Goal: Information Seeking & Learning: Check status

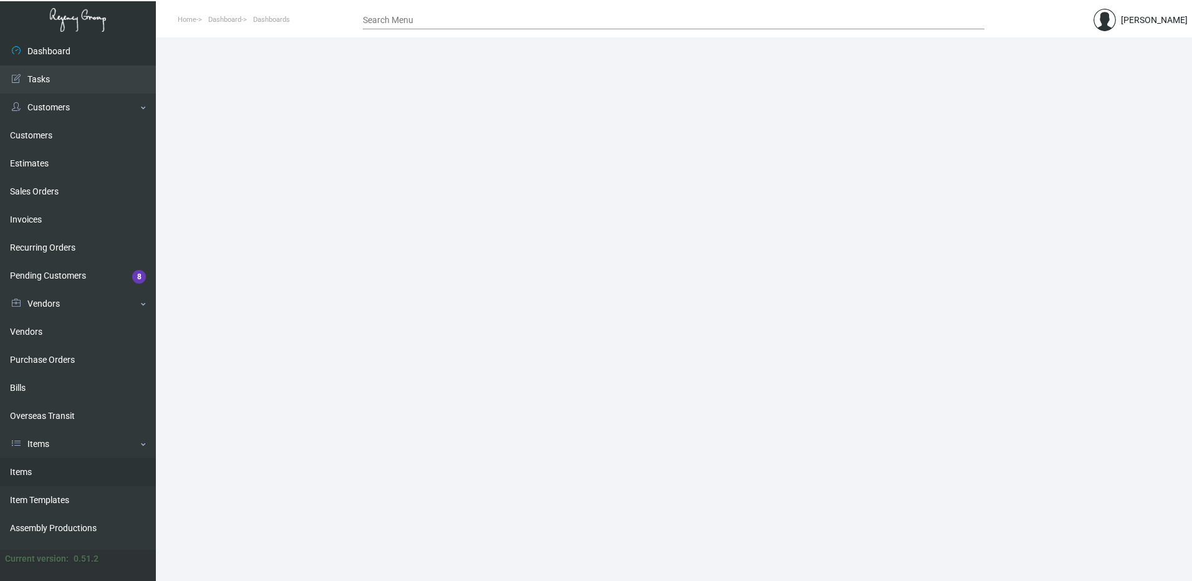
click at [70, 466] on link "Items" at bounding box center [78, 472] width 156 height 28
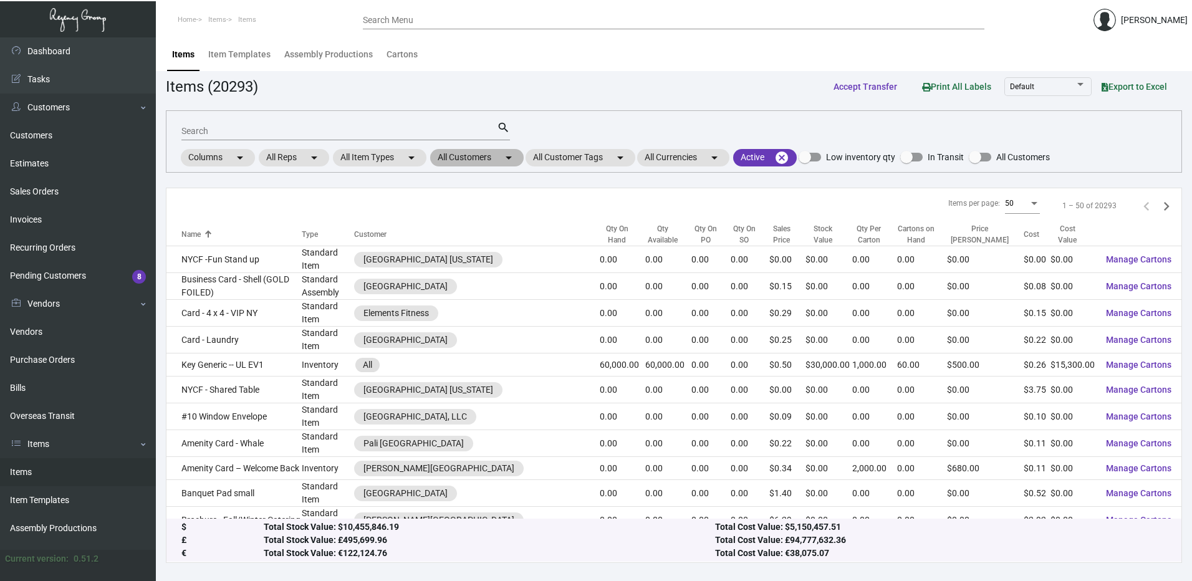
click at [484, 158] on mat-chip "All Customers arrow_drop_down" at bounding box center [477, 157] width 94 height 17
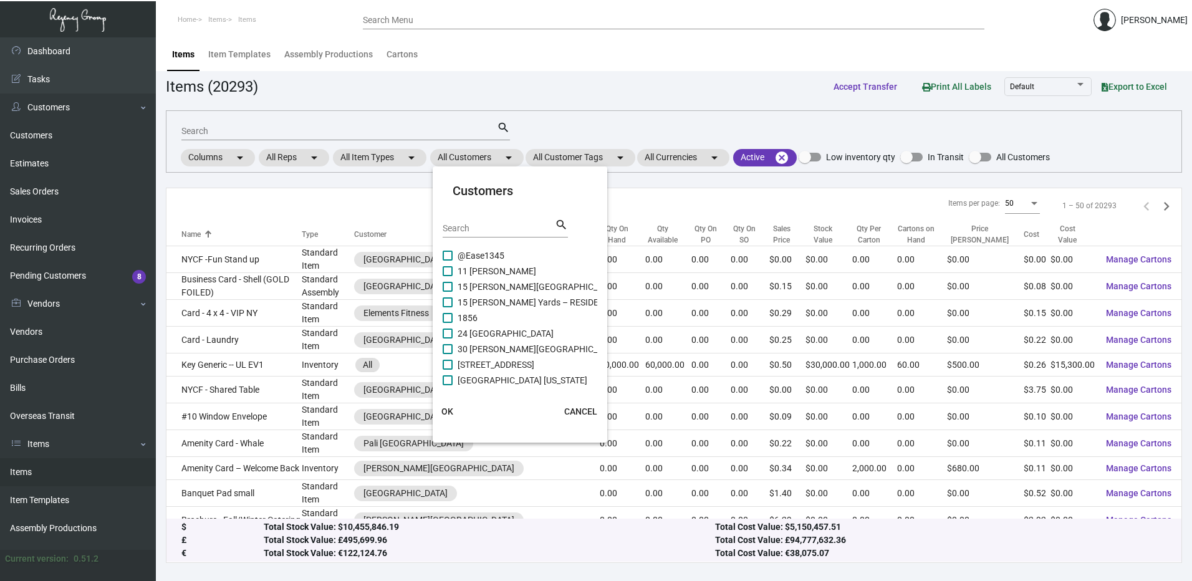
click at [483, 228] on input "Search" at bounding box center [499, 229] width 112 height 10
paste input "Margaritaville Hollywood Beach Resort"
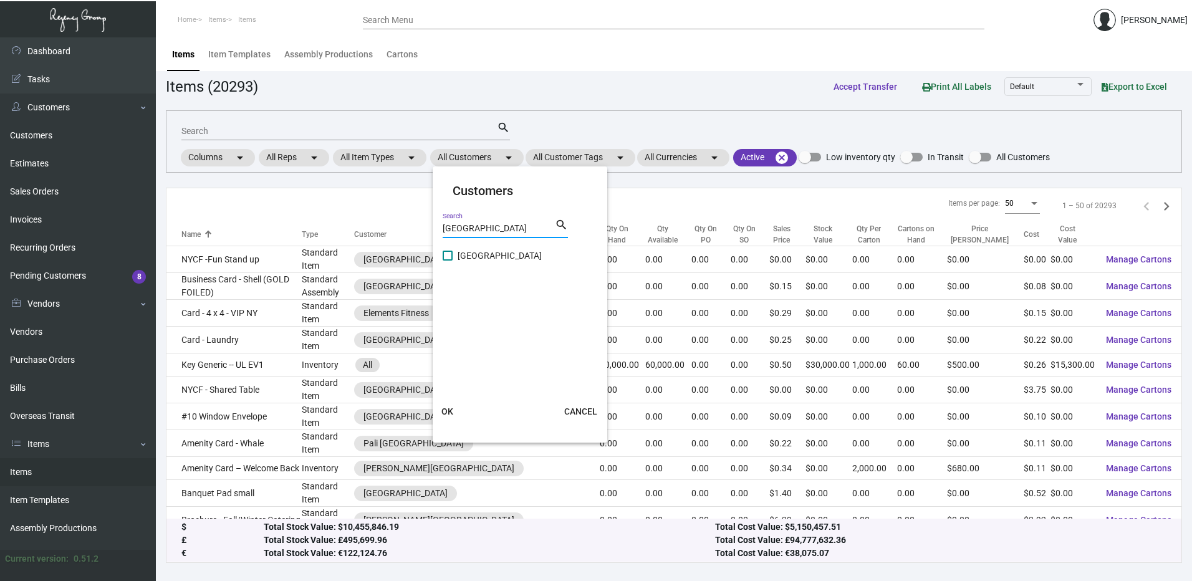
type input "Margaritaville Hollywood Beach Resort"
click at [448, 259] on span at bounding box center [448, 256] width 10 height 10
click at [448, 261] on input "Margaritaville Hollywood Beach Resort" at bounding box center [447, 261] width 1 height 1
checkbox input "true"
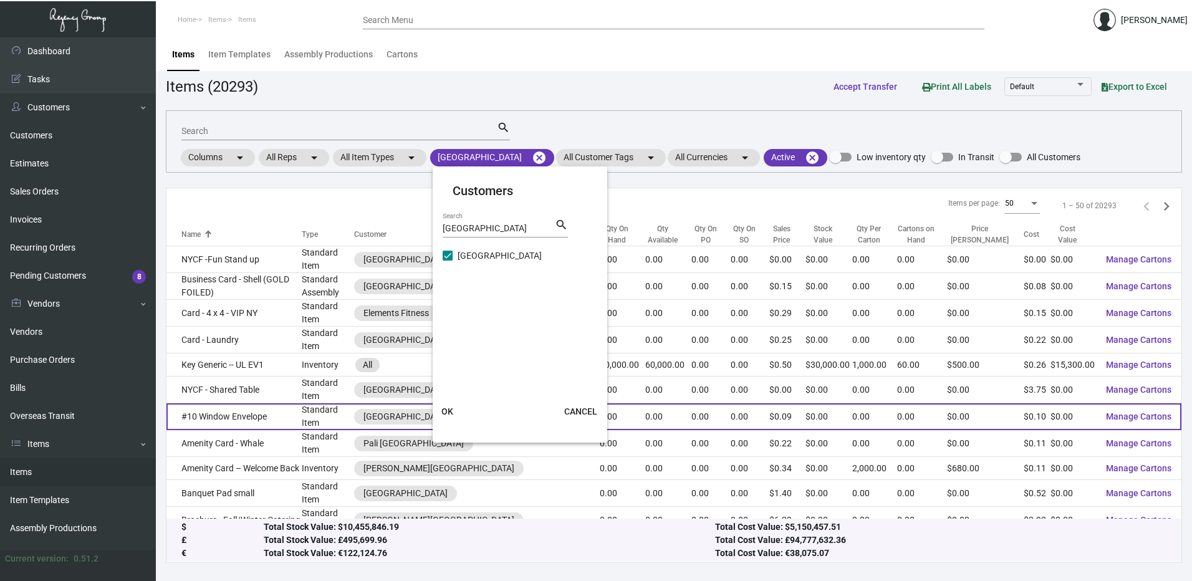
click at [454, 411] on button "OK" at bounding box center [448, 411] width 40 height 22
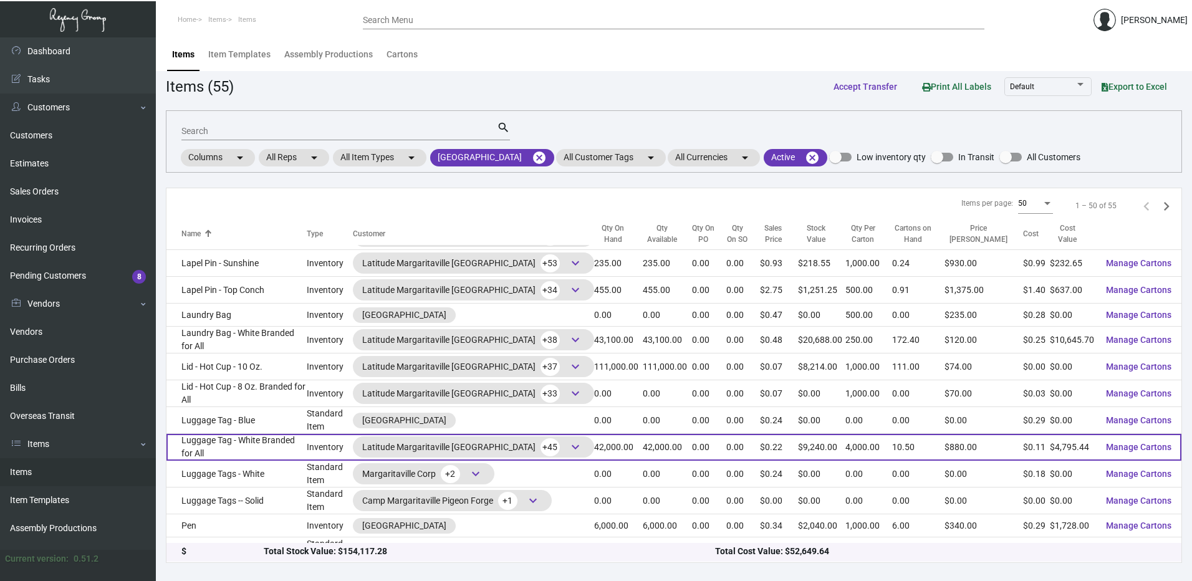
scroll to position [1035, 0]
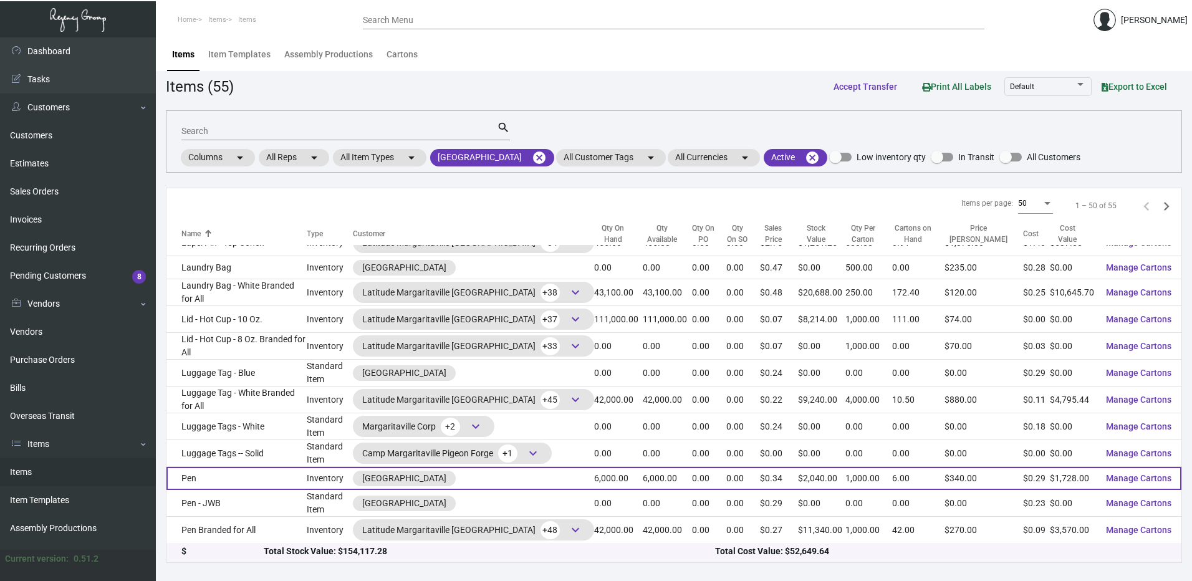
click at [259, 487] on td "Pen" at bounding box center [236, 478] width 140 height 23
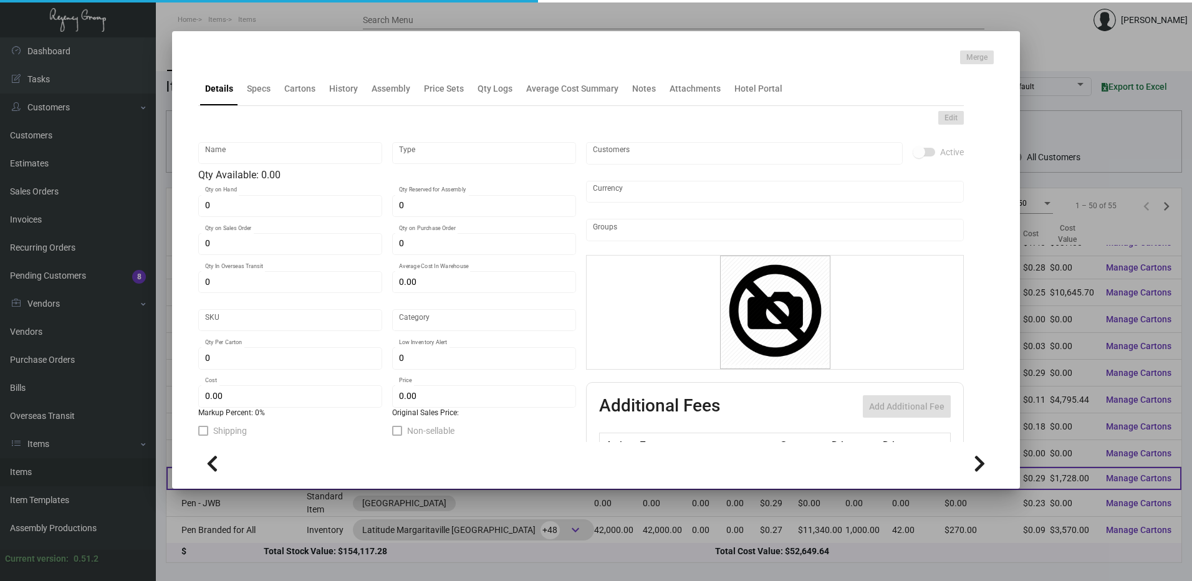
type input "Pen"
type input "Inventory"
type input "6,000"
type input "30,000"
type input "$ 0.63"
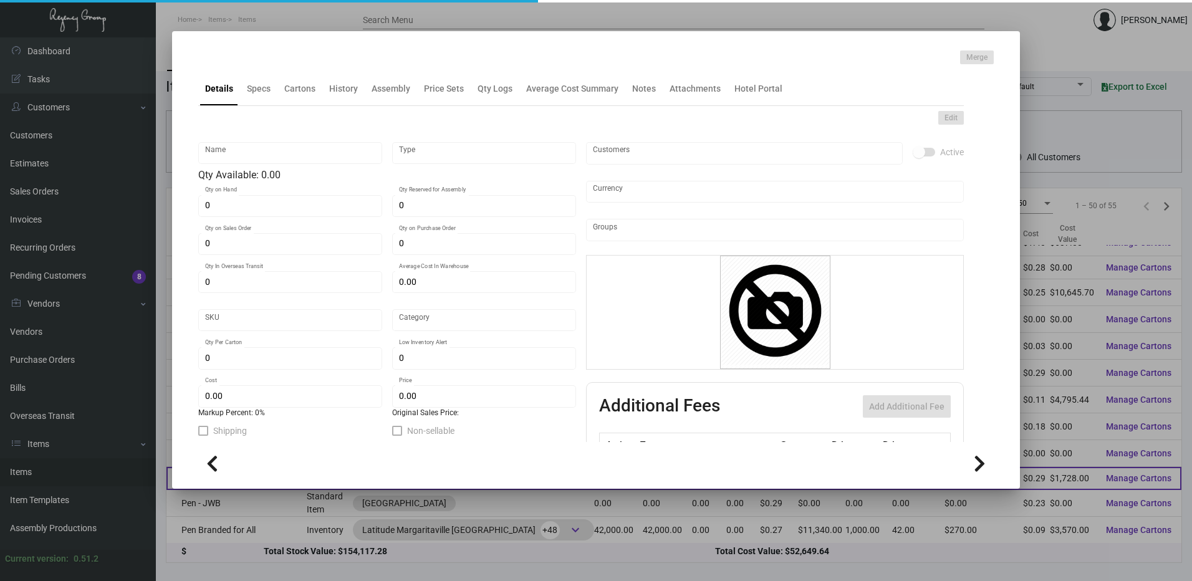
type input "2024"
type input "Standard"
type input "1,000"
type input "$ 0.288"
type input "$ 0.34"
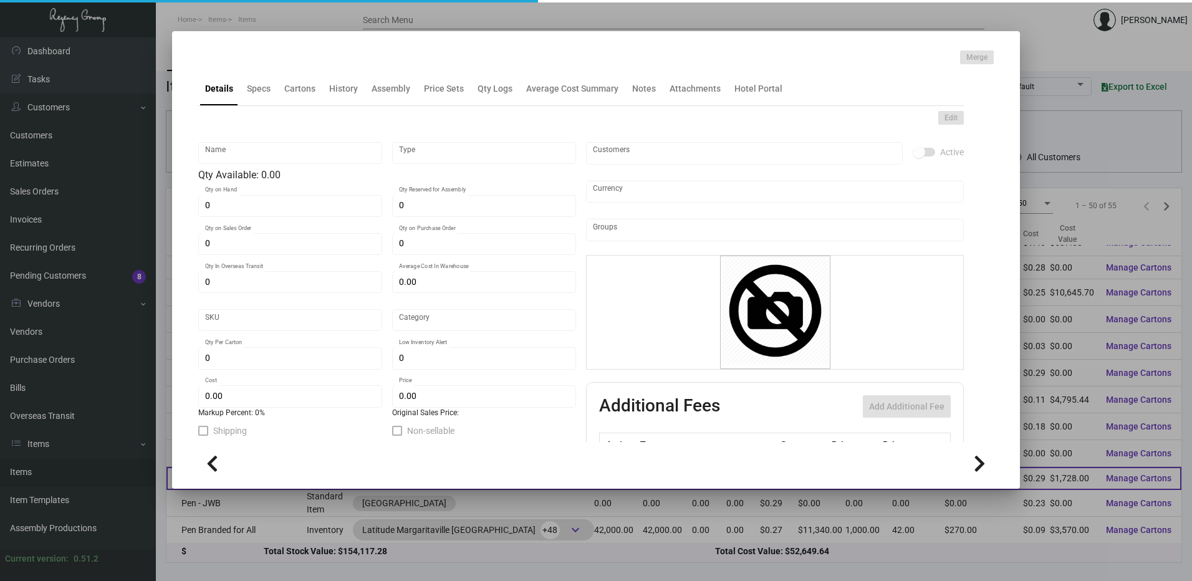
type textarea "Pens: Krypton style Pen, imprinting 1 color logo, printing 2 lots as follow. 25…"
type textarea "Pens: Krypton style Pen, imprinting 1 color logo, printing 2 lots as follow. BL…"
checkbox input "true"
type input "United States Dollar $"
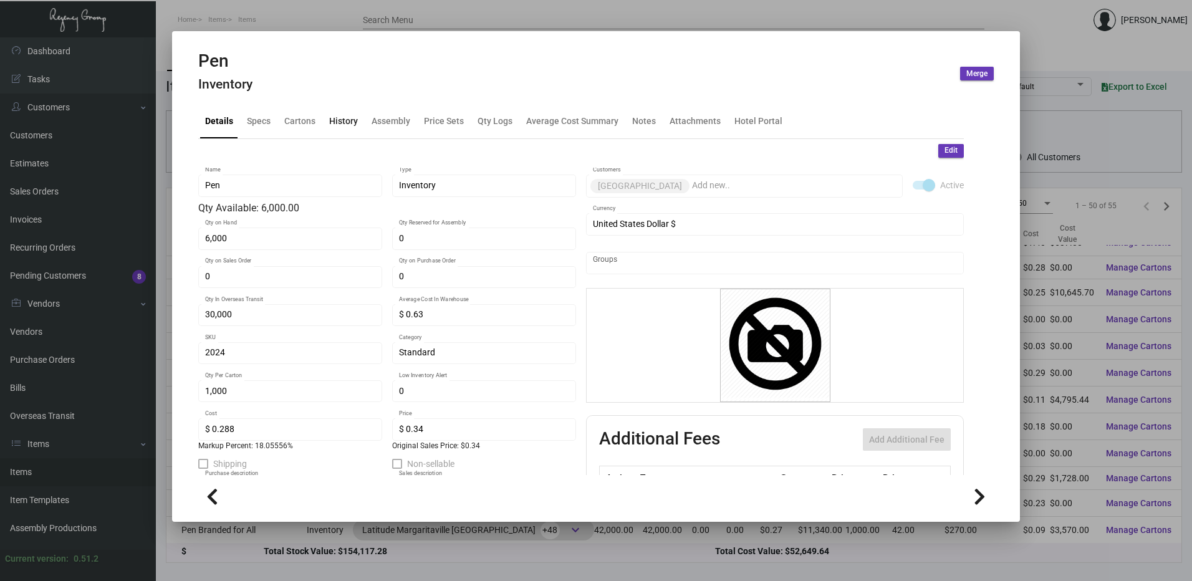
click at [352, 122] on div "History" at bounding box center [343, 121] width 29 height 13
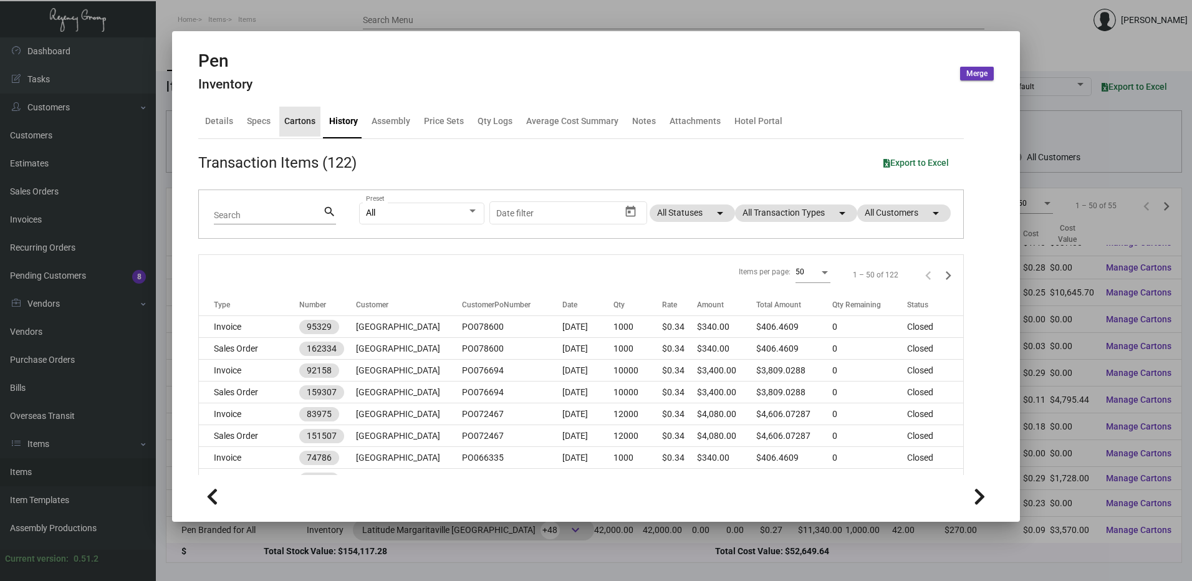
click at [291, 108] on div "Cartons" at bounding box center [299, 122] width 41 height 30
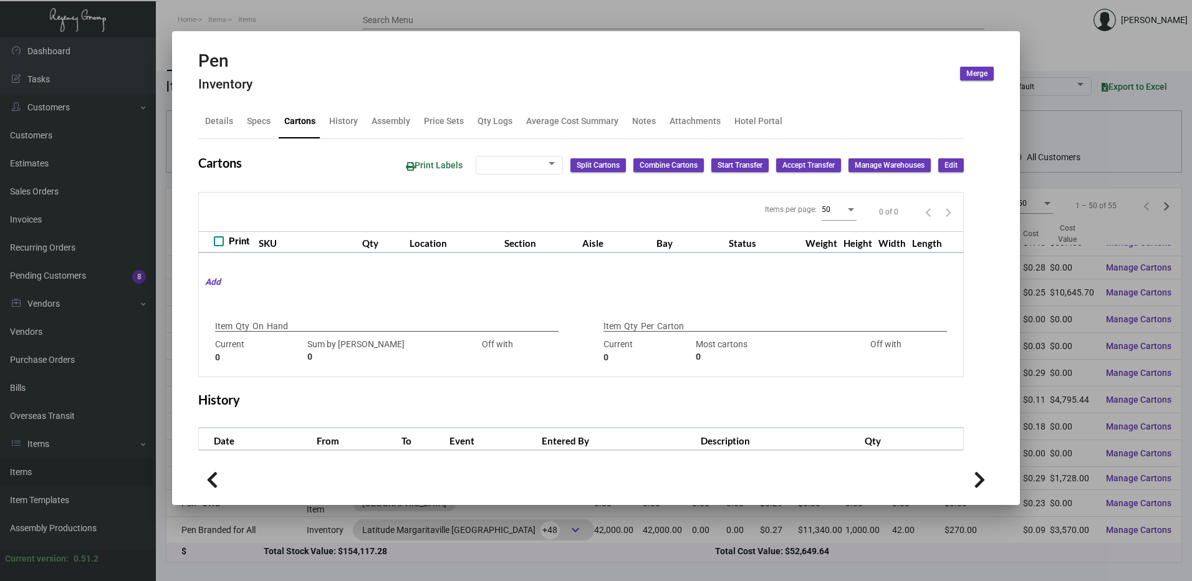
type input "6,000"
type input "7000"
type input "-1000"
type input "1,000"
type input "1000"
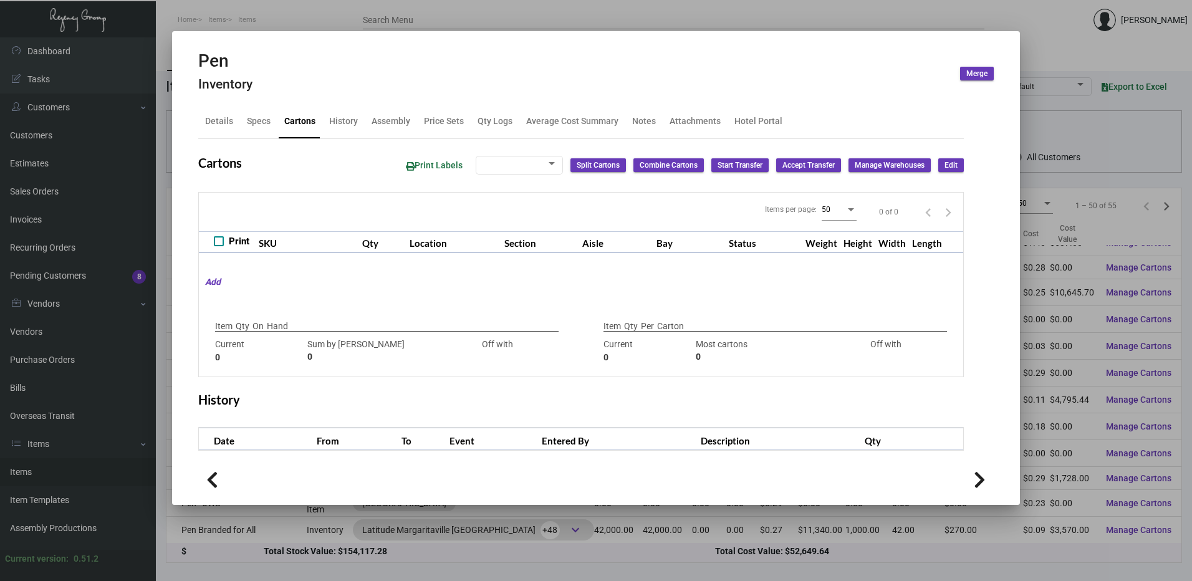
type input "0"
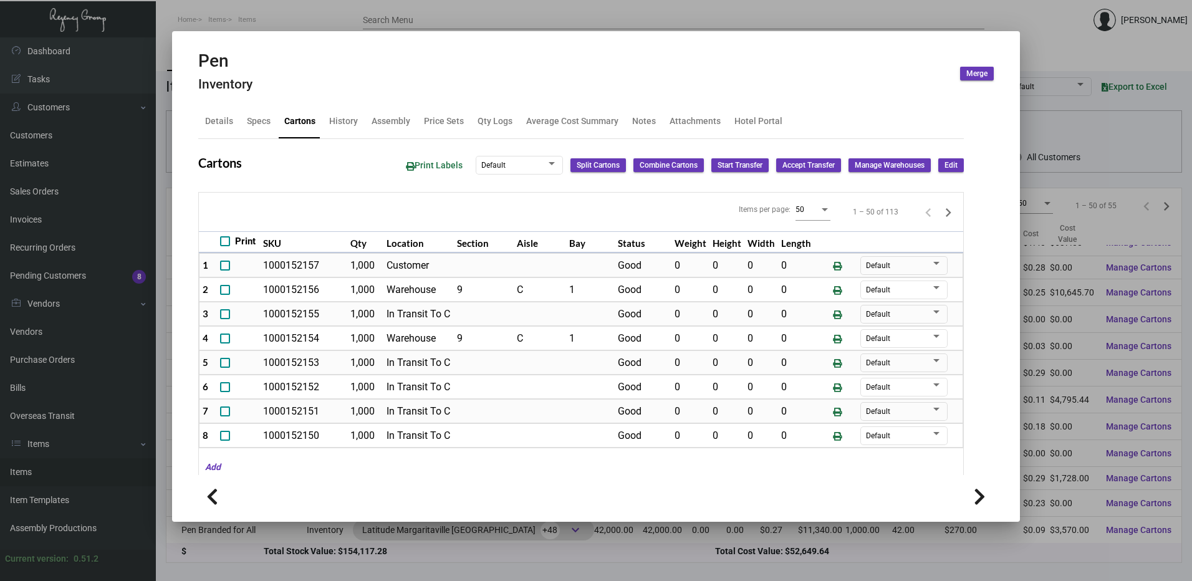
click at [738, 22] on div at bounding box center [596, 290] width 1192 height 581
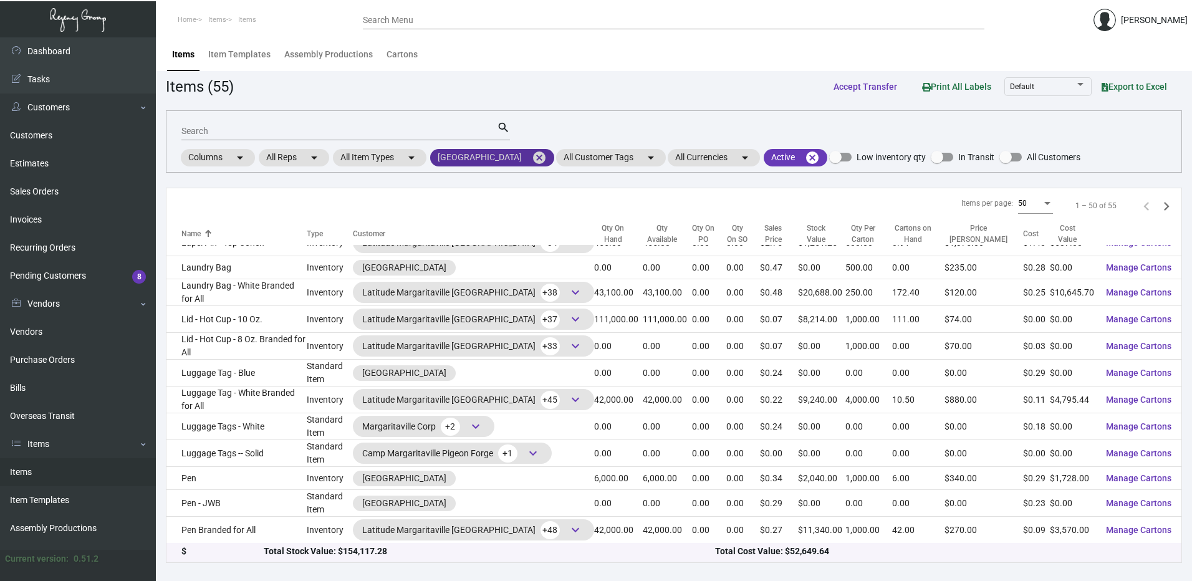
click at [547, 157] on mat-icon "cancel" at bounding box center [539, 157] width 15 height 15
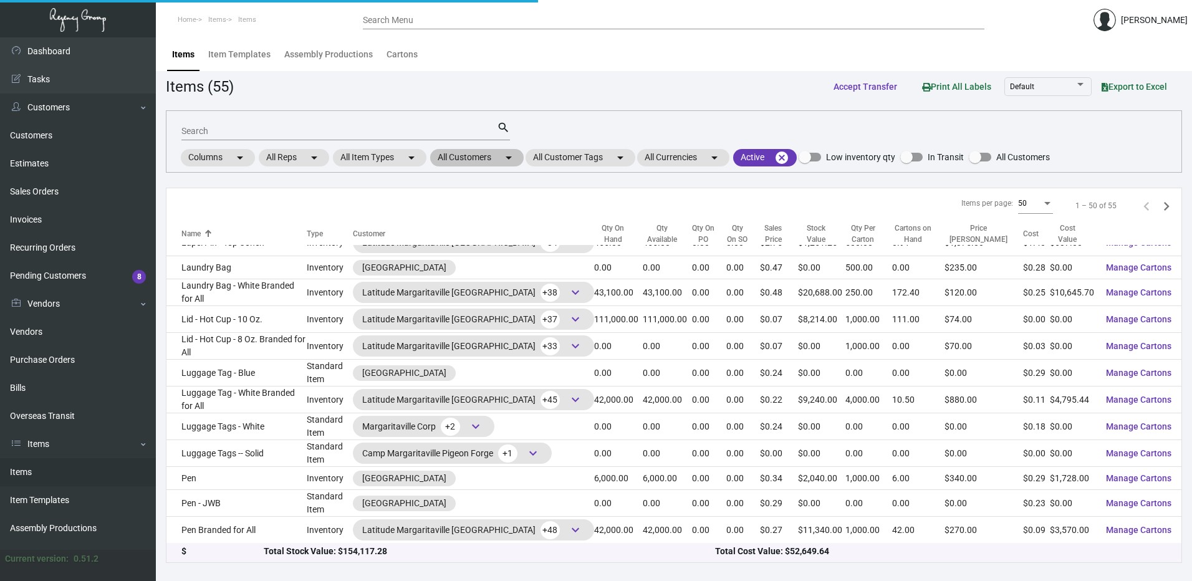
scroll to position [907, 0]
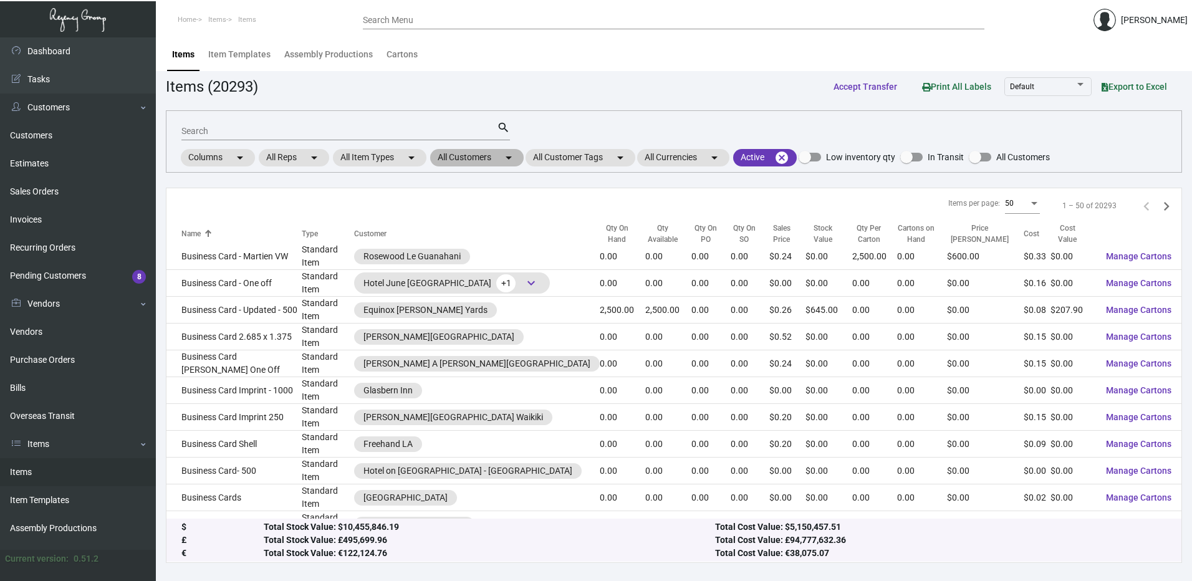
click at [507, 160] on mat-icon "arrow_drop_down" at bounding box center [508, 157] width 15 height 15
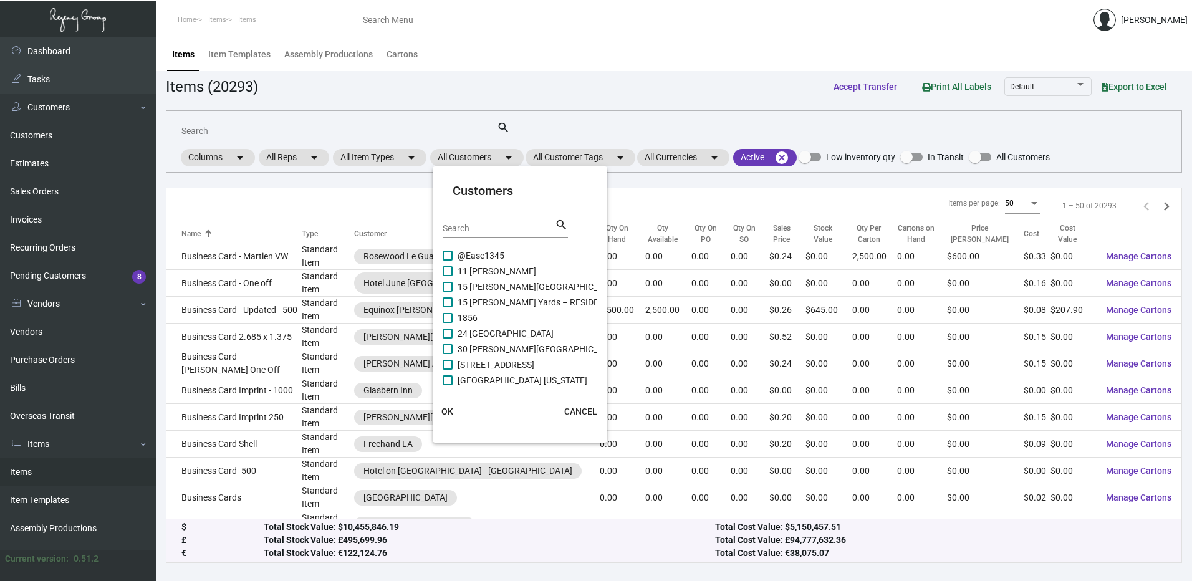
click at [489, 233] on input "Search" at bounding box center [499, 229] width 112 height 10
paste input "Margaritaville Lake Resort, Lake Of Ozar"
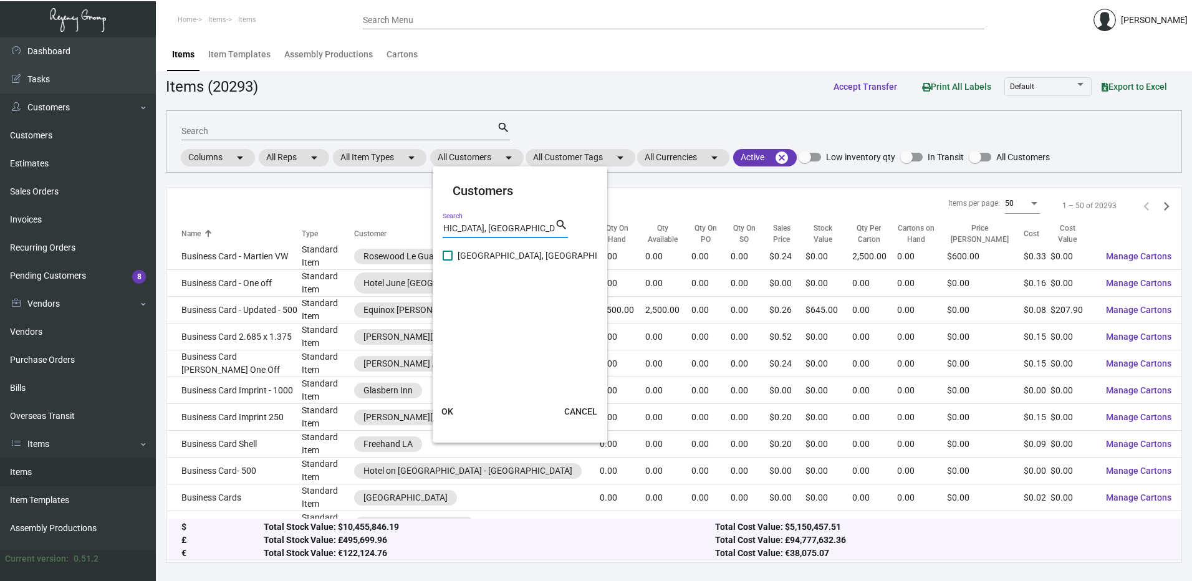
type input "Margaritaville Lake Resort, Lake Of Ozar"
click at [449, 251] on span at bounding box center [448, 256] width 10 height 10
click at [448, 261] on input "Margaritaville Lake Resort, Lake Of Ozar" at bounding box center [447, 261] width 1 height 1
checkbox input "true"
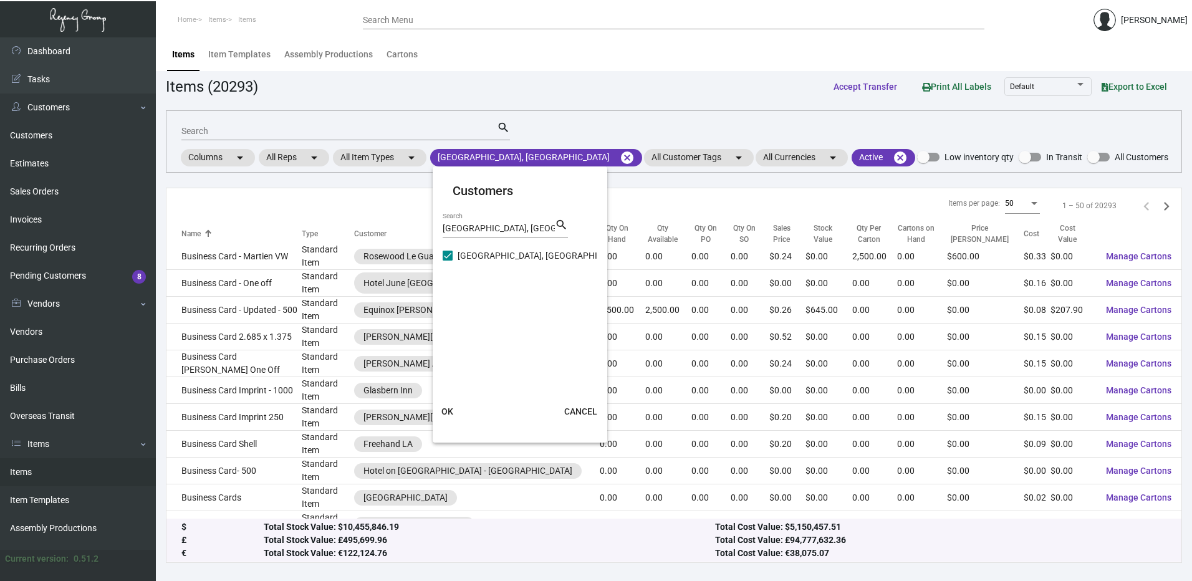
click at [447, 410] on span "OK" at bounding box center [447, 411] width 12 height 10
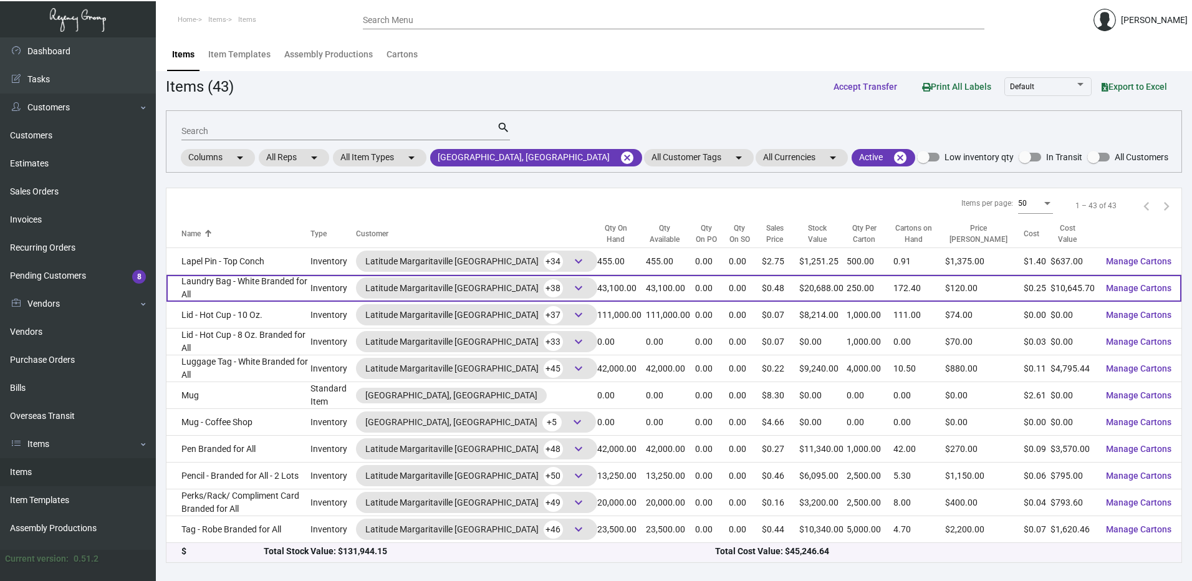
scroll to position [856, 0]
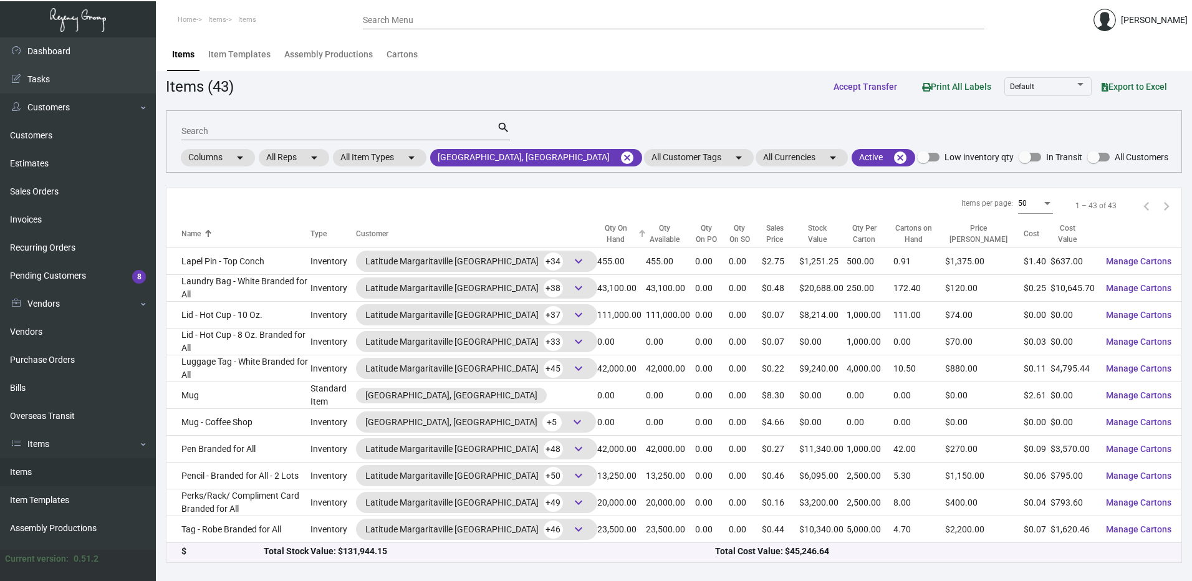
click at [607, 234] on div "Qty On Hand" at bounding box center [615, 234] width 37 height 22
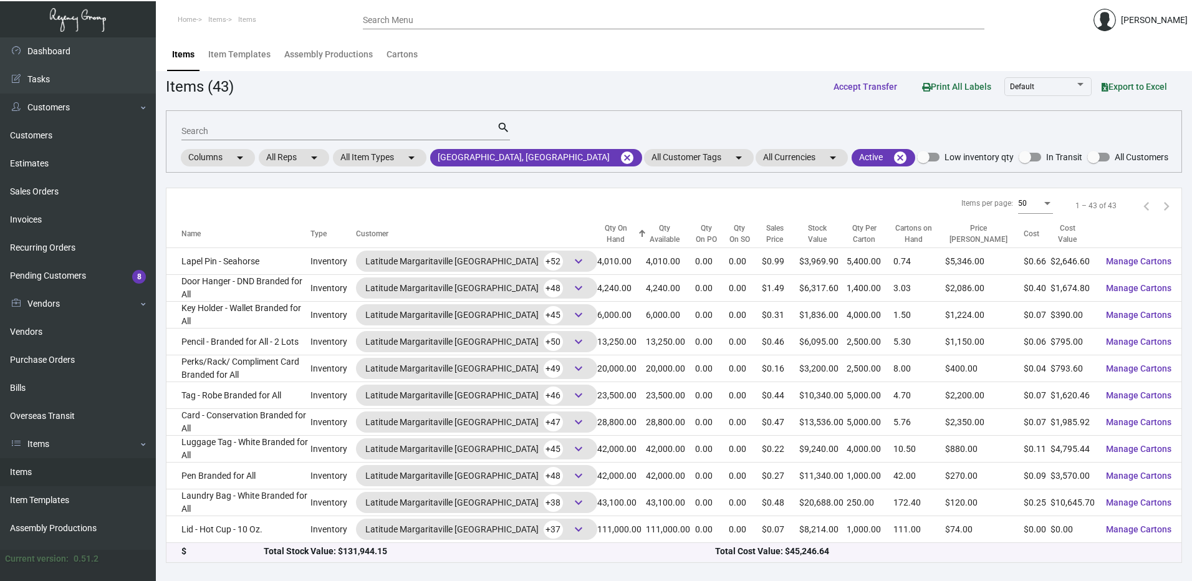
click at [607, 234] on div "Qty On Hand" at bounding box center [615, 234] width 37 height 22
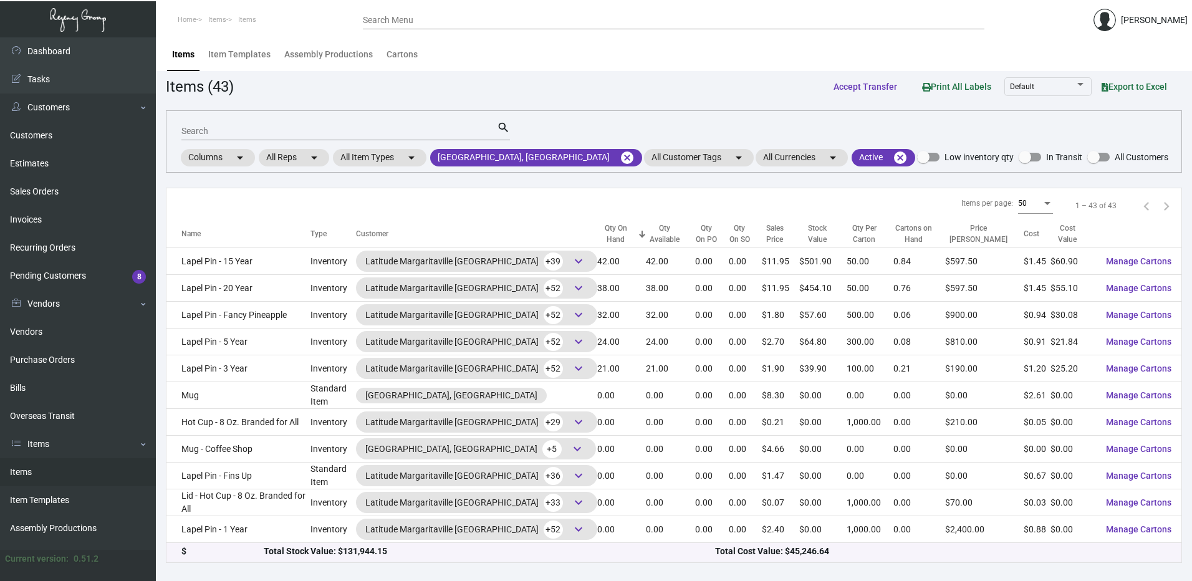
click at [607, 234] on div "Qty On Hand" at bounding box center [615, 234] width 37 height 22
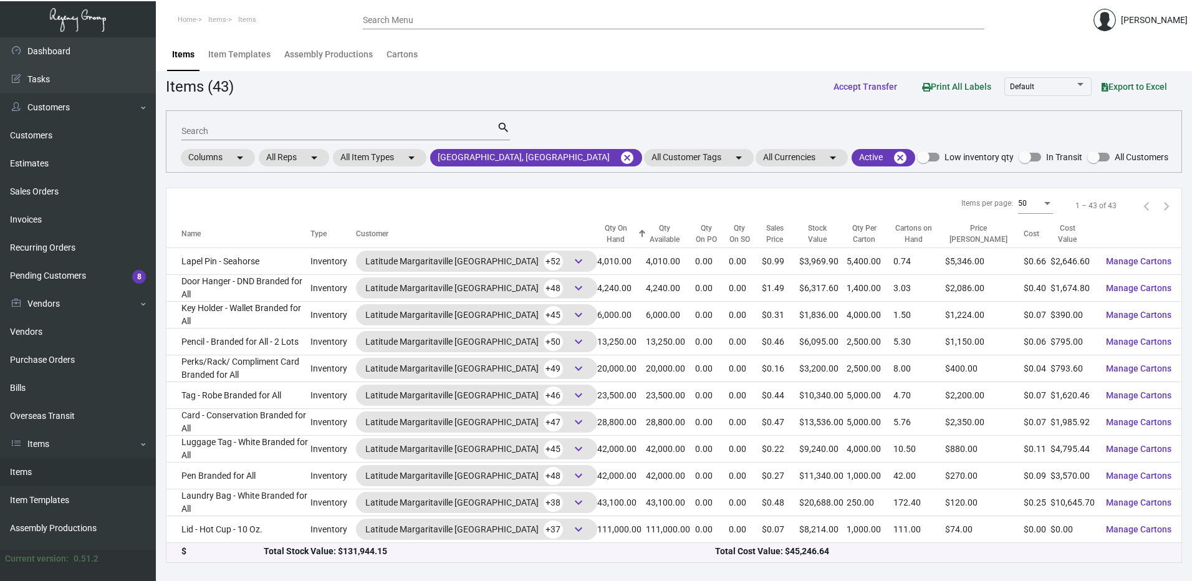
click at [195, 232] on div "Name" at bounding box center [190, 234] width 19 height 11
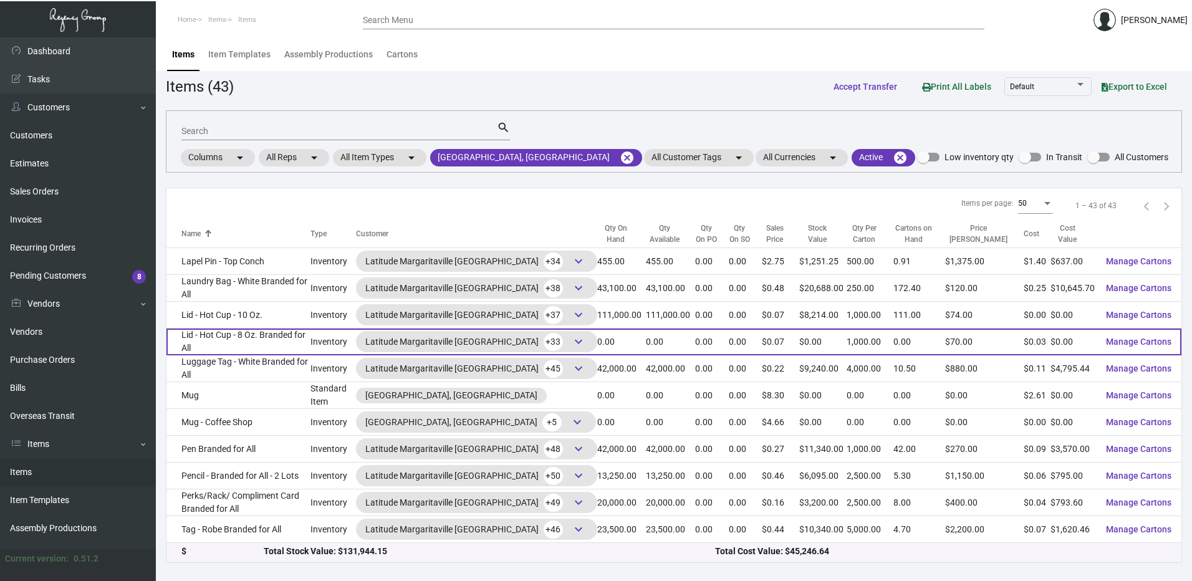
scroll to position [855, 0]
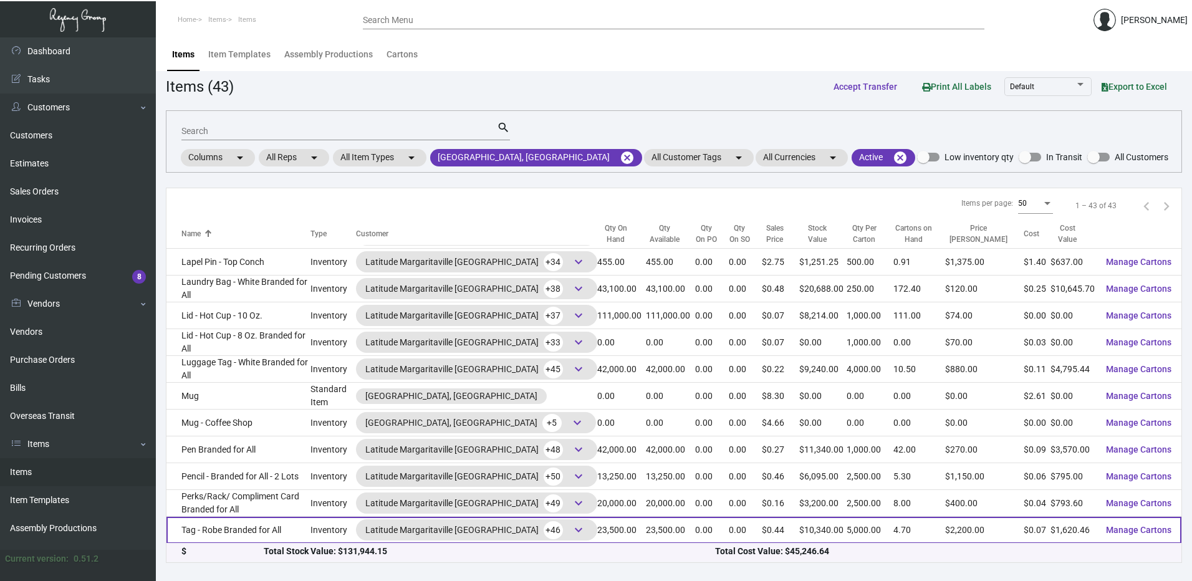
click at [330, 524] on td "Inventory" at bounding box center [333, 530] width 46 height 27
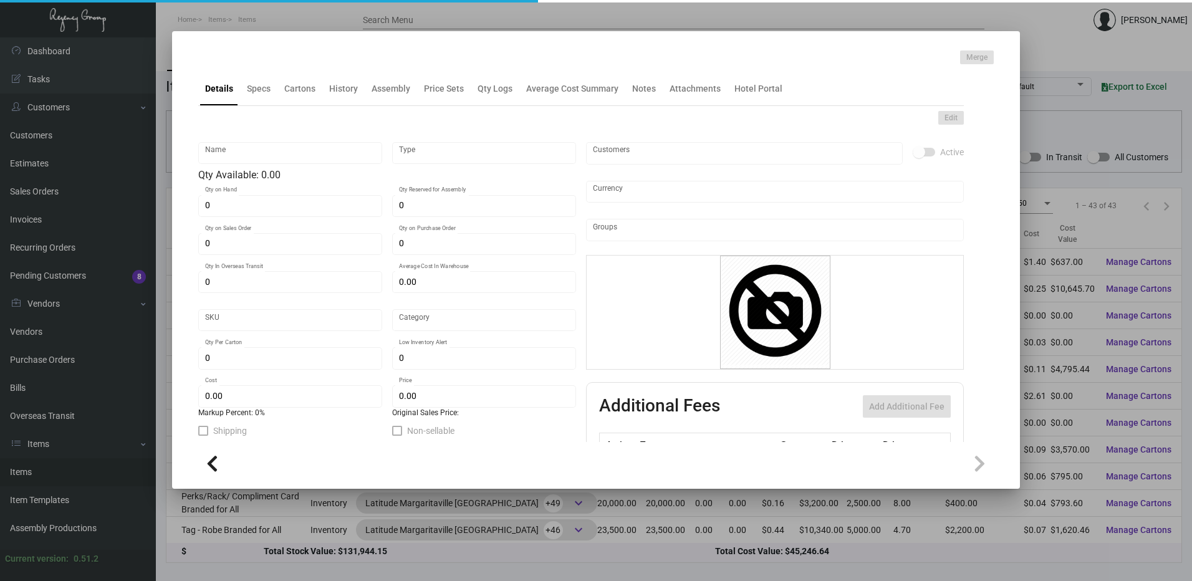
type input "Tag - Robe Branded for All"
type input "Inventory"
type input "23,500"
type input "$ 1.428"
type input "Standard"
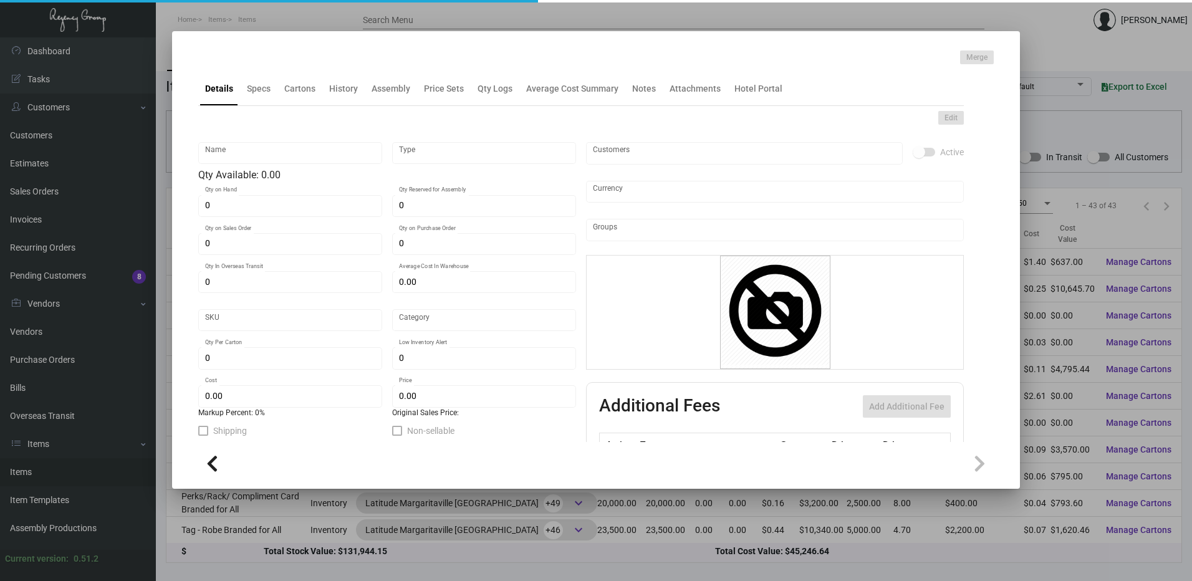
type input "5,000"
type input "$ 0.06896"
type input "$ 0.44"
checkbox input "true"
type input "United States Dollar $"
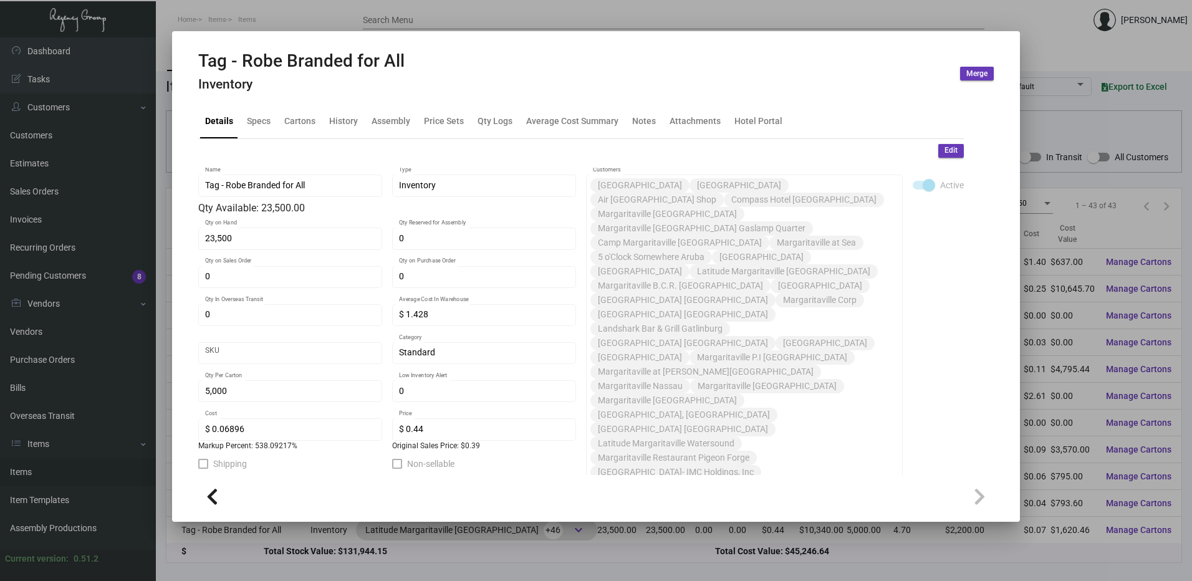
click at [365, 17] on div at bounding box center [596, 290] width 1192 height 581
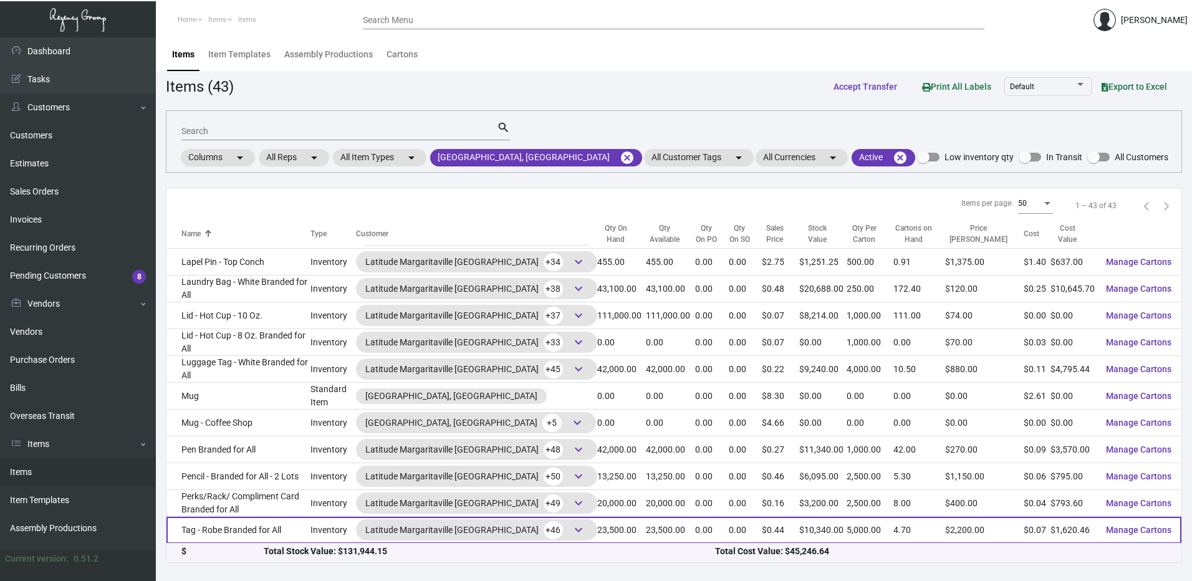
click at [254, 538] on td "Tag - Robe Branded for All" at bounding box center [238, 530] width 144 height 27
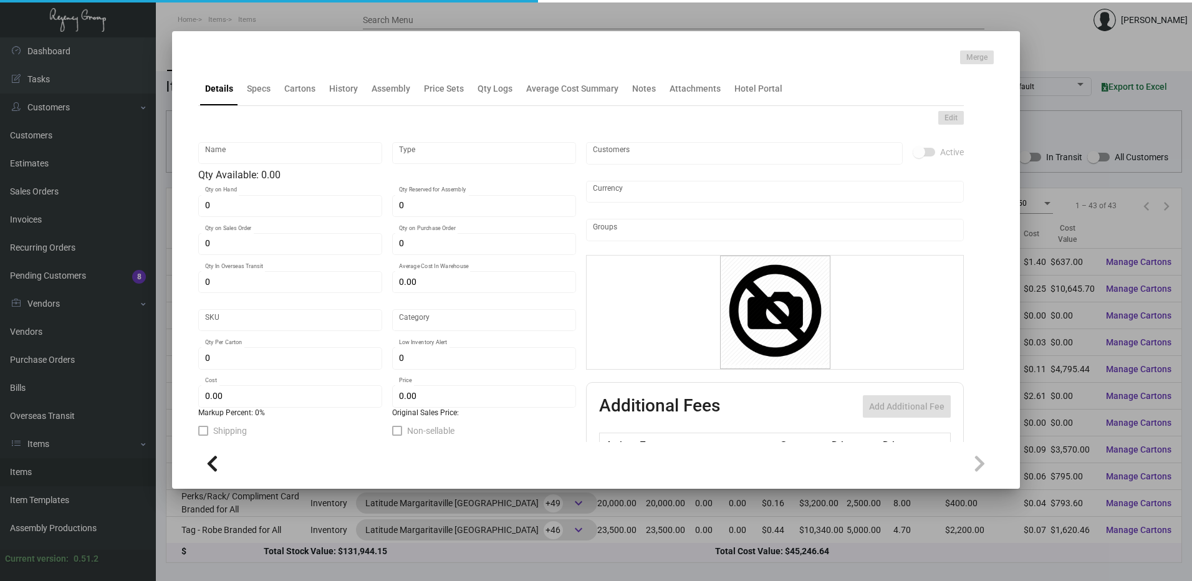
type input "Tag - Robe Branded for All"
type input "Inventory"
type input "23,500"
type input "$ 1.428"
type input "Standard"
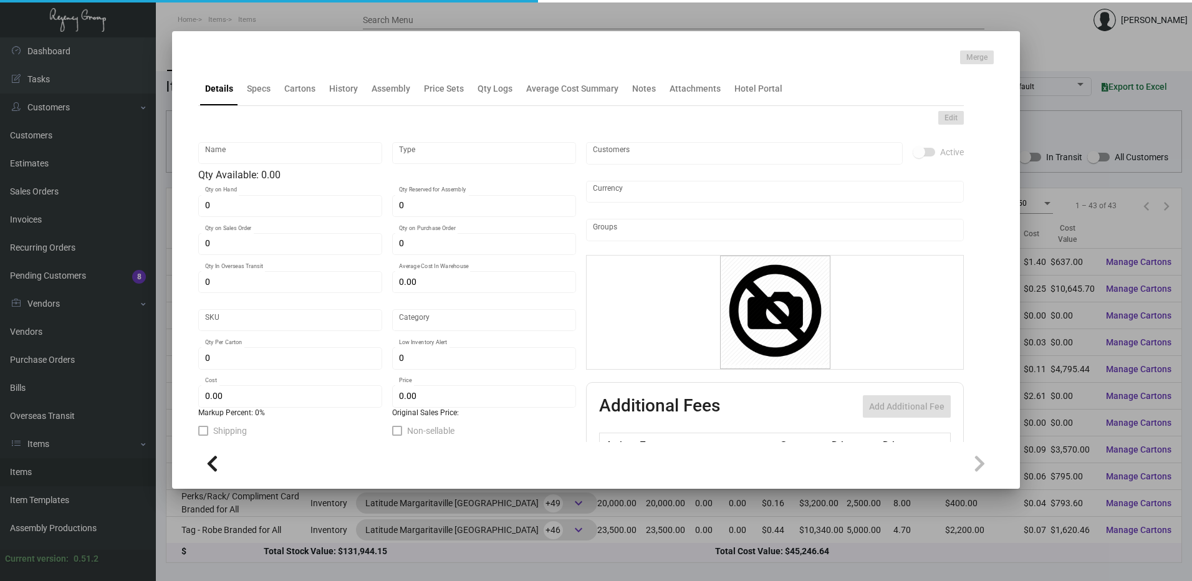
type input "5,000"
type input "$ 0.06896"
type input "$ 0.44"
checkbox input "true"
type input "United States Dollar $"
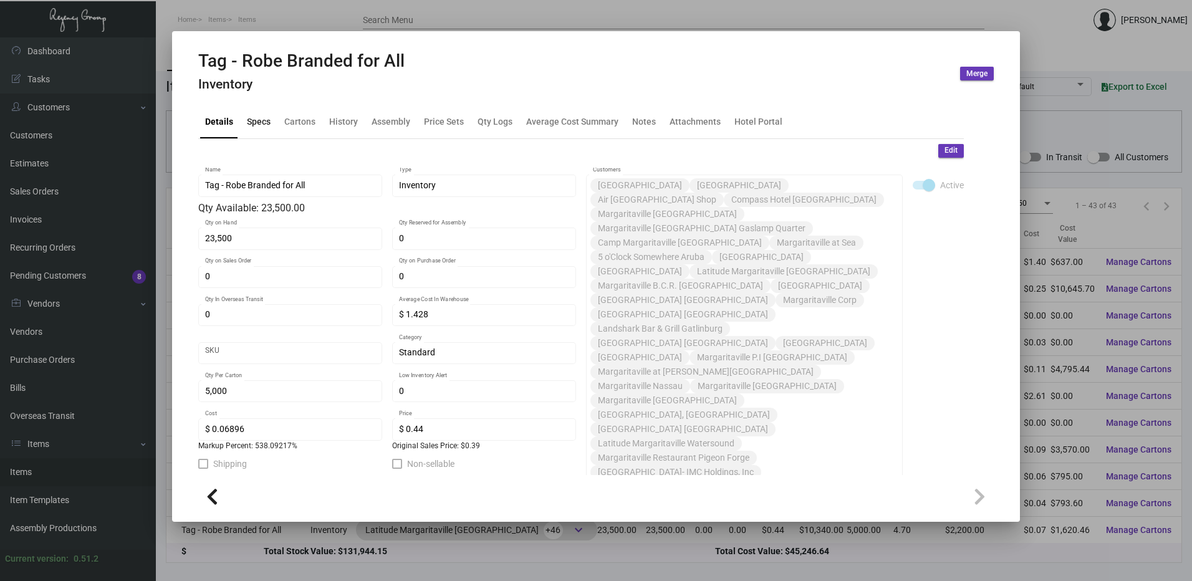
click at [266, 117] on div "Specs" at bounding box center [259, 121] width 24 height 13
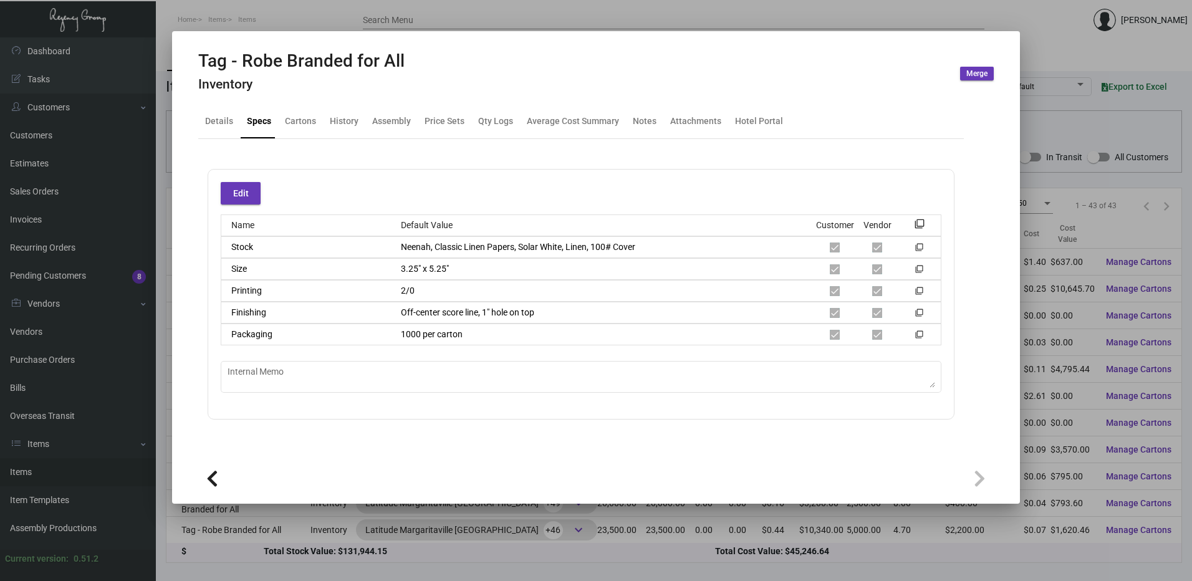
click at [355, 145] on div "Edit Name Default Value Customer Vendor filter_none Stock Neenah, Classic Linen…" at bounding box center [580, 294] width 765 height 310
click at [352, 132] on div "History" at bounding box center [344, 122] width 39 height 30
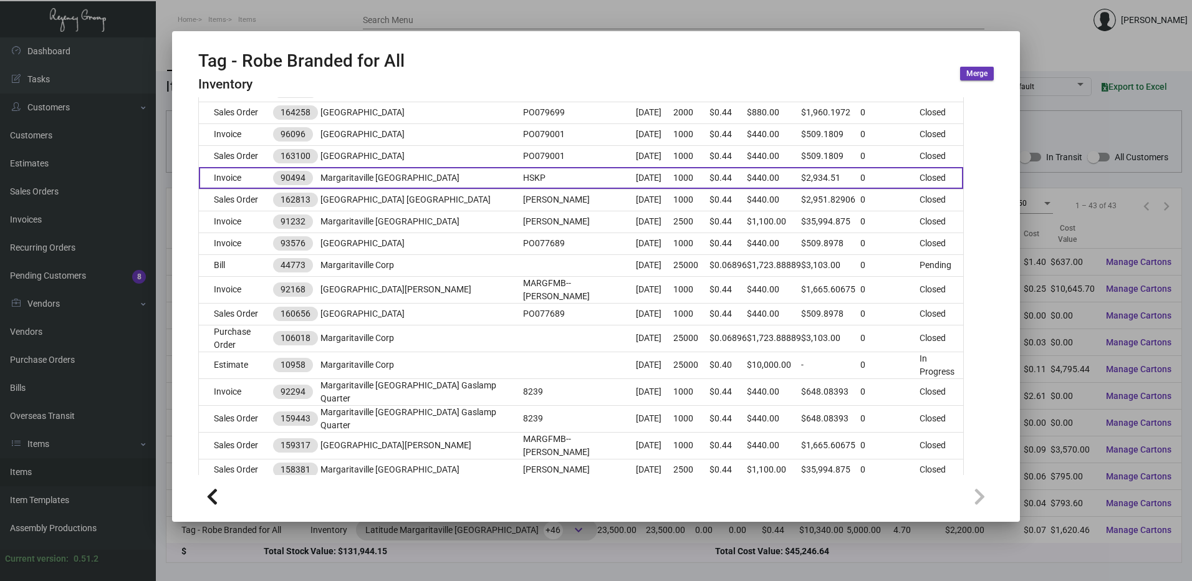
scroll to position [374, 0]
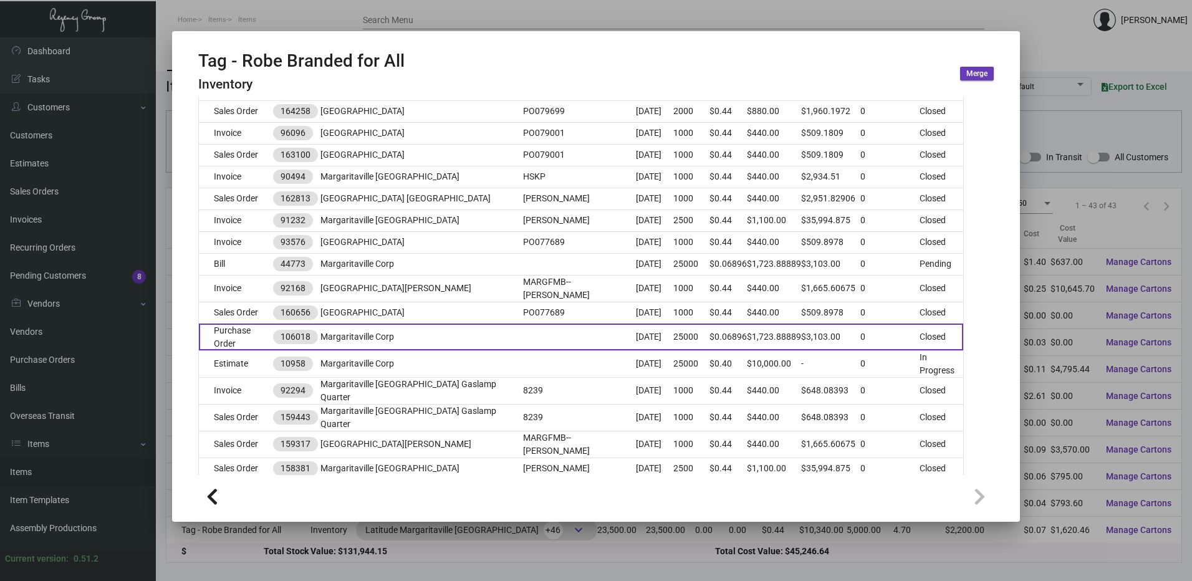
click at [258, 330] on td "Purchase Order" at bounding box center [236, 337] width 74 height 27
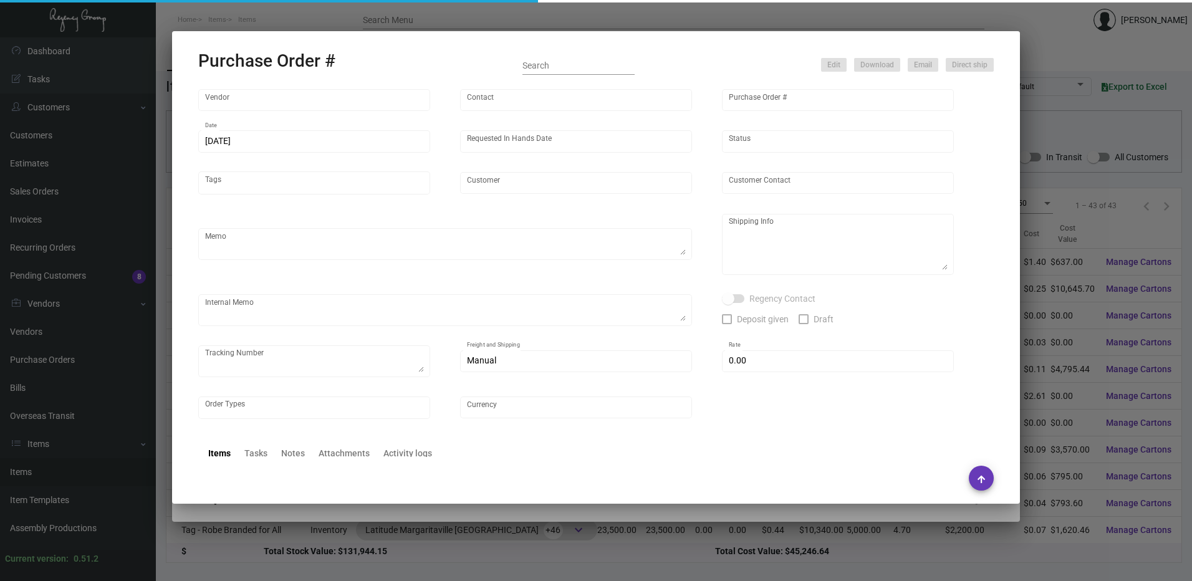
type input "BCT Illinois"
type input "Tom McNeany"
type input "106018"
type input "6/21/2024"
type input "7/5/2024"
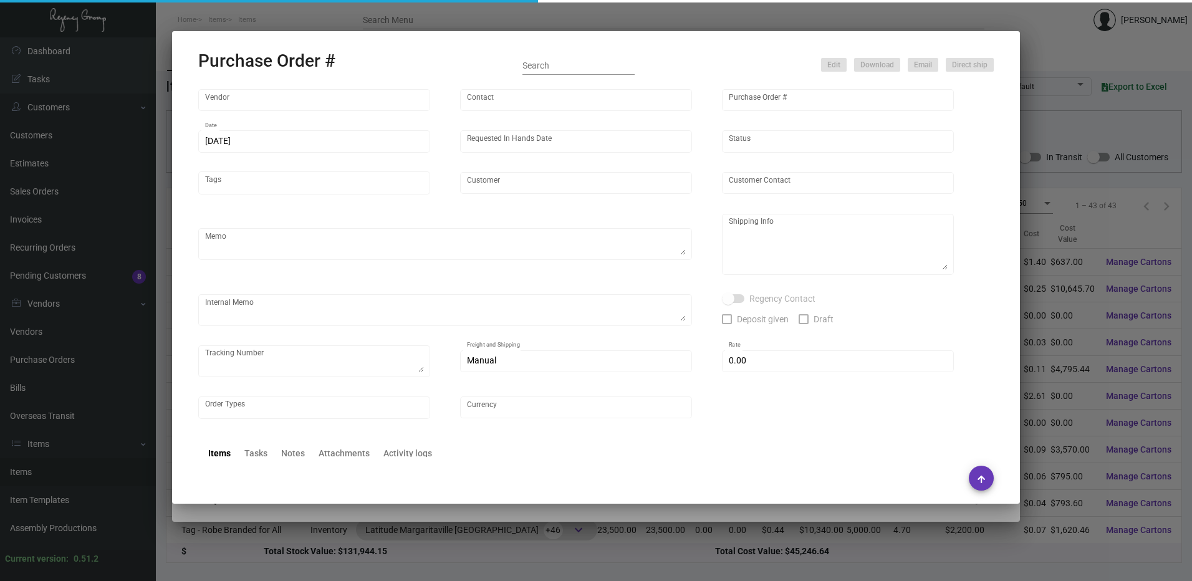
type input "Margaritaville Corp"
type textarea "PLEASE SEND PDF PROOFS TO OUR ART TEAM ; ART@THEREGENCYGROUP.NET WITH ME IN CC!…"
type textarea "Regency Group NJ - Alex Penate 22 Belgrove Dr. Kearny, NJ, 07032 US"
type textarea "6.21 - Proofs sent over; APPROVED. 7.1 - Requested for update // per Vendor the…"
checkbox input "true"
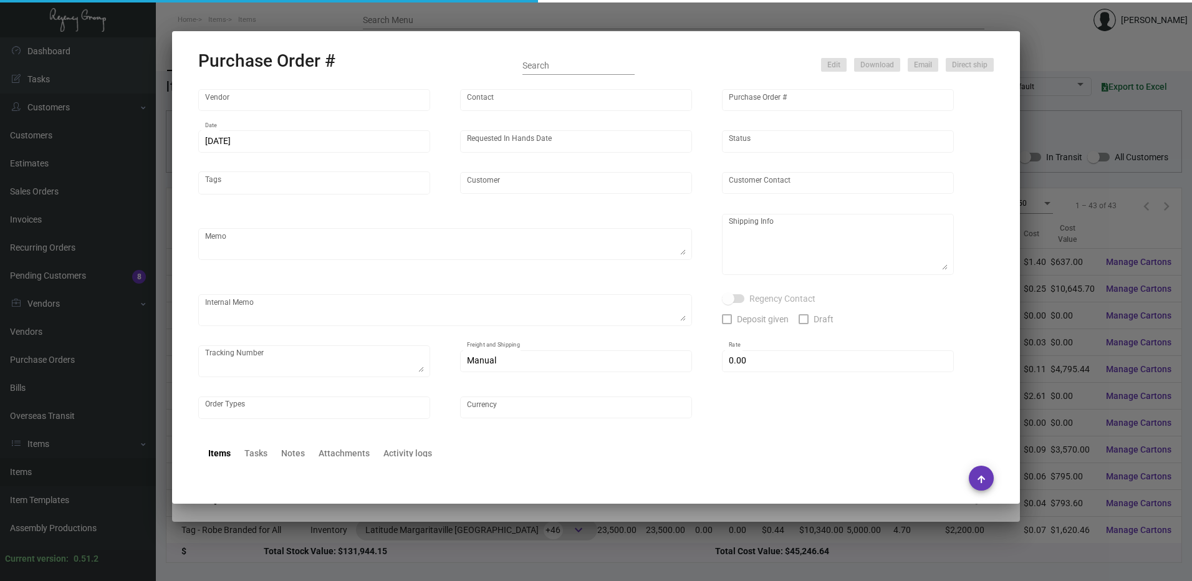
type input "$ 0.00"
type input "United States Dollar $"
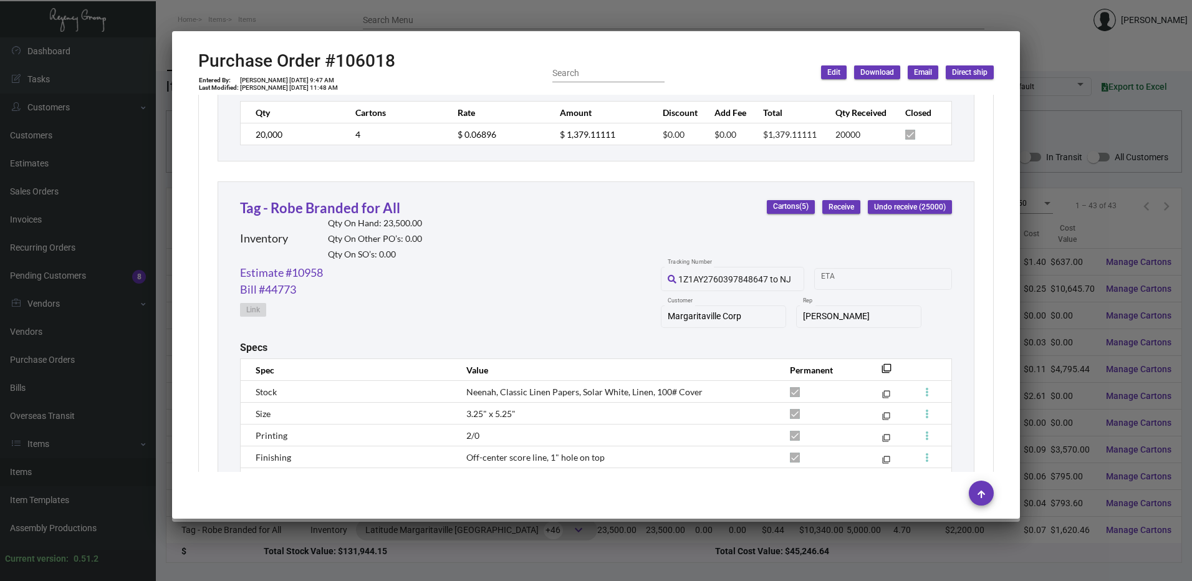
scroll to position [935, 0]
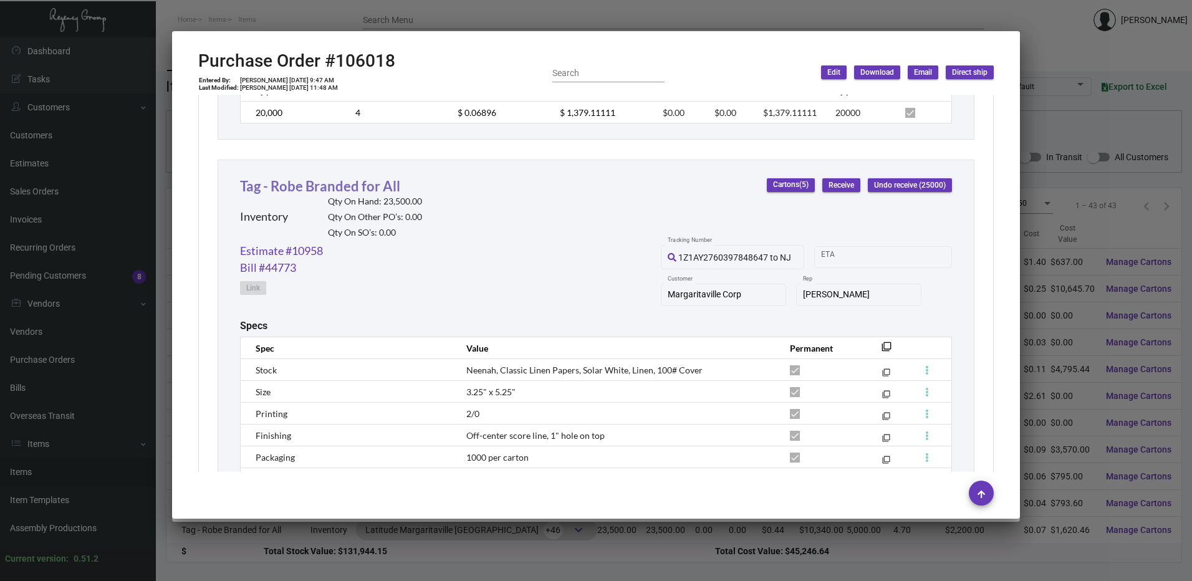
drag, startPoint x: 456, startPoint y: 191, endPoint x: 264, endPoint y: 185, distance: 192.1
click at [264, 185] on div "Tag - Robe Branded for All Inventory Qty On Hand: 23,500.00 Qty On Other PO’s: …" at bounding box center [596, 209] width 712 height 67
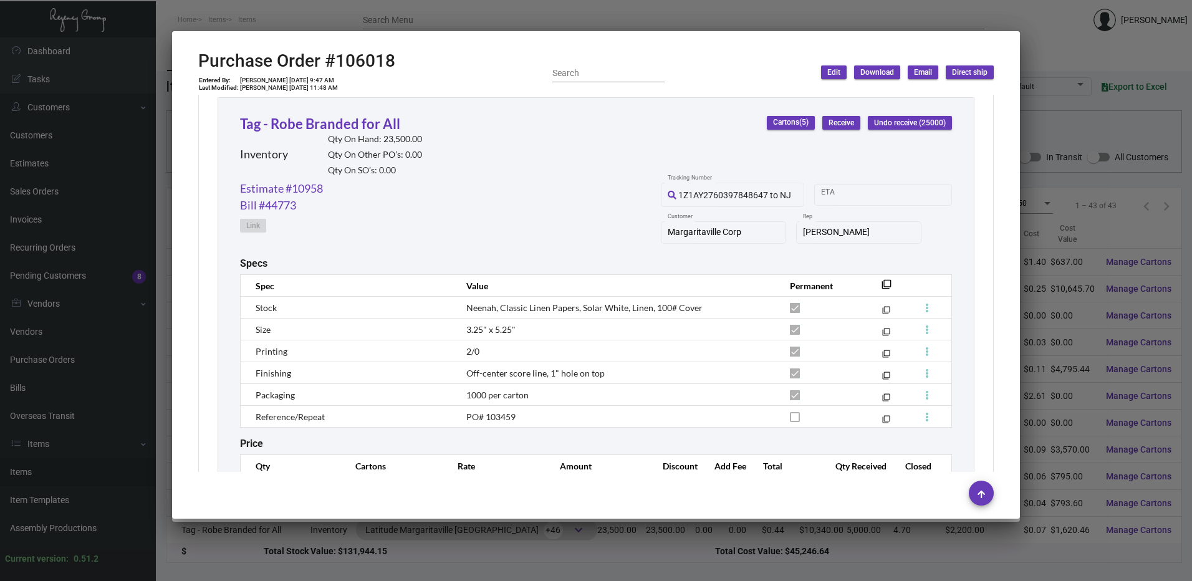
scroll to position [1067, 0]
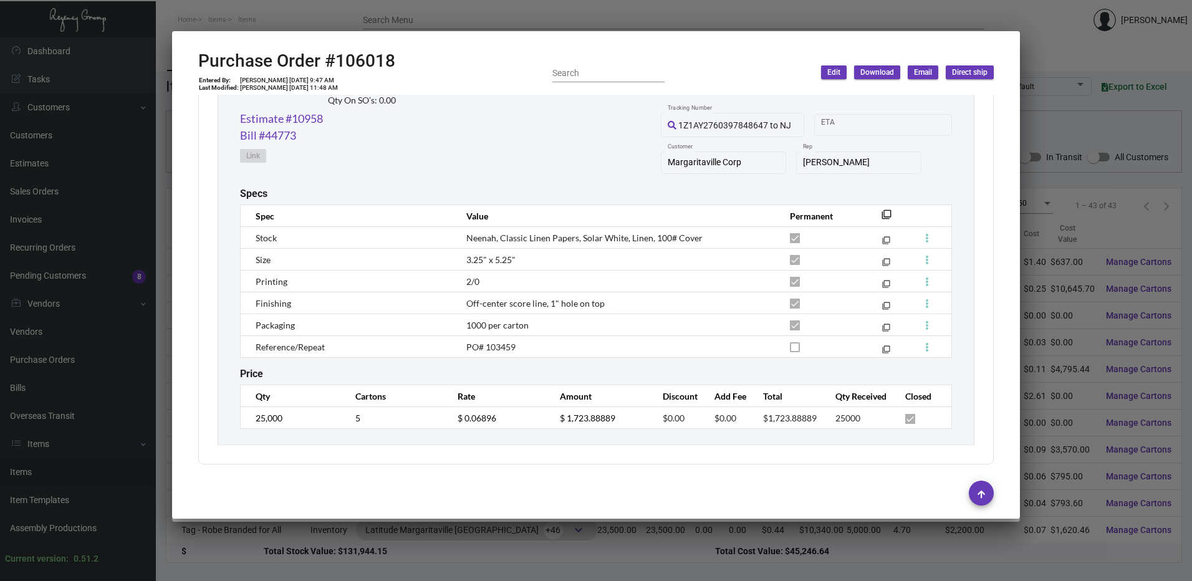
click at [413, 14] on div at bounding box center [596, 290] width 1192 height 581
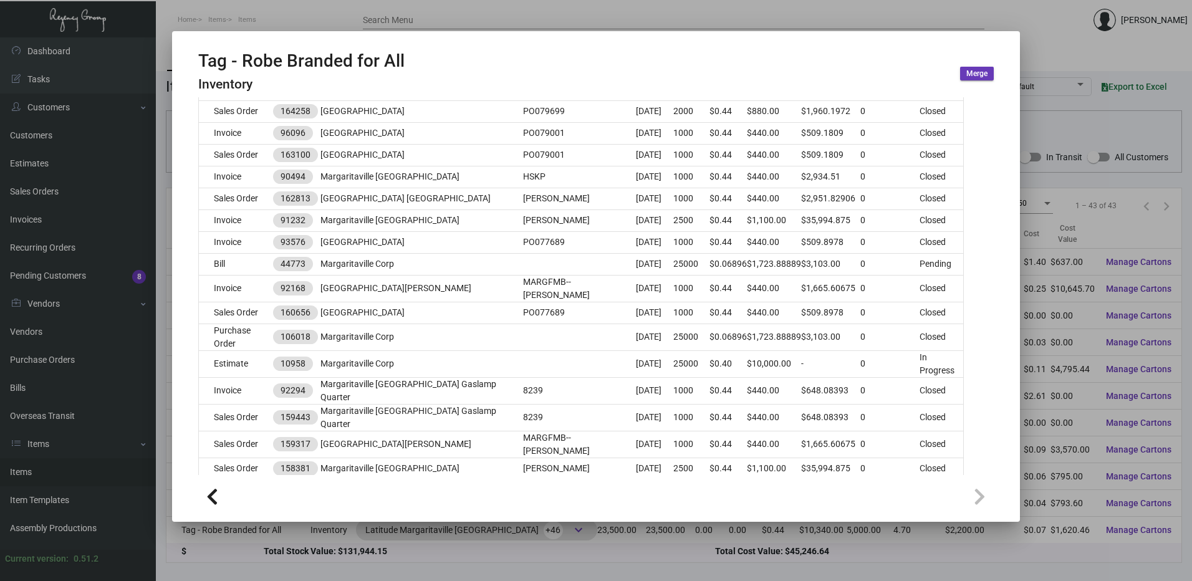
click at [438, 29] on div at bounding box center [596, 290] width 1192 height 581
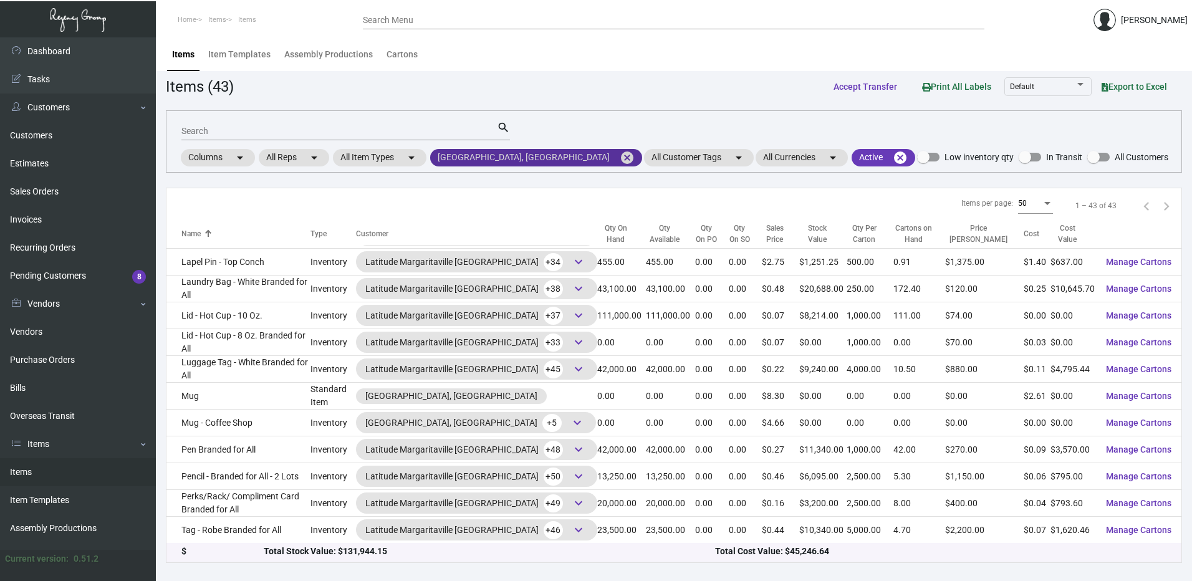
click at [568, 159] on mat-chip "Margaritaville Lake Resort, Lake Of Ozar cancel" at bounding box center [536, 157] width 212 height 17
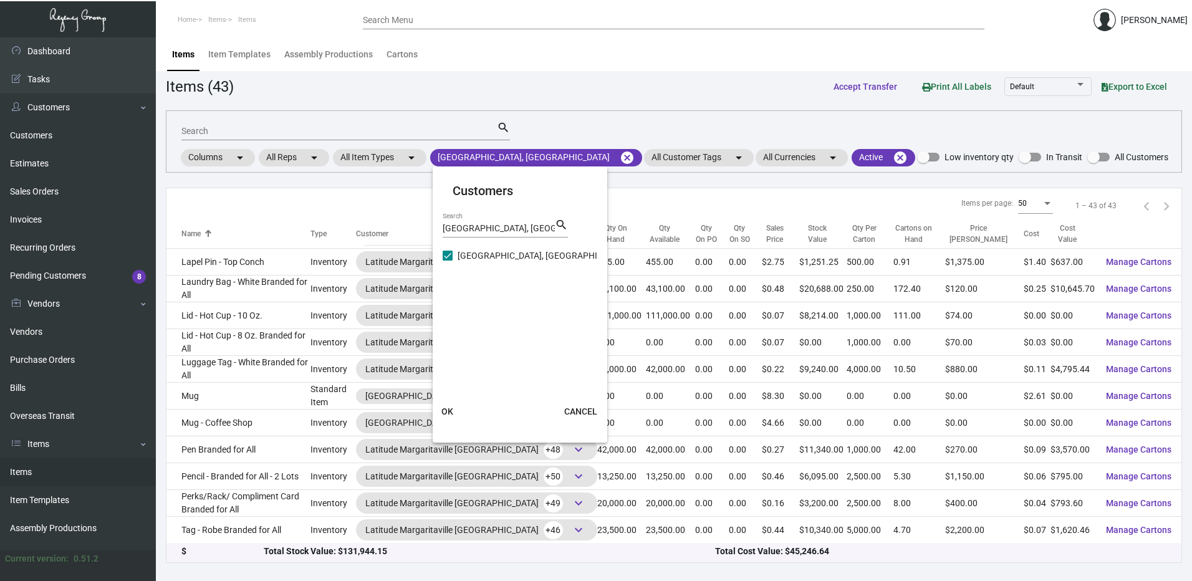
click at [522, 226] on input "Margaritaville Lake Resort, Lake Of Ozar" at bounding box center [499, 229] width 112 height 10
drag, startPoint x: 522, startPoint y: 226, endPoint x: 598, endPoint y: 233, distance: 75.7
click at [598, 233] on mat-card "Customers Margaritaville Lake Resort, Lake Of Ozar Search search Margaritaville…" at bounding box center [520, 304] width 175 height 266
click at [529, 229] on input "Margaritaville Lake Resort, Lake Of Ozar" at bounding box center [499, 229] width 112 height 10
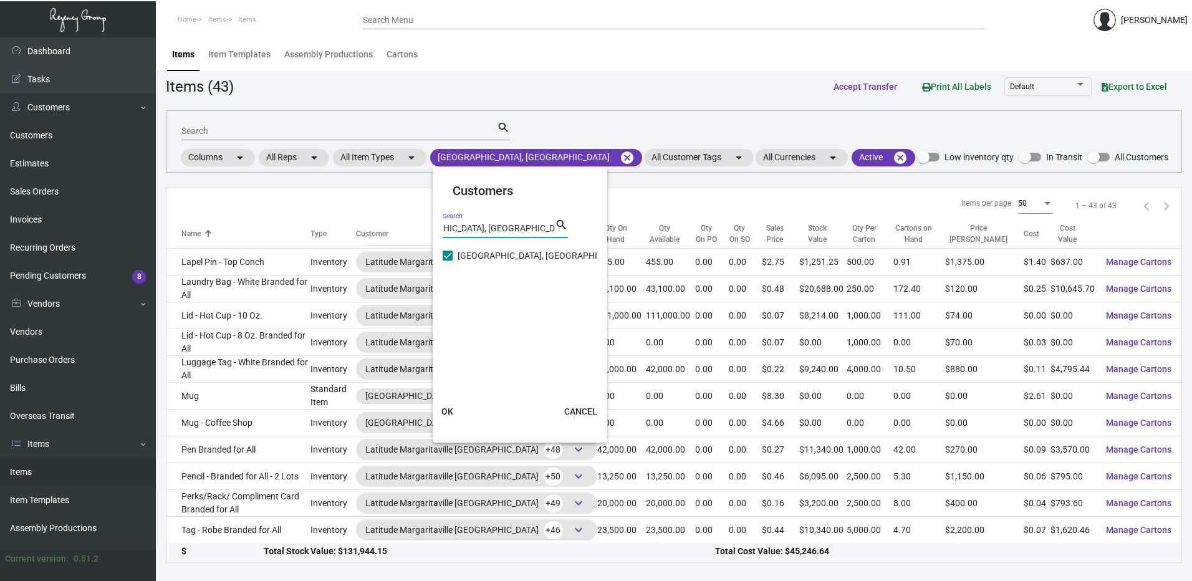
click at [532, 228] on input "Margaritaville Lake Resort, Lake Of Ozar" at bounding box center [499, 229] width 112 height 10
drag, startPoint x: 549, startPoint y: 231, endPoint x: 520, endPoint y: 232, distance: 28.7
click at [520, 232] on input "Margaritaville Lake Resort, Lake Ozar" at bounding box center [499, 229] width 112 height 10
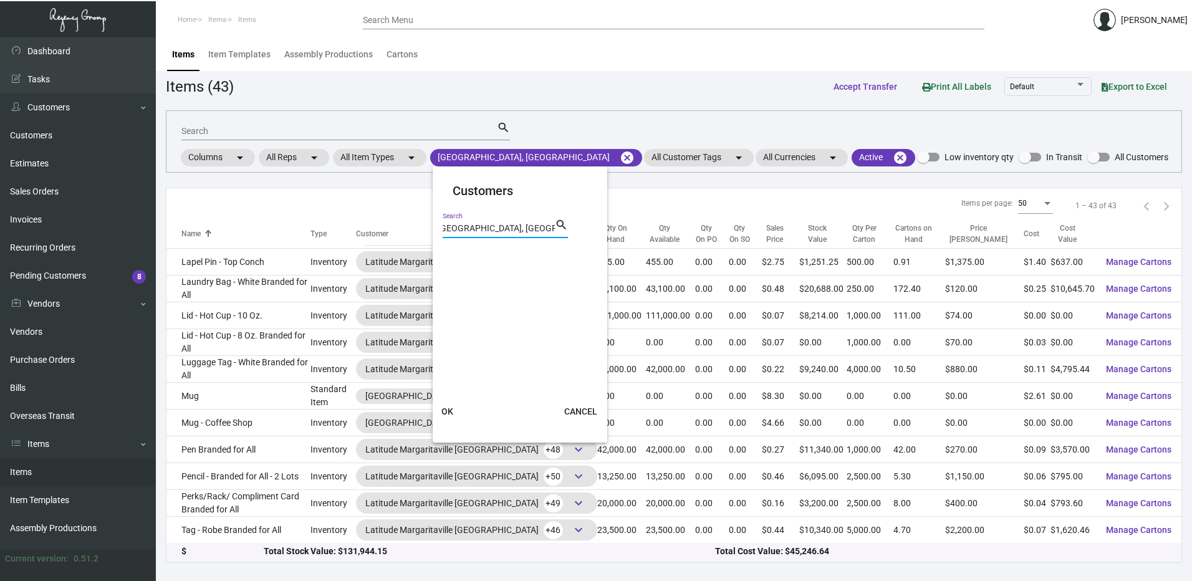
scroll to position [0, 1]
drag, startPoint x: 542, startPoint y: 229, endPoint x: 564, endPoint y: 233, distance: 22.1
click at [564, 233] on div "Margaritaville Lake Resort, ar Search search" at bounding box center [505, 228] width 125 height 20
type input "Margaritaville Lake"
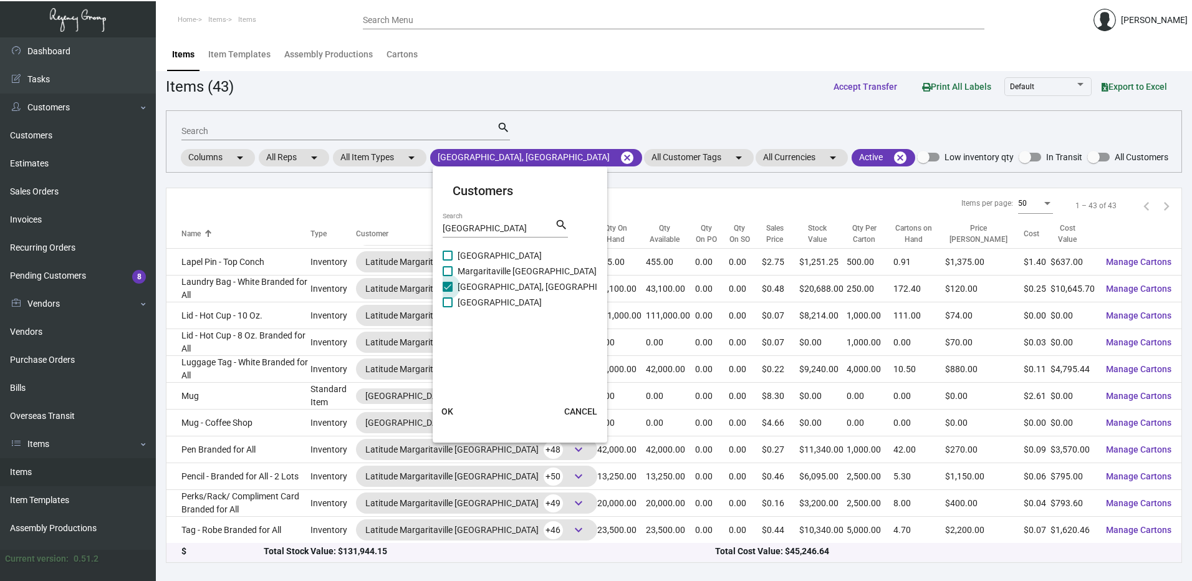
click at [456, 284] on label "Margaritaville Lake Resort, Lake Of Ozar" at bounding box center [536, 286] width 187 height 15
click at [448, 292] on input "Margaritaville Lake Resort, Lake Of Ozar" at bounding box center [447, 292] width 1 height 1
checkbox input "false"
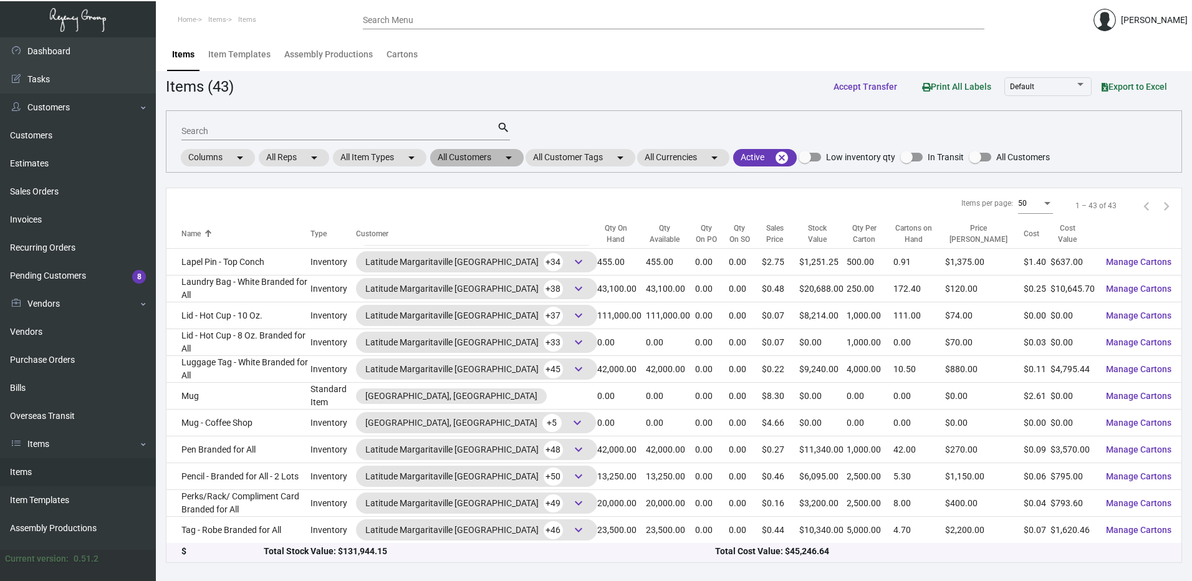
click at [463, 154] on mat-chip "All Customers arrow_drop_down" at bounding box center [477, 157] width 94 height 17
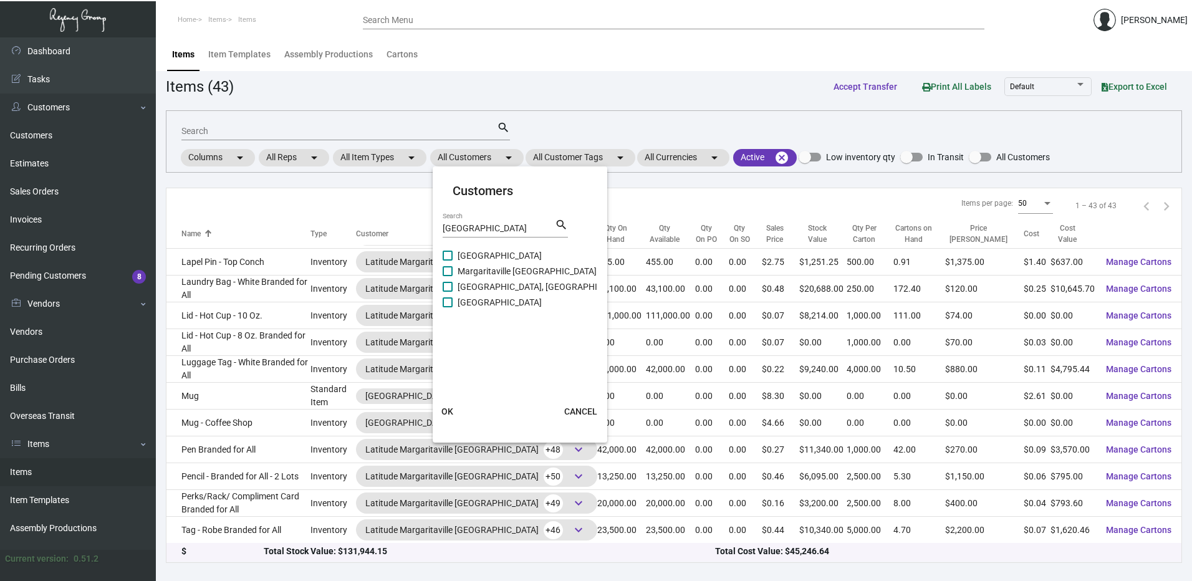
click at [556, 96] on div at bounding box center [596, 290] width 1192 height 581
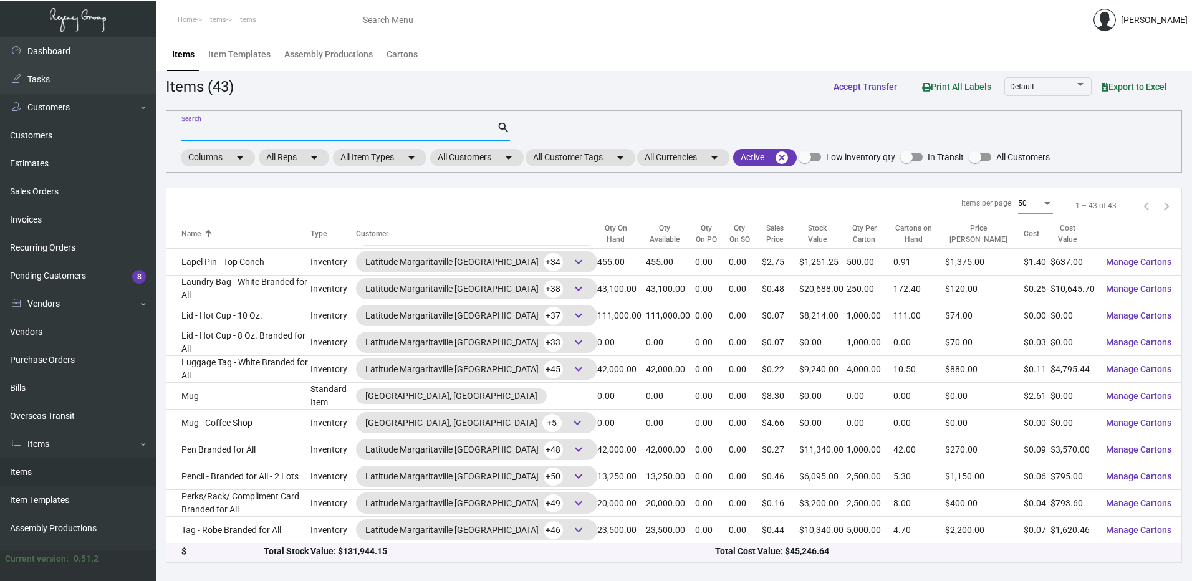
click at [456, 128] on input "Search" at bounding box center [338, 132] width 315 height 10
click at [636, 109] on app-items "Items (43) Accept Transfer Print All Labels Default Export to Excel Search sear…" at bounding box center [674, 319] width 1016 height 488
click at [516, 157] on mat-icon "arrow_drop_down" at bounding box center [508, 157] width 15 height 15
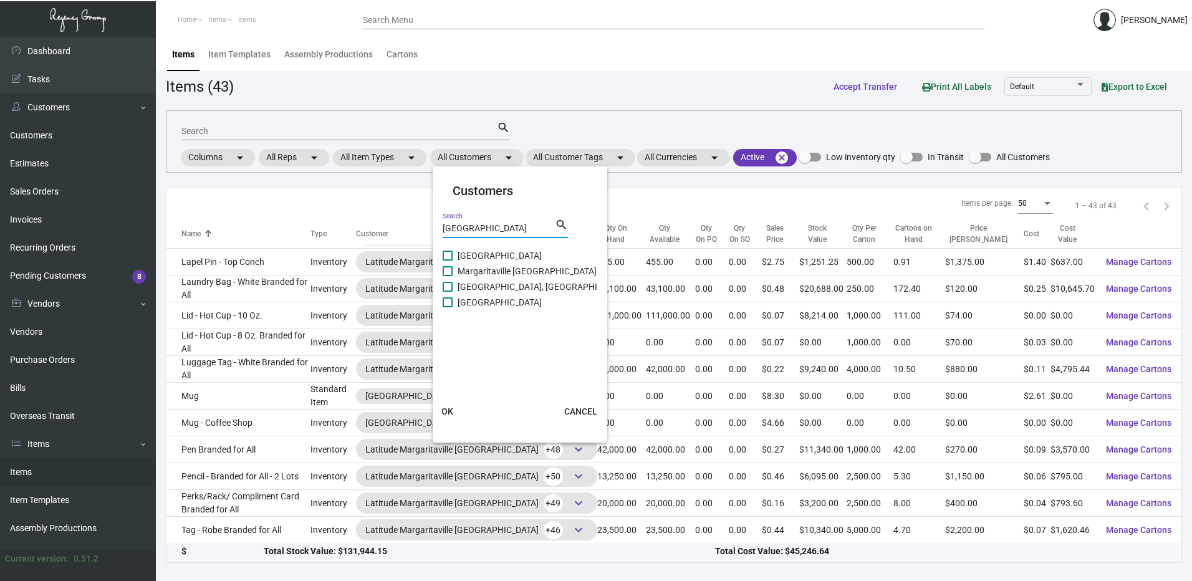
click at [516, 229] on input "Margaritaville Lake" at bounding box center [499, 229] width 112 height 10
click at [448, 254] on span at bounding box center [448, 256] width 10 height 10
click at [448, 261] on input "Margaritaville Lake Conroe Resort" at bounding box center [447, 261] width 1 height 1
checkbox input "true"
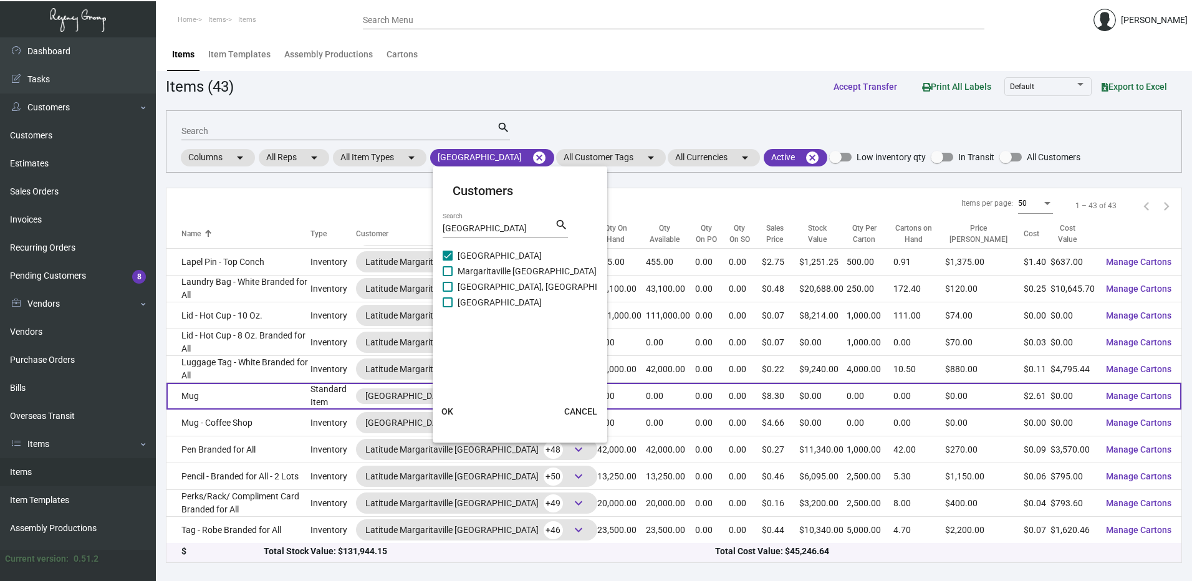
click at [453, 408] on button "OK" at bounding box center [448, 411] width 40 height 22
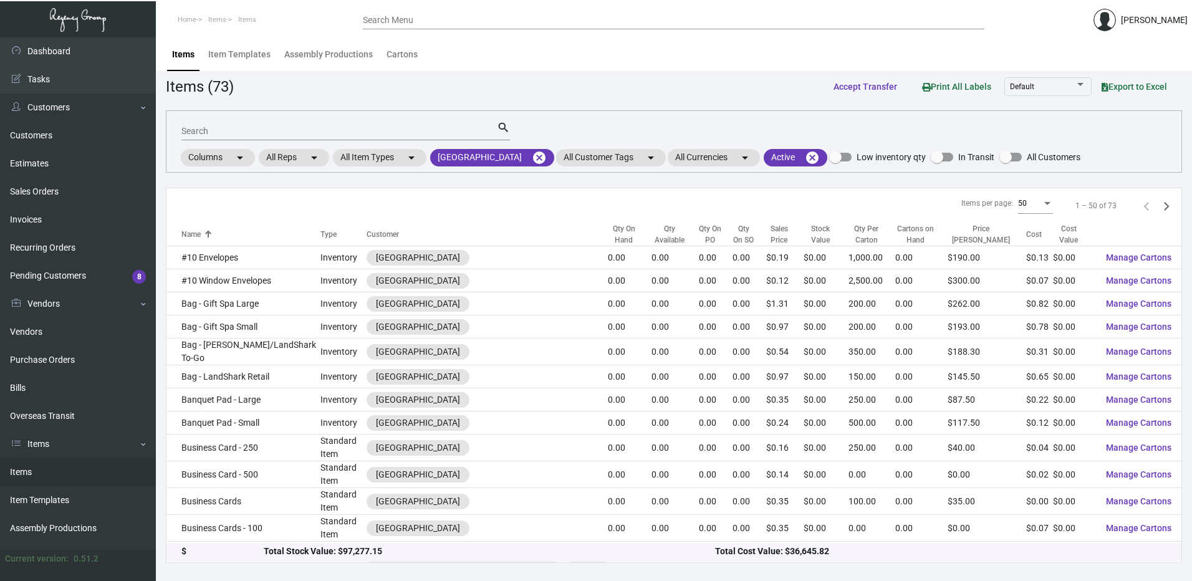
click at [608, 243] on div "Qty On Hand" at bounding box center [624, 234] width 32 height 22
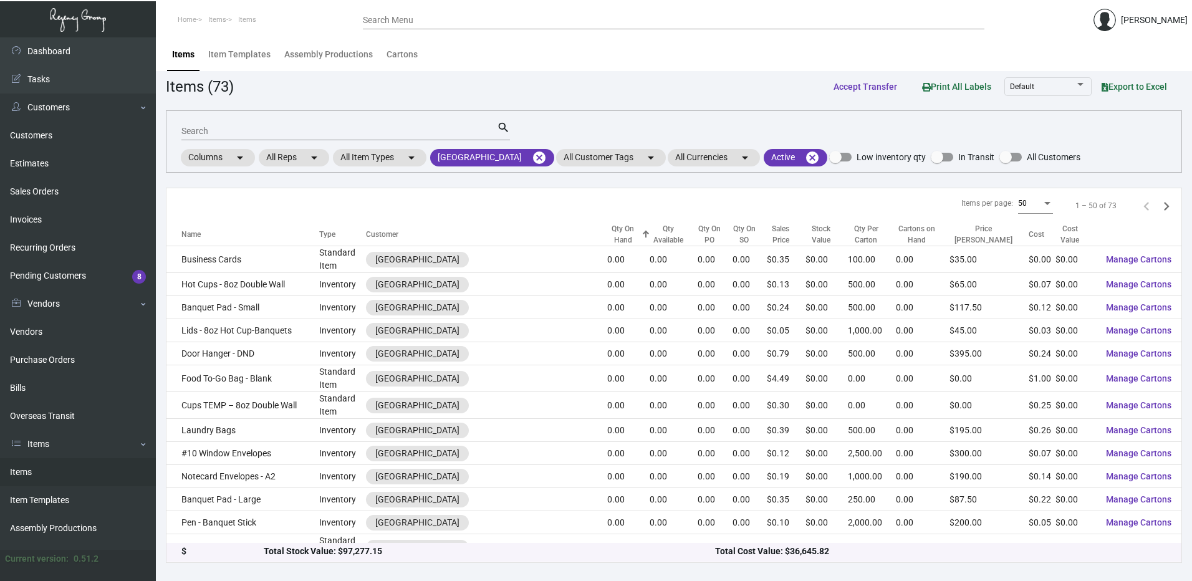
click at [607, 239] on div "Qty On Hand" at bounding box center [622, 234] width 31 height 22
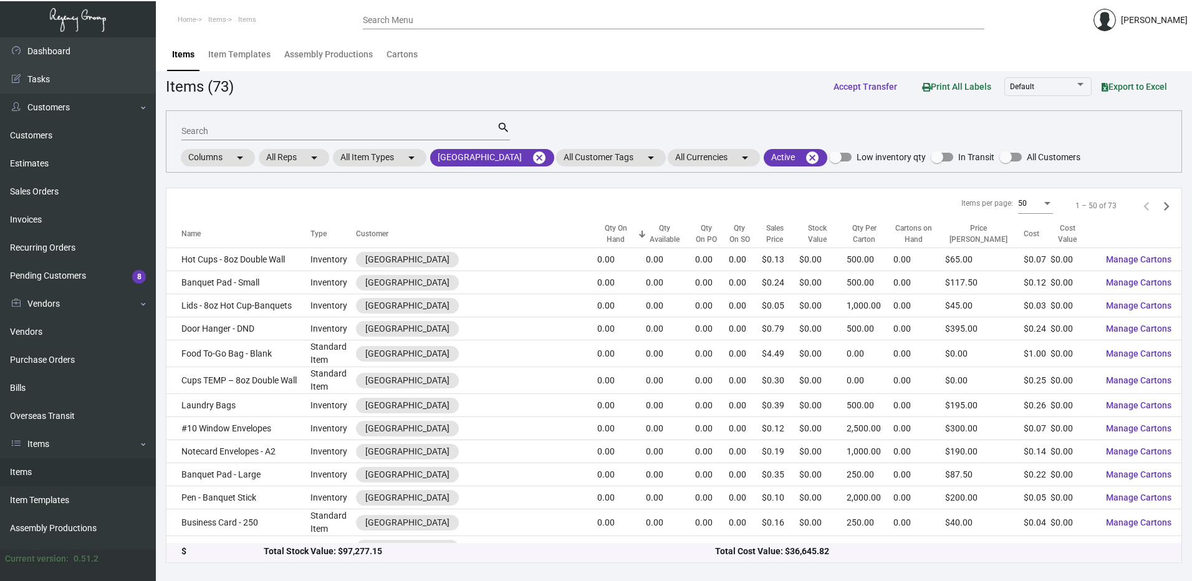
scroll to position [994, 0]
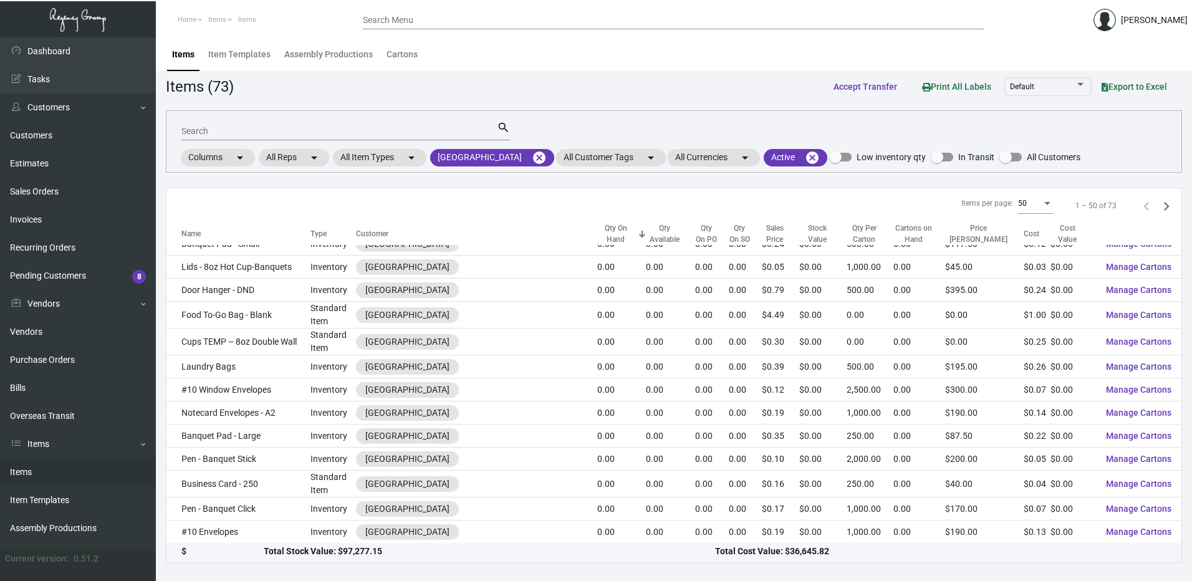
click at [209, 237] on div at bounding box center [207, 234] width 7 height 7
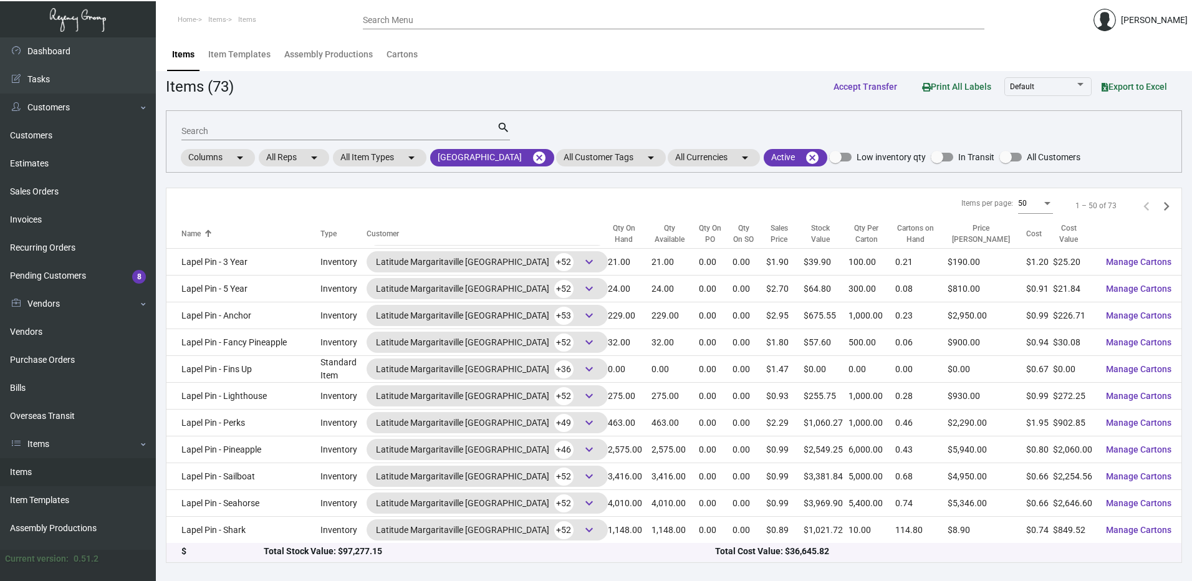
click at [209, 237] on div at bounding box center [207, 234] width 7 height 7
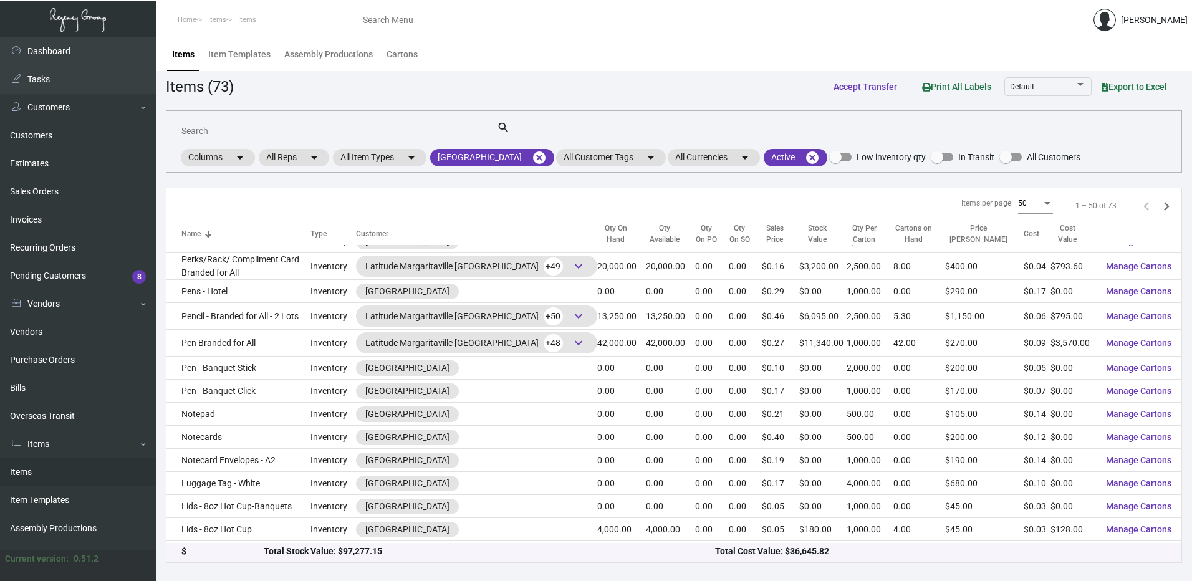
scroll to position [125, 0]
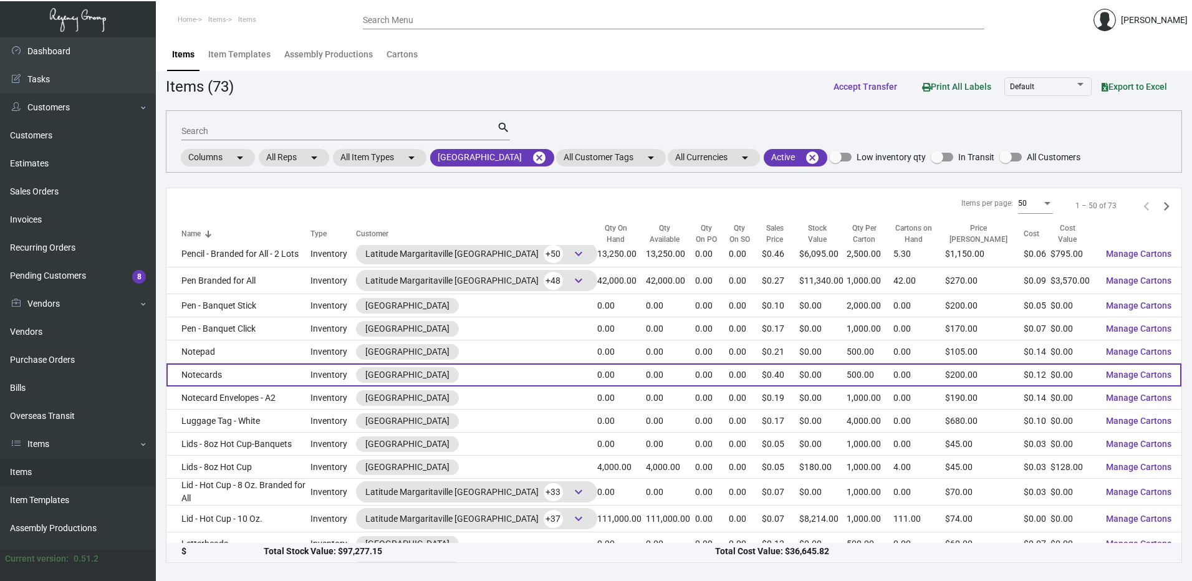
click at [249, 373] on td "Notecards" at bounding box center [238, 374] width 144 height 23
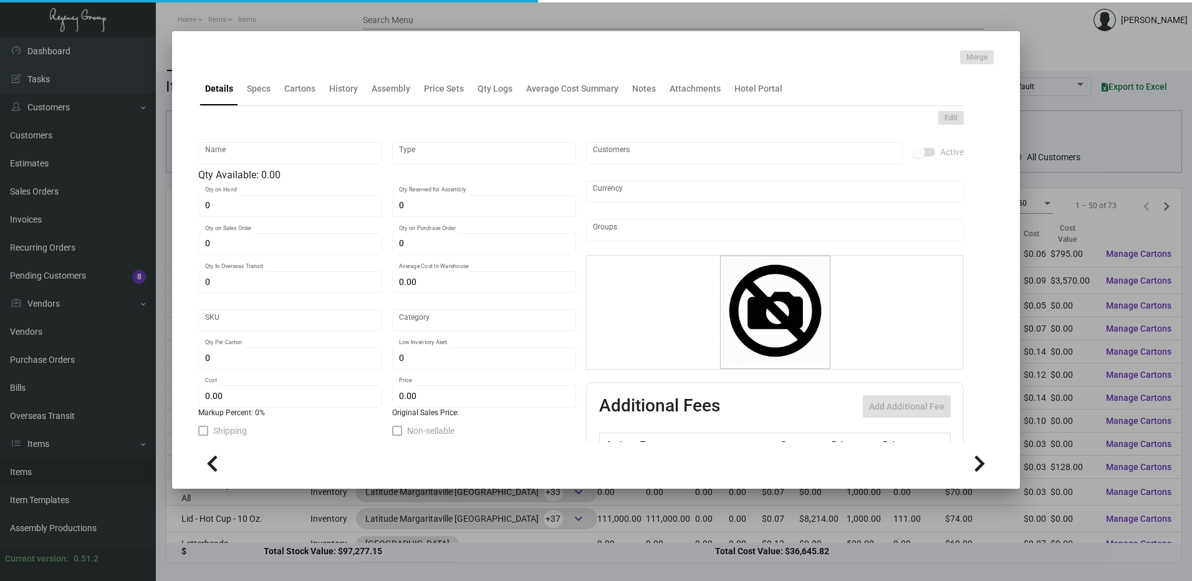
type input "Notecards"
type input "Inventory"
type input "$ 0.00"
type input "MRG-LC-Notecard-21-INV"
type input "Standard"
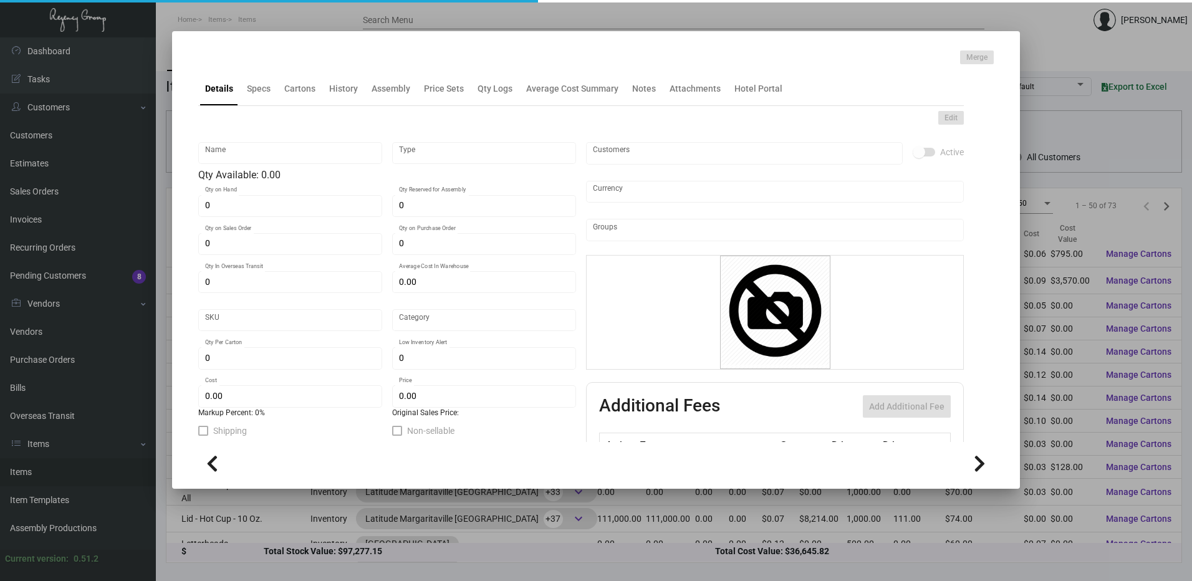
type input "500"
type input "$ 0.1216"
type input "$ 0.40"
checkbox input "true"
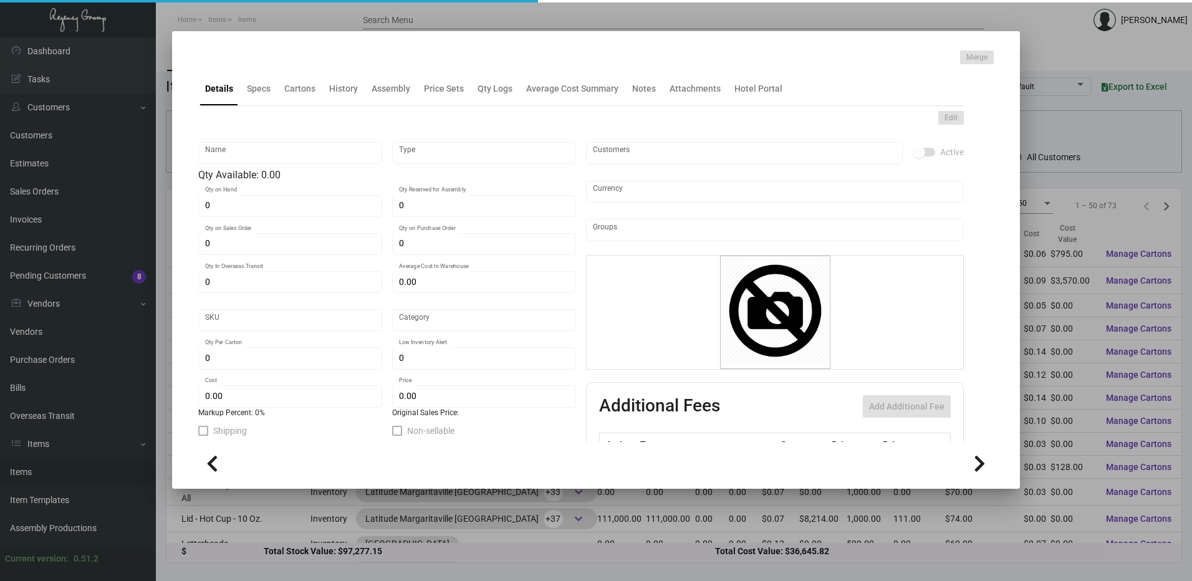
checkbox input "true"
type input "United States Dollar $"
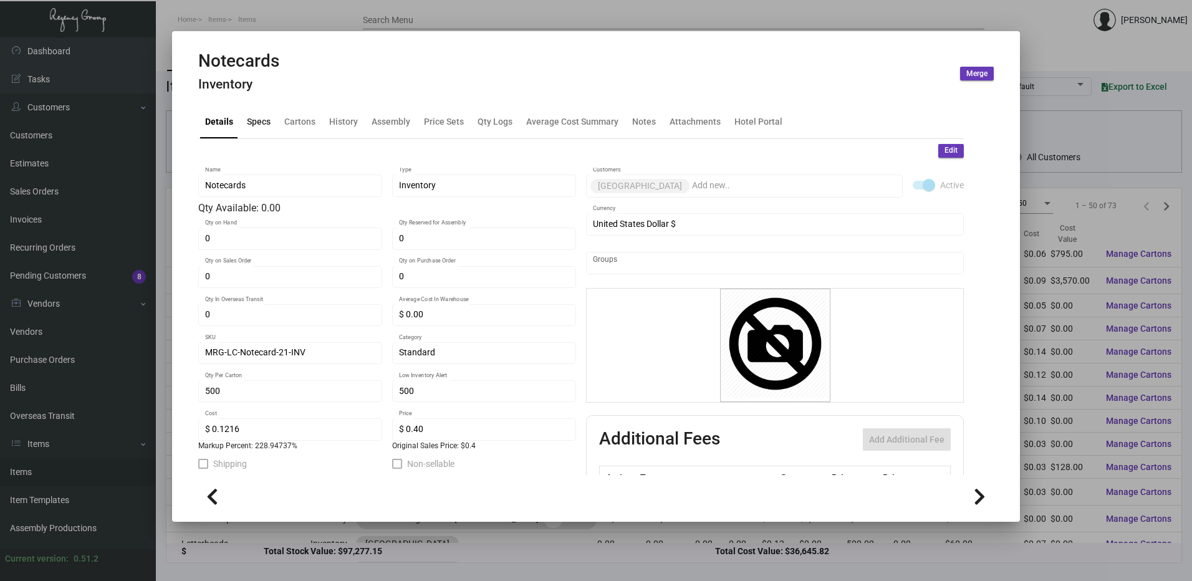
click at [261, 125] on div "Specs" at bounding box center [259, 121] width 24 height 13
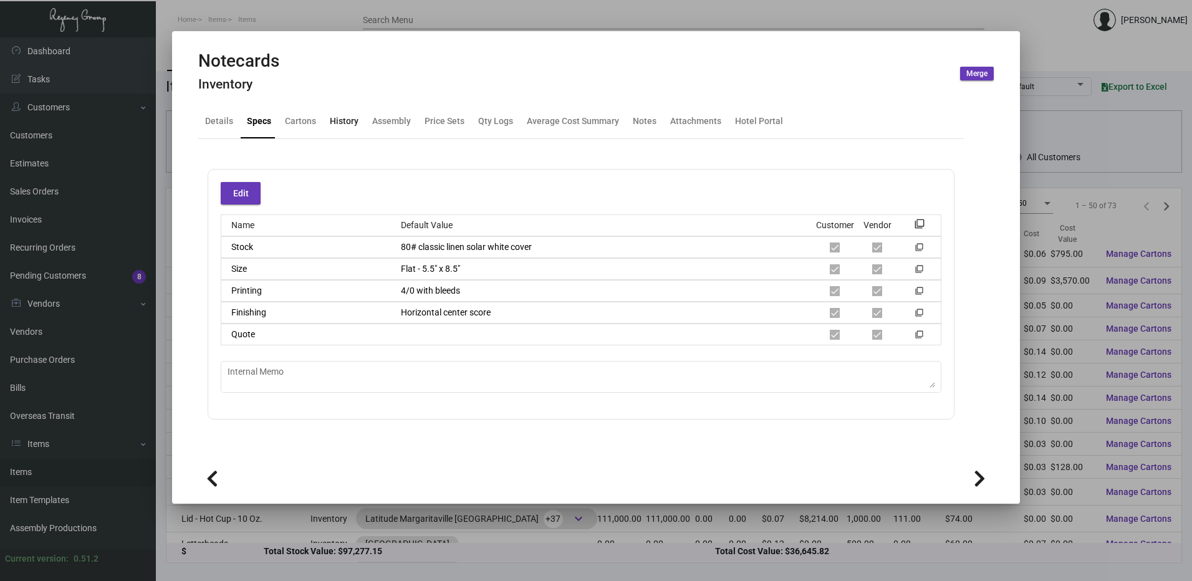
click at [342, 132] on div "History" at bounding box center [344, 122] width 39 height 30
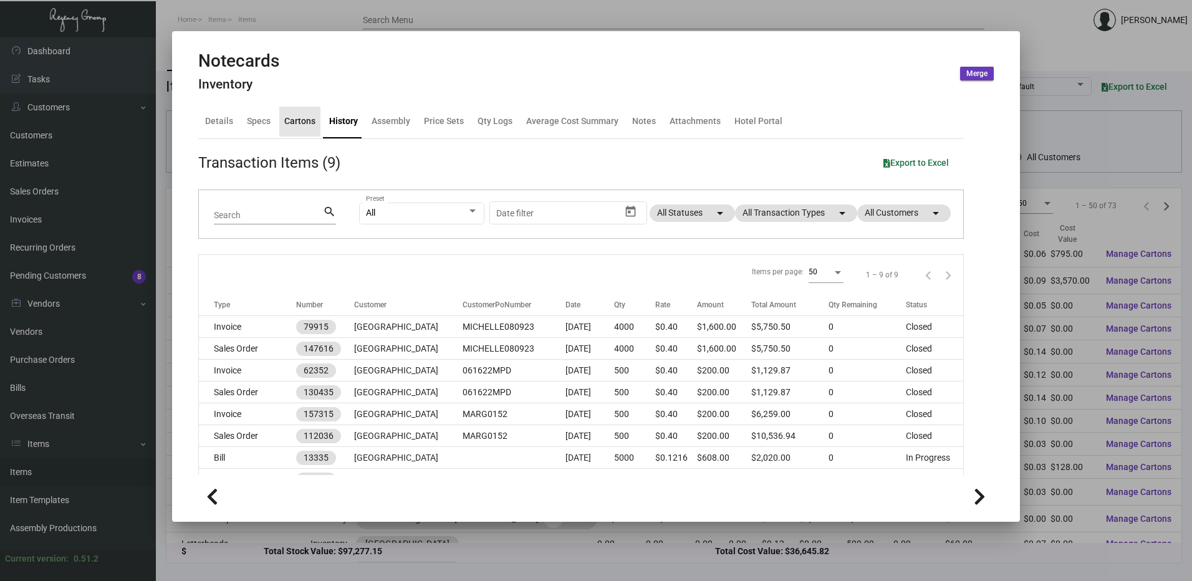
click at [307, 111] on div "Cartons" at bounding box center [299, 122] width 41 height 30
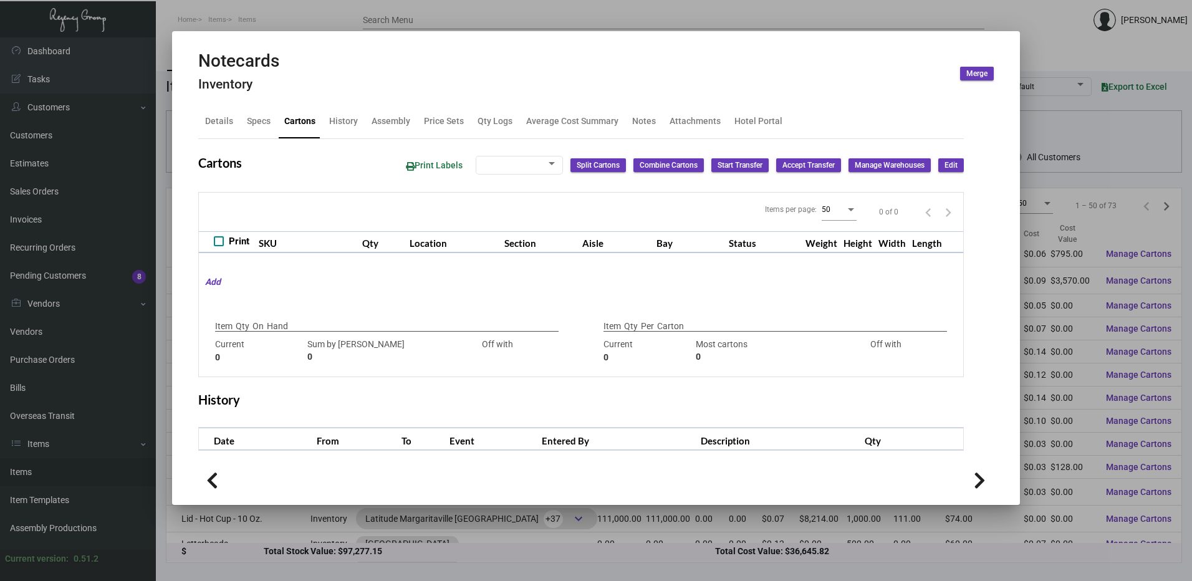
type input "500"
type input "-500"
type input "500"
type input "2500"
type input "-2000"
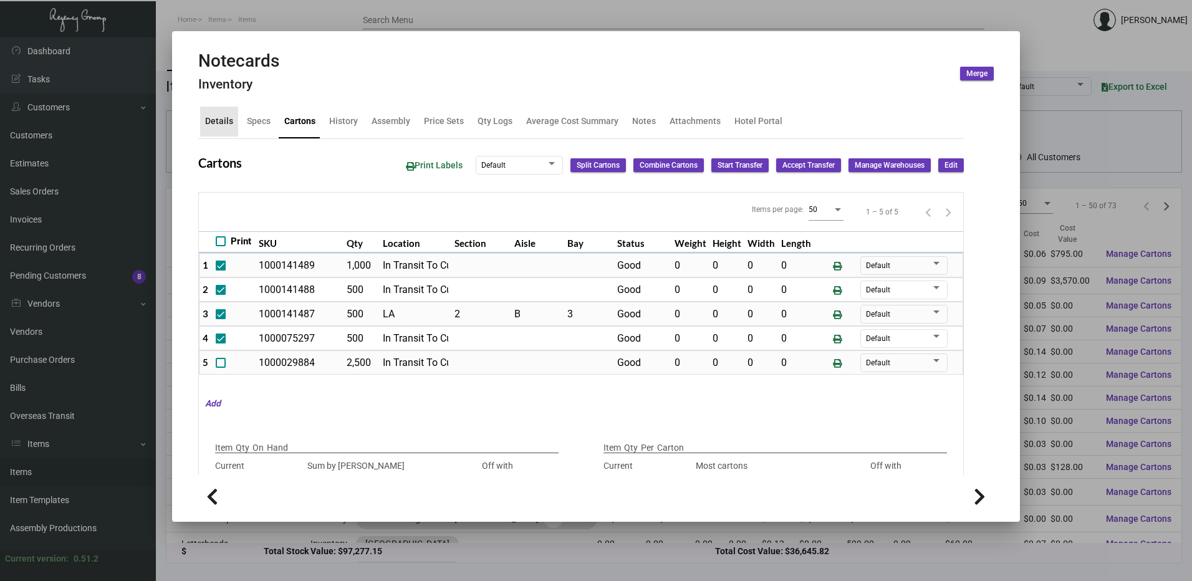
click at [224, 119] on div "Details" at bounding box center [219, 121] width 28 height 13
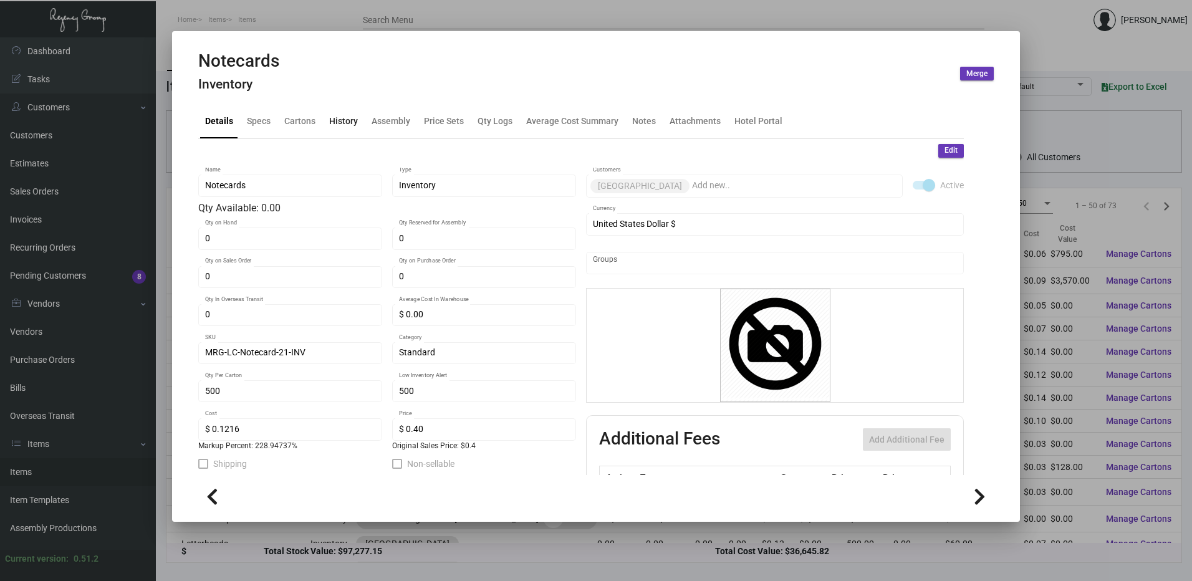
click at [349, 124] on div "History" at bounding box center [343, 121] width 29 height 13
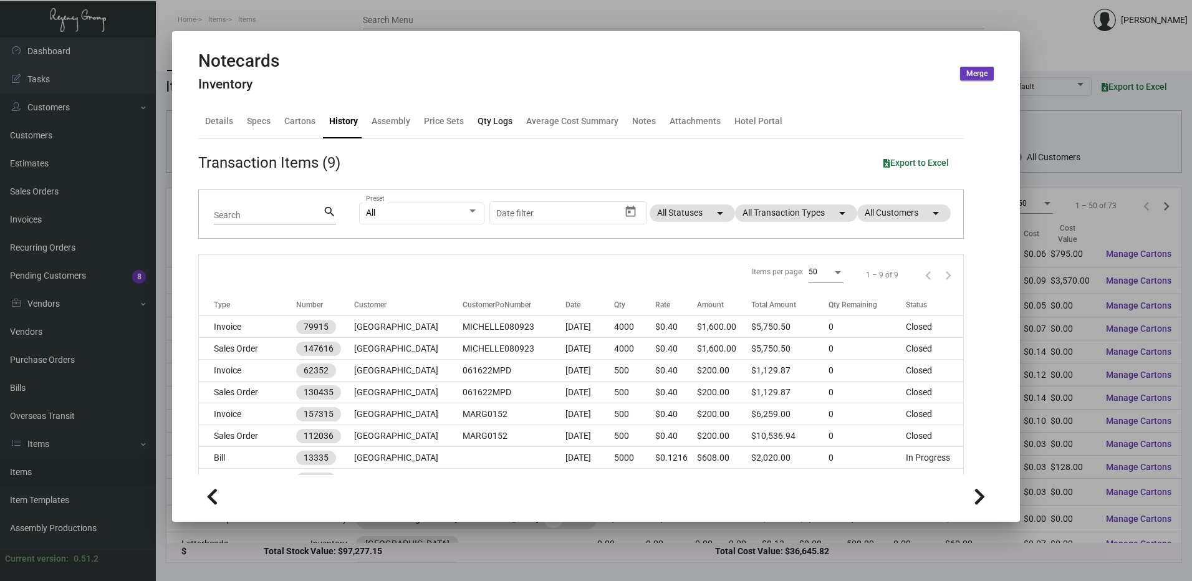
click at [504, 120] on div "Qty Logs" at bounding box center [494, 121] width 35 height 13
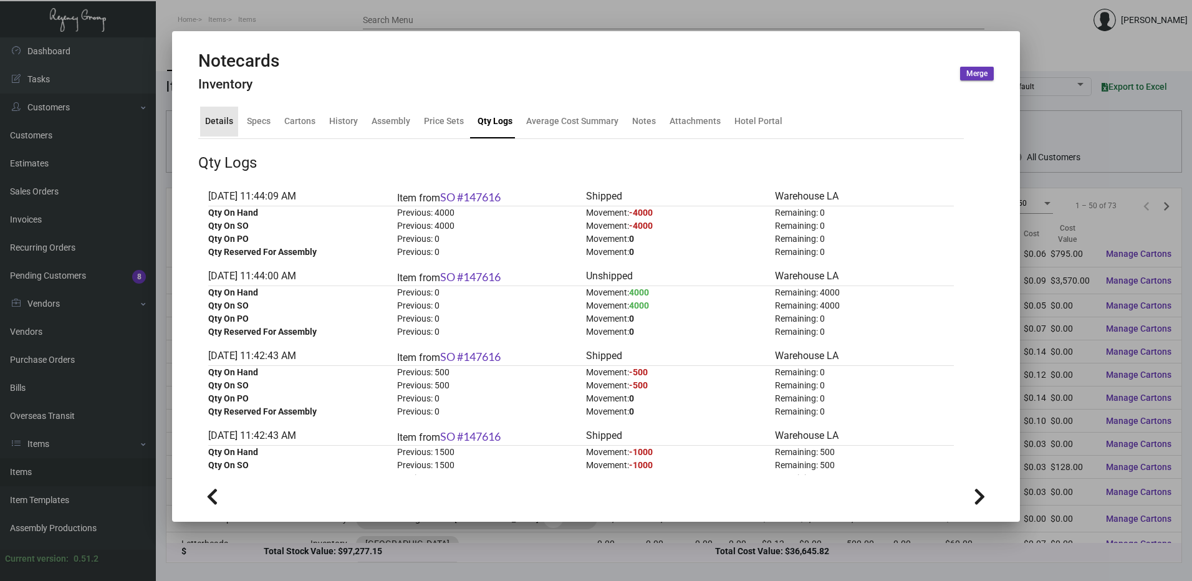
click at [225, 126] on div "Details" at bounding box center [219, 121] width 28 height 13
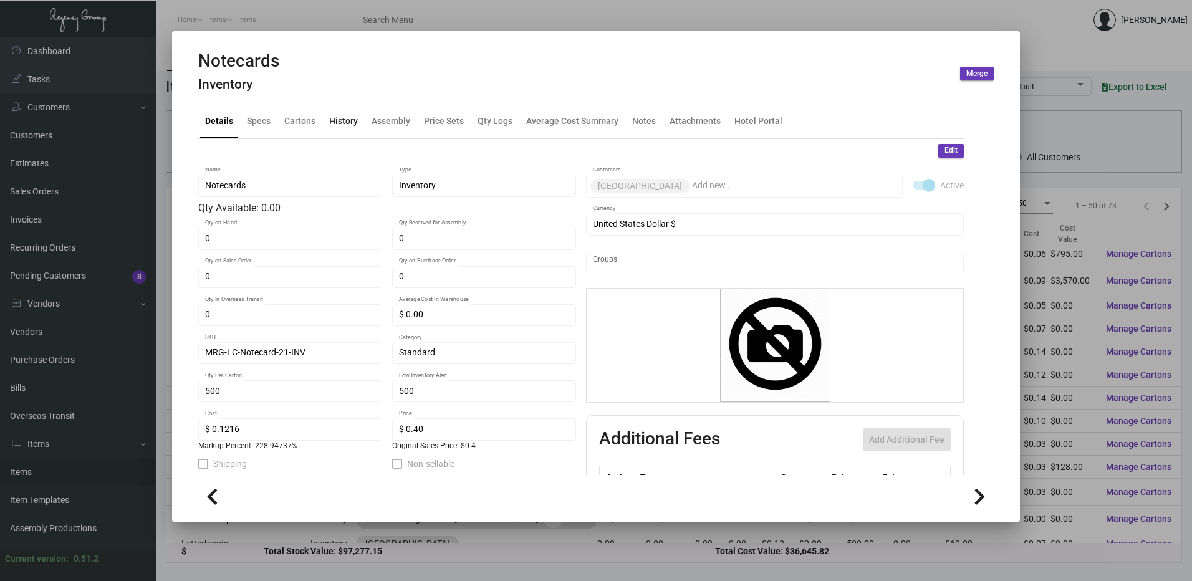
click at [351, 124] on div "History" at bounding box center [343, 121] width 29 height 13
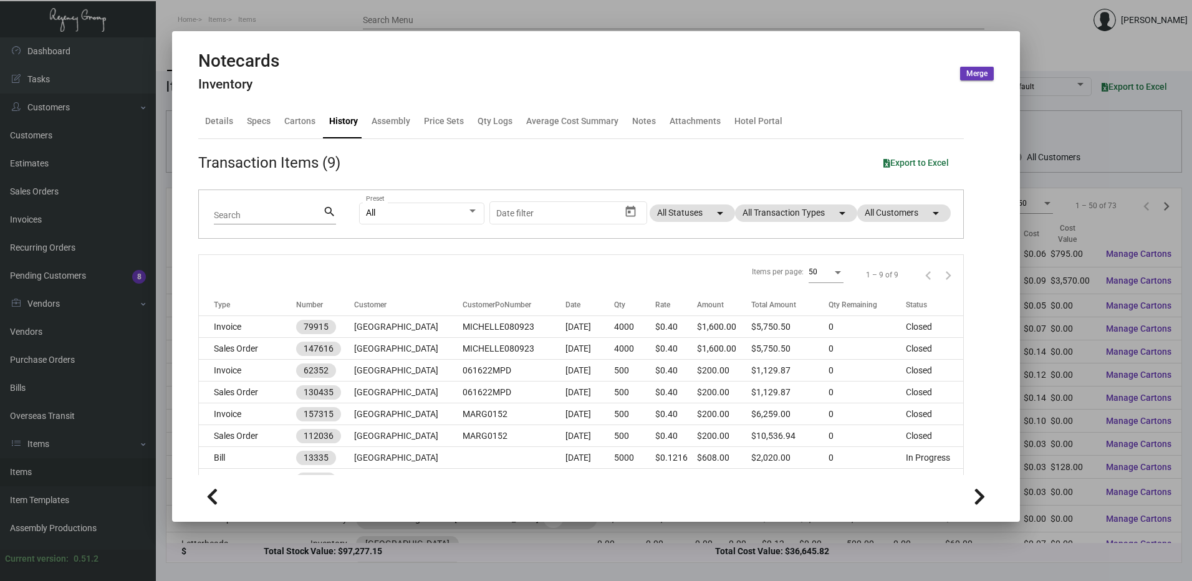
click at [319, 20] on div at bounding box center [596, 290] width 1192 height 581
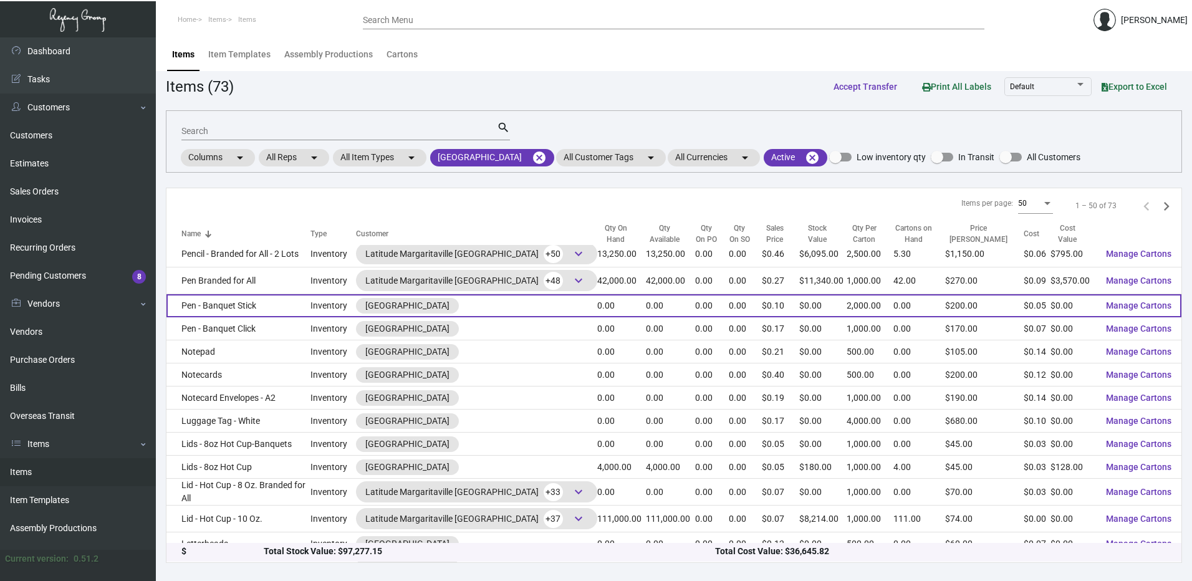
click at [274, 303] on td "Pen - Banquet Stick" at bounding box center [238, 305] width 144 height 23
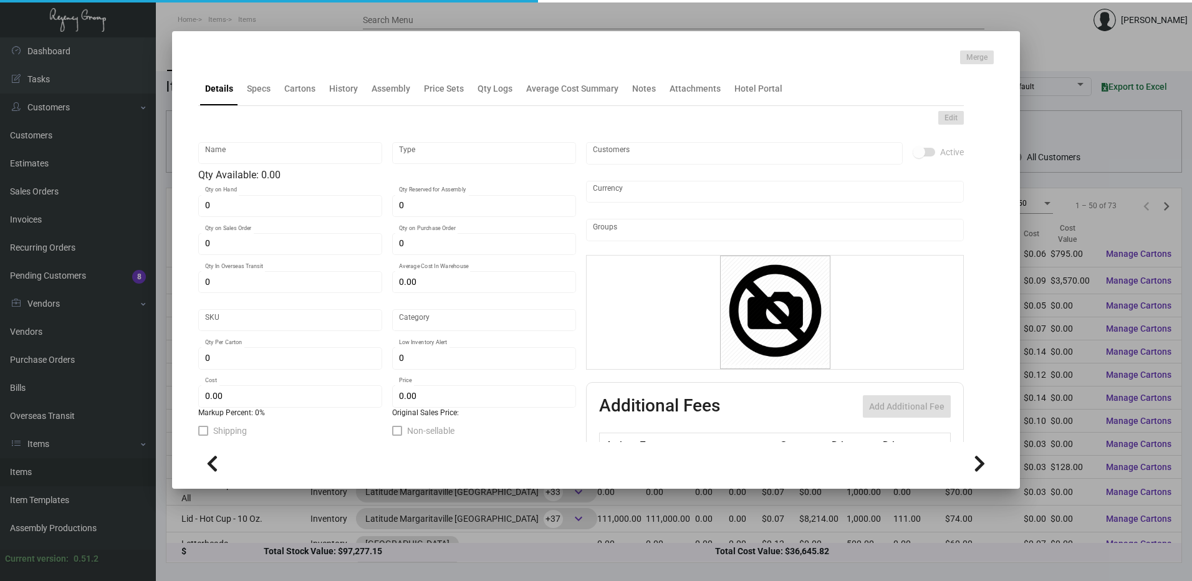
type input "Pen - Banquet Stick"
type input "Inventory"
type input "$ 0.00"
type input "MRG-LC-Pen-59-INV"
type input "Overseas"
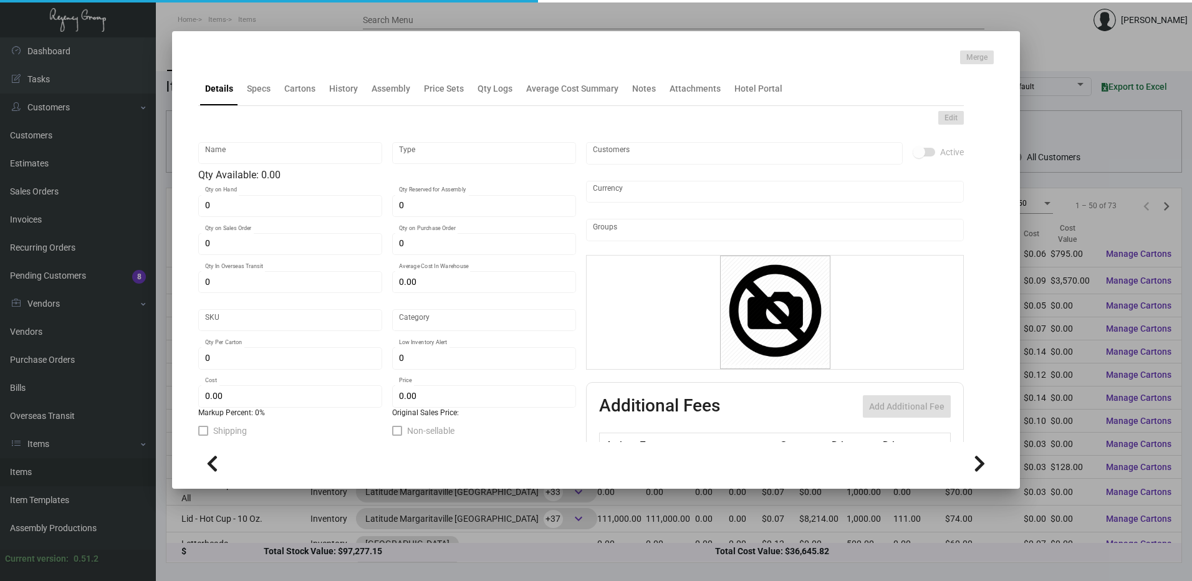
type input "2,000"
type input "10,000"
type input "$ 0.053"
type input "$ 0.10"
checkbox input "true"
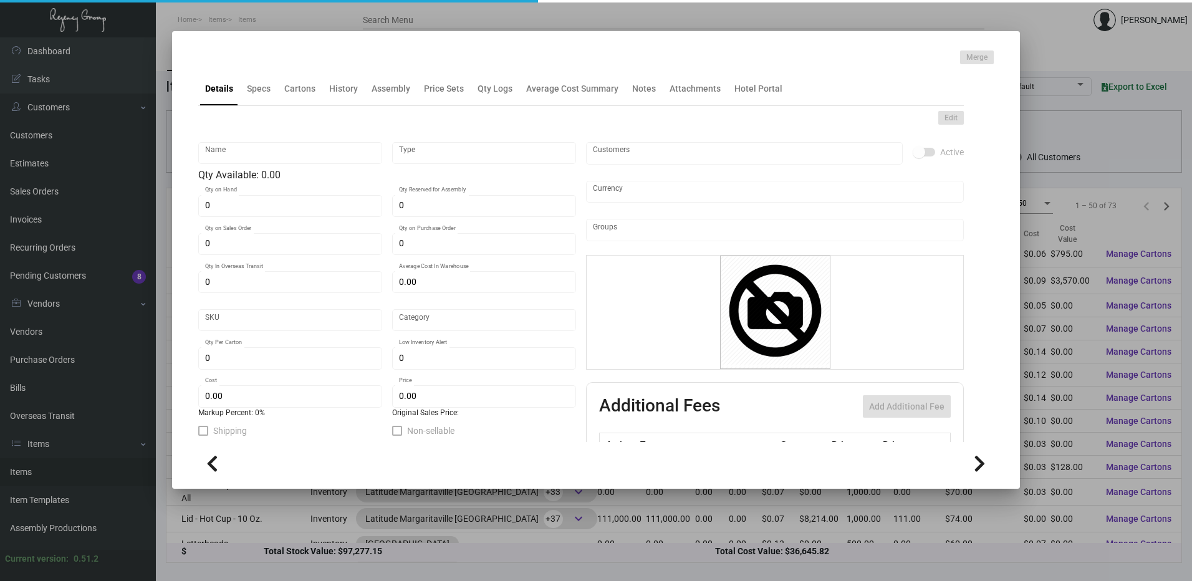
checkbox input "true"
type input "United States Dollar $"
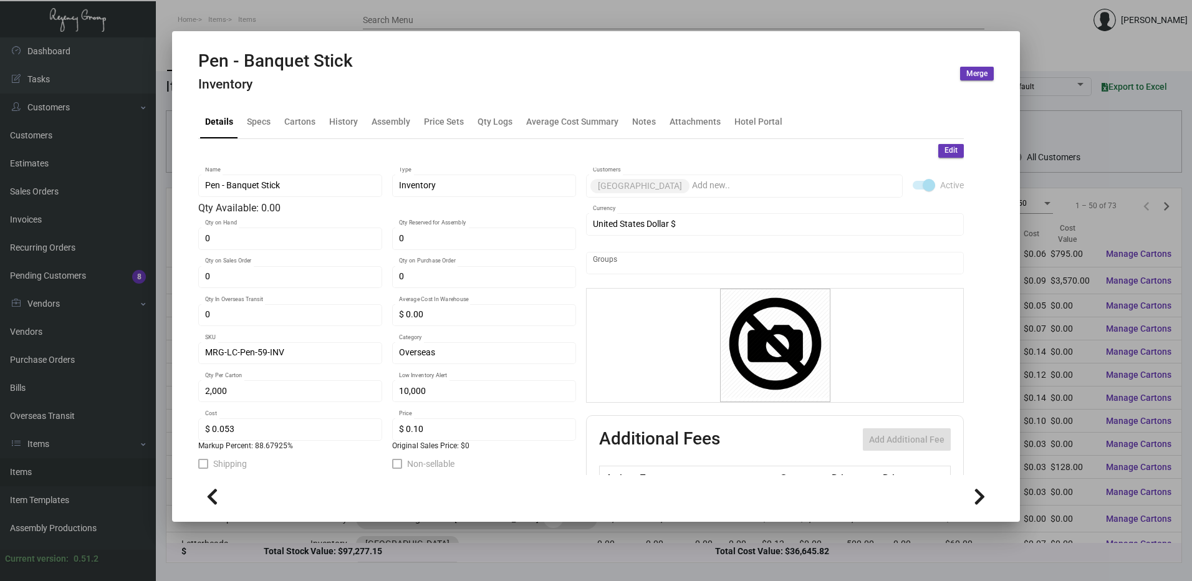
click at [689, 187] on mat-chip "Margaritaville Lake Conroe Resort" at bounding box center [639, 186] width 99 height 14
click at [944, 148] on span "Edit" at bounding box center [950, 150] width 13 height 11
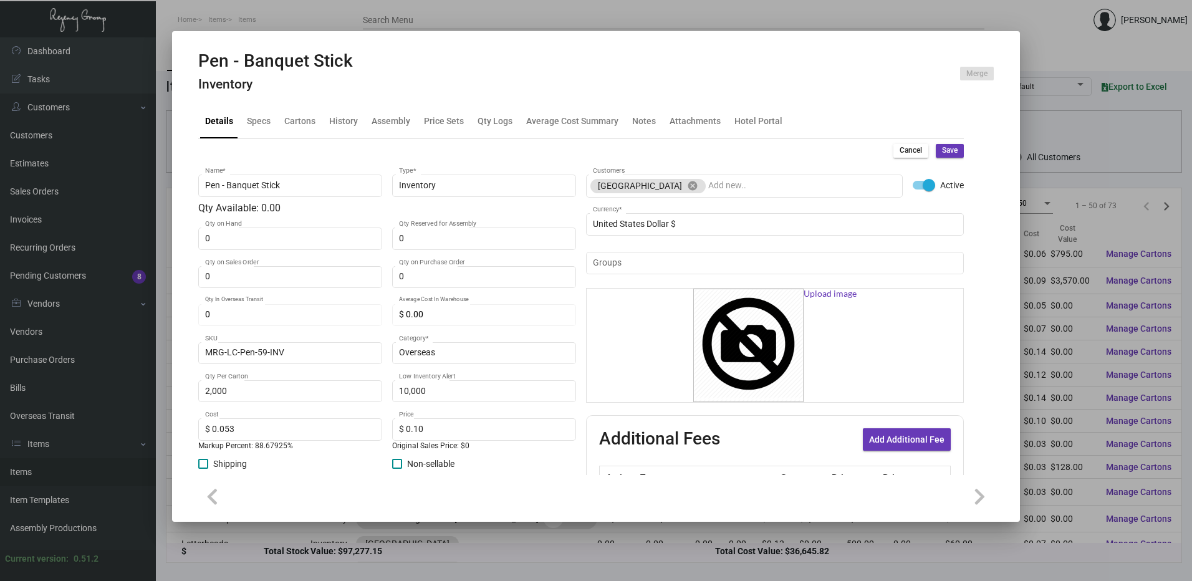
click at [906, 150] on span "Cancel" at bounding box center [910, 150] width 22 height 11
type input "0"
type input "$ 0.00"
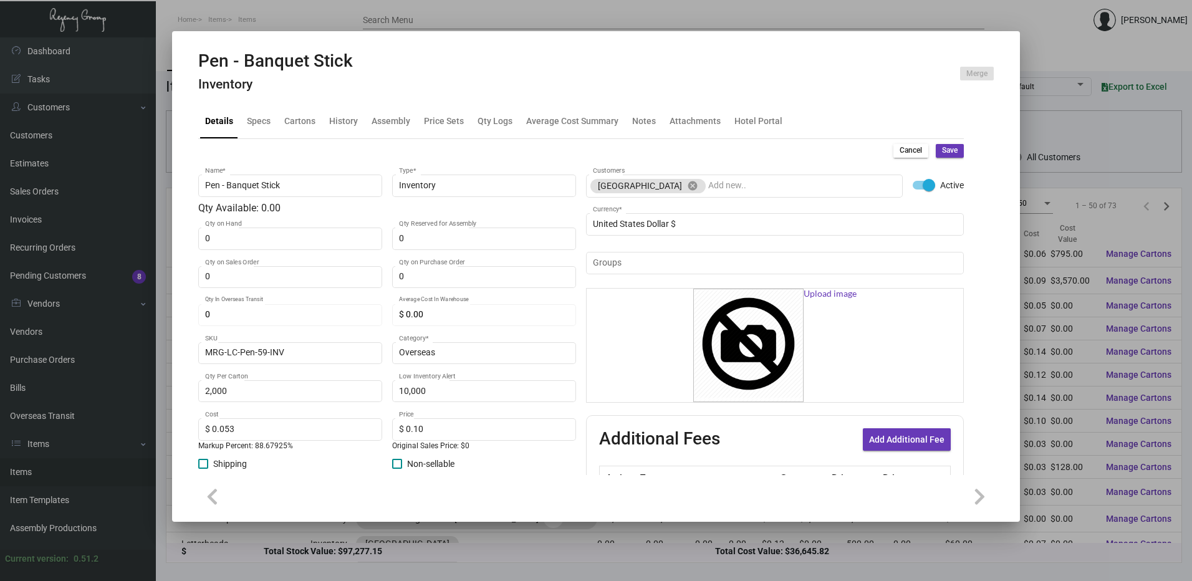
checkbox input "false"
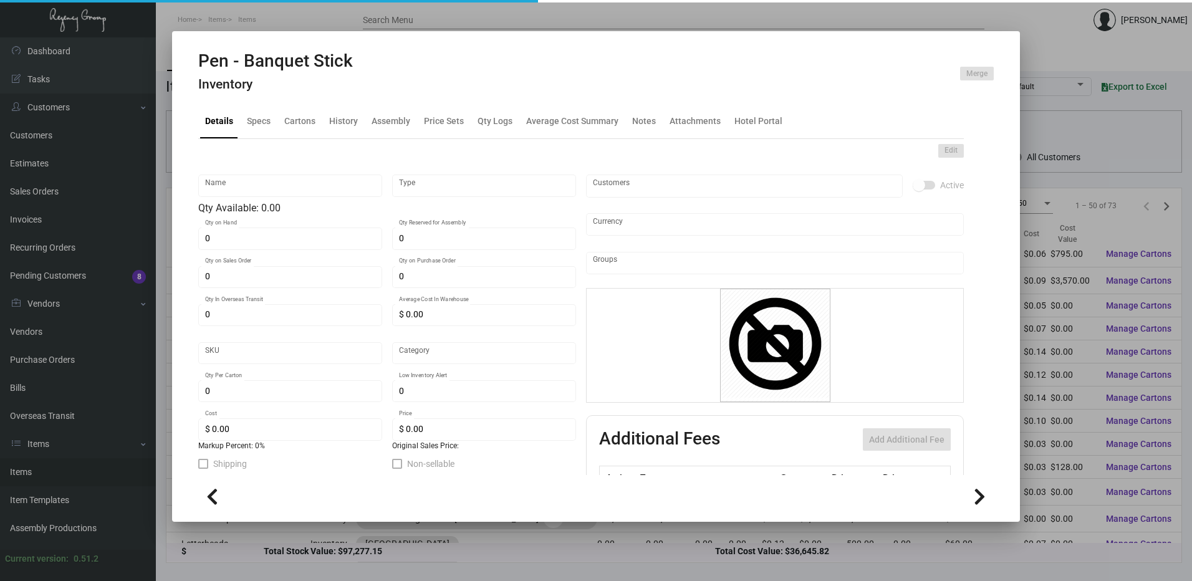
type input "Pen - Banquet Stick"
type input "Inventory"
type input "MRG-LC-Pen-59-INV"
type input "Overseas"
type input "2,000"
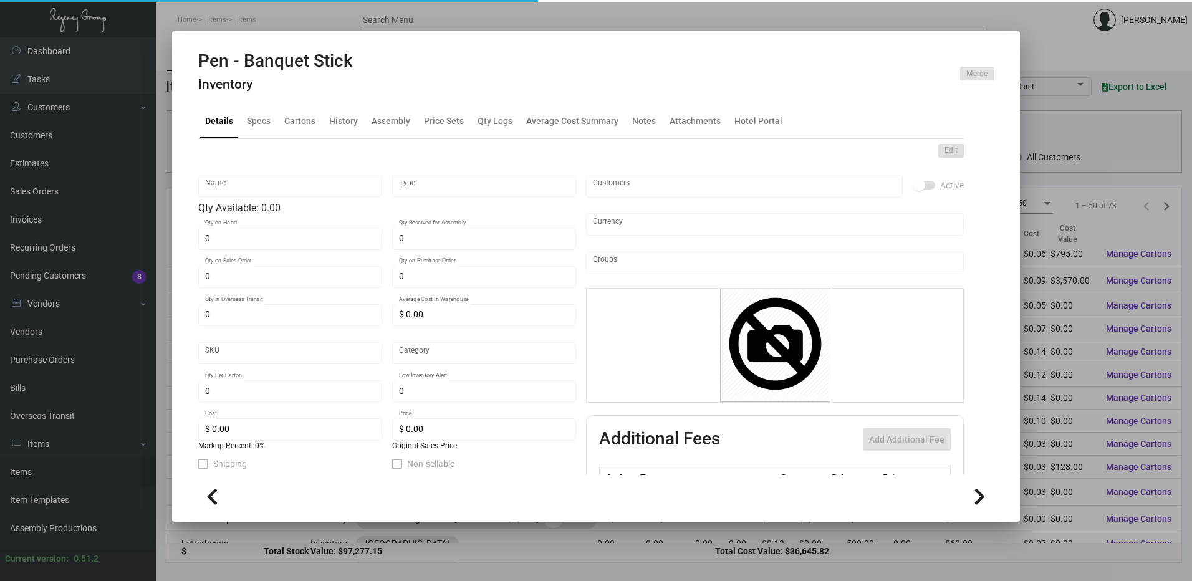
type input "10,000"
type input "$ 0.053"
type input "$ 0.10"
checkbox input "true"
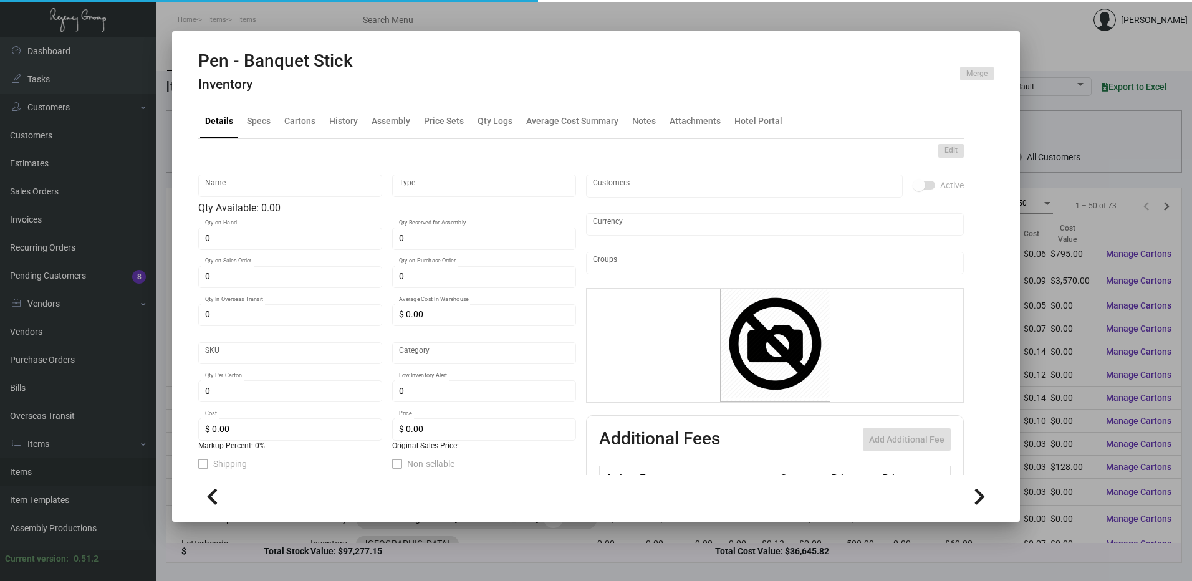
type input "United States Dollar $"
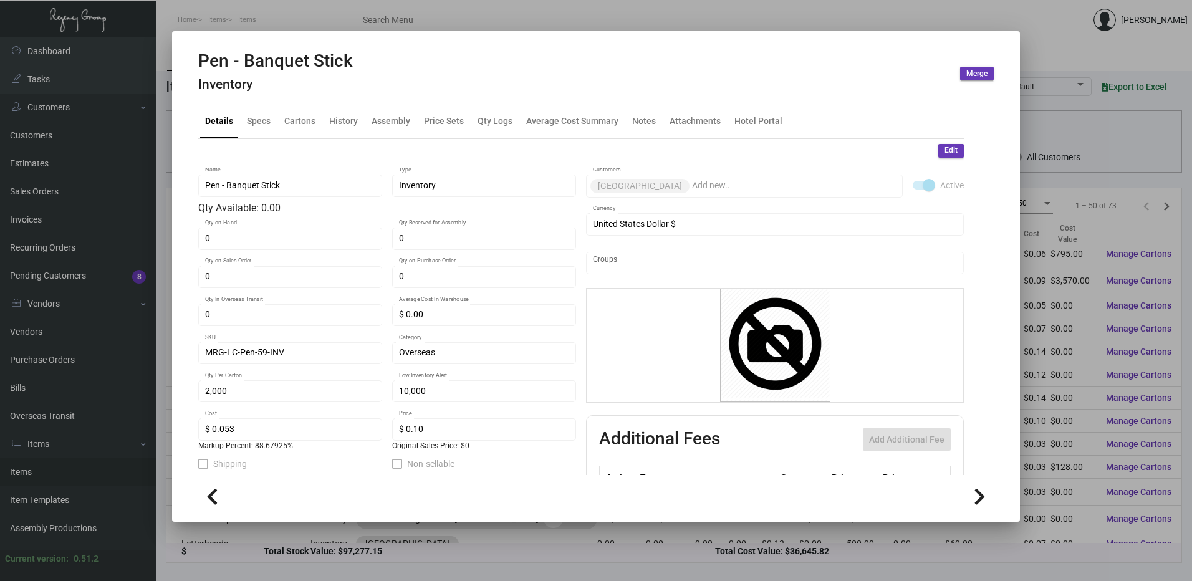
click at [294, 11] on div at bounding box center [596, 290] width 1192 height 581
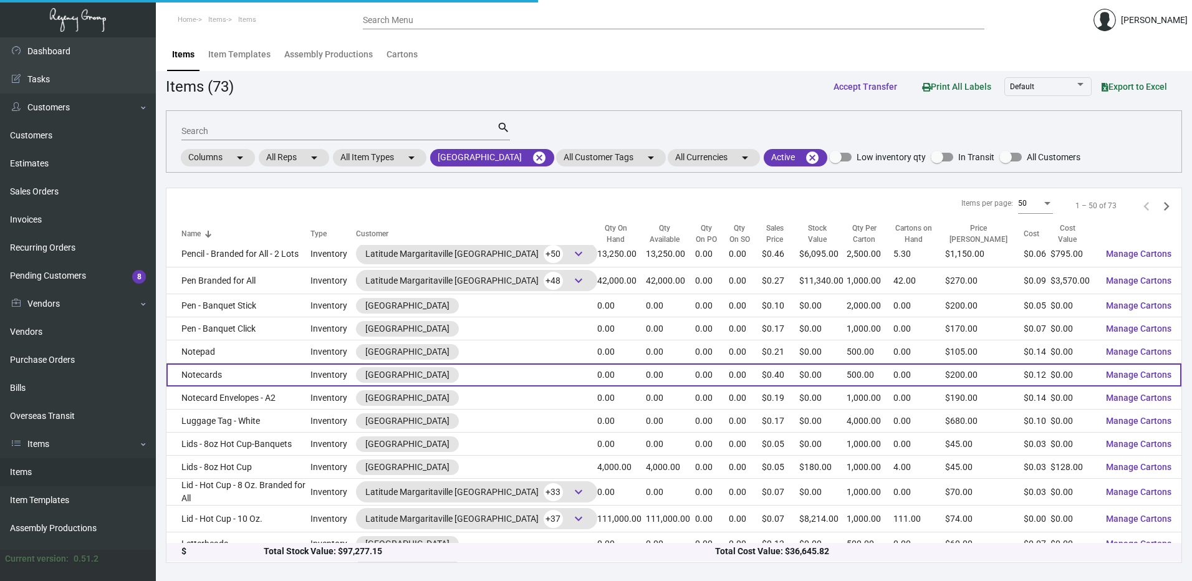
click at [227, 373] on td "Notecards" at bounding box center [238, 374] width 144 height 23
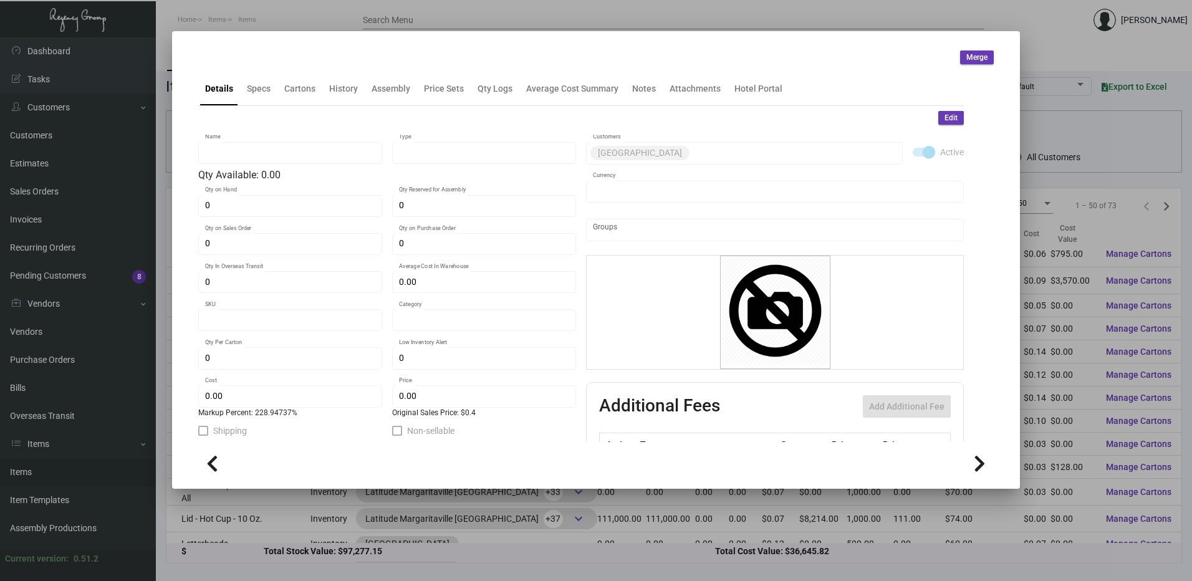
type input "Notecards"
type input "Inventory"
type input "$ 0.00"
type input "MRG-LC-Notecard-21-INV"
type input "Standard"
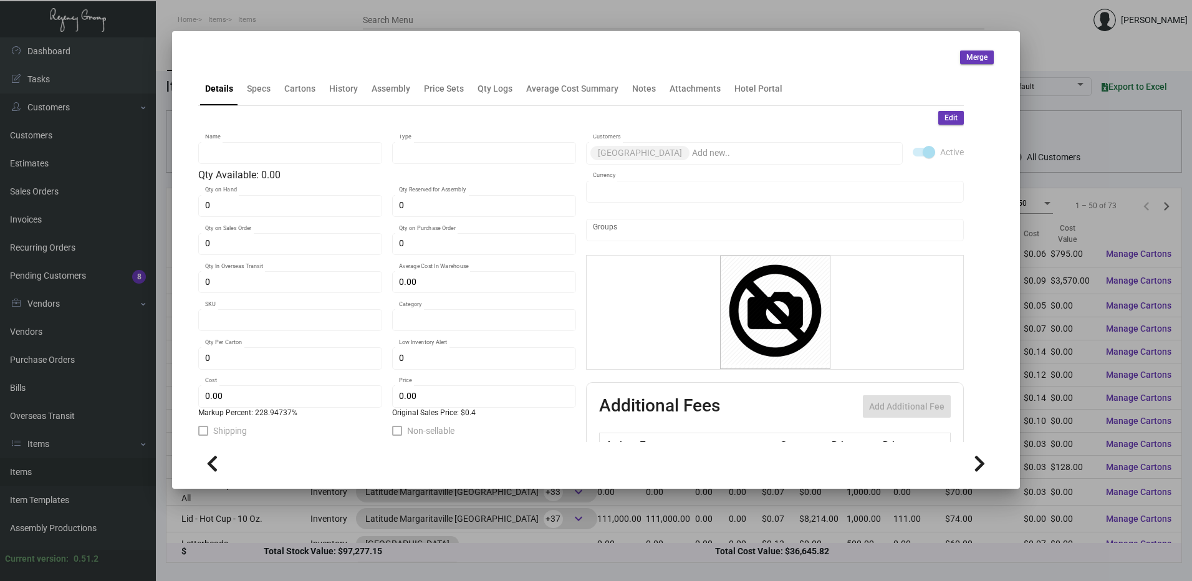
type input "500"
type input "$ 0.1216"
type input "$ 0.40"
checkbox input "true"
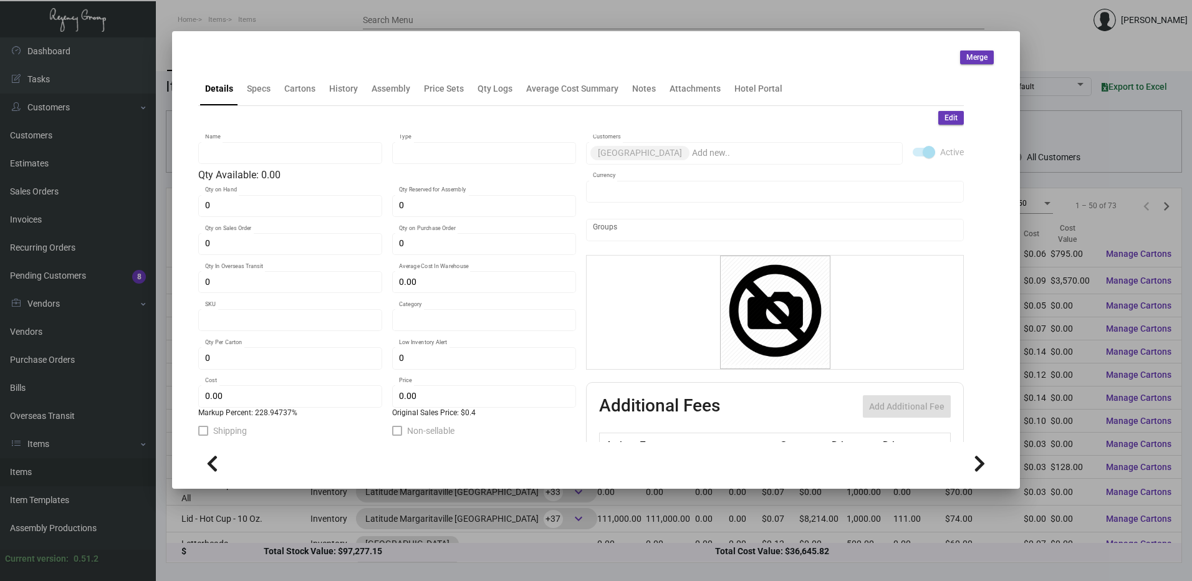
checkbox input "true"
type input "United States Dollar $"
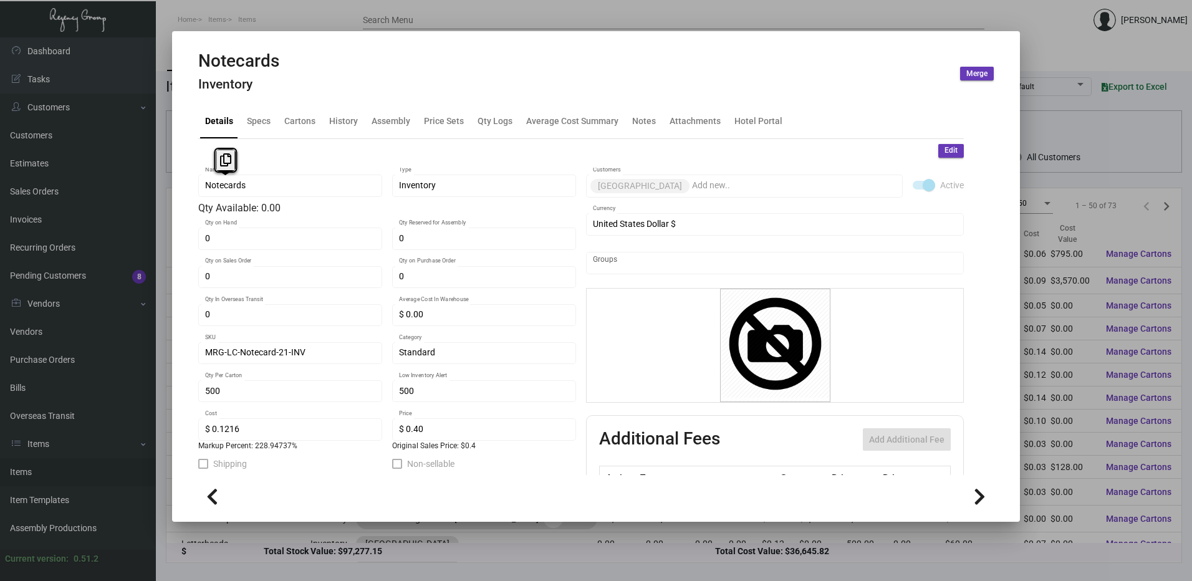
drag, startPoint x: 251, startPoint y: 23, endPoint x: 418, endPoint y: 63, distance: 171.8
click at [251, 23] on div at bounding box center [596, 290] width 1192 height 581
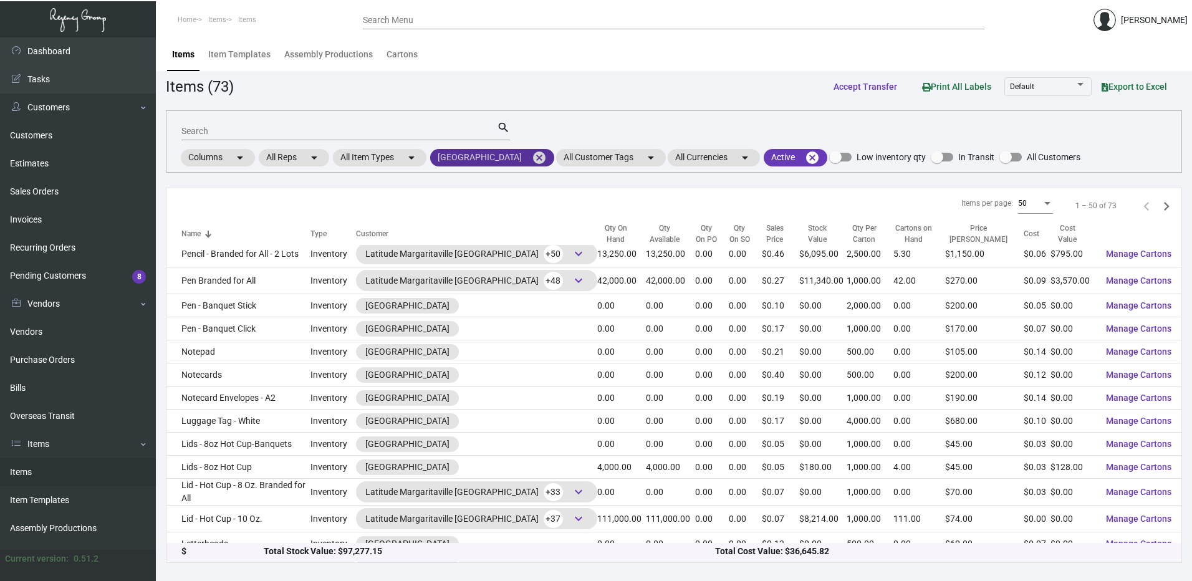
click at [547, 157] on mat-icon "cancel" at bounding box center [539, 157] width 15 height 15
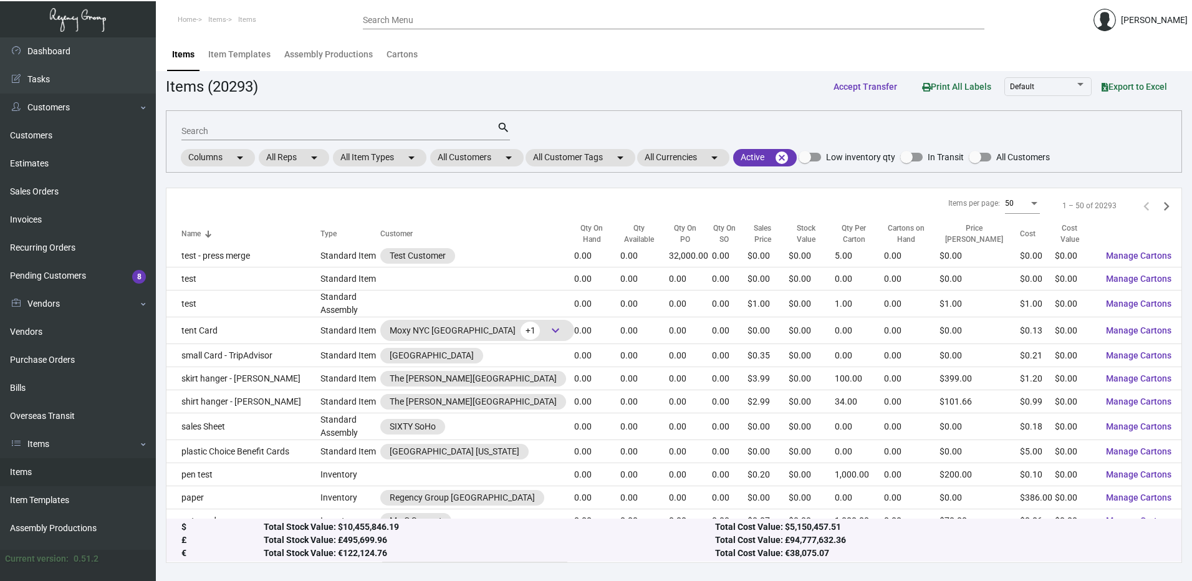
click at [426, 22] on input "Search Menu" at bounding box center [673, 21] width 621 height 10
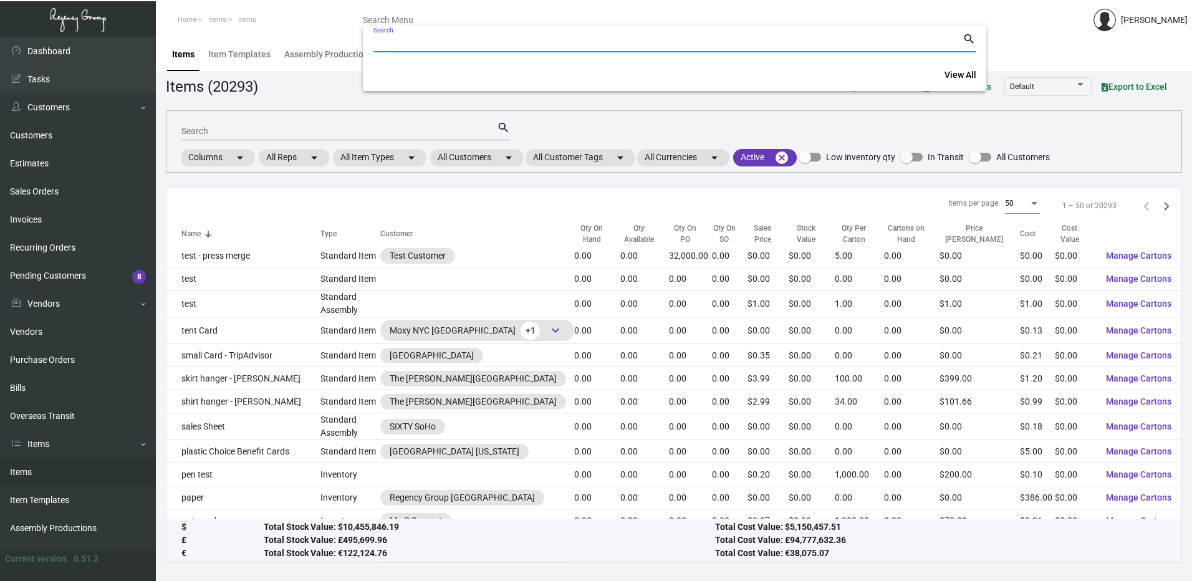
click at [425, 42] on input "Search" at bounding box center [667, 43] width 589 height 10
paste input "10775"
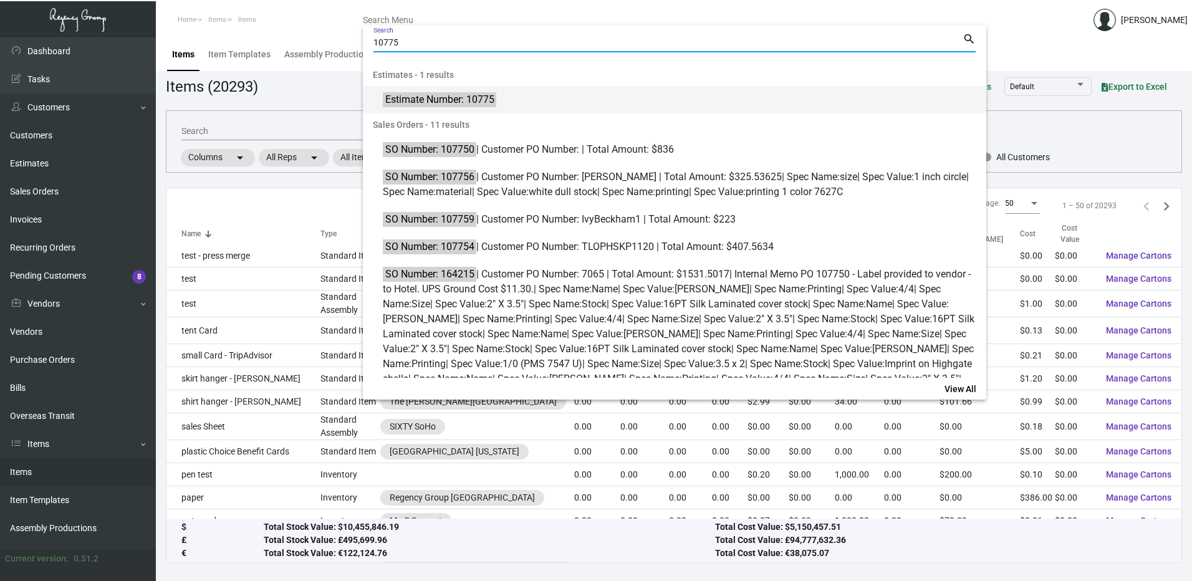
type input "10775"
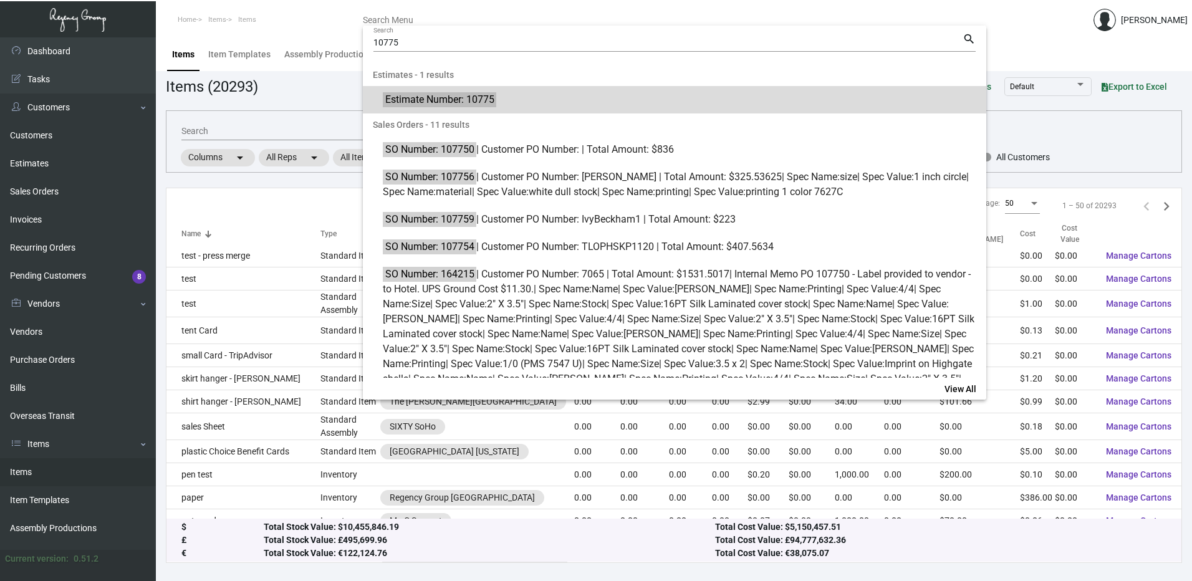
click at [429, 104] on mark "Estimate Number: 10775" at bounding box center [439, 100] width 113 height 16
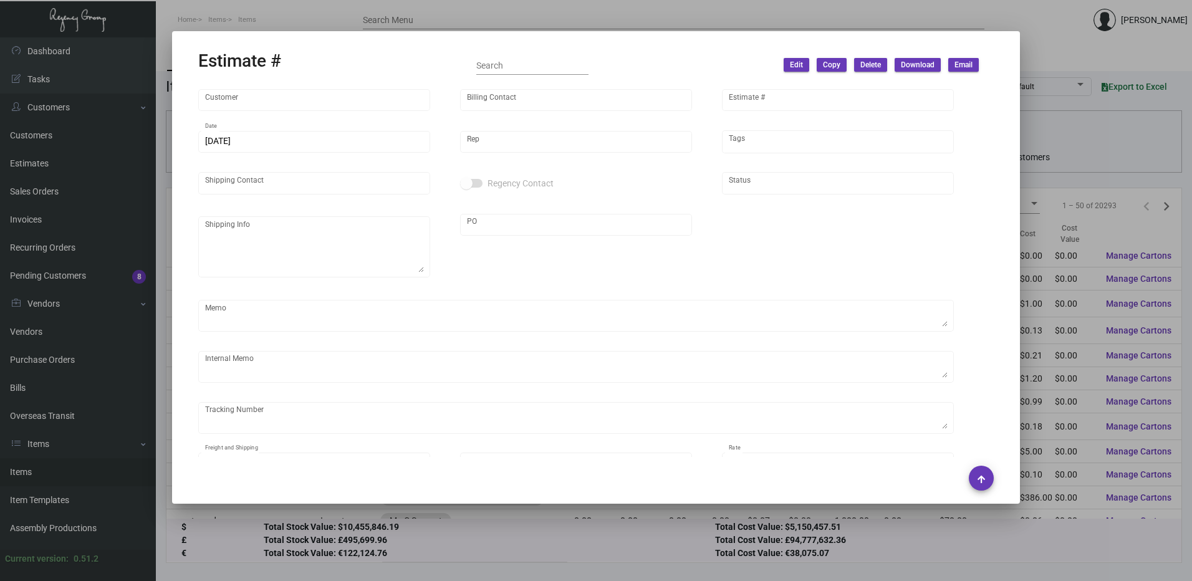
type input "Margaritaville Times Square Resort"
type input "Robert Ng"
type input "10775"
type input "5/6/2024"
type input "Max Nesser"
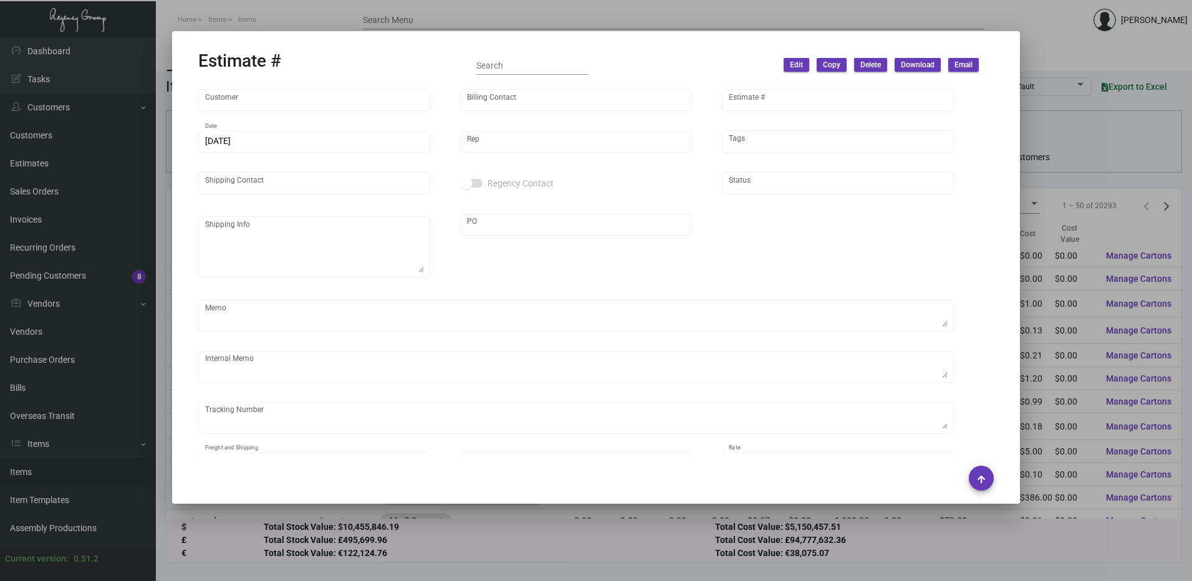
type input "Kathleen Rodolfa"
type textarea "Margaritaville Times Square - Kathleen Rodolfa 560 7th Avenue New York, NY, 100…"
type input "PENDING"
type textarea "MIGUEL DELIVERY, 2 AND A HALF TRIPS"
type input "United States Dollar $"
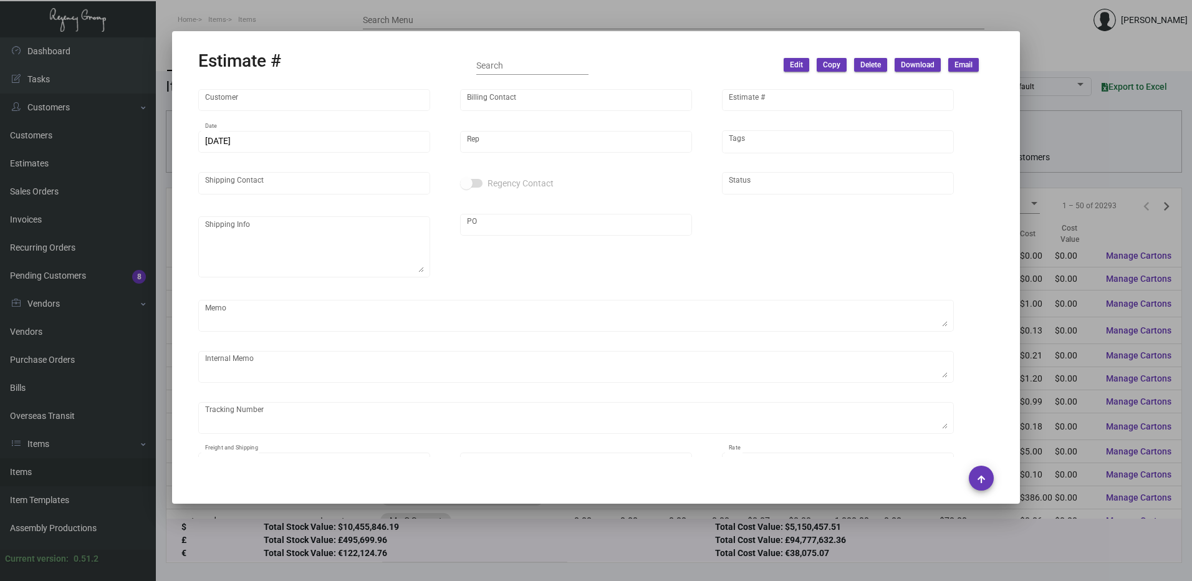
type input "9.00000 %"
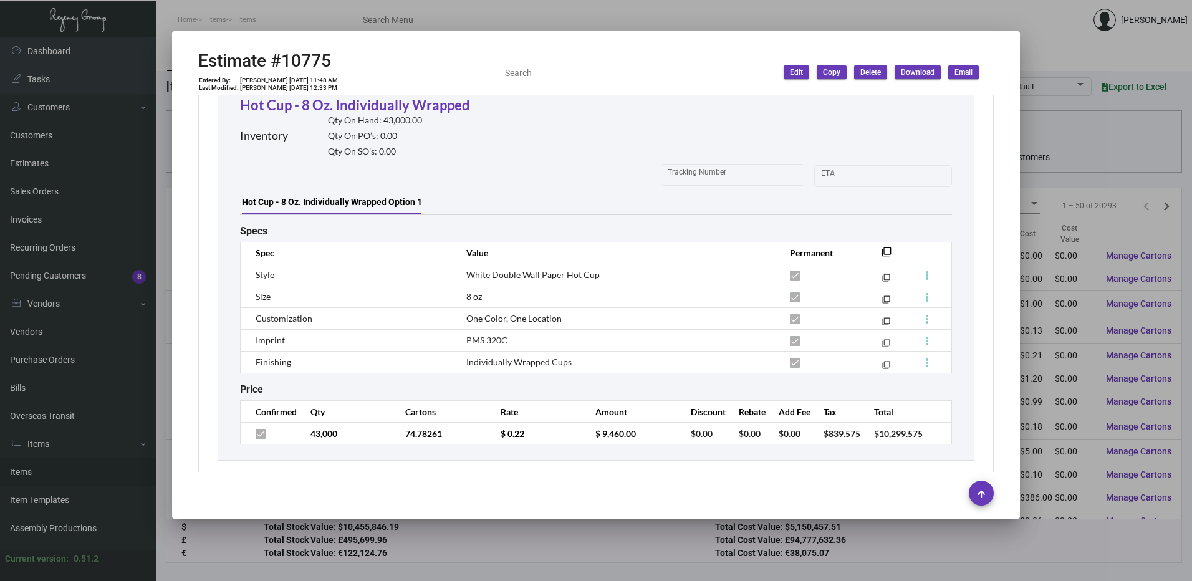
scroll to position [1060, 0]
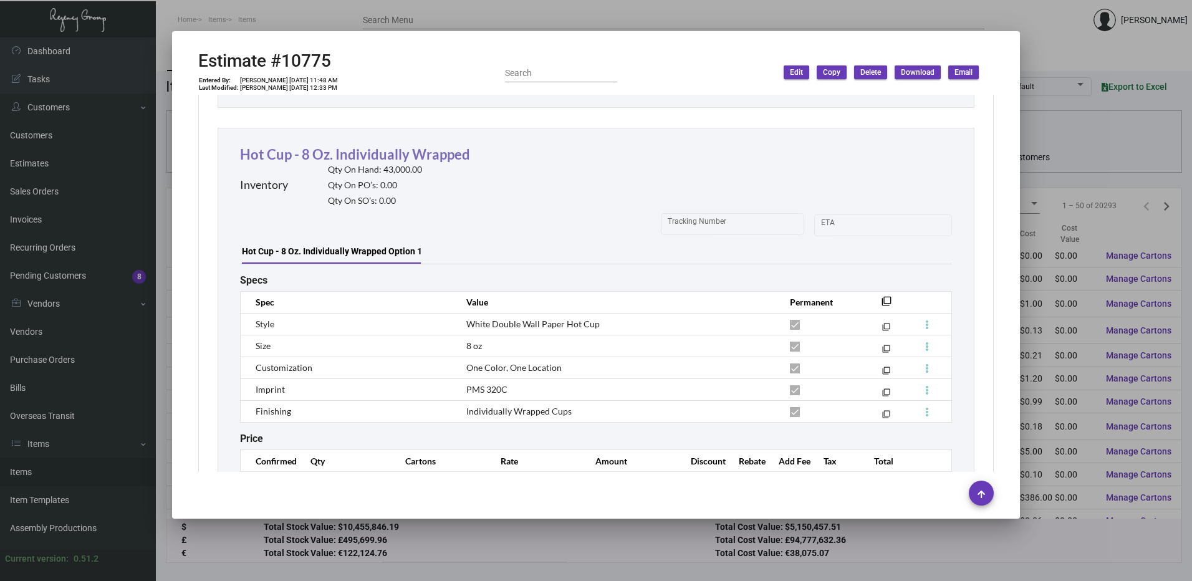
click at [387, 146] on link "Hot Cup - 8 Oz. Individually Wrapped" at bounding box center [355, 154] width 230 height 17
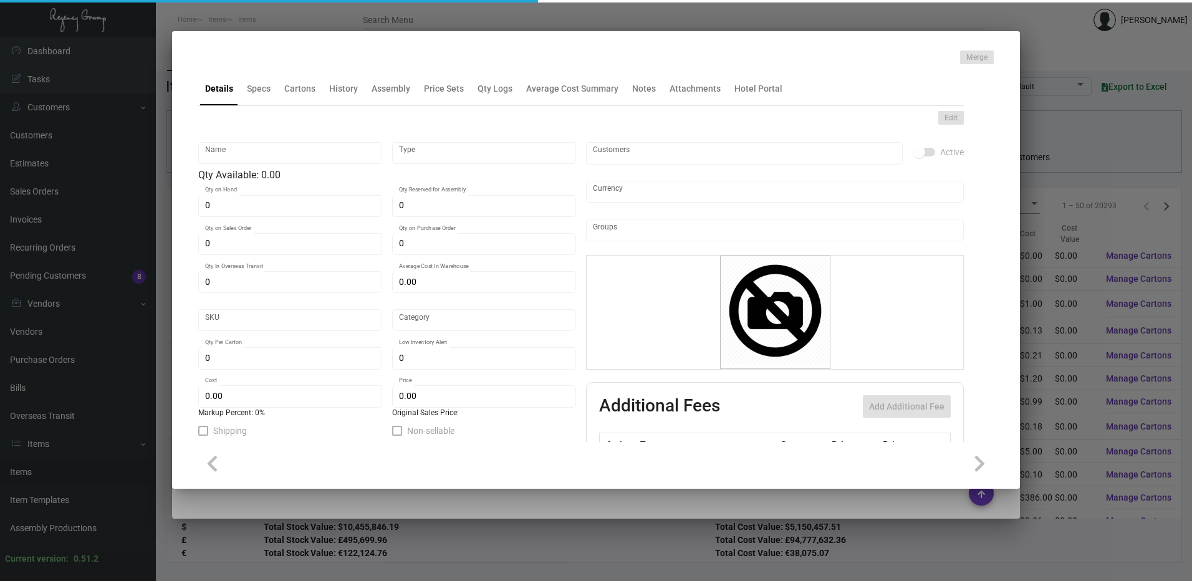
type input "Hot Cup - 8 Oz. Individually Wrapped"
type input "Inventory"
type input "43,000"
type input "$ 0.252"
type input "Standard"
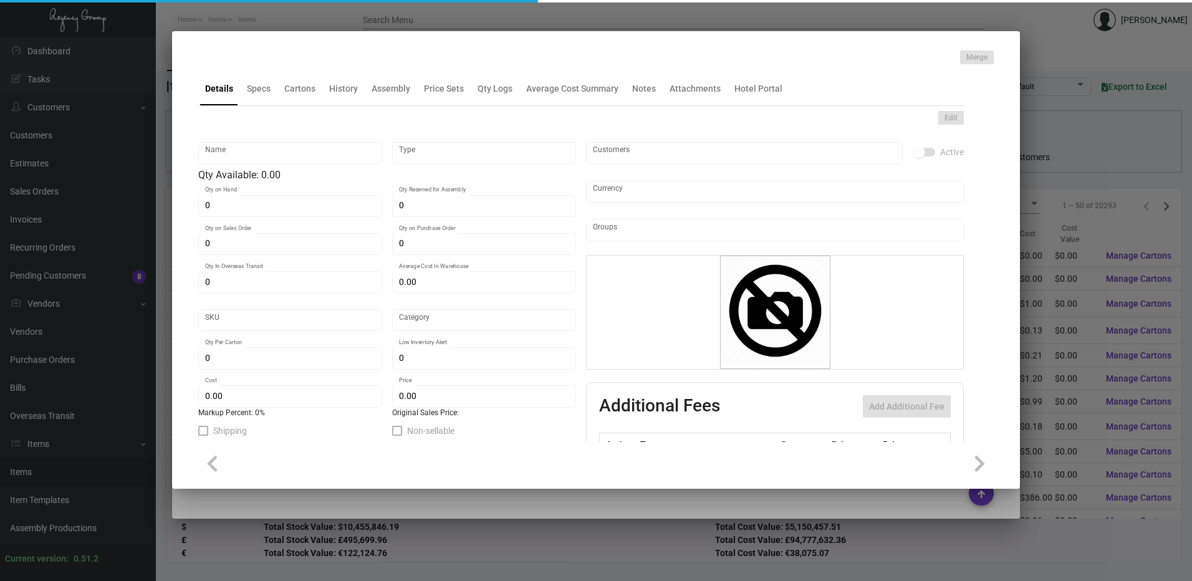
type input "575"
type input "15,000"
type input "$ 0.15"
type input "$ 0.21"
checkbox input "true"
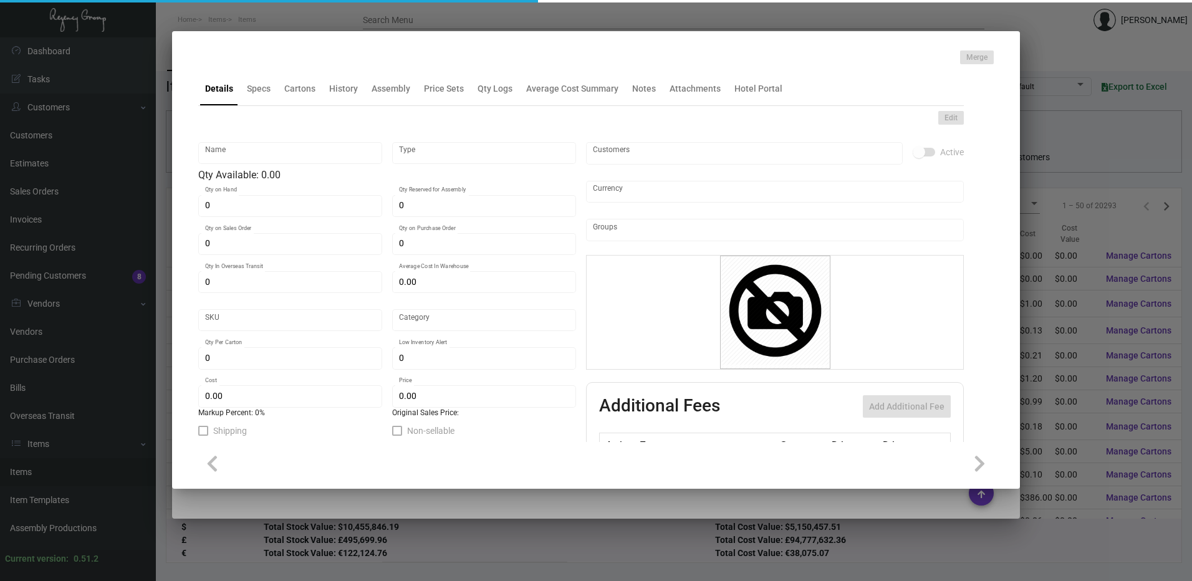
checkbox input "true"
type input "United States Dollar $"
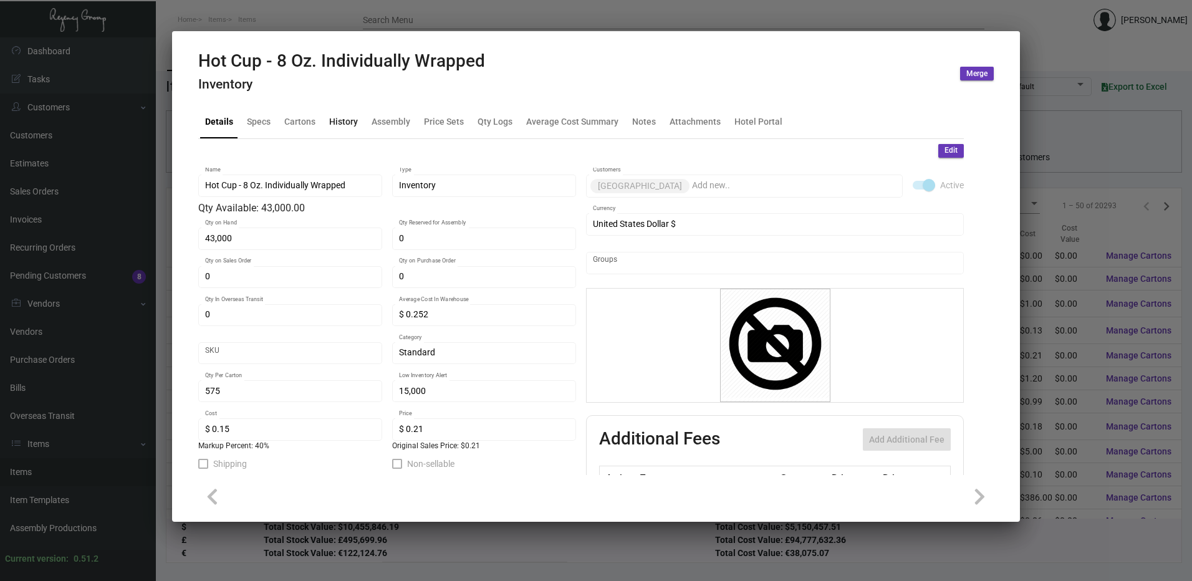
click at [348, 121] on div "History" at bounding box center [343, 121] width 29 height 13
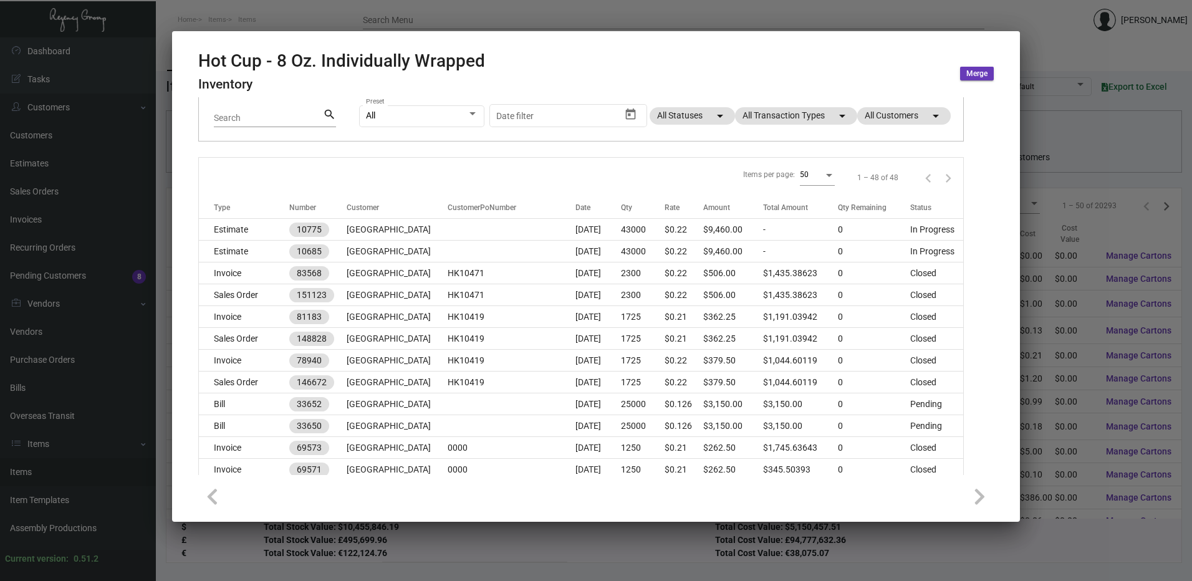
scroll to position [0, 0]
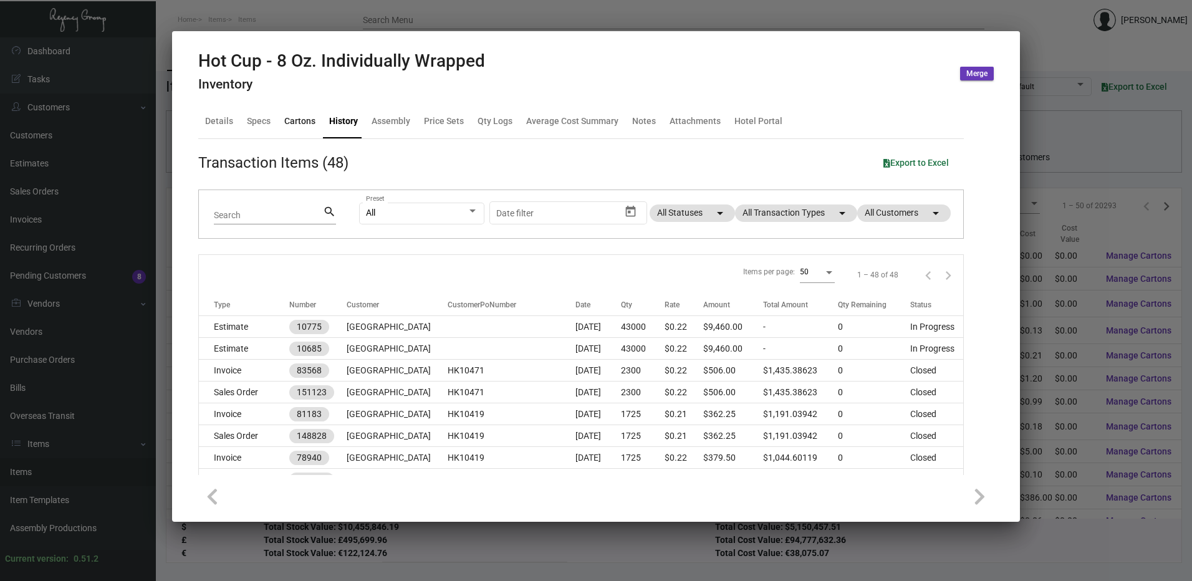
click at [314, 123] on div "Cartons" at bounding box center [299, 121] width 31 height 13
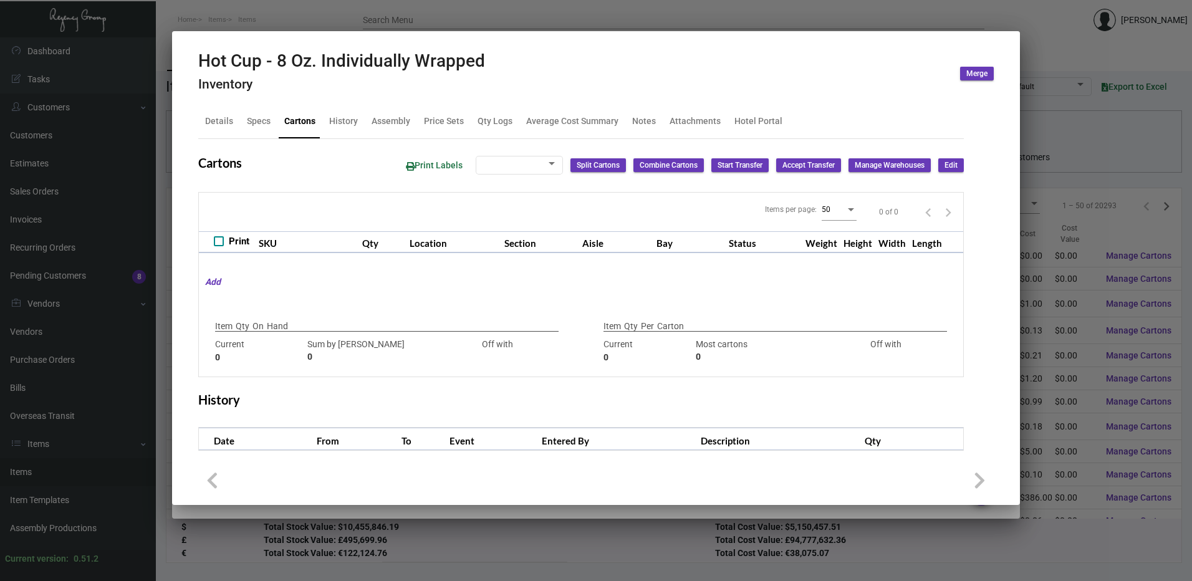
type input "43,000"
type input "23575"
type input "+19425"
type input "575"
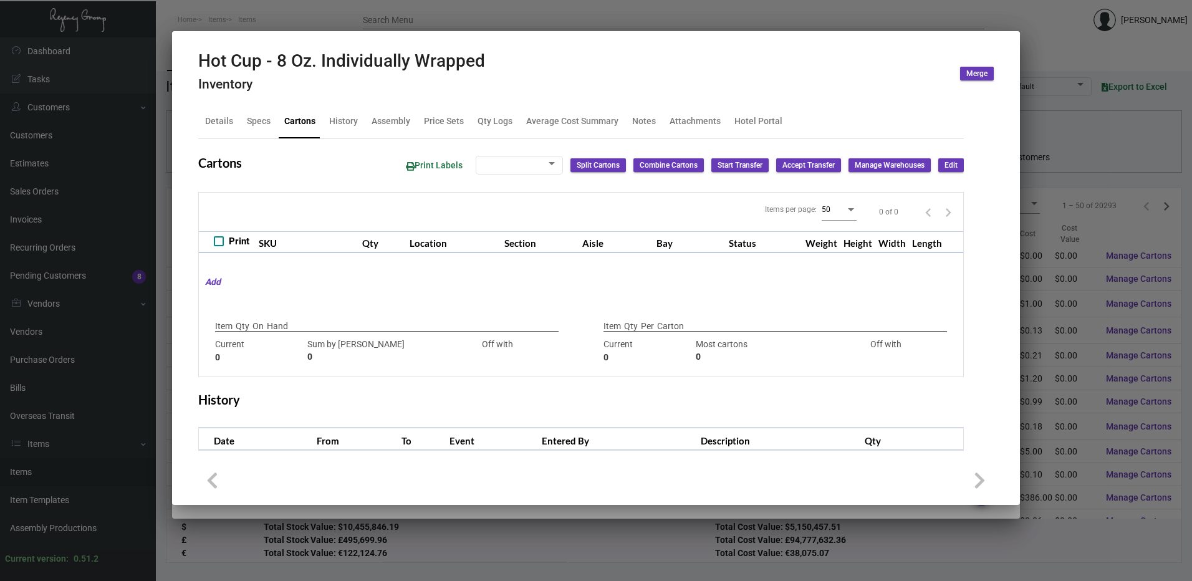
type input "0"
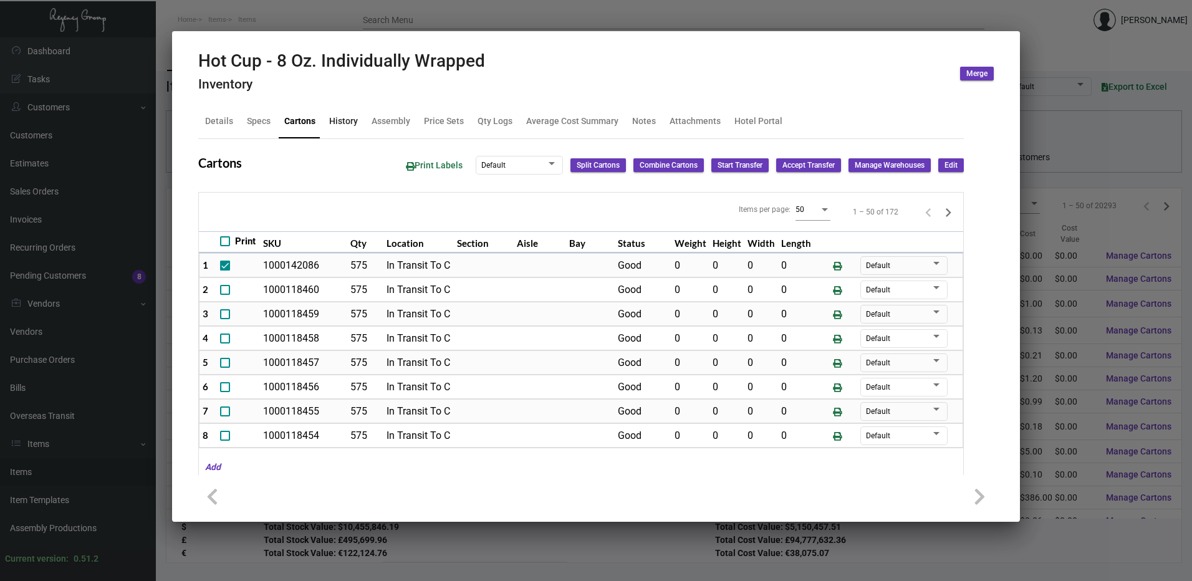
click at [360, 125] on div "History" at bounding box center [343, 122] width 39 height 30
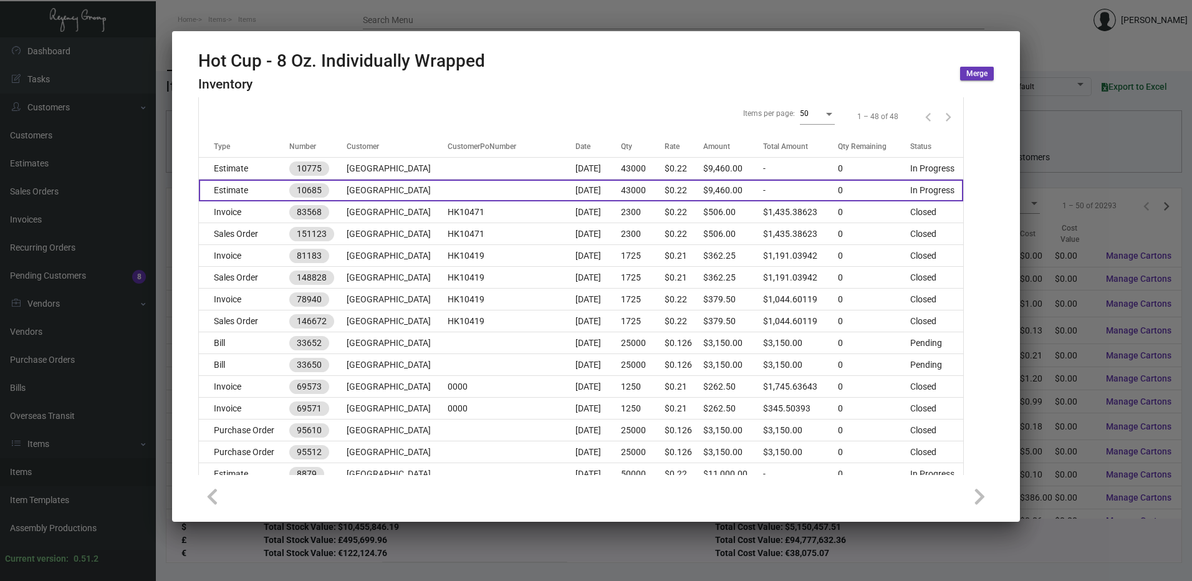
scroll to position [187, 0]
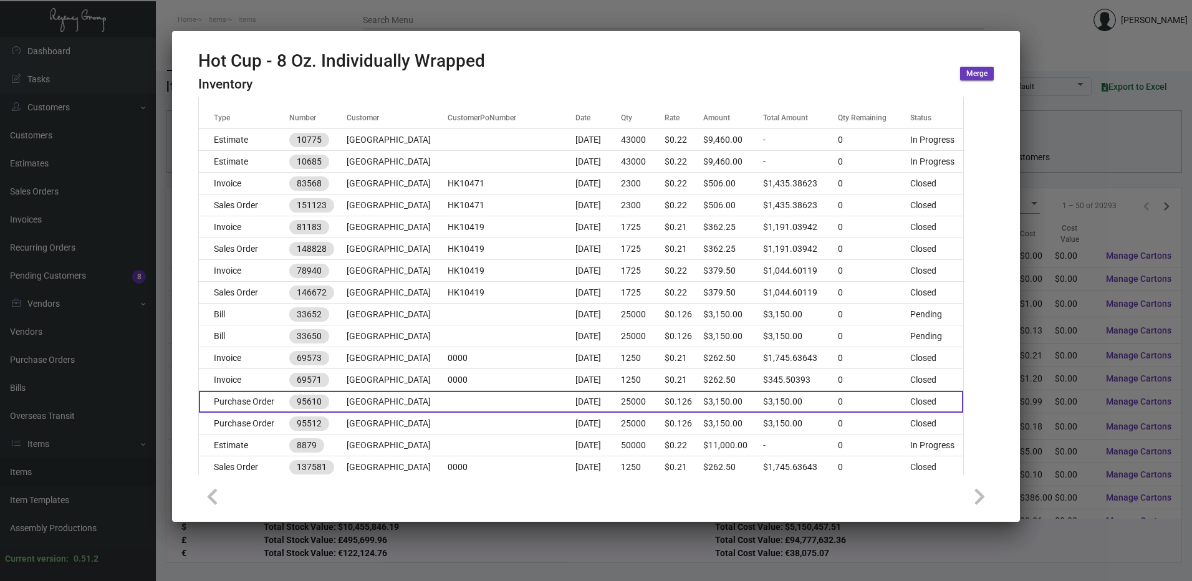
click at [250, 400] on td "Purchase Order" at bounding box center [244, 402] width 90 height 22
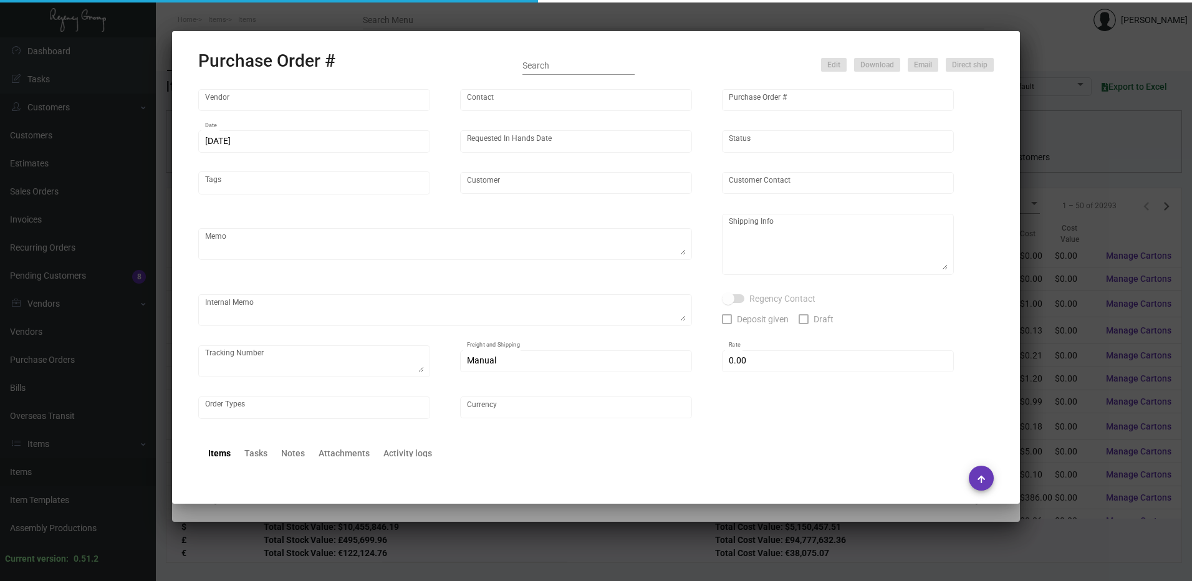
type input "L and L Promos"
type input "Ryan Sales"
type input "95610"
type input "12/28/2022"
type input "2/24/2023"
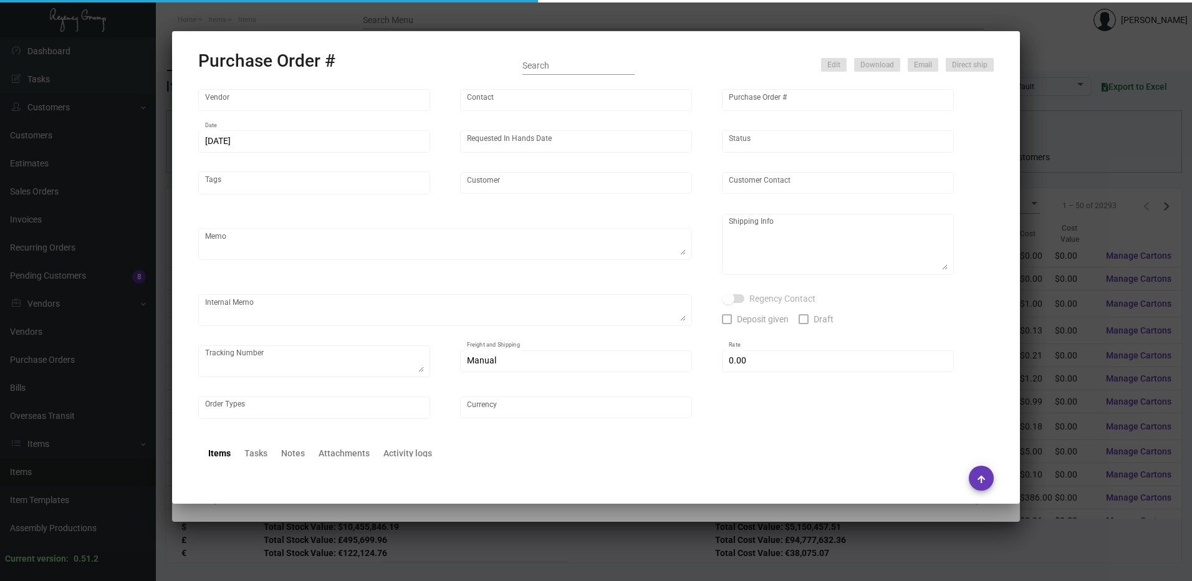
type input "Margaritaville Times Square Resort"
type textarea "Ordered with Purchase Order #95512."
type textarea "Regency Group NJ - Alex Penate 22 Belgrove Dr. Kearny, NJ, 07032 US"
type input "$ 0.00"
type input "United States Dollar $"
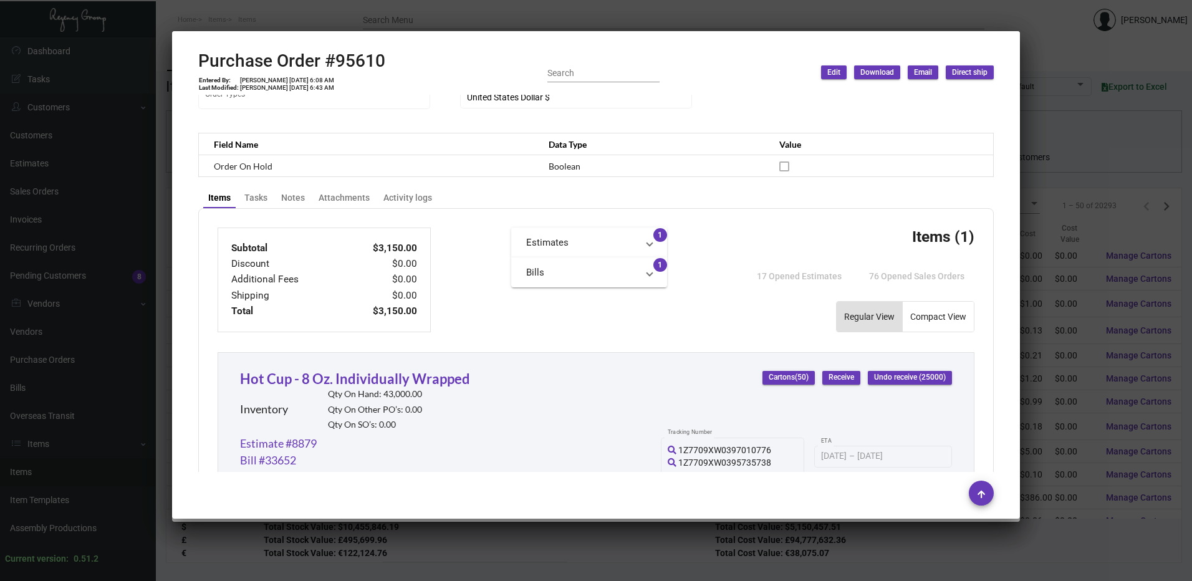
scroll to position [374, 0]
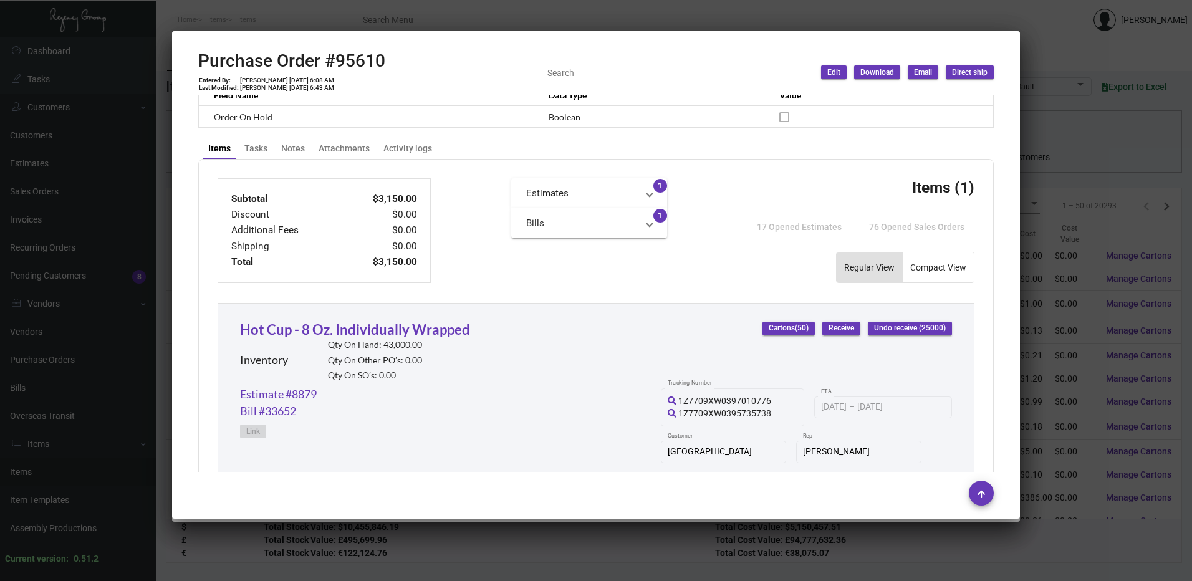
click at [476, 17] on div at bounding box center [596, 290] width 1192 height 581
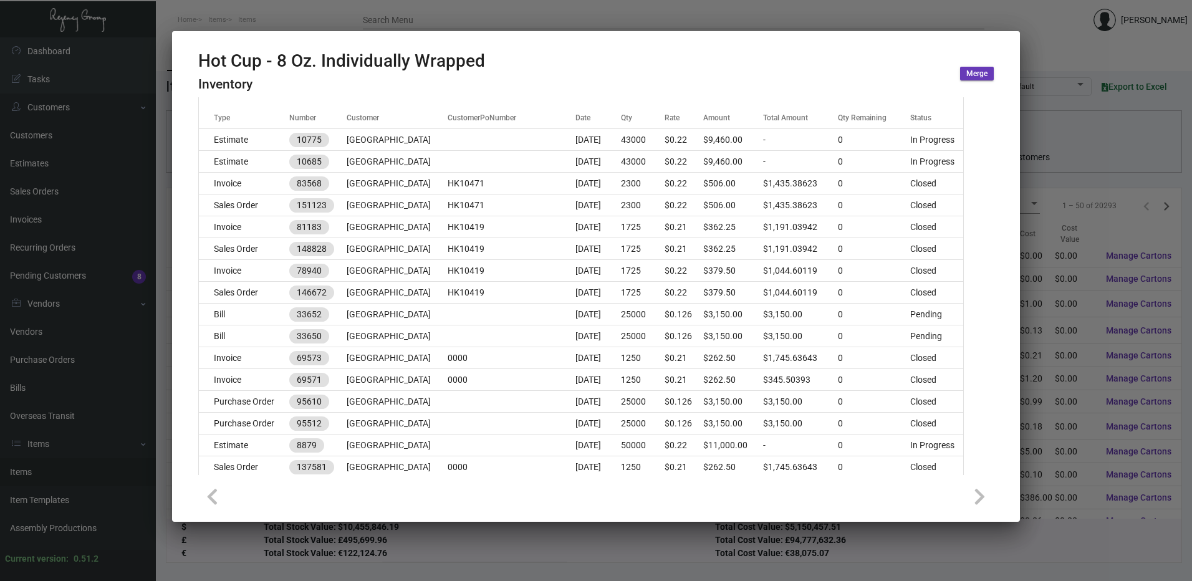
click at [499, 18] on div at bounding box center [596, 290] width 1192 height 581
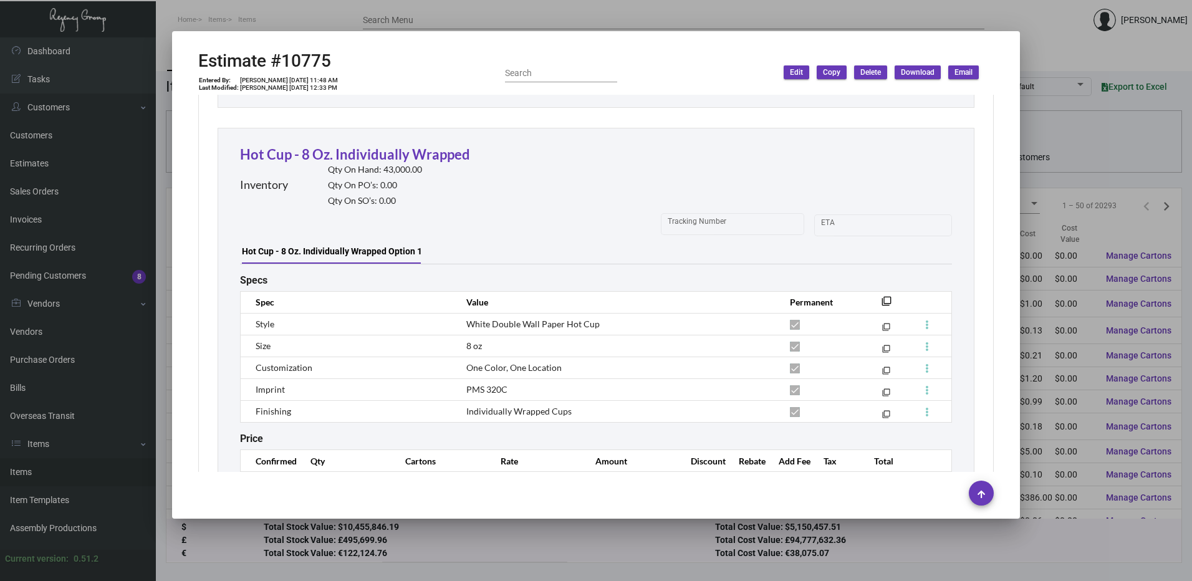
click at [340, 14] on div at bounding box center [596, 290] width 1192 height 581
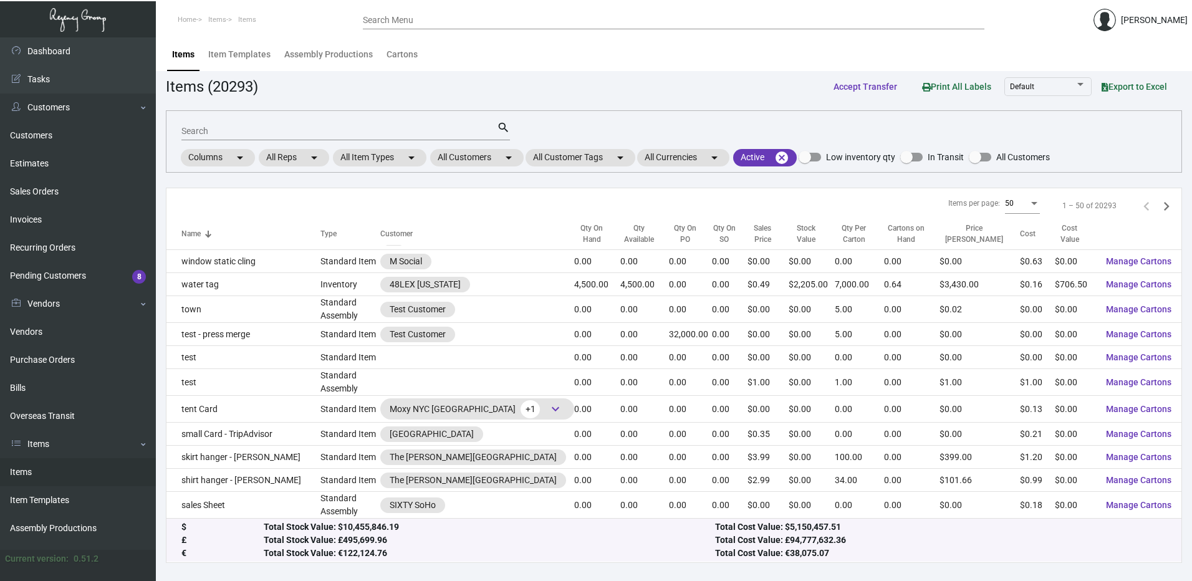
scroll to position [0, 0]
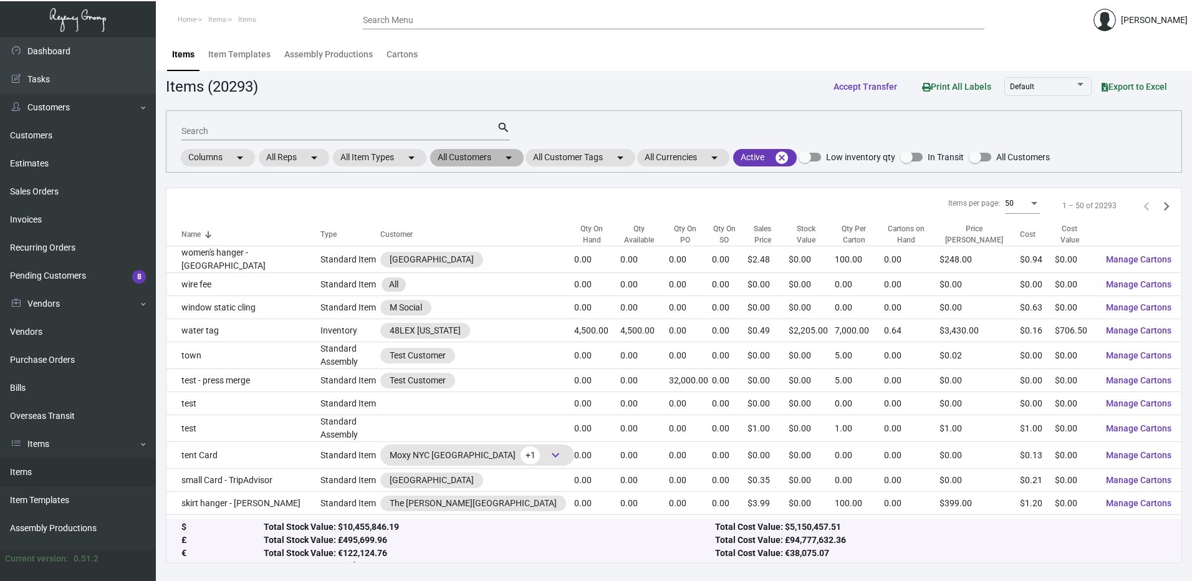
click at [497, 161] on mat-chip "All Customers arrow_drop_down" at bounding box center [477, 157] width 94 height 17
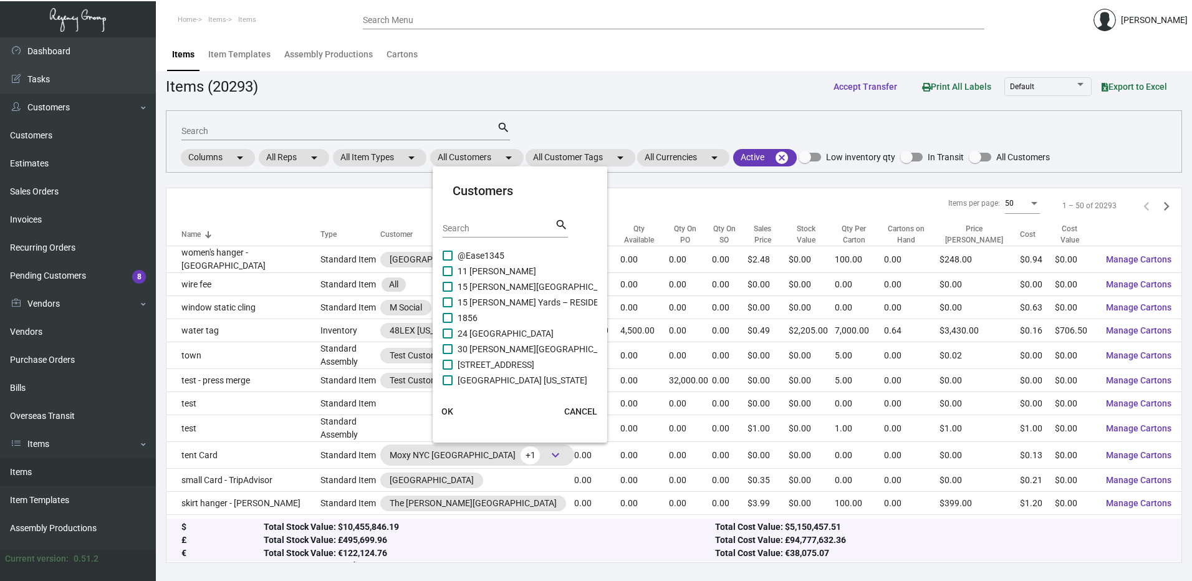
click at [481, 227] on input "Search" at bounding box center [499, 229] width 112 height 10
paste input "Margaritaville Lake Conroe Resort"
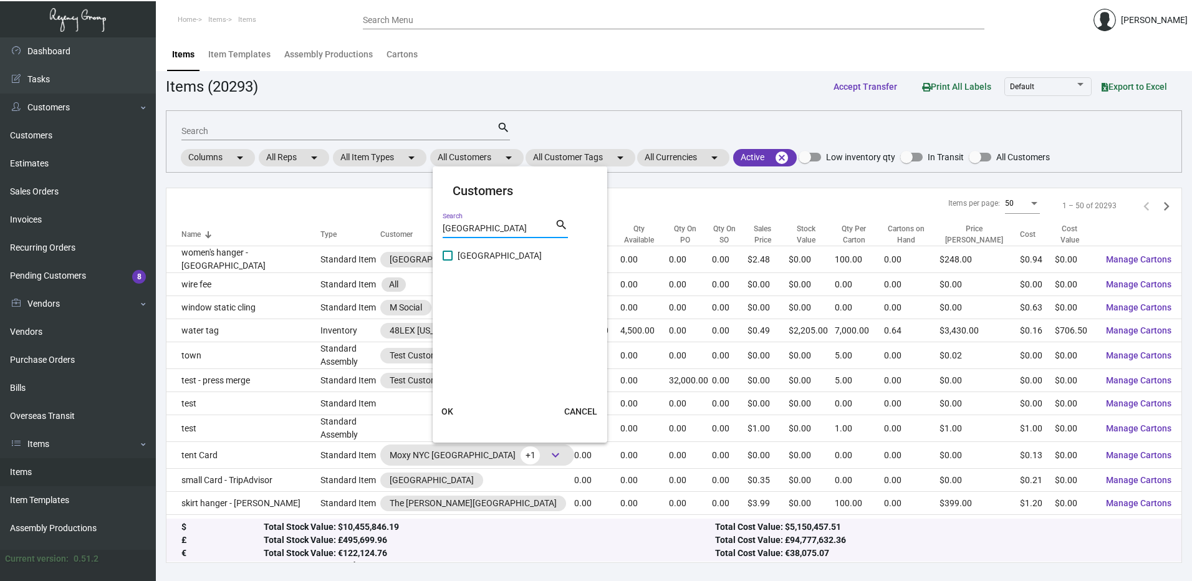
type input "Margaritaville Lake Conroe Resort"
click at [454, 257] on label "Margaritaville Lake Conroe Resort" at bounding box center [492, 255] width 99 height 15
click at [448, 261] on input "Margaritaville Lake Conroe Resort" at bounding box center [447, 261] width 1 height 1
checkbox input "true"
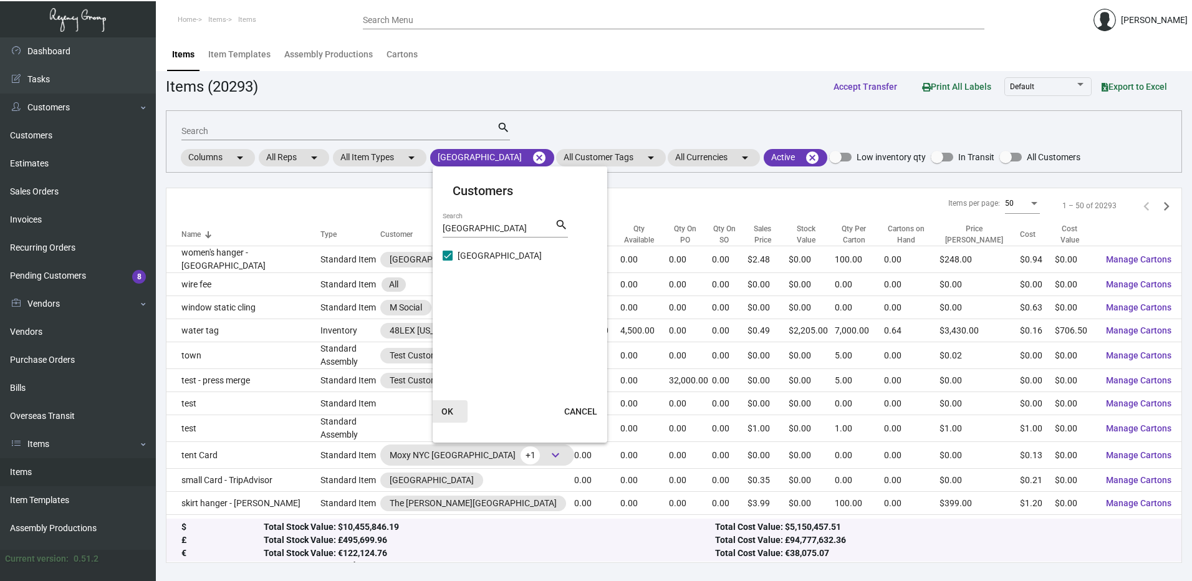
click at [446, 410] on span "OK" at bounding box center [447, 411] width 12 height 10
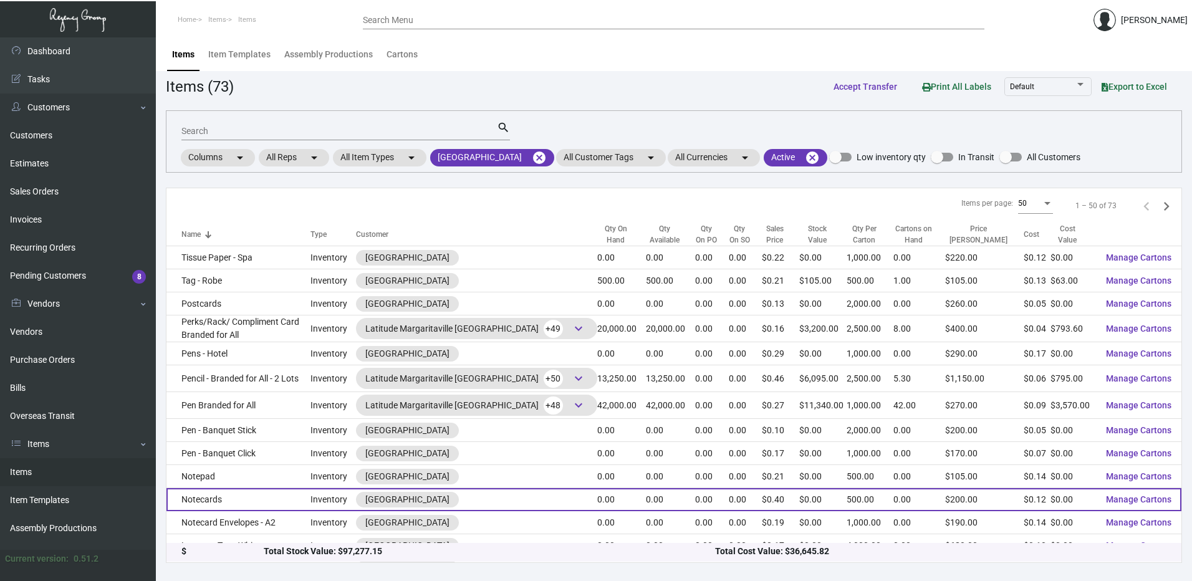
click at [227, 490] on td "Notecards" at bounding box center [238, 499] width 144 height 23
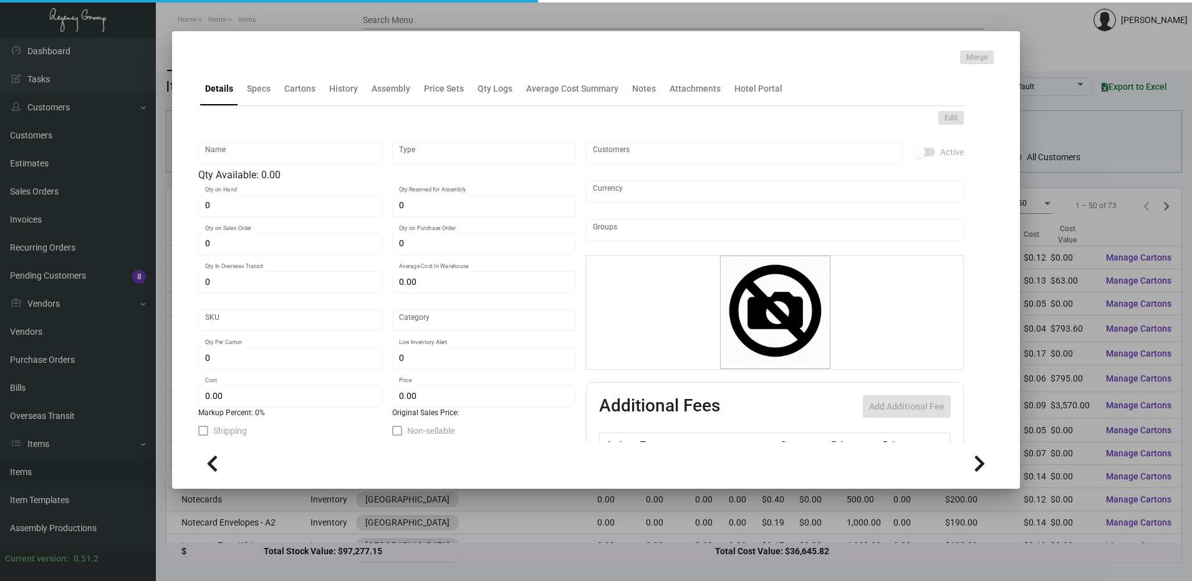
type input "Notecards"
type input "Inventory"
type input "$ 0.00"
type input "MRG-LC-Notecard-21-INV"
type input "Standard"
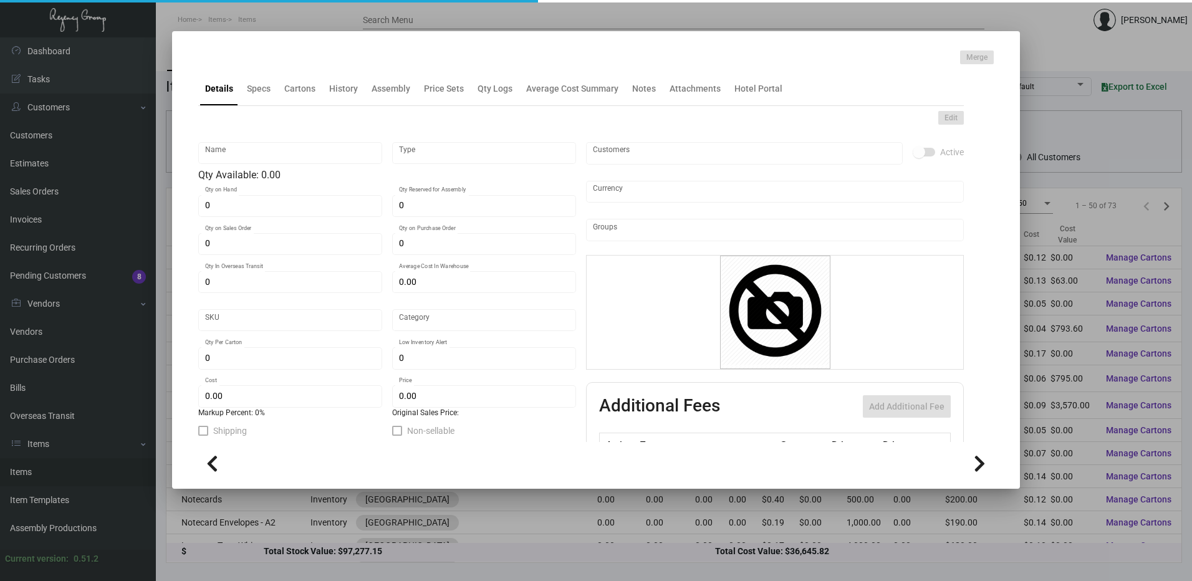
type input "500"
type input "$ 0.1216"
type input "$ 0.40"
checkbox input "true"
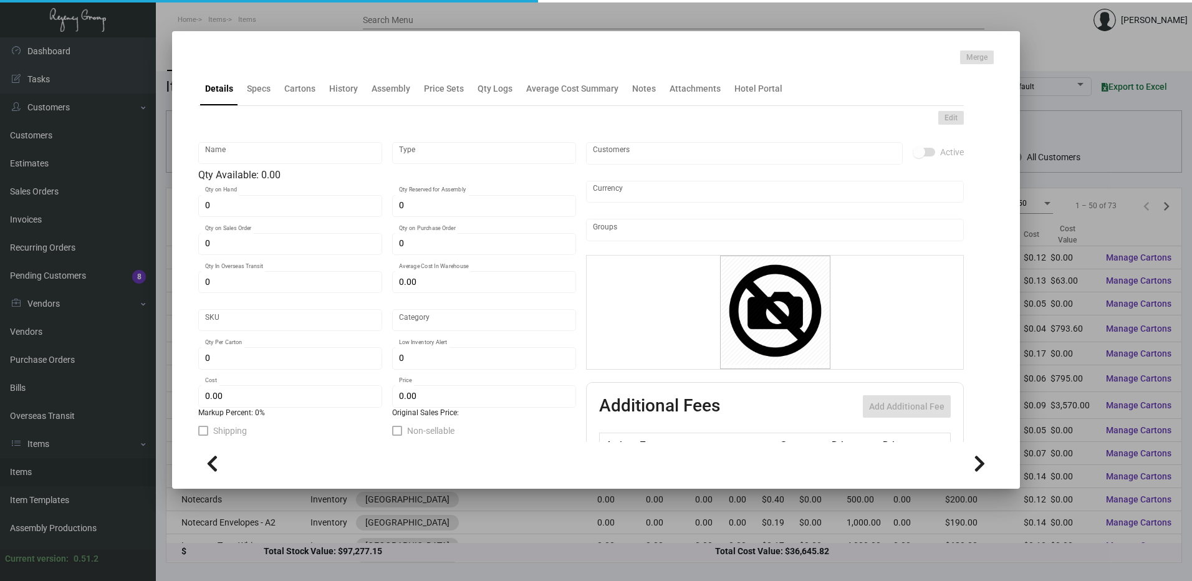
checkbox input "true"
type input "United States Dollar $"
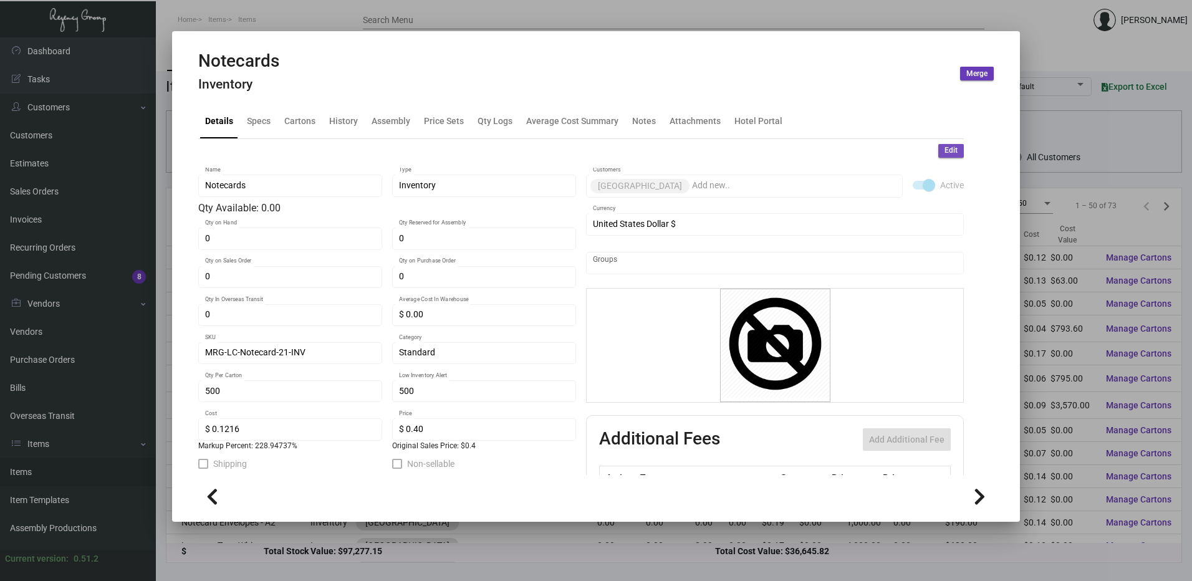
drag, startPoint x: 934, startPoint y: 154, endPoint x: 446, endPoint y: 194, distance: 489.7
click at [938, 154] on button "Edit" at bounding box center [951, 151] width 26 height 14
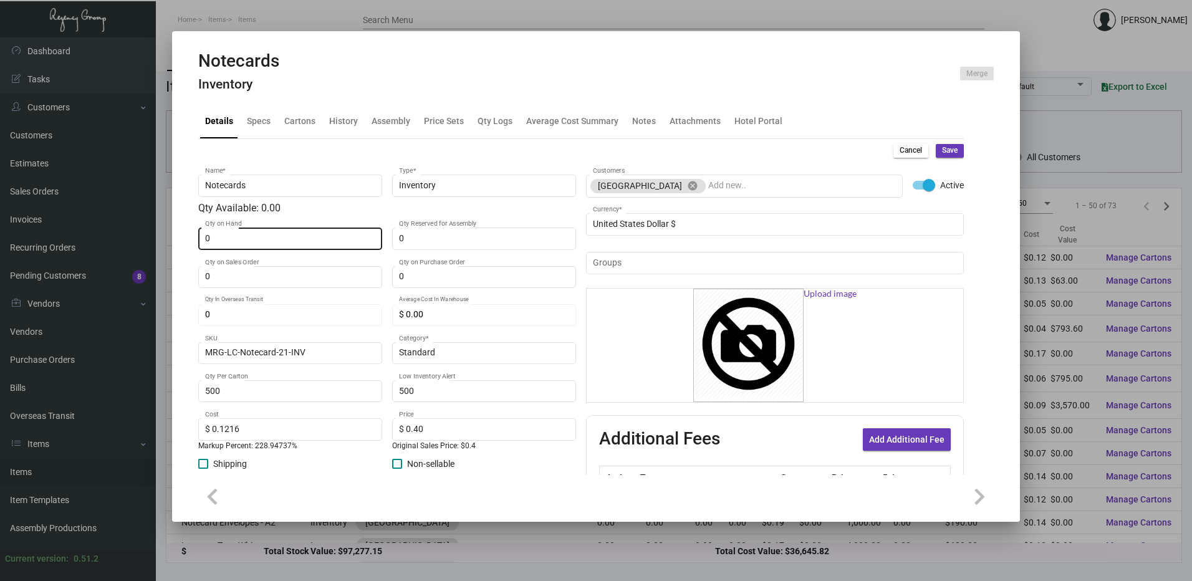
click at [322, 238] on input "0" at bounding box center [290, 239] width 171 height 10
type input "450"
click at [264, 125] on div "Specs" at bounding box center [259, 121] width 24 height 13
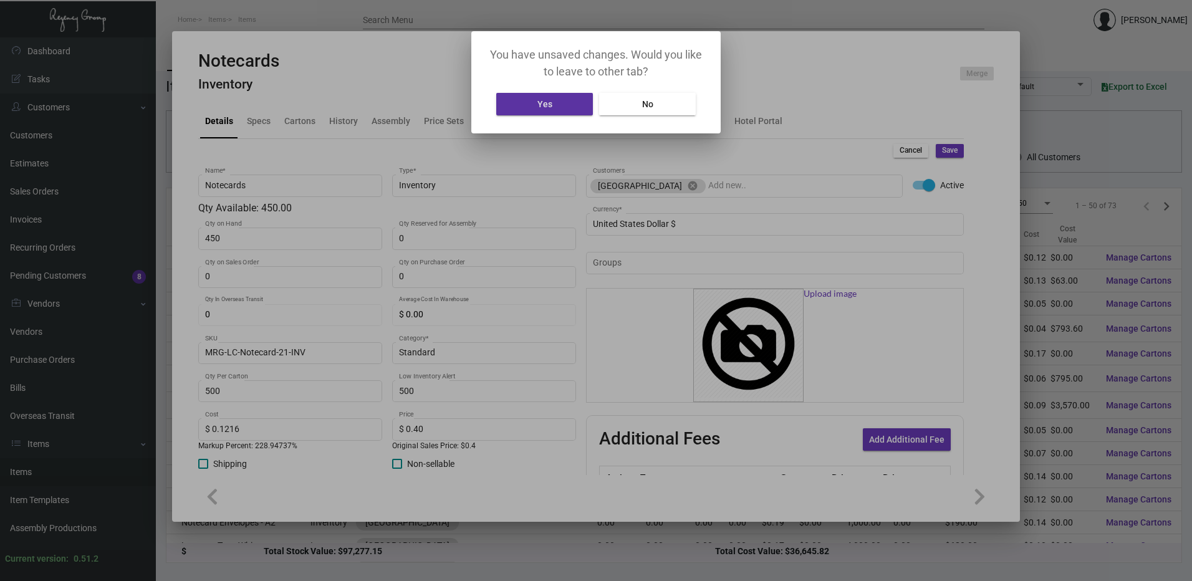
click at [635, 105] on button "No" at bounding box center [647, 104] width 97 height 22
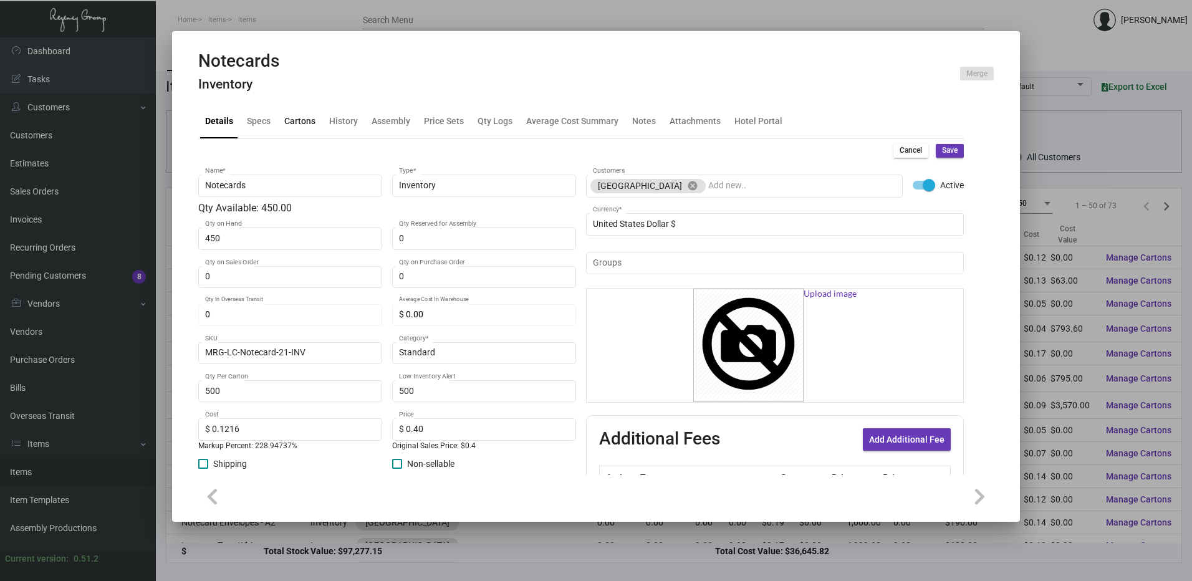
click at [298, 126] on div "Cartons" at bounding box center [299, 121] width 31 height 13
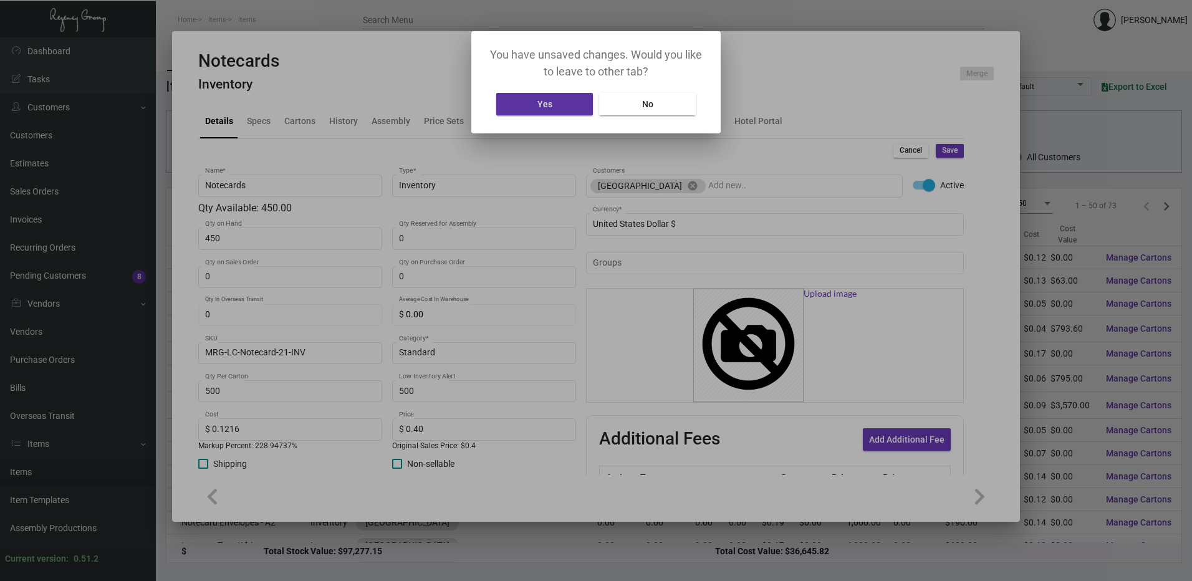
click at [539, 108] on span "Yes" at bounding box center [544, 104] width 15 height 10
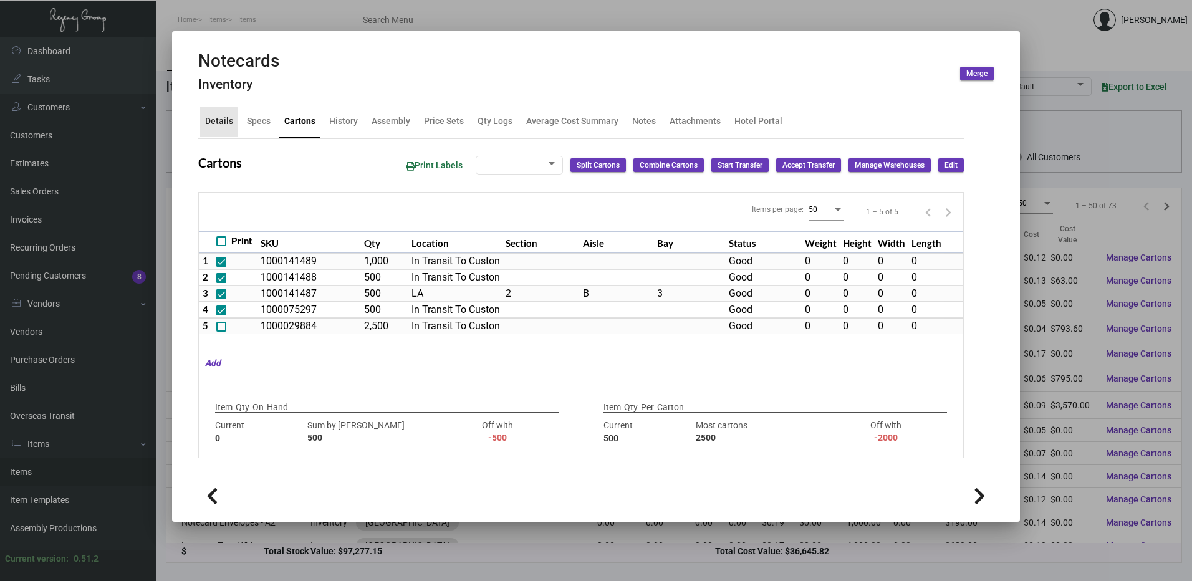
click at [216, 124] on div "Details" at bounding box center [219, 121] width 28 height 13
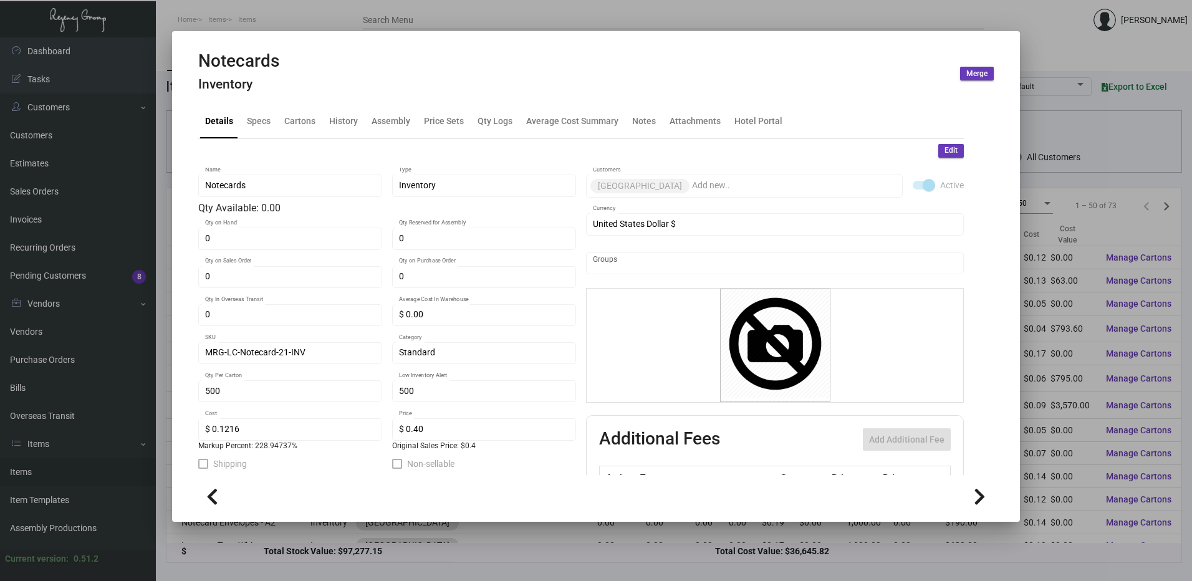
click at [952, 150] on button "Edit" at bounding box center [951, 151] width 26 height 14
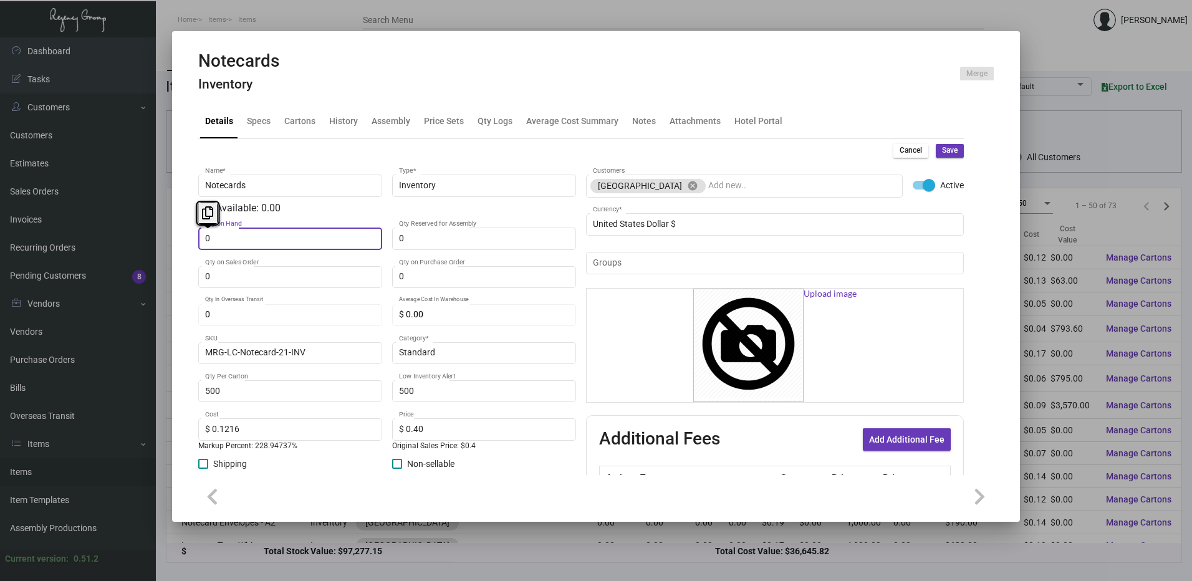
click at [322, 235] on input "0" at bounding box center [290, 239] width 171 height 10
type input "450"
click at [942, 146] on span "Save" at bounding box center [950, 150] width 16 height 11
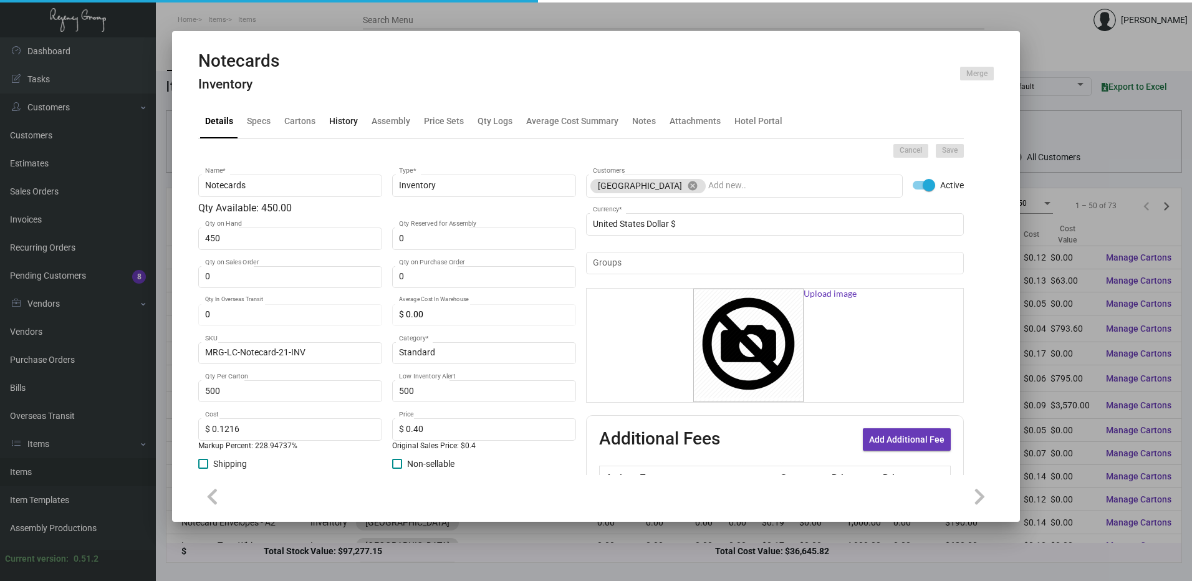
click at [351, 124] on div "History" at bounding box center [343, 121] width 29 height 13
type input "0"
type input "$ 0.00"
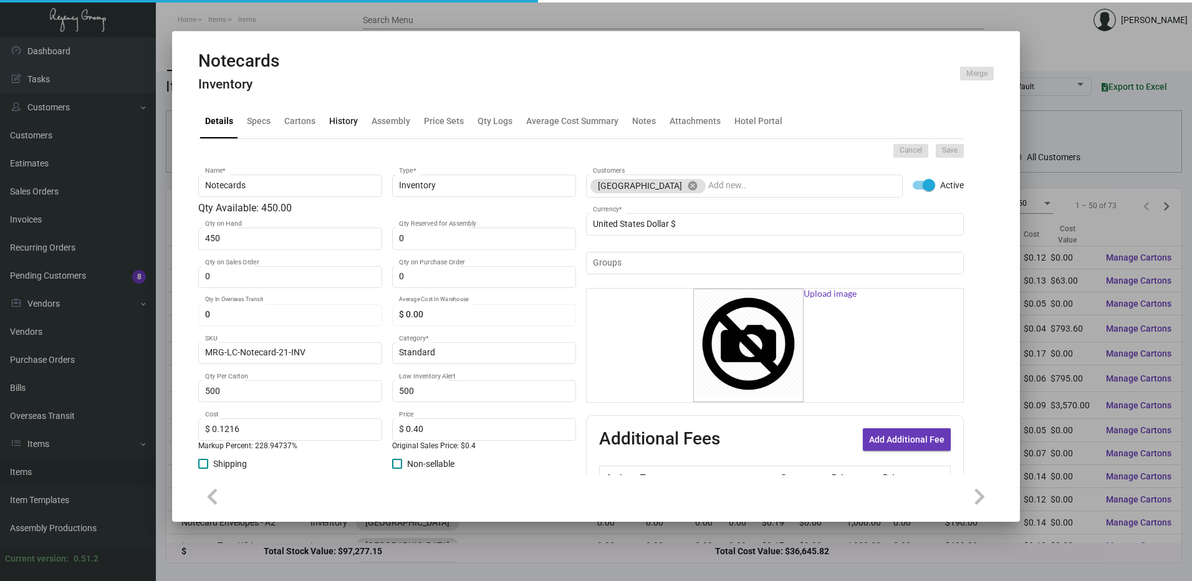
type input "$ 0.00"
checkbox input "false"
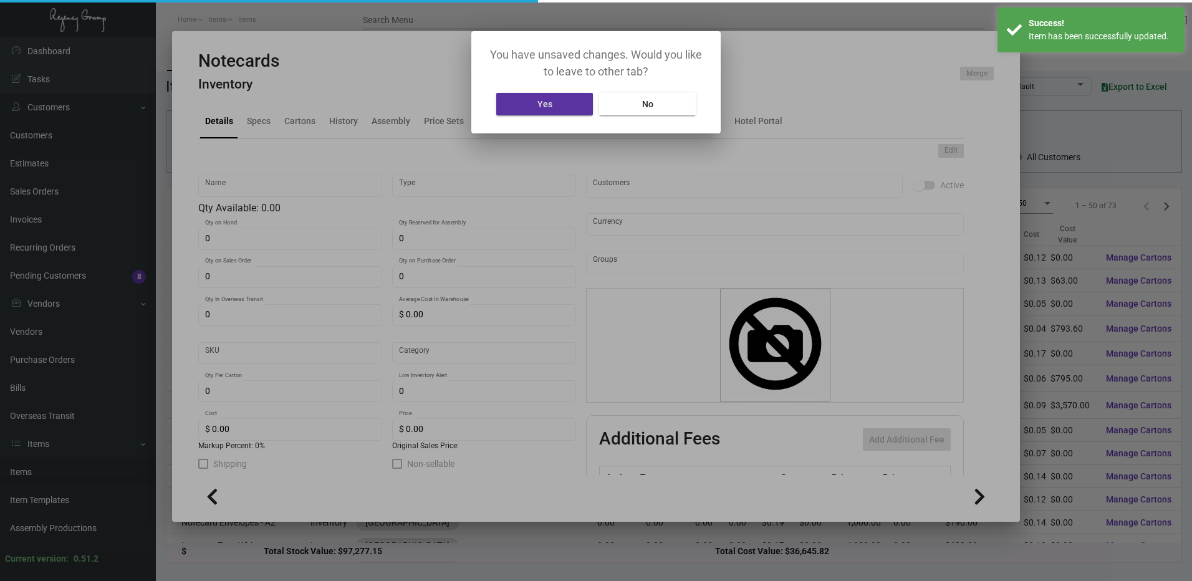
type input "Notecards"
type input "Inventory"
type input "450"
type input "MRG-LC-Notecard-21-INV"
type input "Standard"
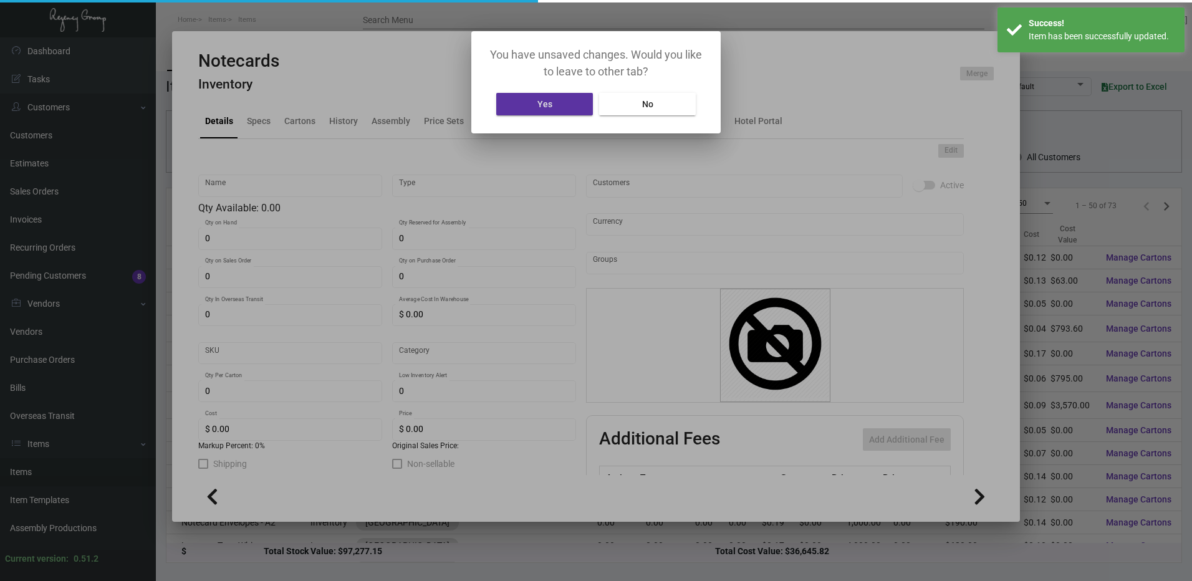
type input "500"
type input "$ 0.1216"
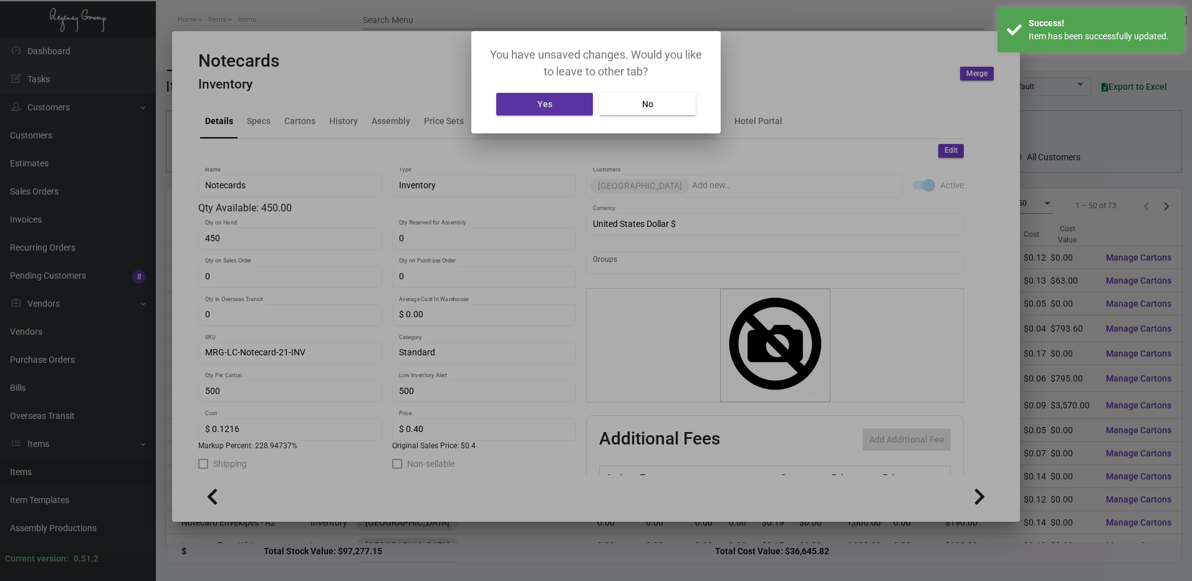
click at [642, 101] on span "No" at bounding box center [647, 104] width 11 height 10
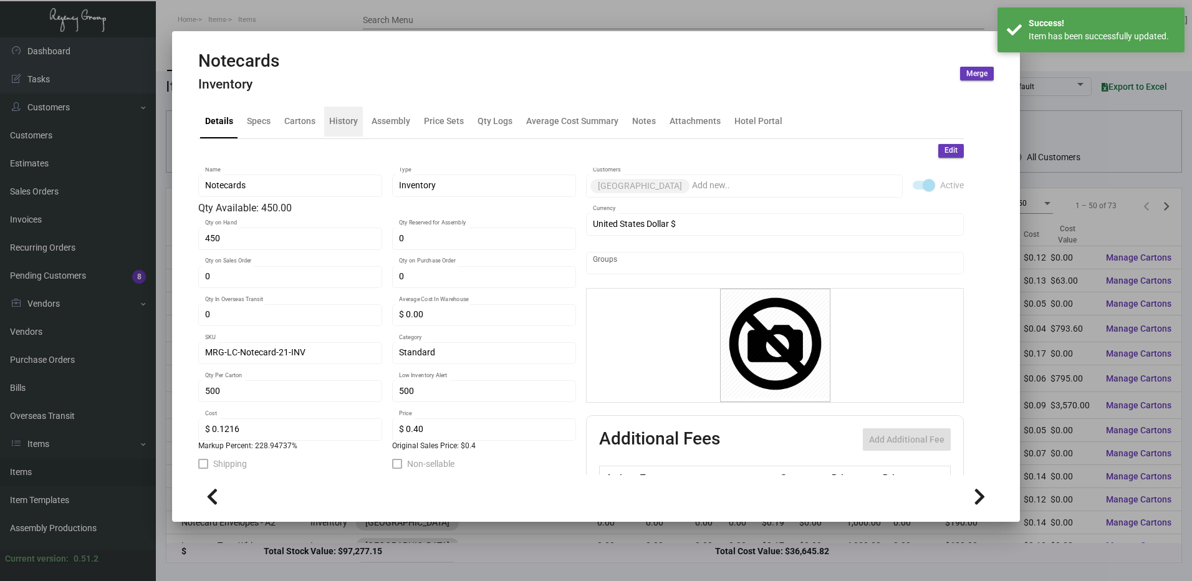
click at [338, 121] on div "History" at bounding box center [343, 121] width 29 height 13
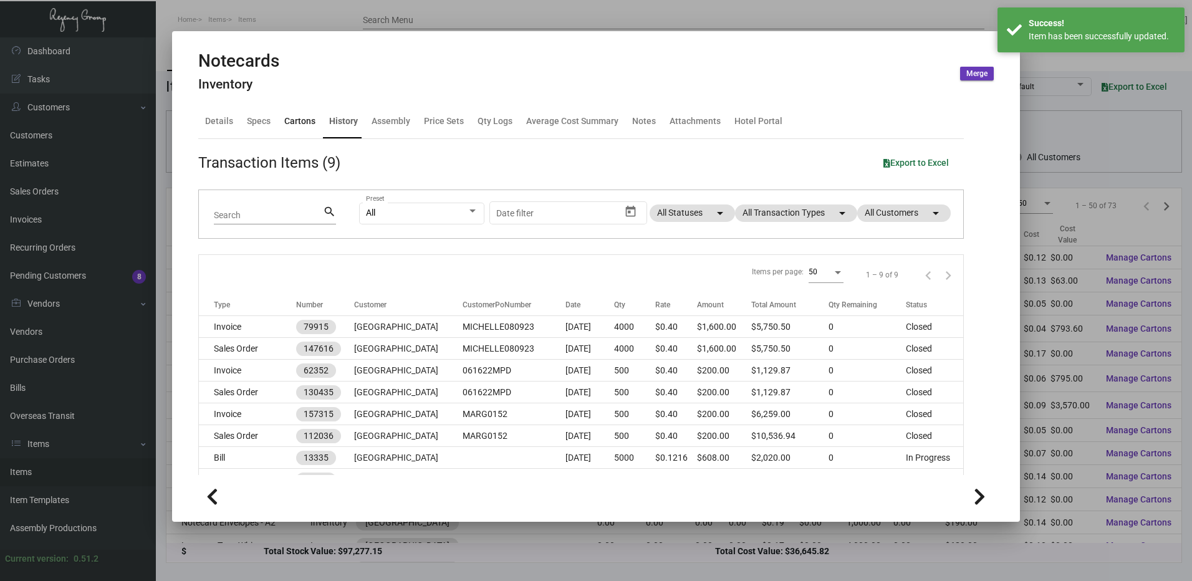
click at [284, 123] on div "Cartons" at bounding box center [299, 121] width 31 height 13
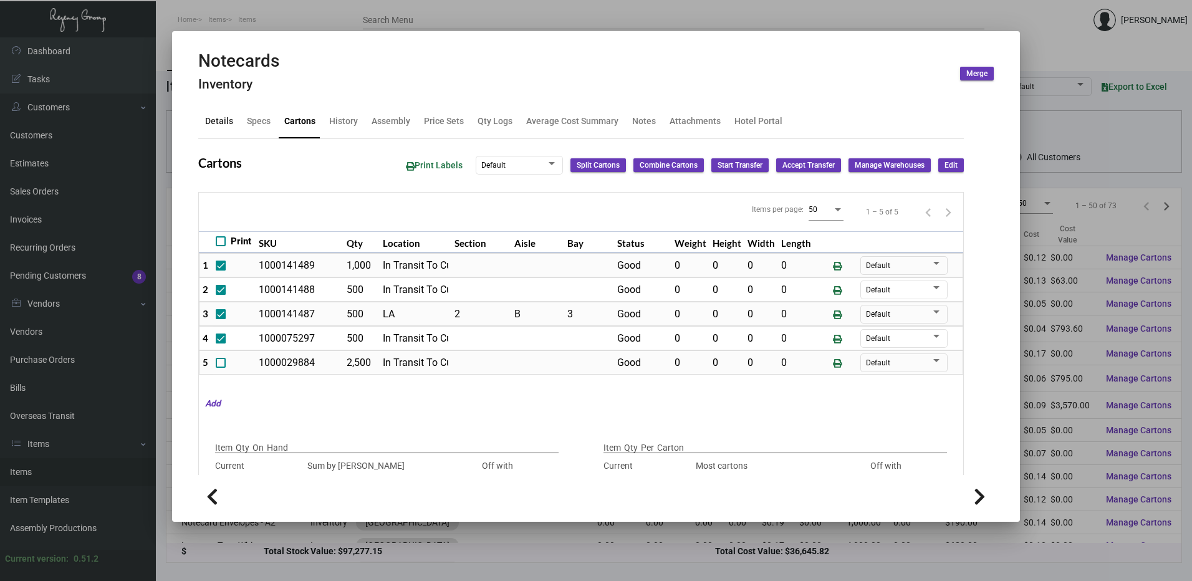
click at [224, 114] on div "Details" at bounding box center [219, 122] width 38 height 30
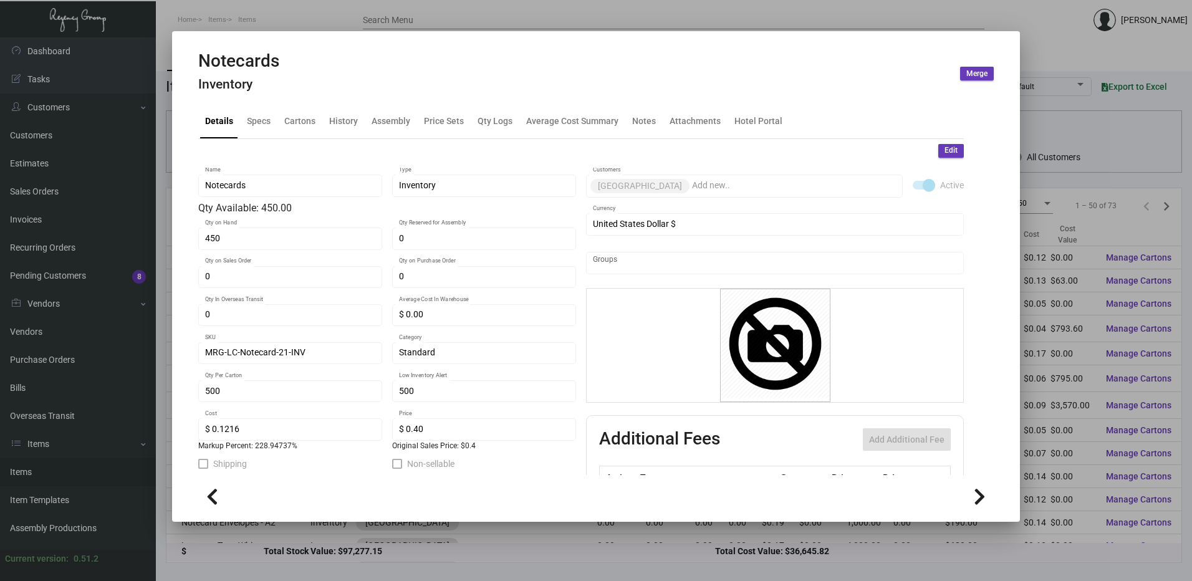
drag, startPoint x: 943, startPoint y: 146, endPoint x: 857, endPoint y: 169, distance: 88.5
click at [944, 146] on span "Edit" at bounding box center [950, 150] width 13 height 11
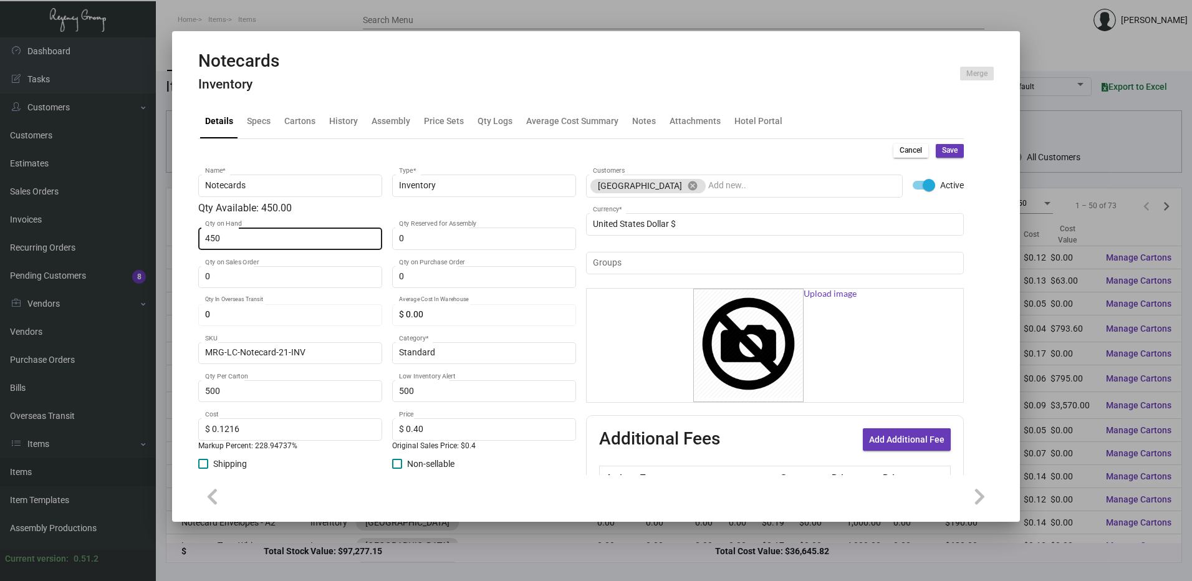
click at [282, 237] on input "450" at bounding box center [290, 239] width 171 height 10
click at [936, 151] on button "Save" at bounding box center [950, 151] width 28 height 14
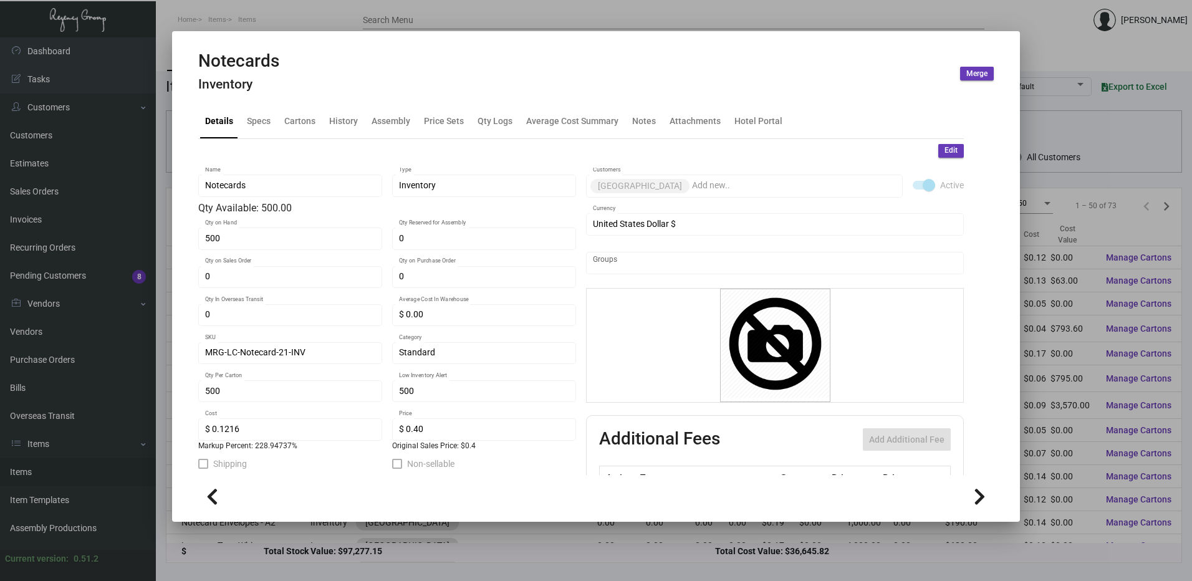
click at [369, 11] on div at bounding box center [596, 290] width 1192 height 581
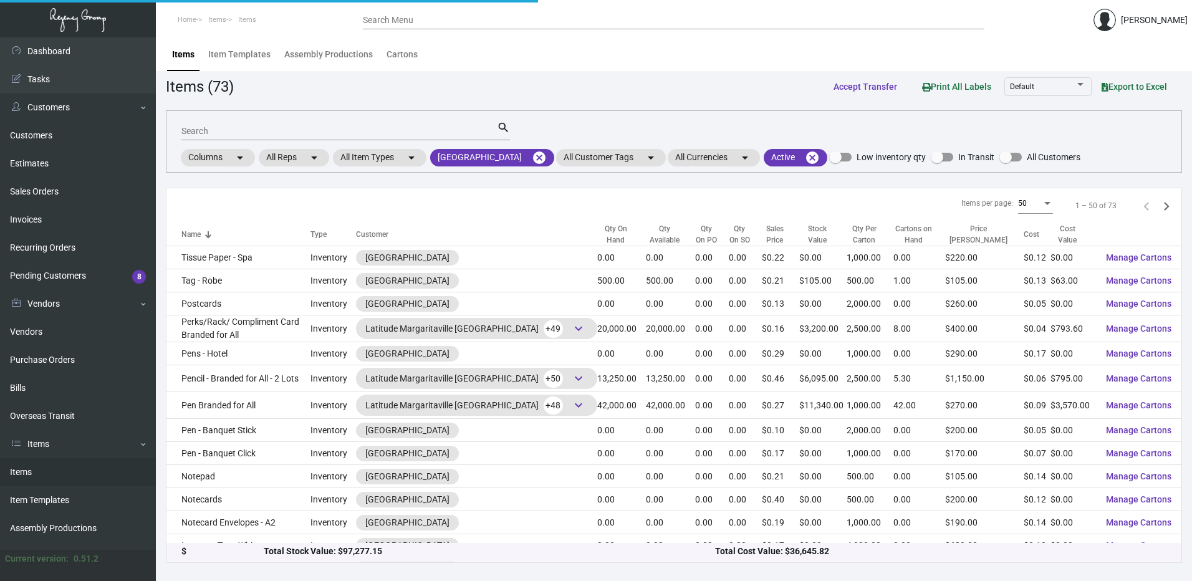
click at [394, 24] on input "Search Menu" at bounding box center [673, 21] width 621 height 10
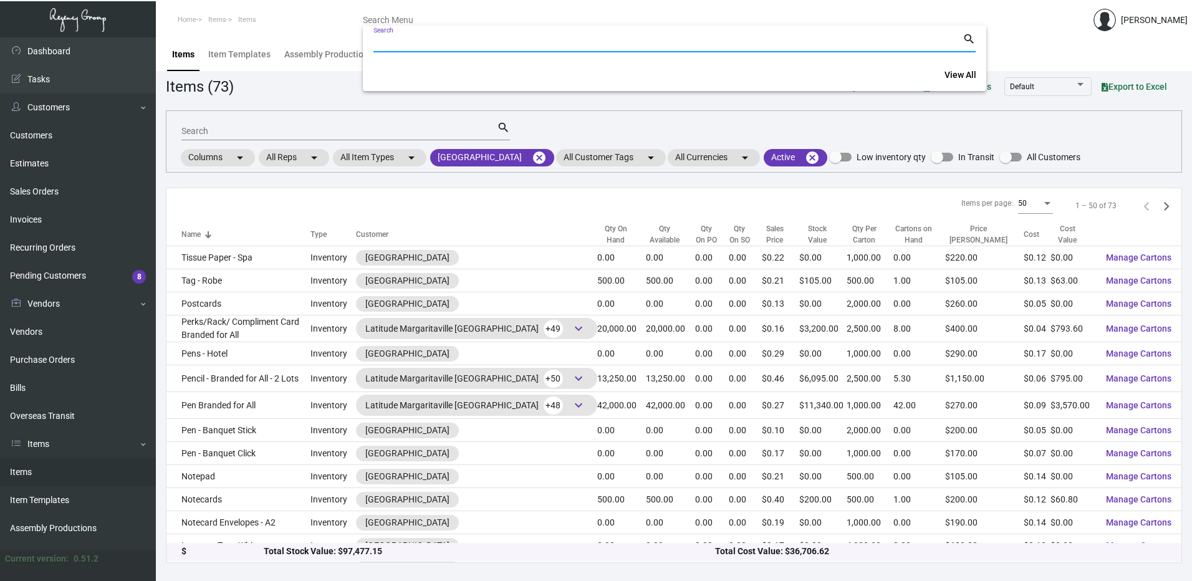
click at [403, 41] on input "Search" at bounding box center [667, 43] width 589 height 10
paste input "9133"
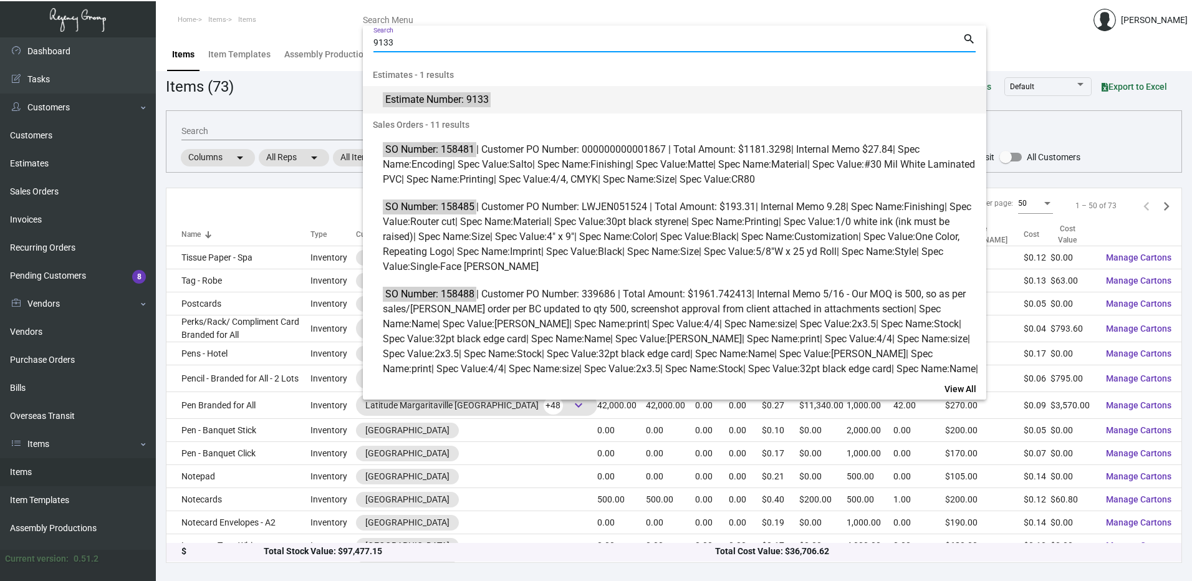
click at [463, 91] on mat-option "Estimate Number: 9133" at bounding box center [674, 99] width 623 height 27
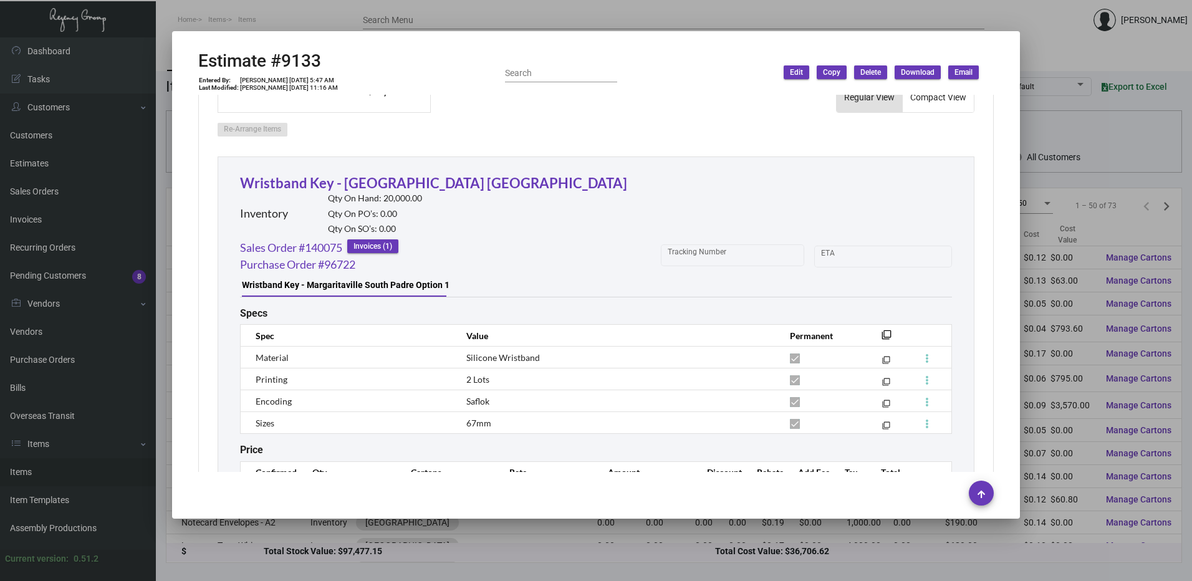
scroll to position [611, 0]
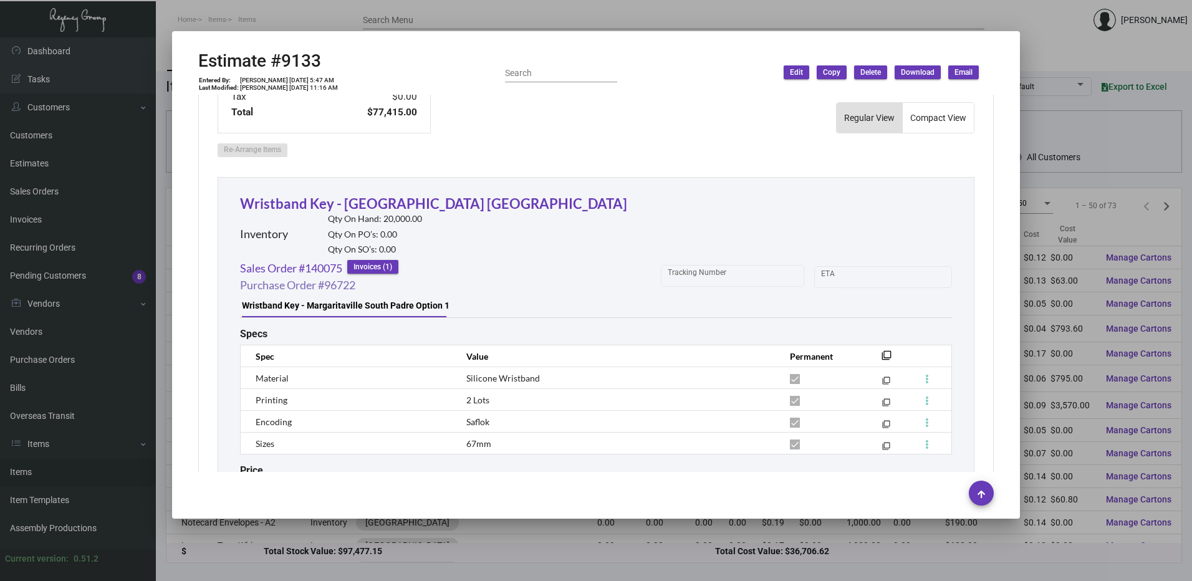
click at [351, 289] on link "Purchase Order #96722" at bounding box center [297, 285] width 115 height 17
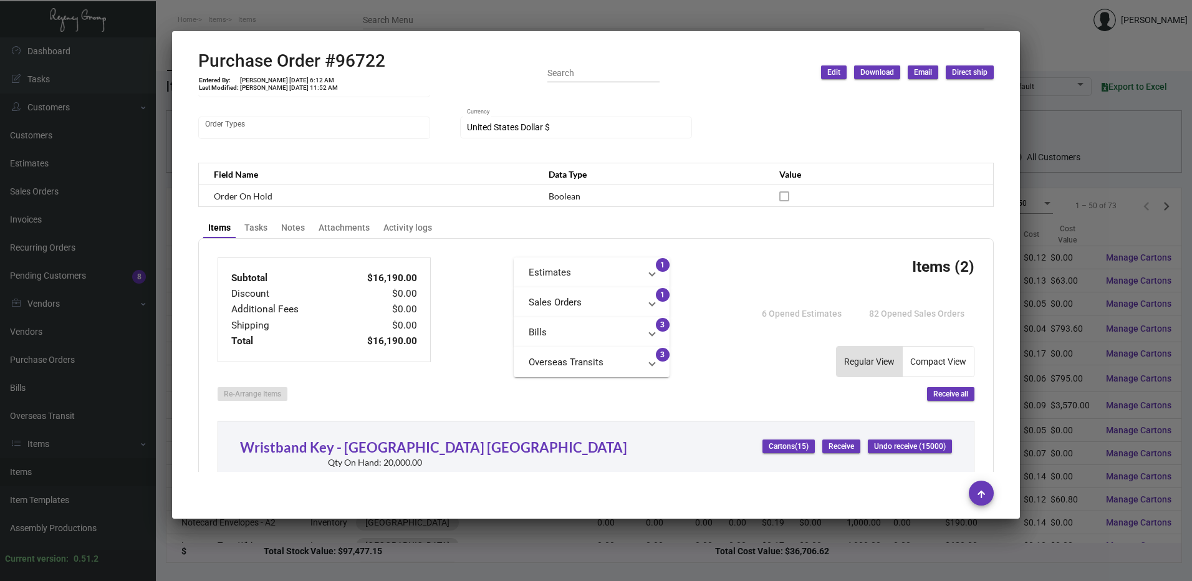
scroll to position [374, 0]
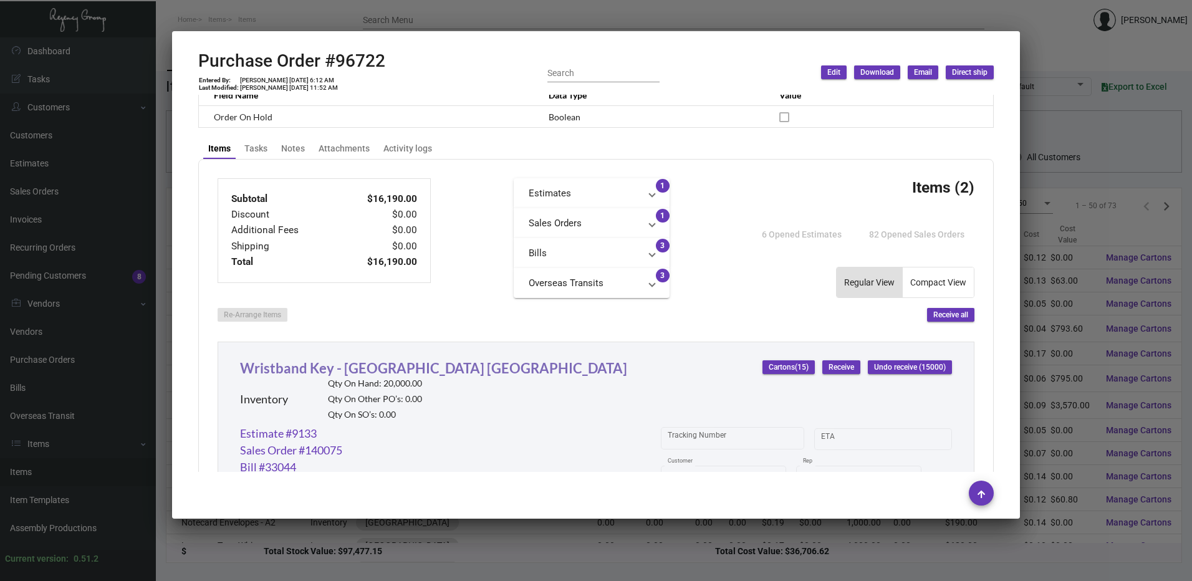
click at [406, 370] on link "Wristband Key - Margaritaville South Padre Island" at bounding box center [433, 368] width 387 height 17
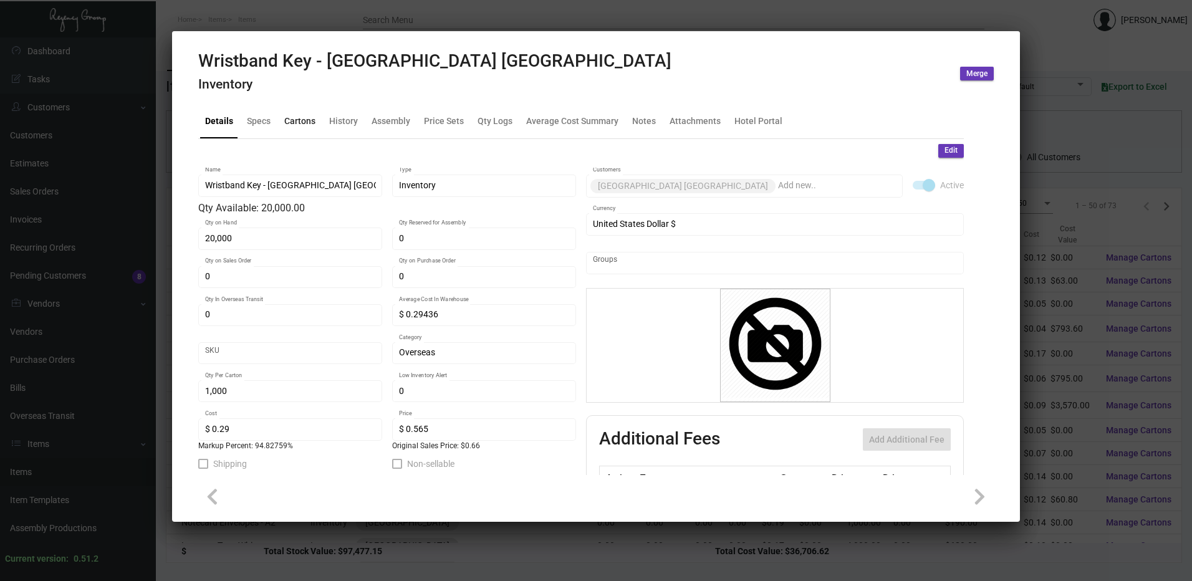
click at [297, 120] on div "Cartons" at bounding box center [299, 121] width 31 height 13
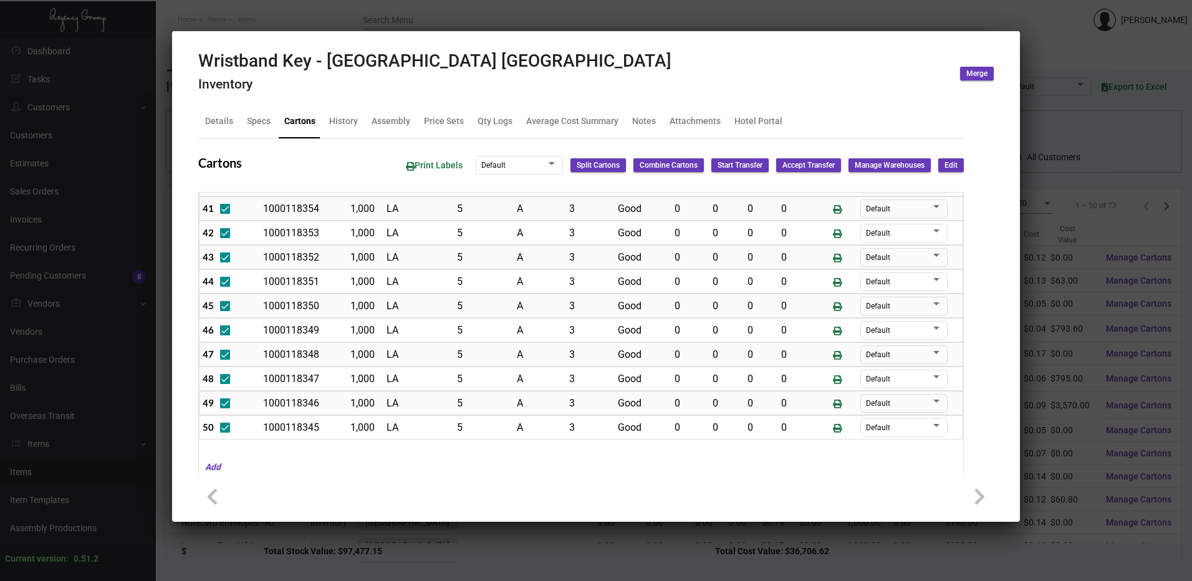
scroll to position [1030, 0]
drag, startPoint x: 540, startPoint y: 62, endPoint x: 330, endPoint y: 59, distance: 209.5
click at [330, 59] on div "Wristband Key - Margaritaville South Padre Island Inventory Merge" at bounding box center [595, 73] width 795 height 47
copy h2 "Margaritaville South Padre Island"
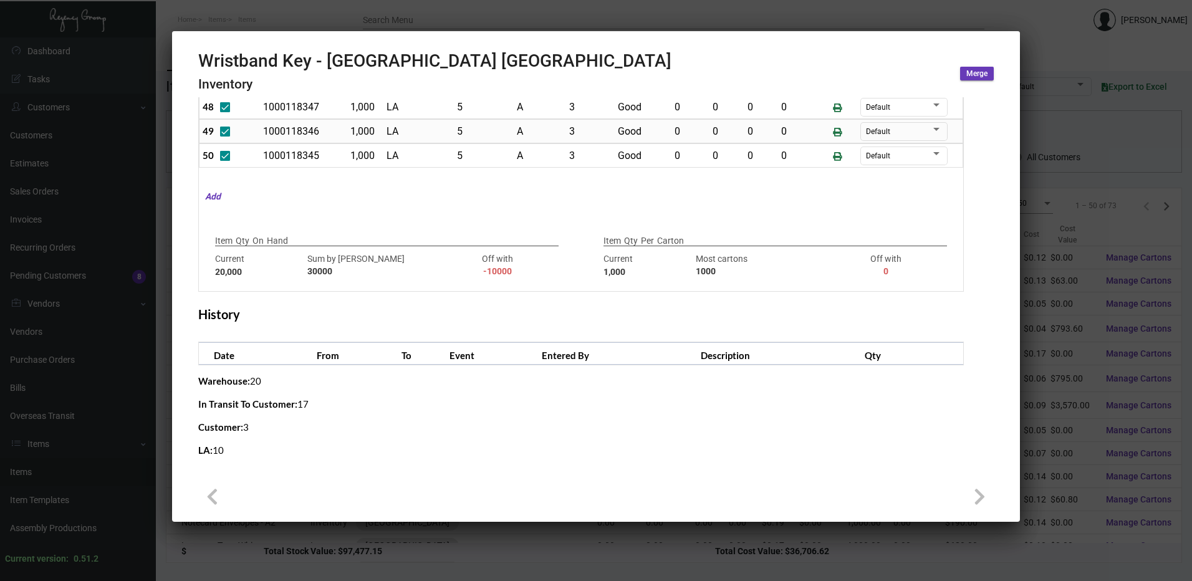
click at [522, 28] on div at bounding box center [596, 290] width 1192 height 581
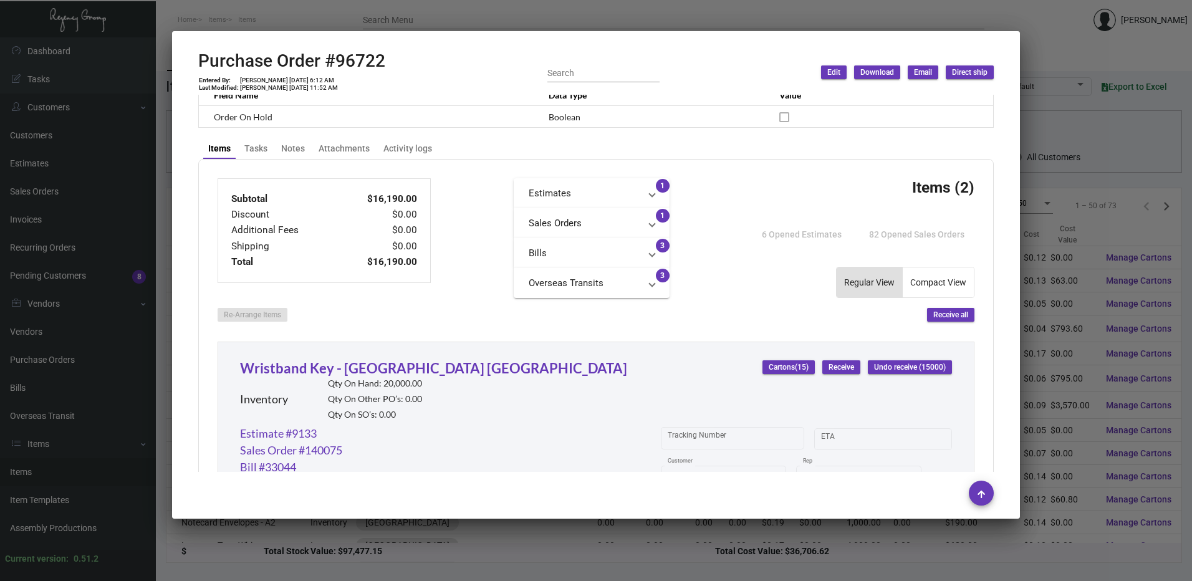
click at [519, 21] on div at bounding box center [596, 290] width 1192 height 581
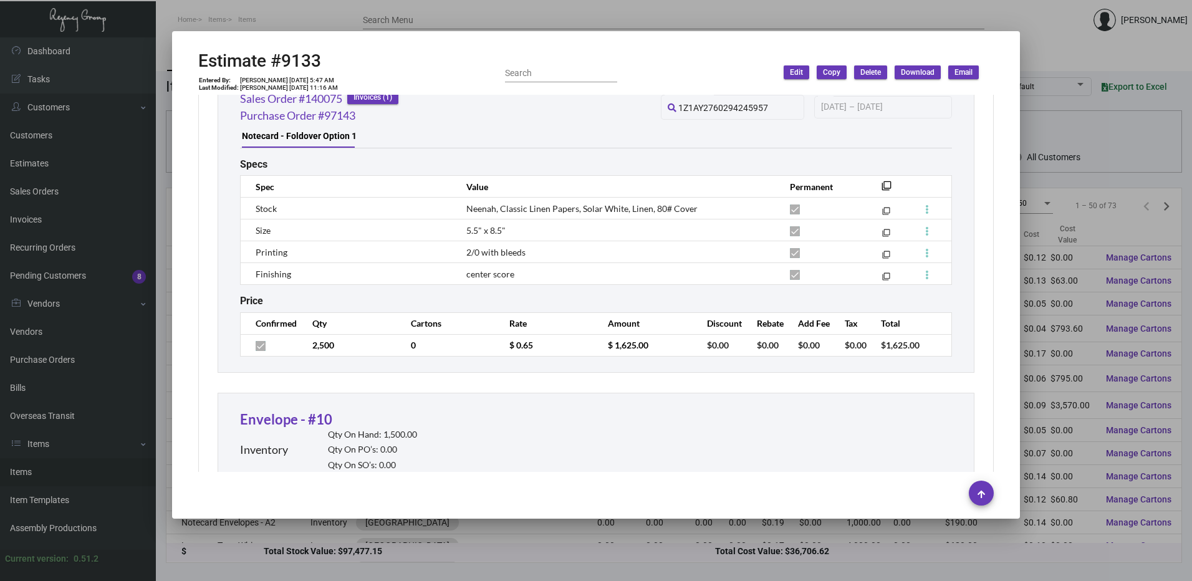
scroll to position [1484, 0]
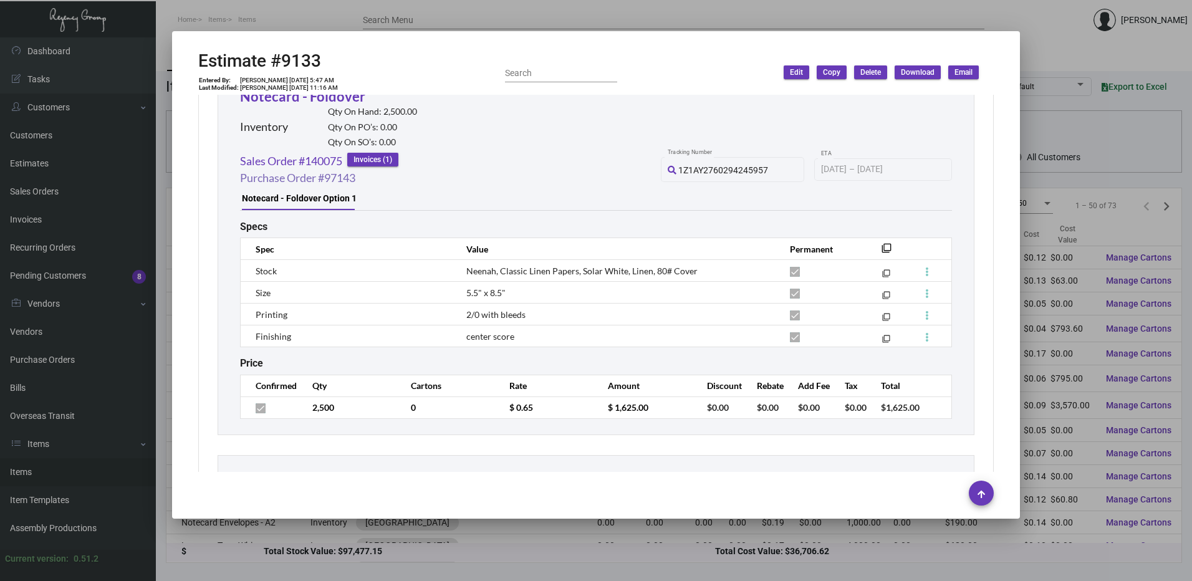
click at [340, 182] on link "Purchase Order #97143" at bounding box center [297, 178] width 115 height 17
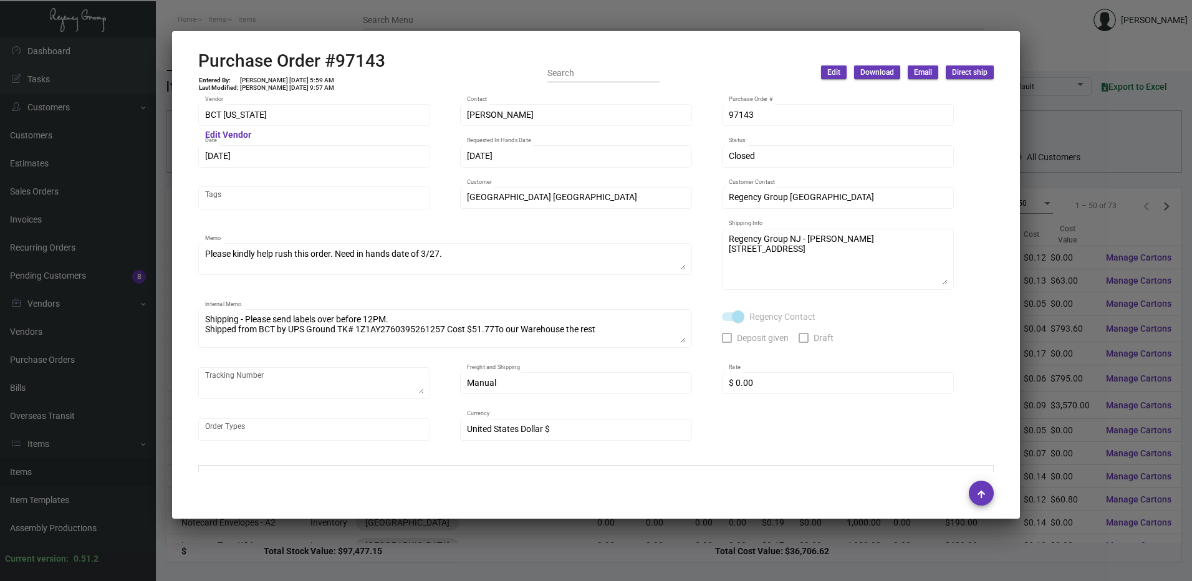
scroll to position [62, 0]
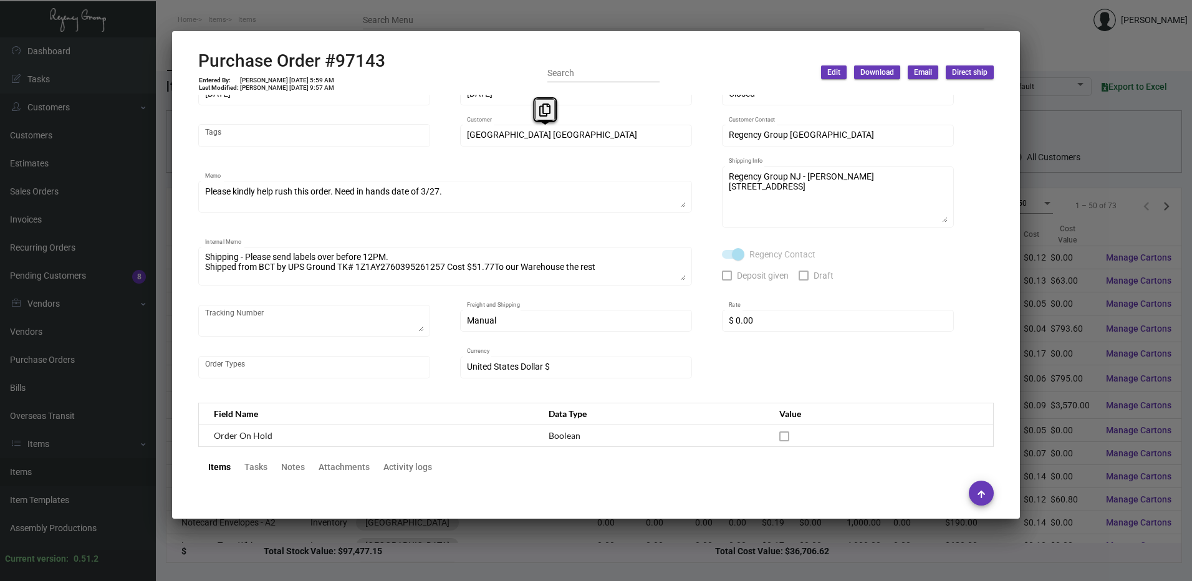
click at [690, 260] on div "Shipping - Please send labels over before 12PM. Shipped from BCT by UPS Ground …" at bounding box center [445, 264] width 494 height 41
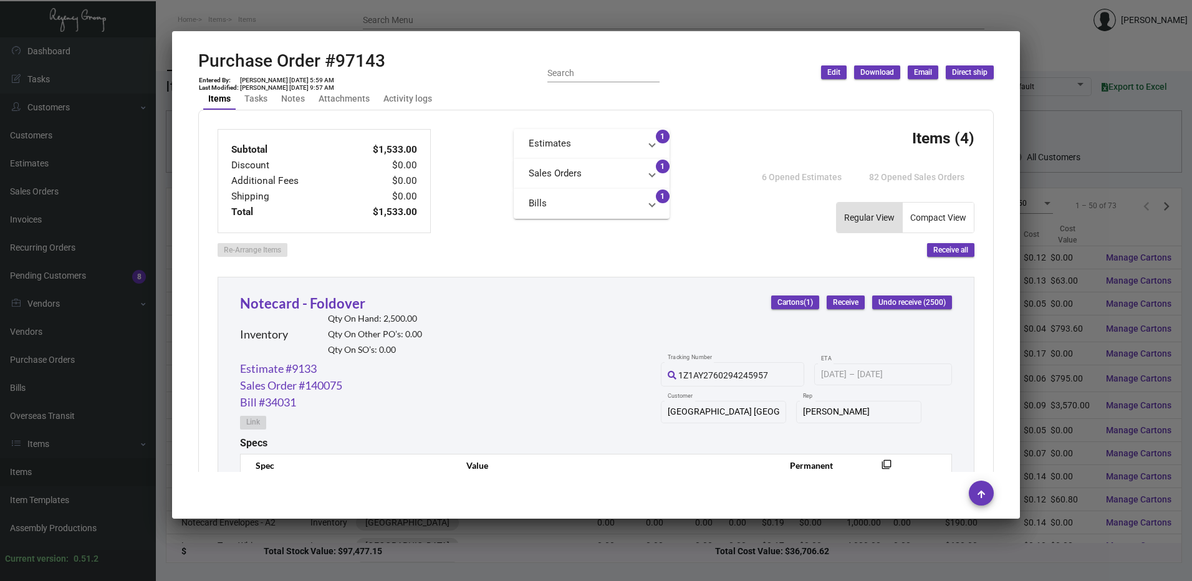
scroll to position [436, 0]
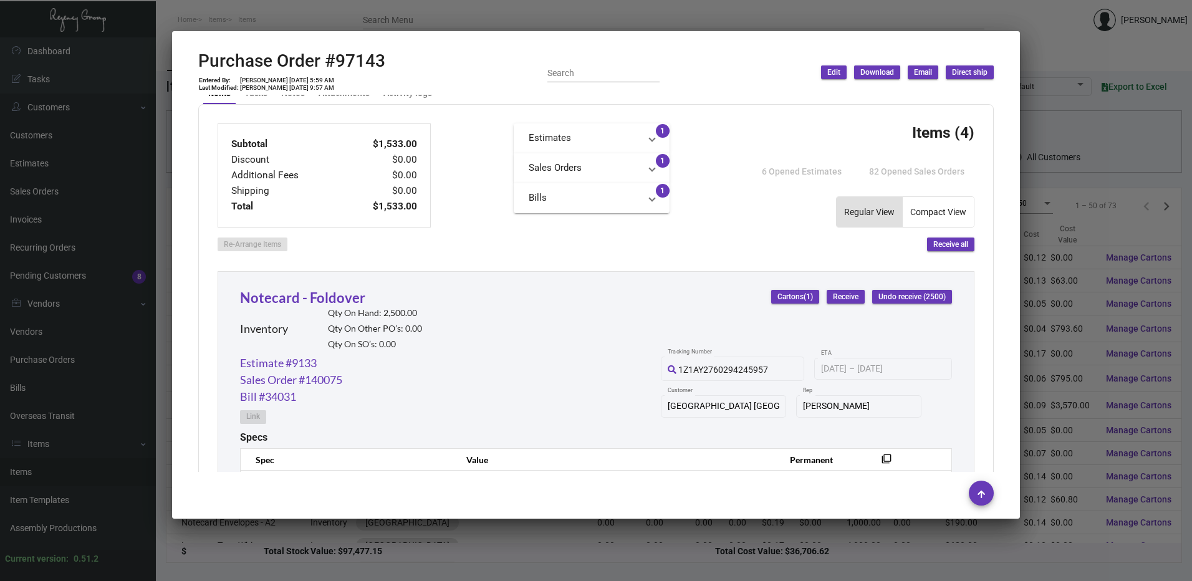
click at [497, 11] on div at bounding box center [596, 290] width 1192 height 581
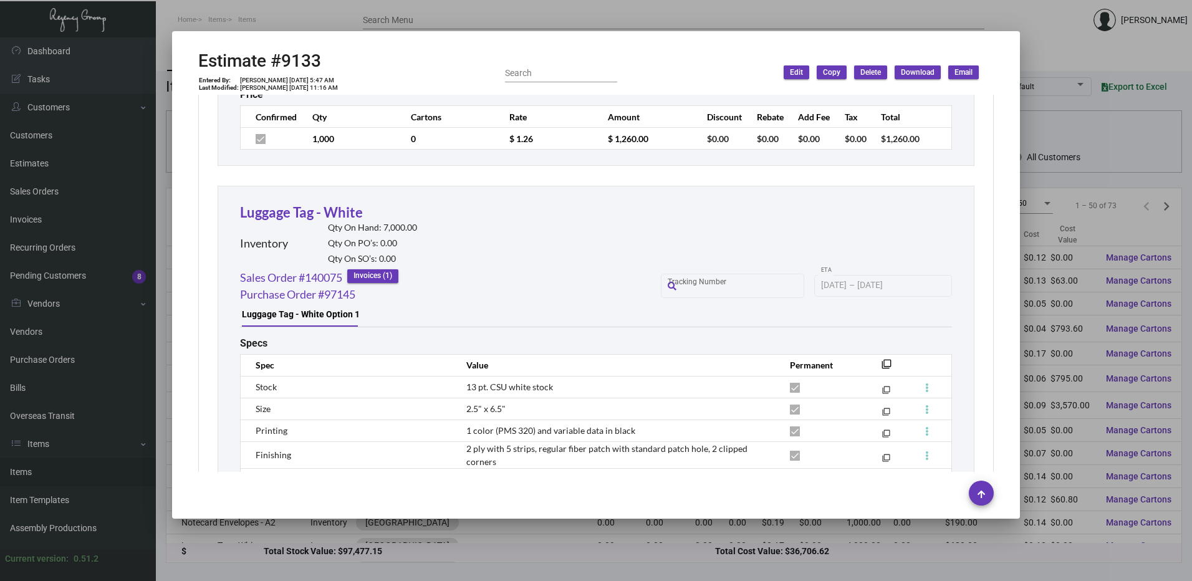
scroll to position [2543, 0]
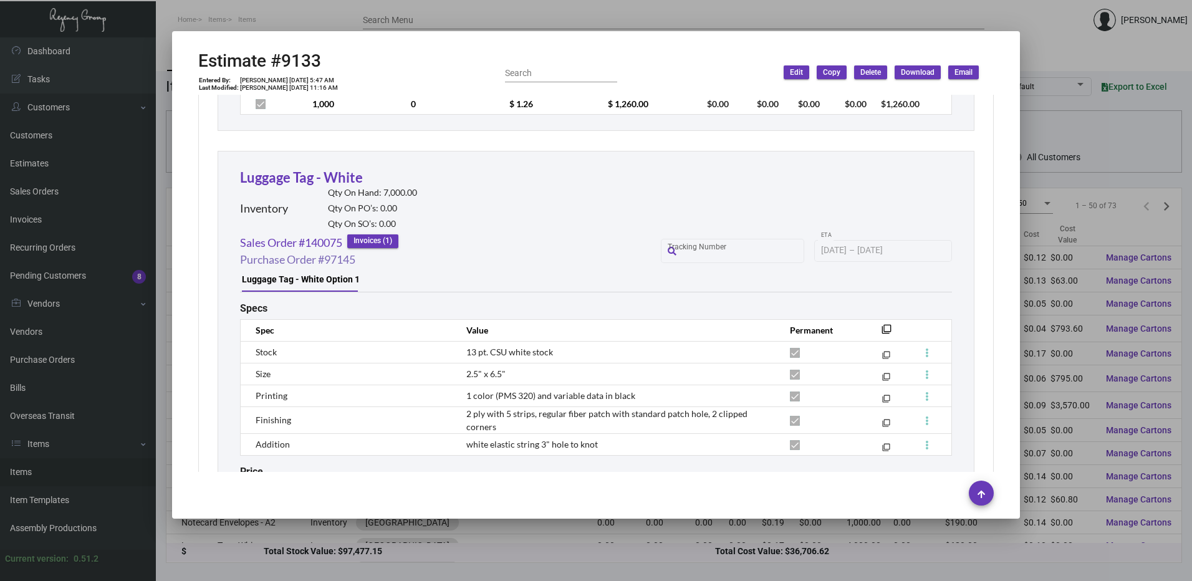
click at [319, 262] on link "Purchase Order #97145" at bounding box center [297, 259] width 115 height 17
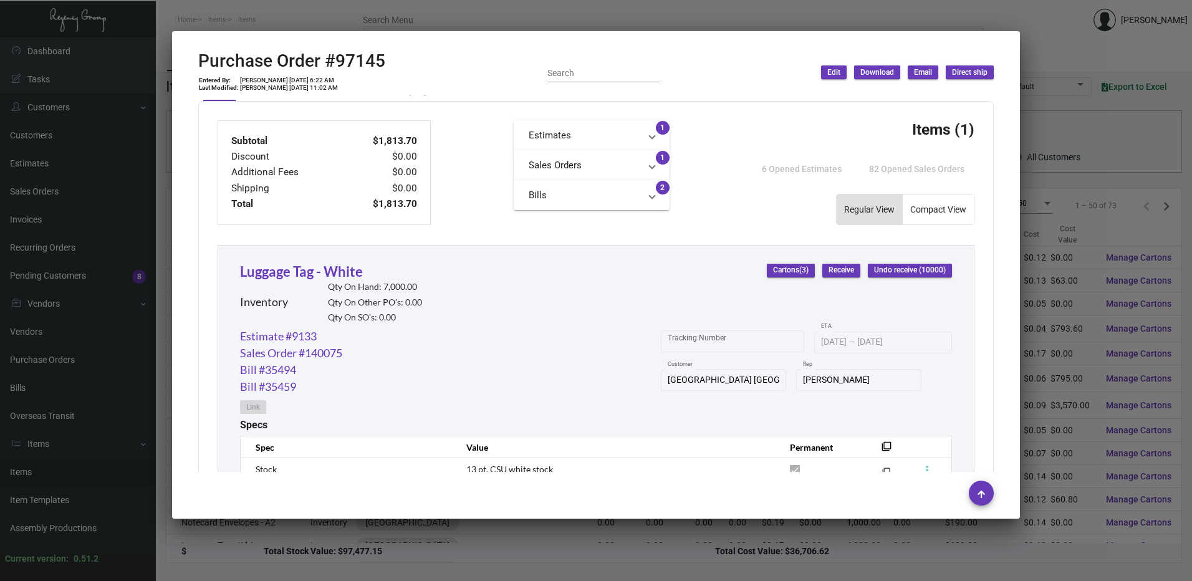
scroll to position [436, 0]
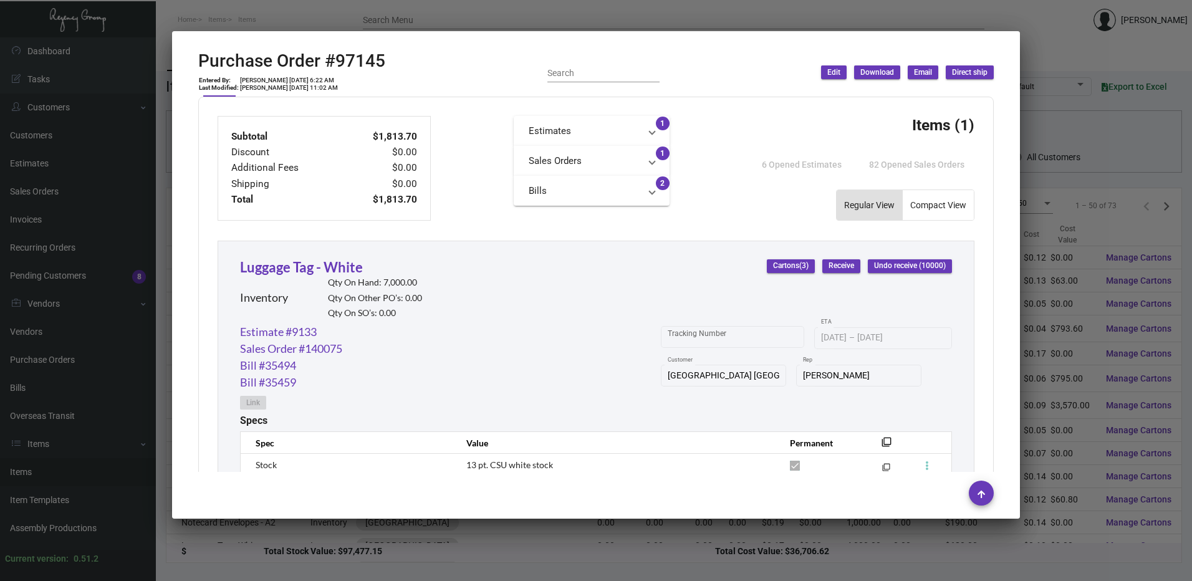
click at [350, 26] on div at bounding box center [596, 290] width 1192 height 581
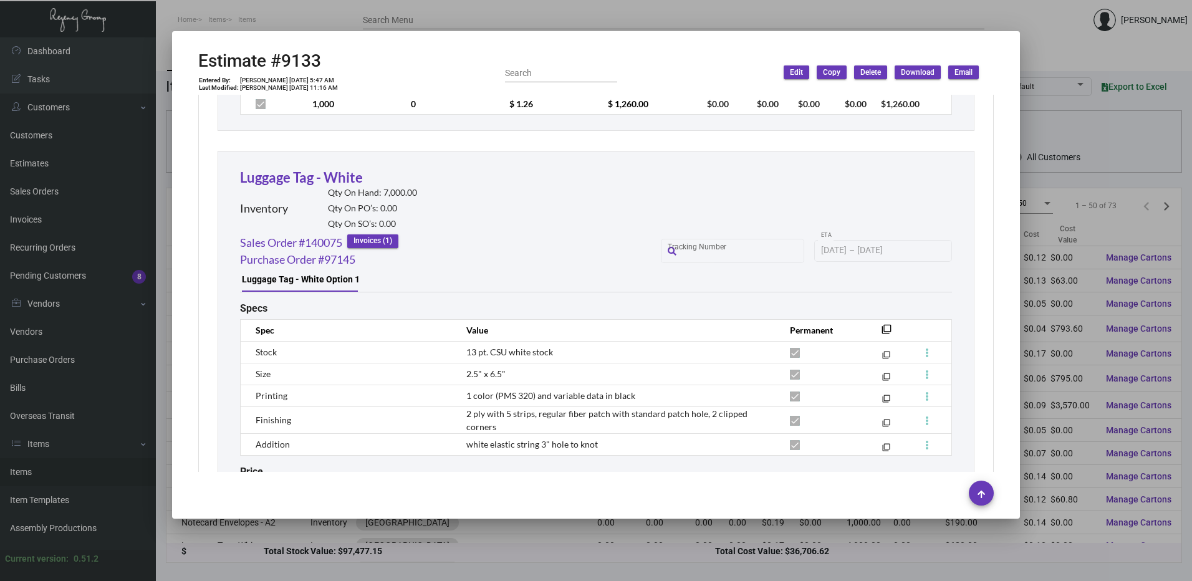
click at [380, 21] on div at bounding box center [596, 290] width 1192 height 581
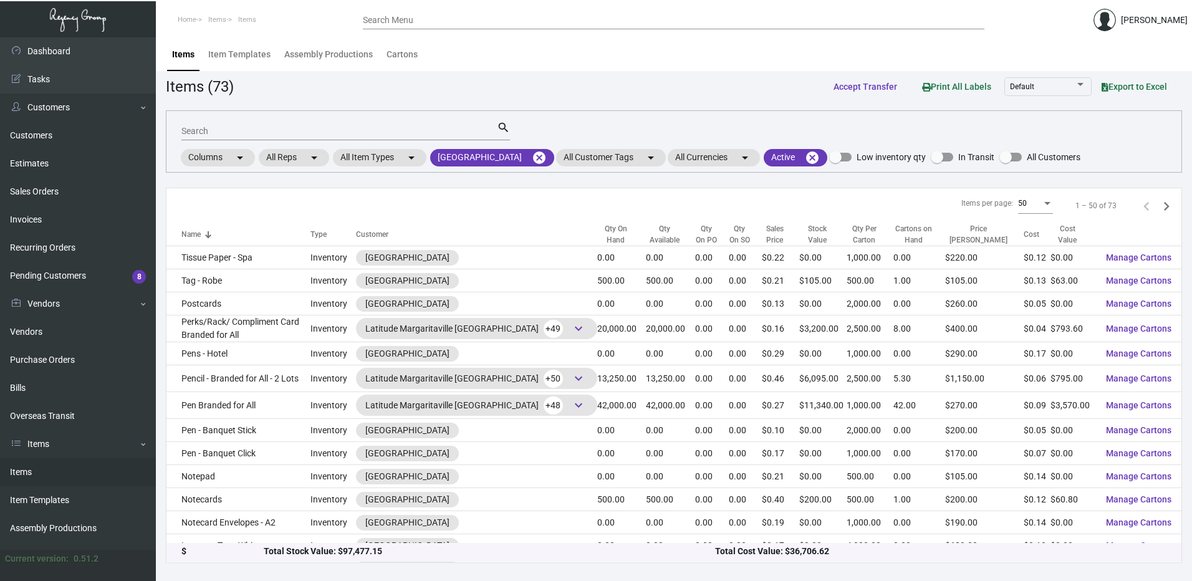
click at [408, 21] on input "Search Menu" at bounding box center [673, 21] width 621 height 10
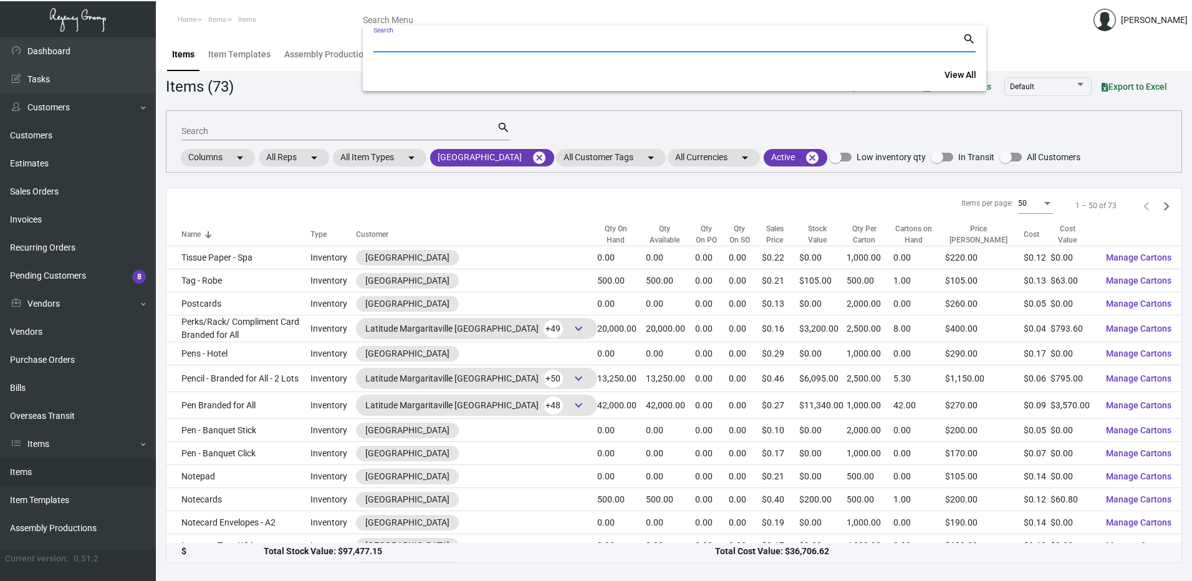
click at [408, 43] on input "Search" at bounding box center [667, 43] width 589 height 10
paste input "8600"
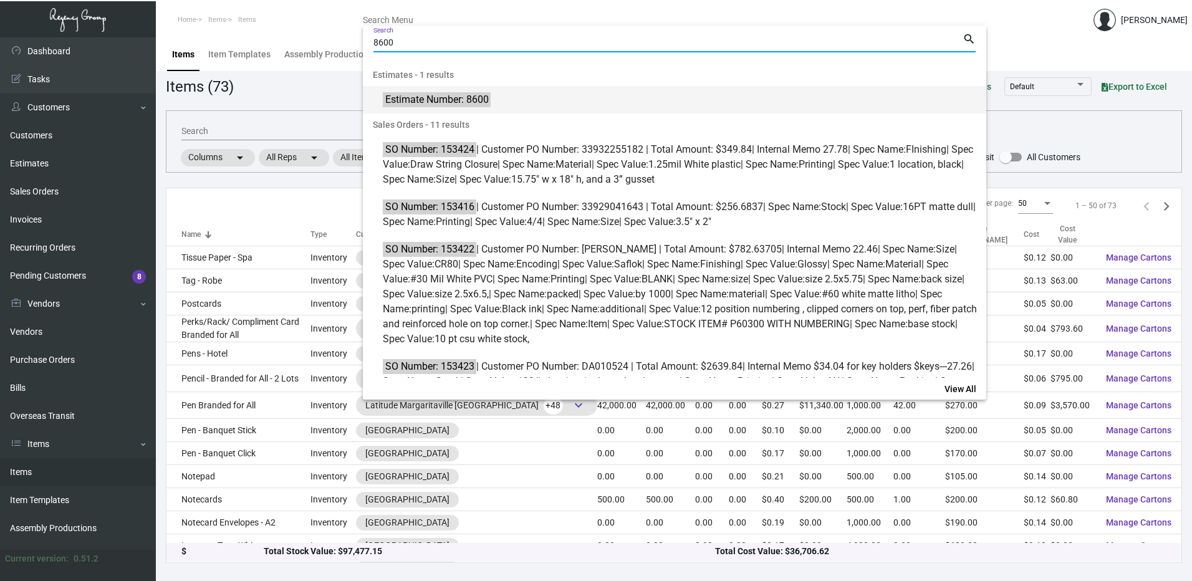
click at [490, 95] on mark "Estimate Number: 8600" at bounding box center [436, 100] width 107 height 16
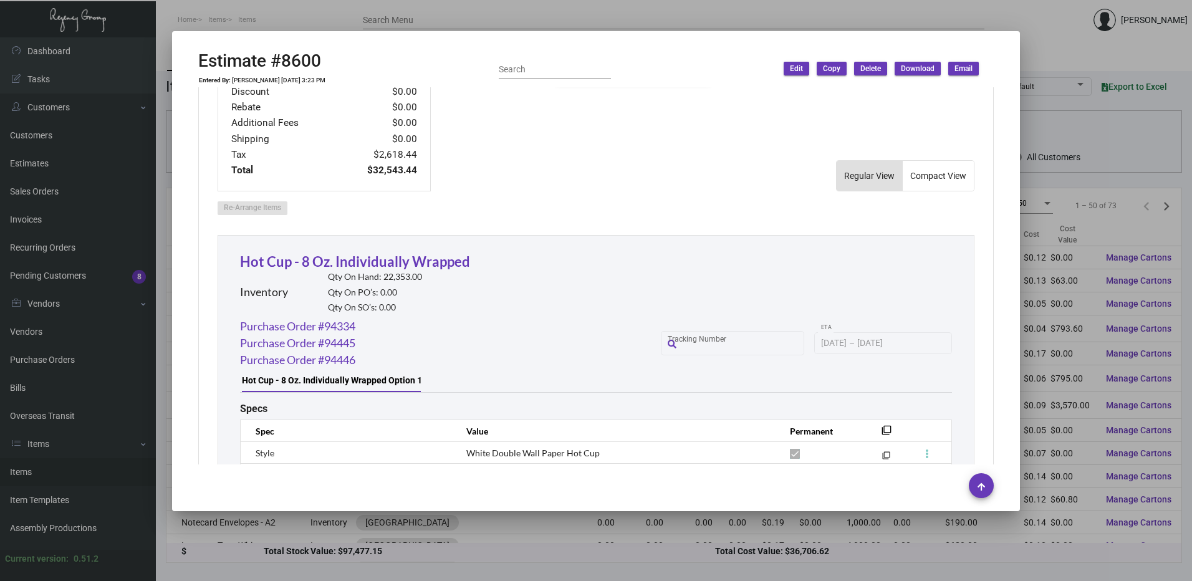
scroll to position [561, 0]
click at [350, 317] on link "Purchase Order #94334" at bounding box center [297, 325] width 115 height 17
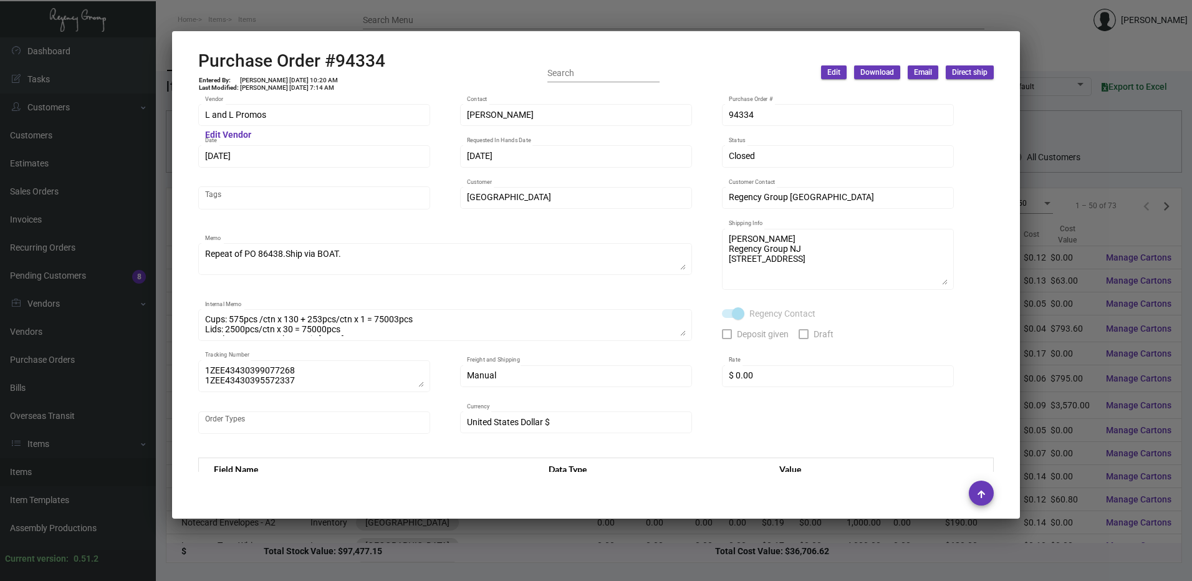
click at [620, 12] on div at bounding box center [596, 290] width 1192 height 581
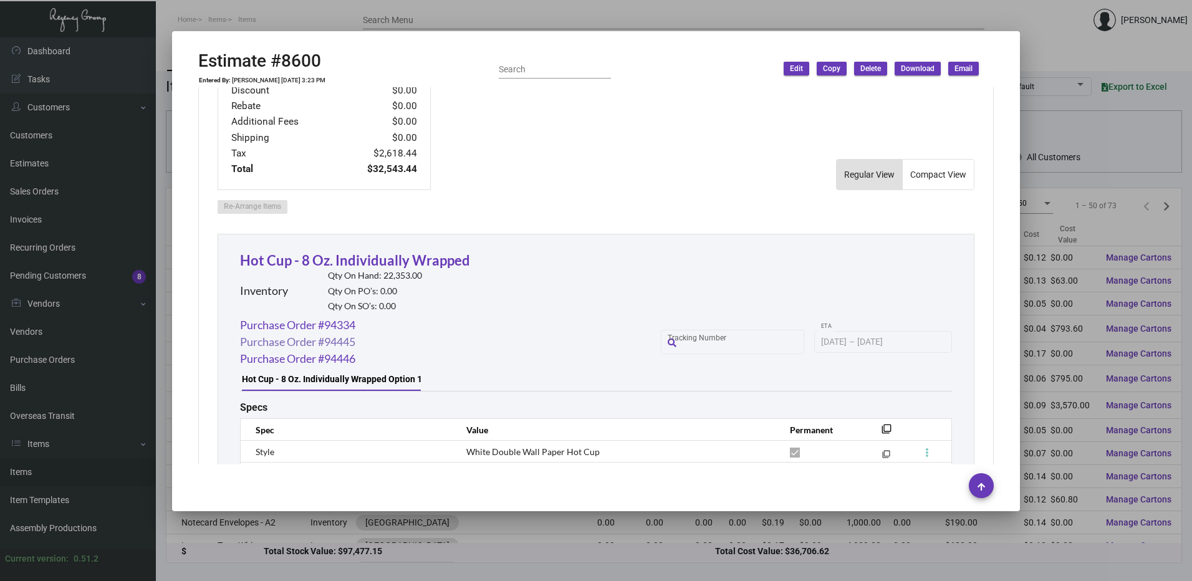
click at [328, 333] on link "Purchase Order #94445" at bounding box center [297, 341] width 115 height 17
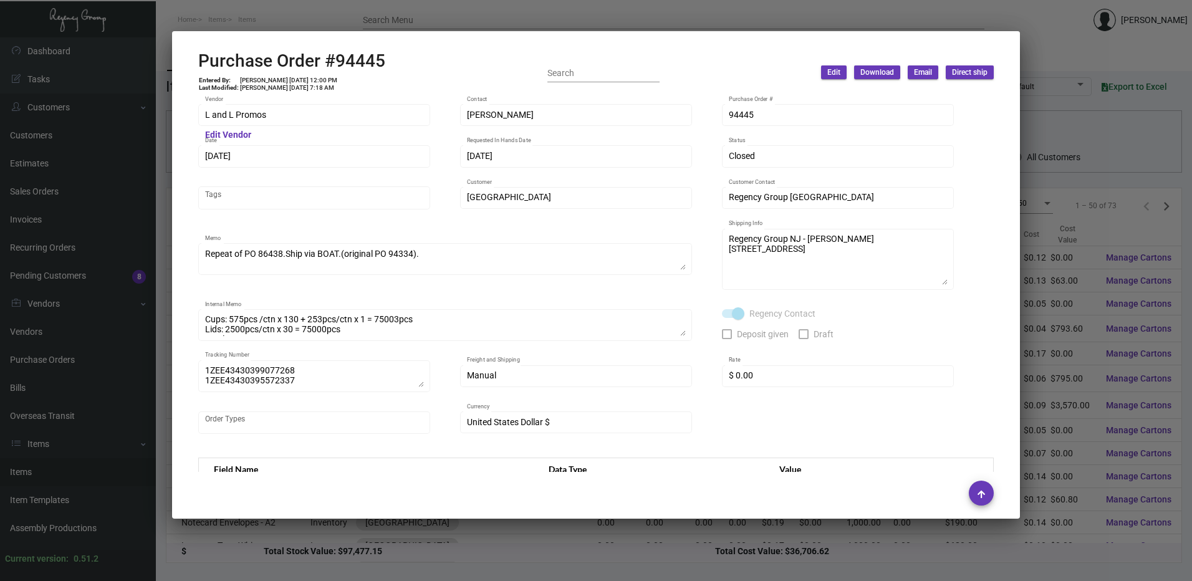
click at [393, 14] on div at bounding box center [596, 290] width 1192 height 581
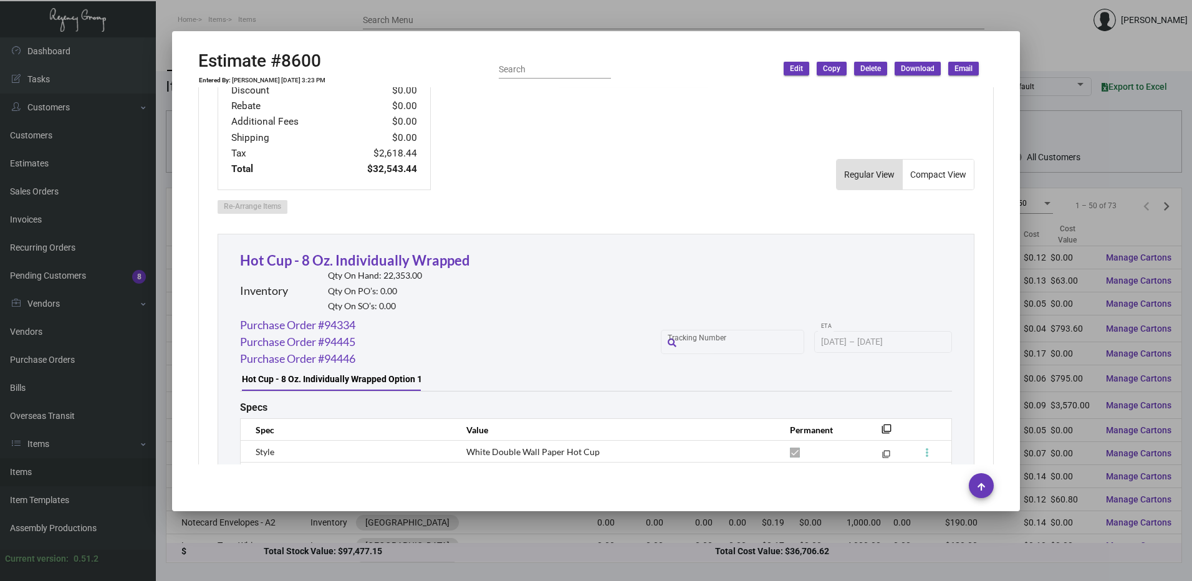
click at [393, 14] on div at bounding box center [596, 290] width 1192 height 581
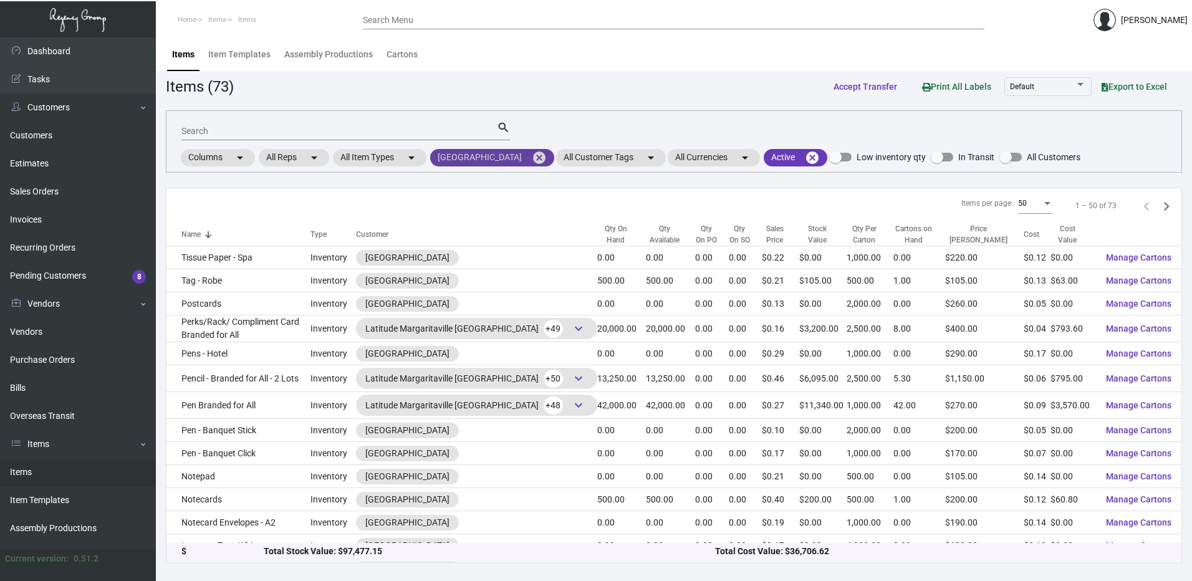
click at [547, 154] on mat-icon "cancel" at bounding box center [539, 157] width 15 height 15
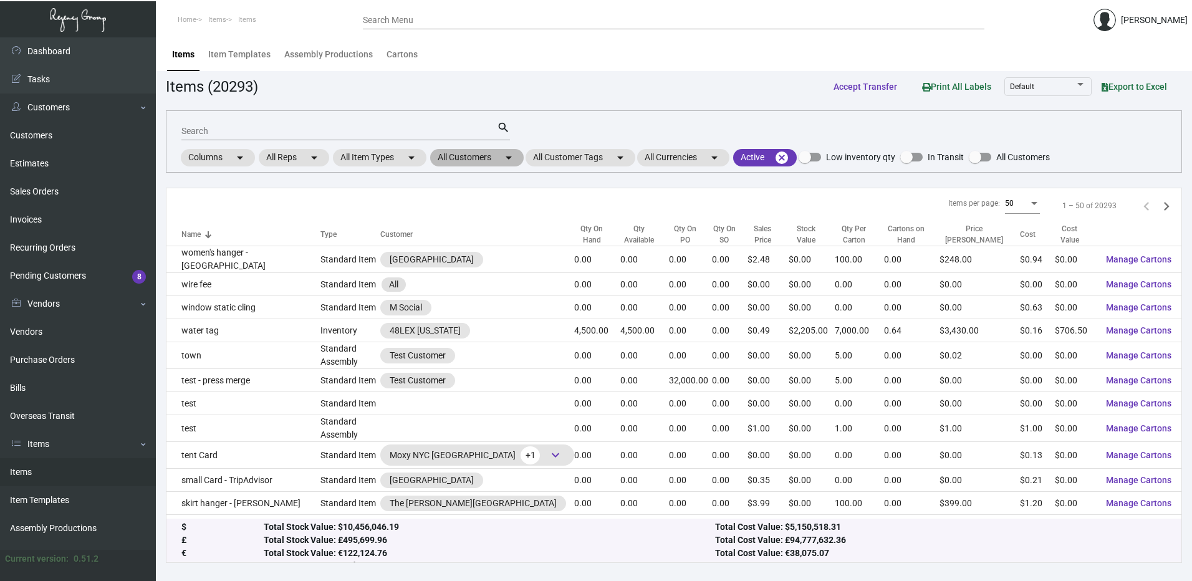
click at [497, 153] on mat-chip "All Customers arrow_drop_down" at bounding box center [477, 157] width 94 height 17
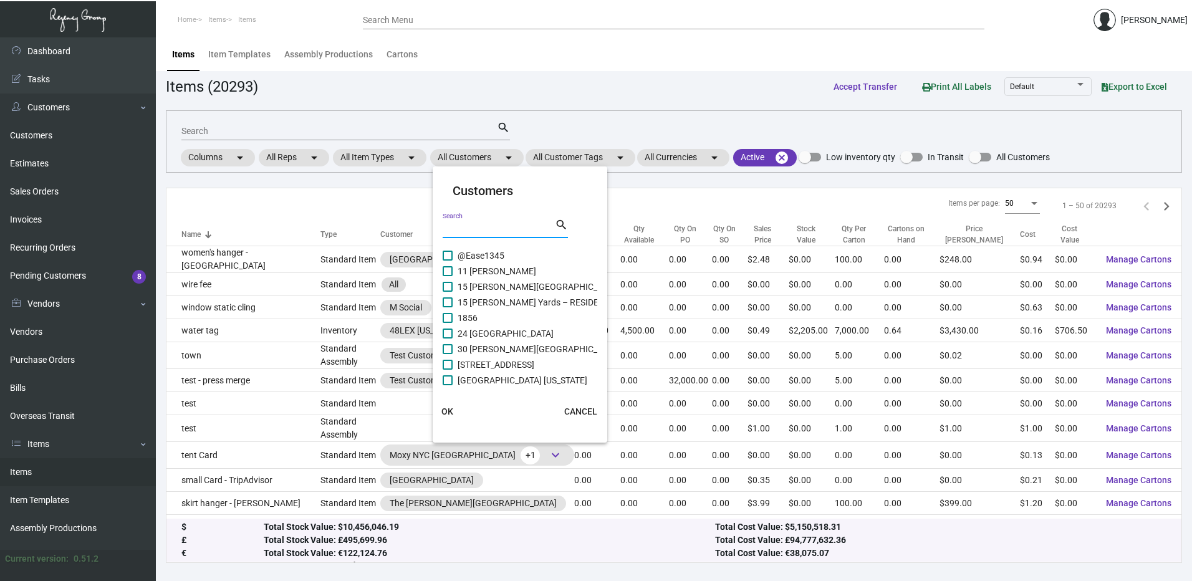
click at [487, 229] on input "Search" at bounding box center [499, 229] width 112 height 10
paste input "Marquesa Hotel"
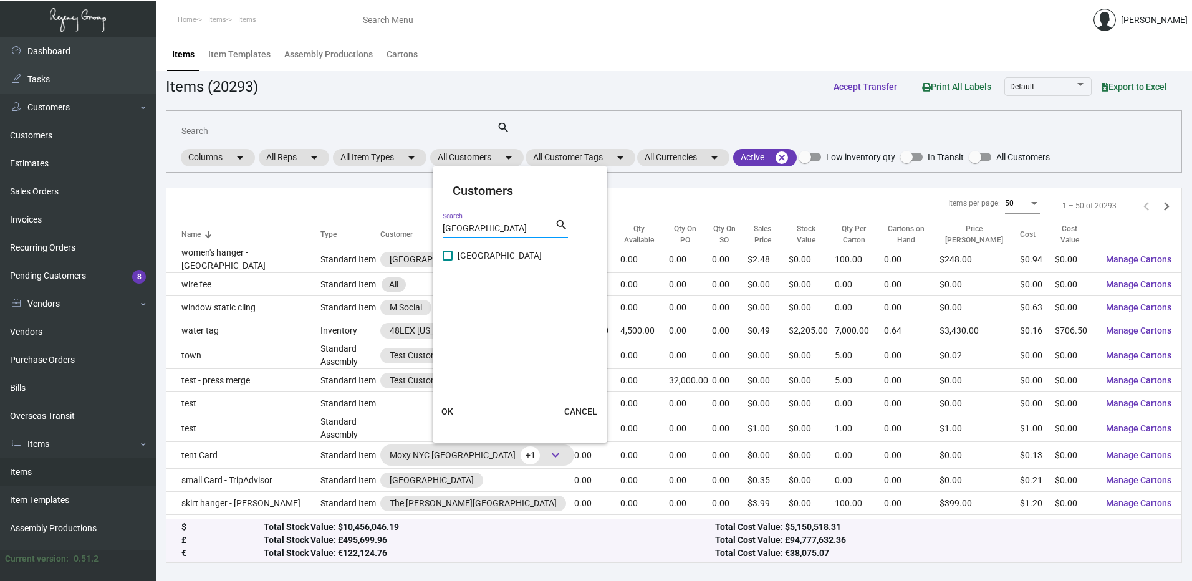
click at [452, 257] on span at bounding box center [448, 256] width 10 height 10
click at [448, 261] on input "Marquesa Hotel" at bounding box center [447, 261] width 1 height 1
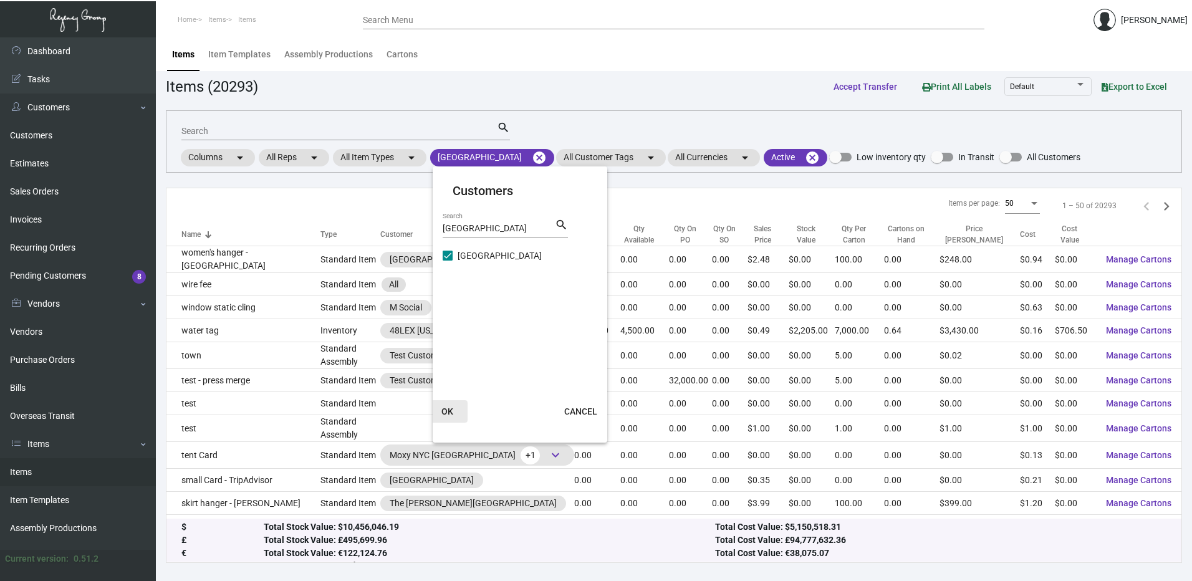
click at [454, 420] on button "OK" at bounding box center [448, 411] width 40 height 22
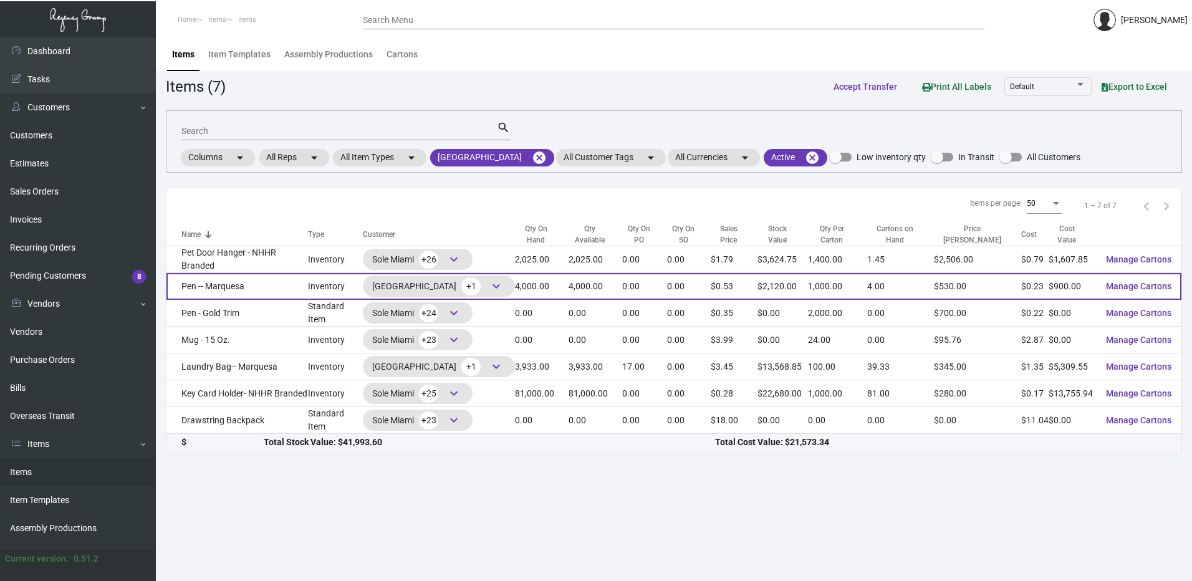
click at [259, 281] on td "Pen -- Marquesa" at bounding box center [237, 286] width 142 height 27
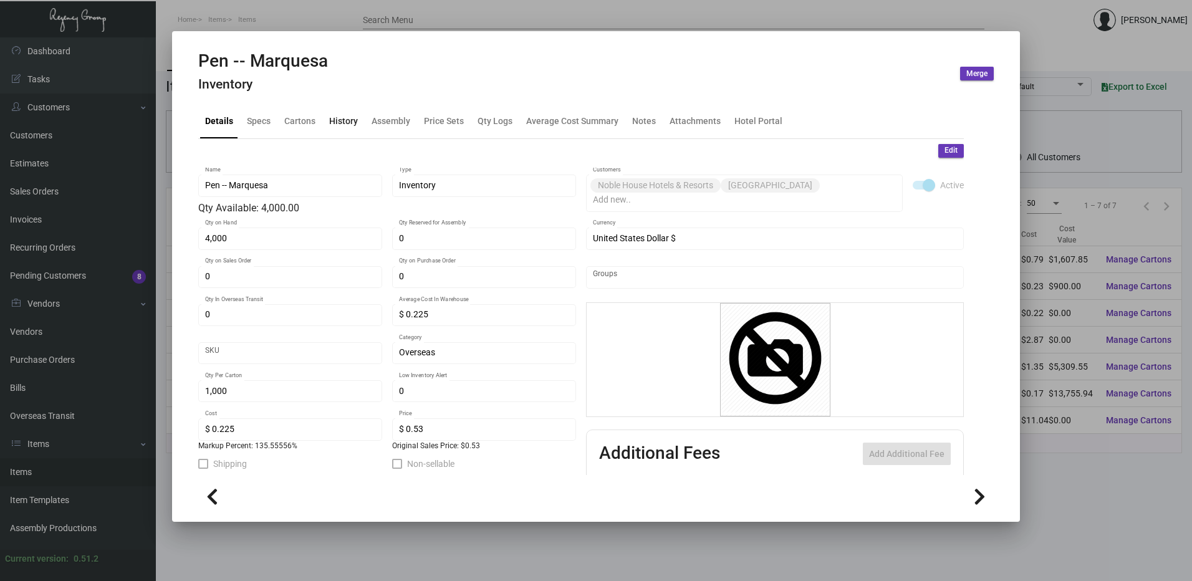
click at [348, 112] on div "History" at bounding box center [343, 122] width 39 height 30
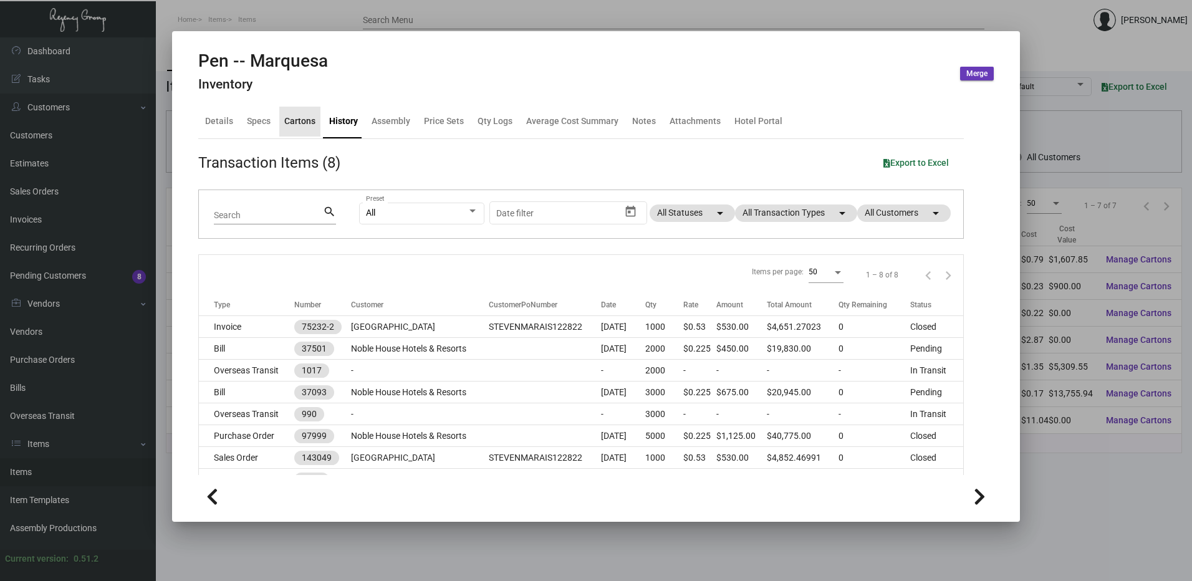
click at [306, 126] on div "Cartons" at bounding box center [299, 121] width 31 height 13
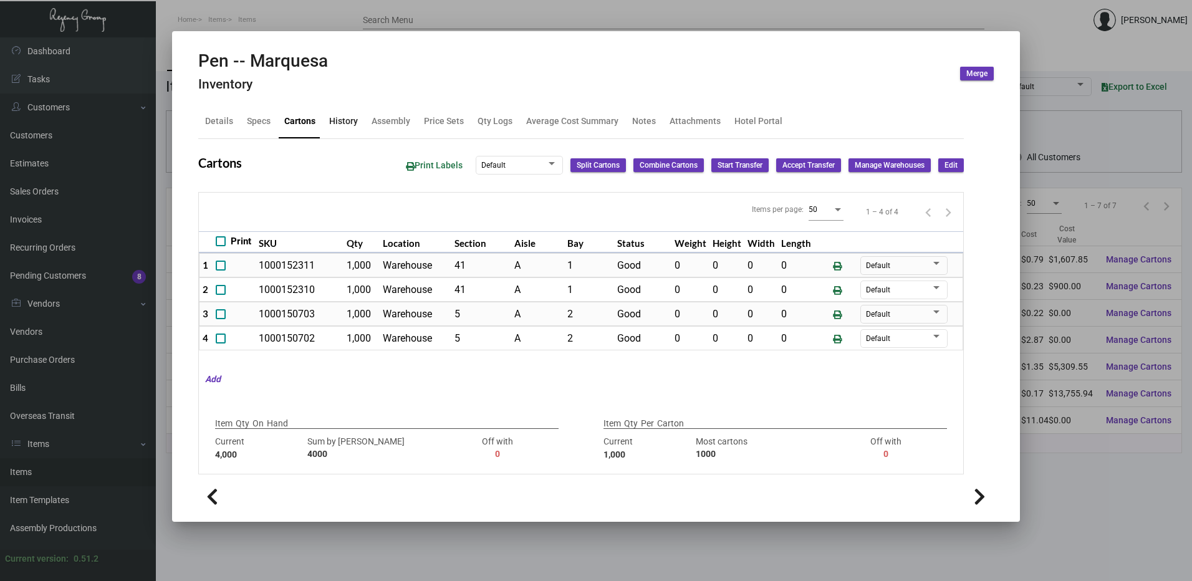
click at [338, 124] on div "History" at bounding box center [343, 121] width 29 height 13
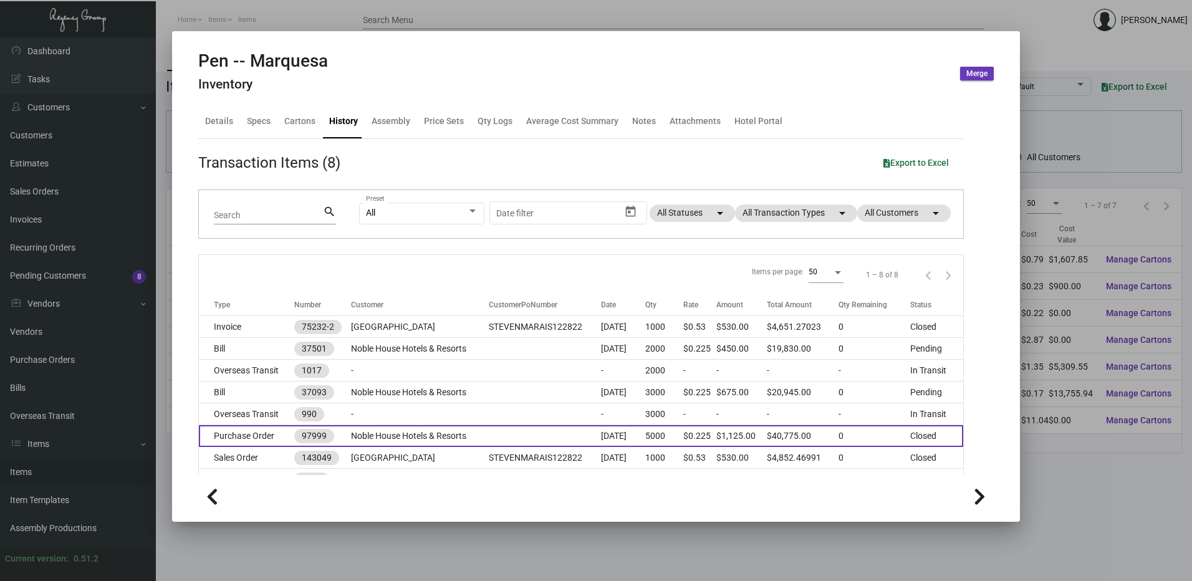
click at [246, 426] on td "Purchase Order" at bounding box center [246, 436] width 95 height 22
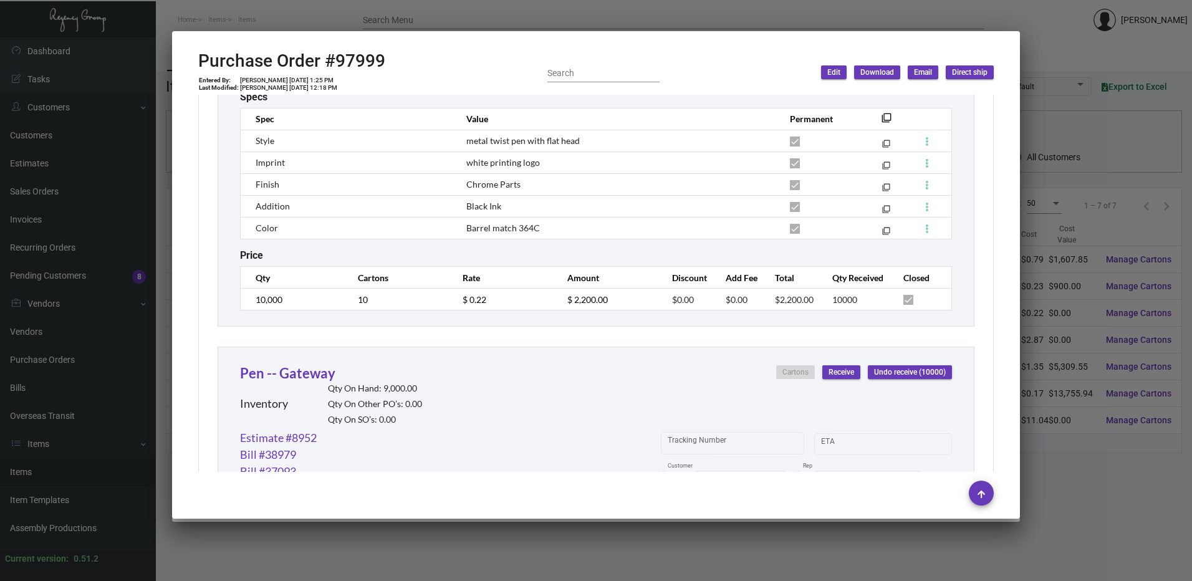
scroll to position [1808, 0]
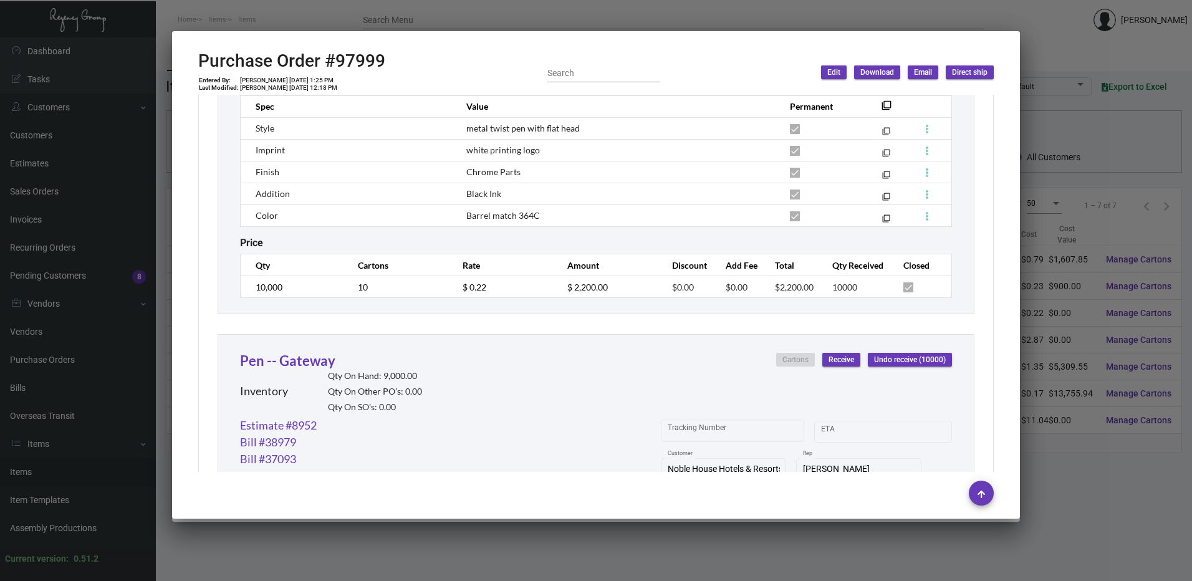
click at [746, 19] on div at bounding box center [596, 290] width 1192 height 581
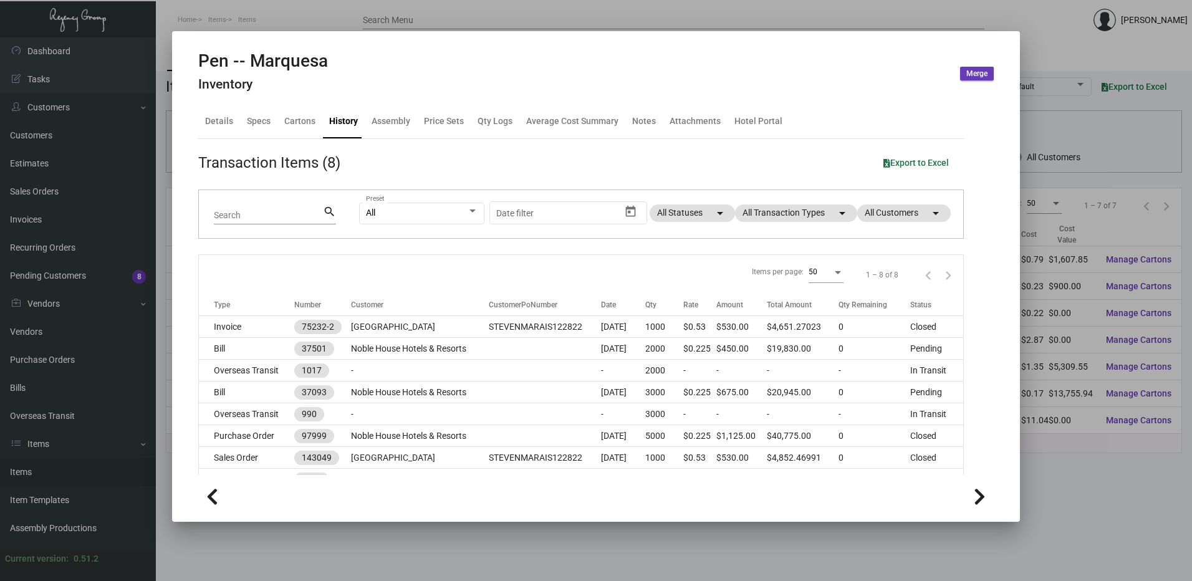
click at [468, 9] on div at bounding box center [596, 290] width 1192 height 581
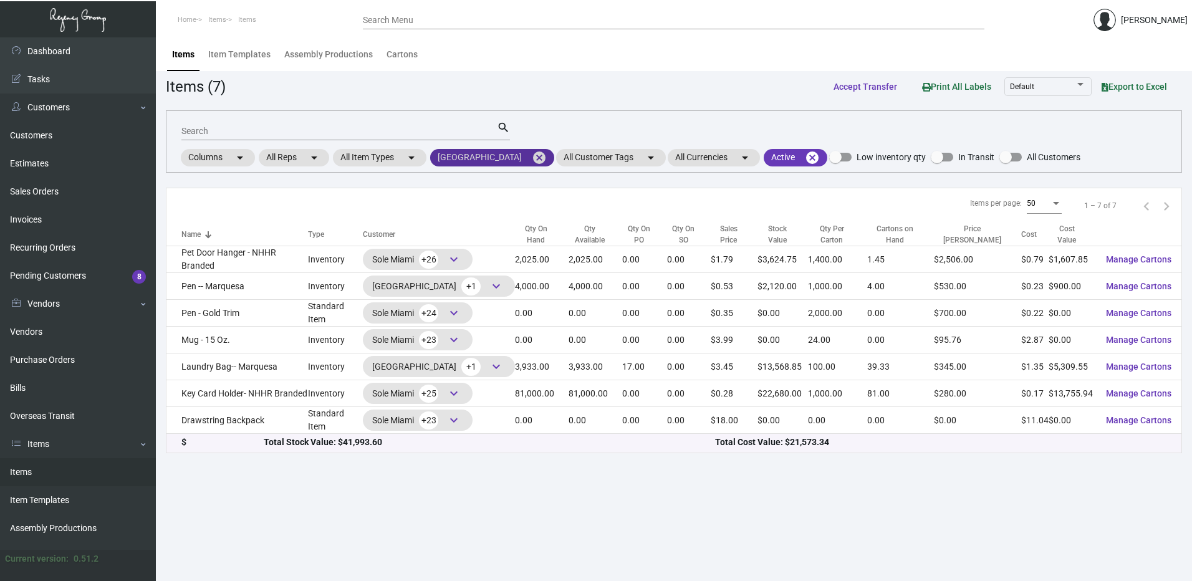
click at [532, 153] on mat-icon "cancel" at bounding box center [539, 157] width 15 height 15
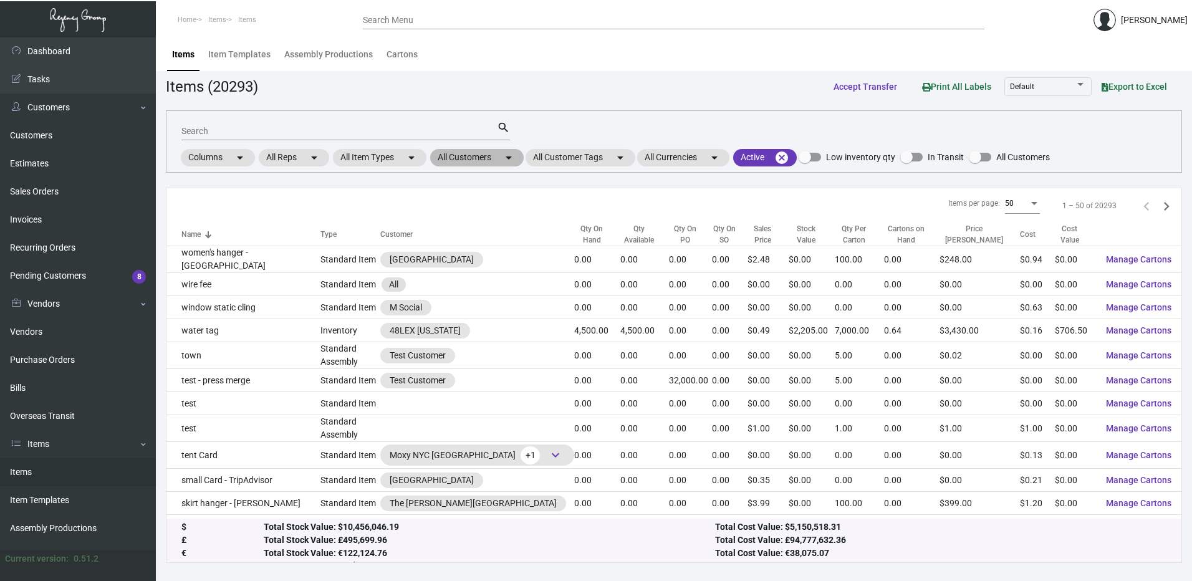
click at [471, 160] on mat-chip "All Customers arrow_drop_down" at bounding box center [477, 157] width 94 height 17
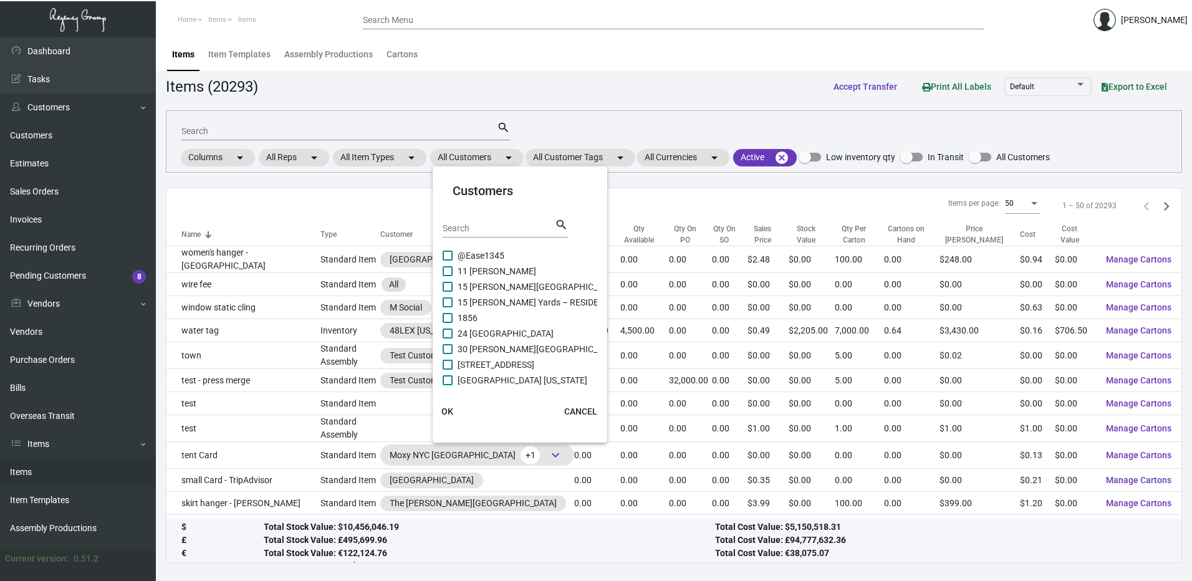
click at [459, 227] on input "Search" at bounding box center [499, 229] width 112 height 10
paste input "Mason Santa Monica"
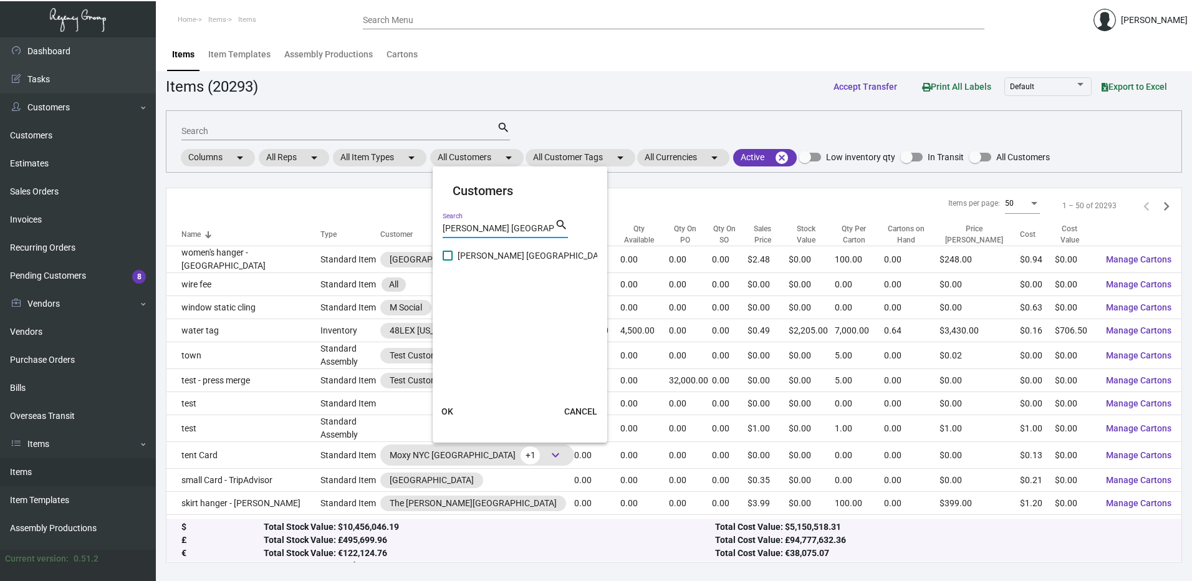
click at [451, 255] on span at bounding box center [448, 256] width 10 height 10
click at [448, 261] on input "Mason Santa Monica" at bounding box center [447, 261] width 1 height 1
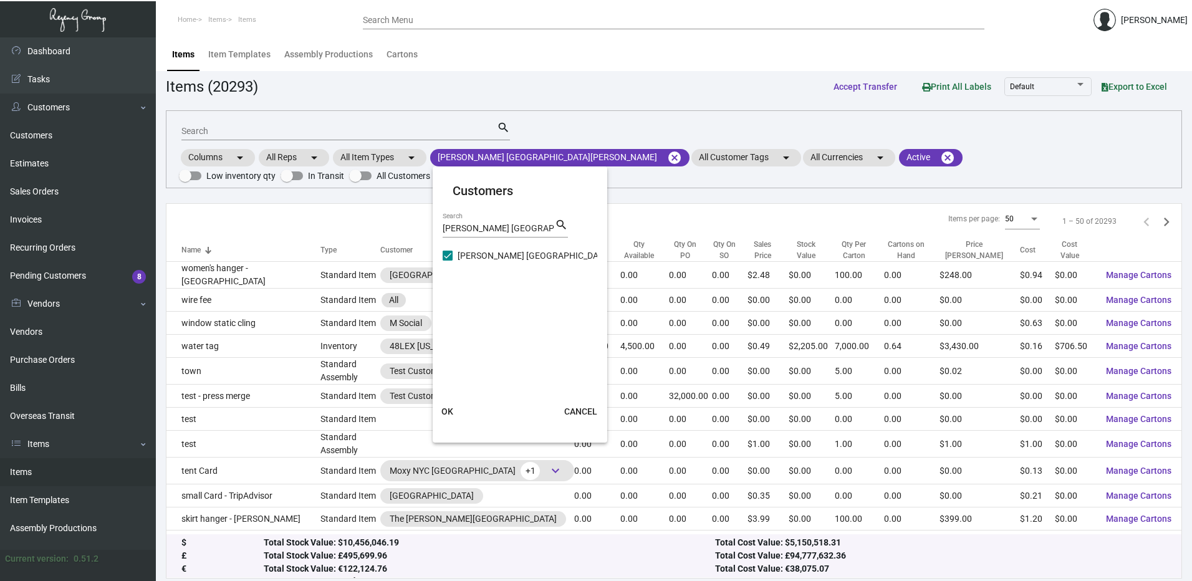
click at [452, 412] on span "OK" at bounding box center [447, 411] width 12 height 10
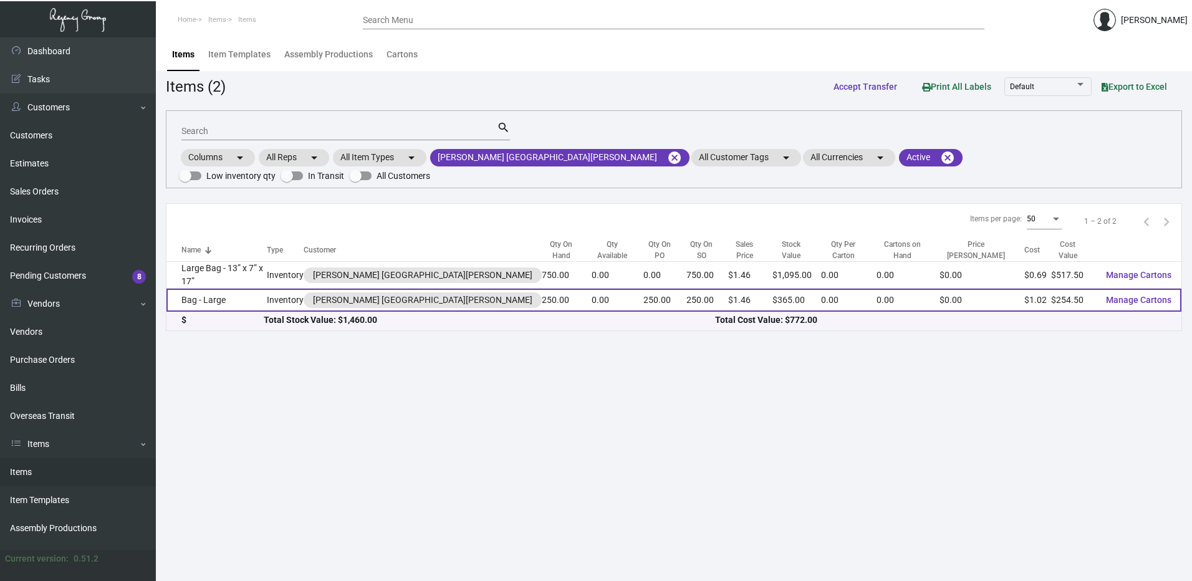
click at [263, 289] on td "Bag - Large" at bounding box center [216, 300] width 100 height 23
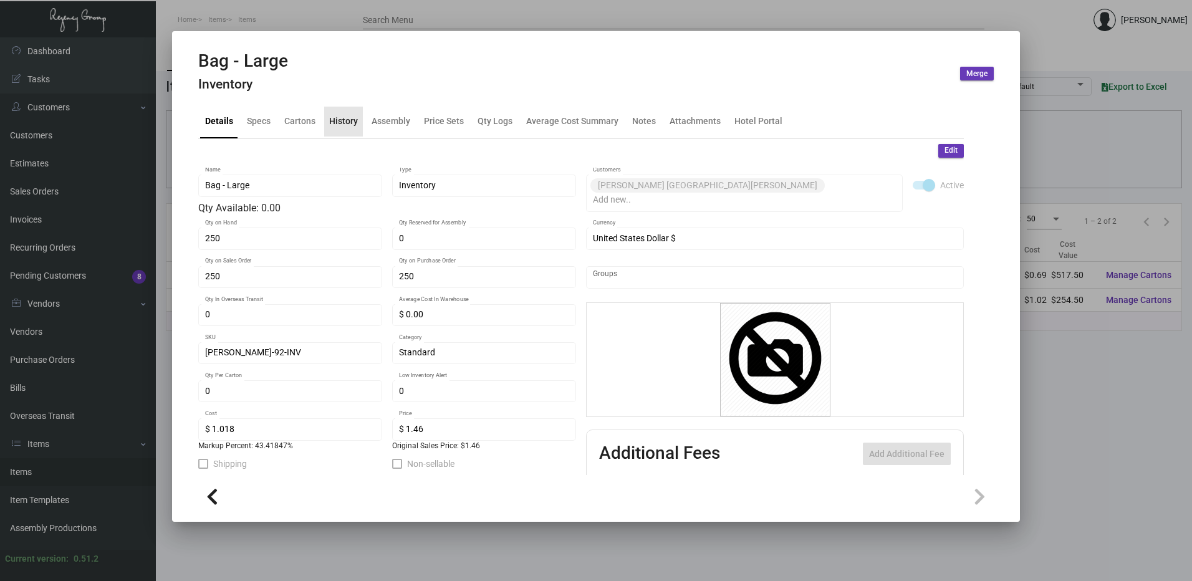
click at [345, 125] on div "History" at bounding box center [343, 121] width 29 height 13
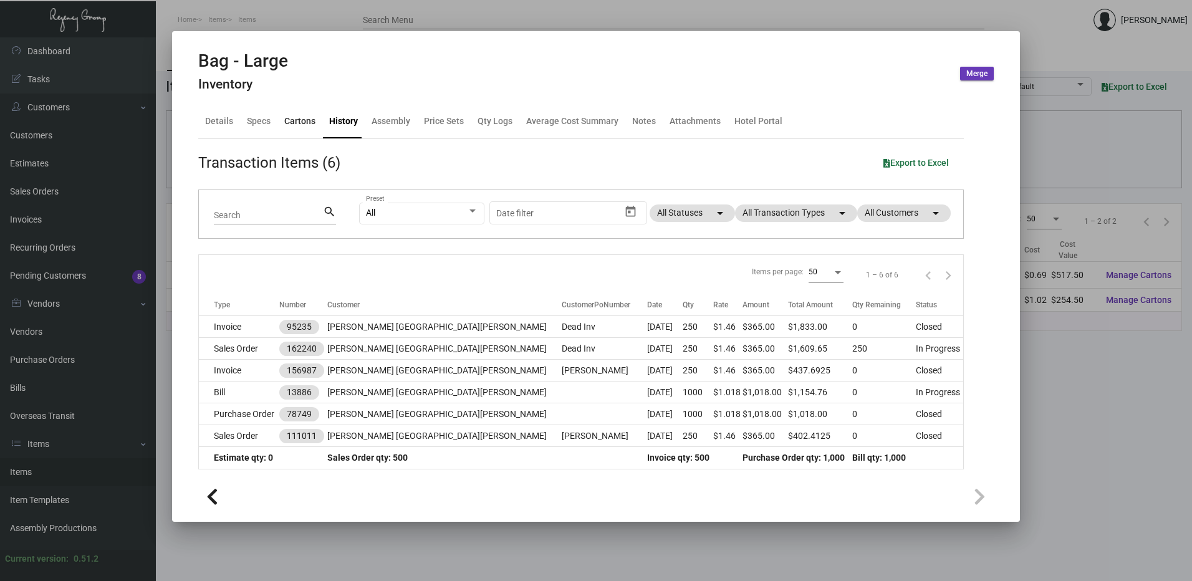
click at [300, 128] on div "Cartons" at bounding box center [299, 122] width 41 height 30
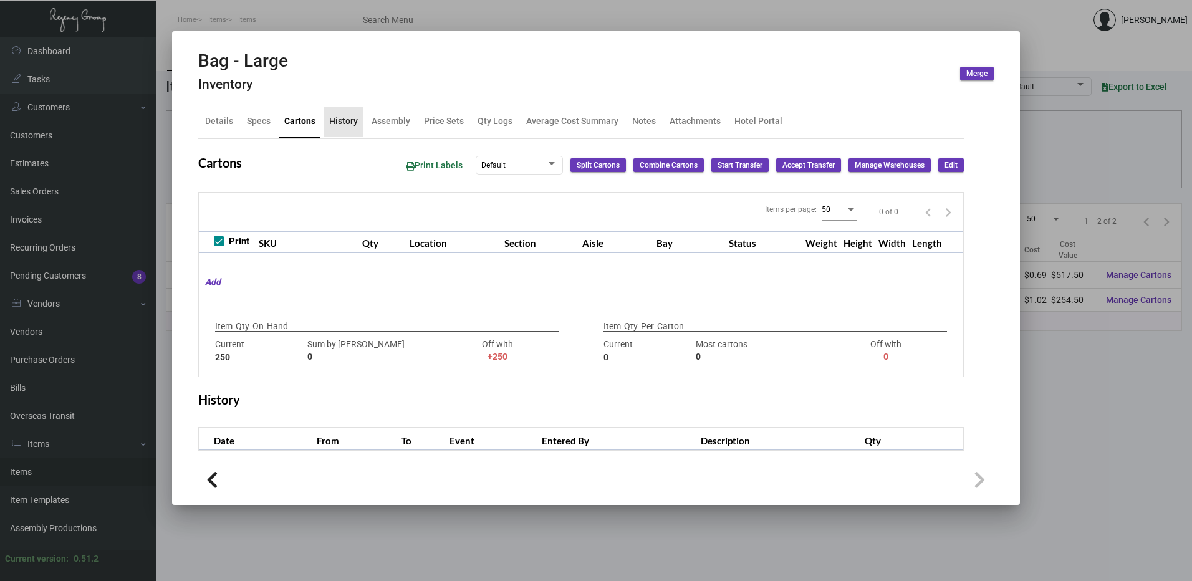
click at [340, 123] on div "History" at bounding box center [343, 121] width 29 height 13
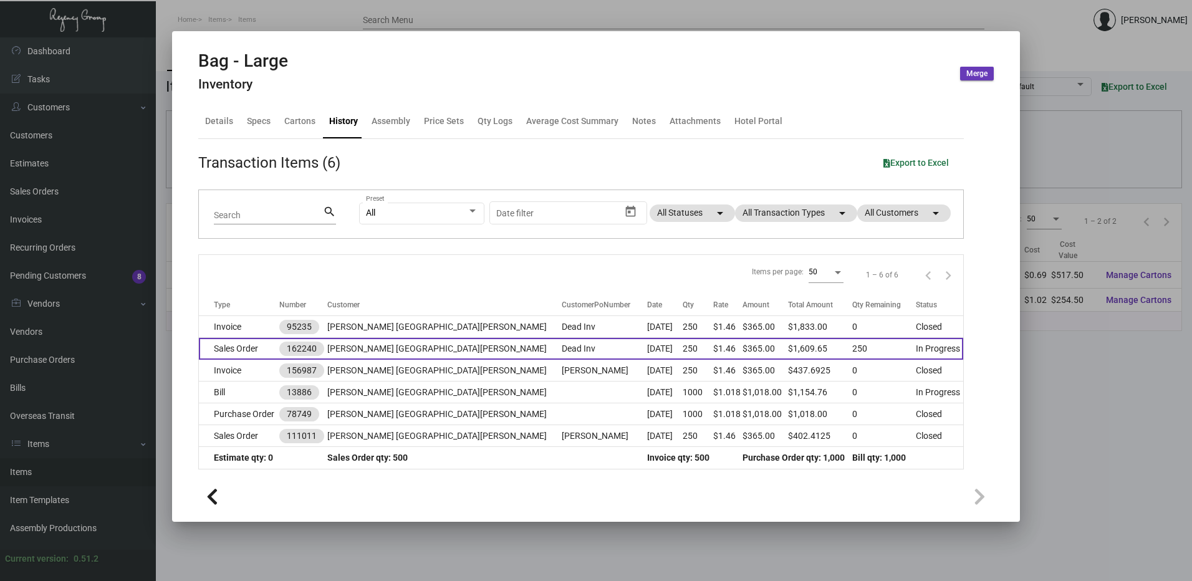
click at [439, 350] on td "Mason Santa Monica" at bounding box center [444, 349] width 234 height 22
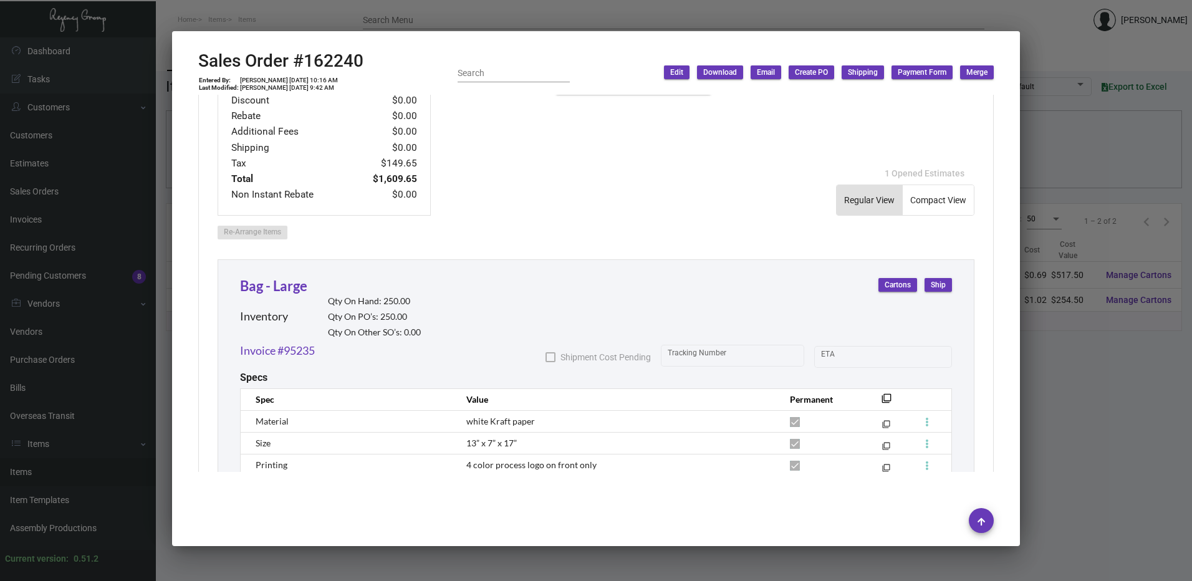
scroll to position [561, 0]
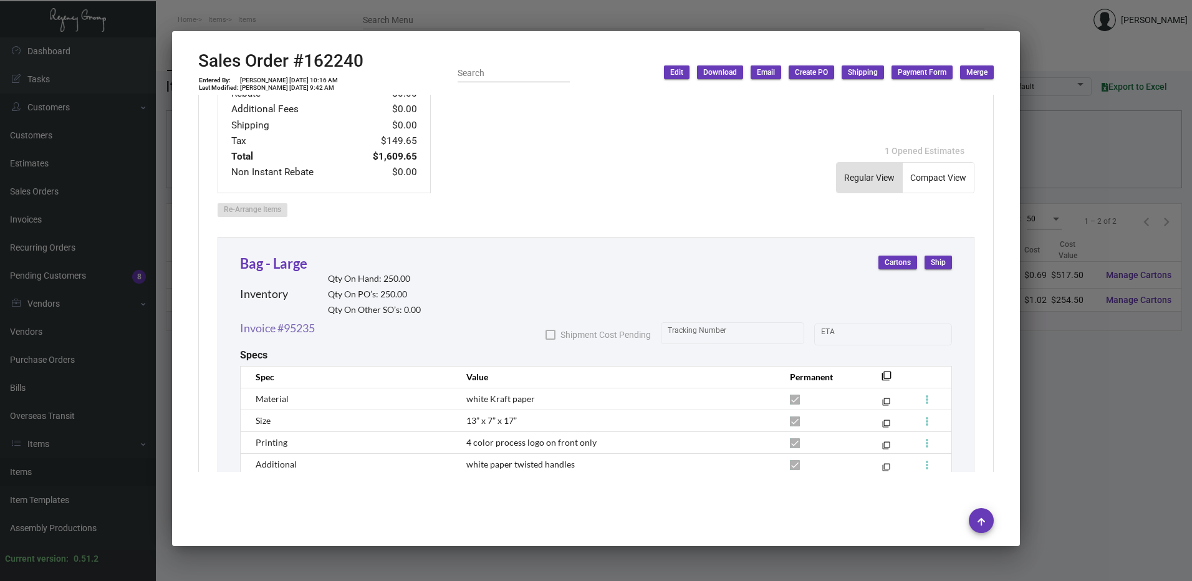
click at [295, 333] on link "Invoice #95235" at bounding box center [277, 328] width 75 height 17
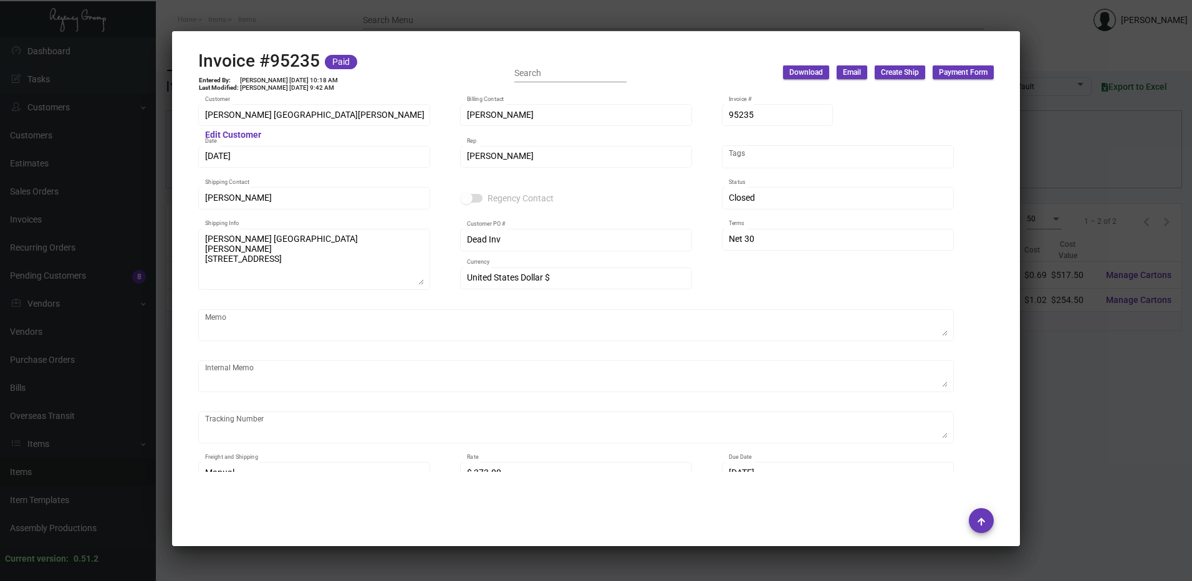
click at [387, 9] on div at bounding box center [596, 290] width 1192 height 581
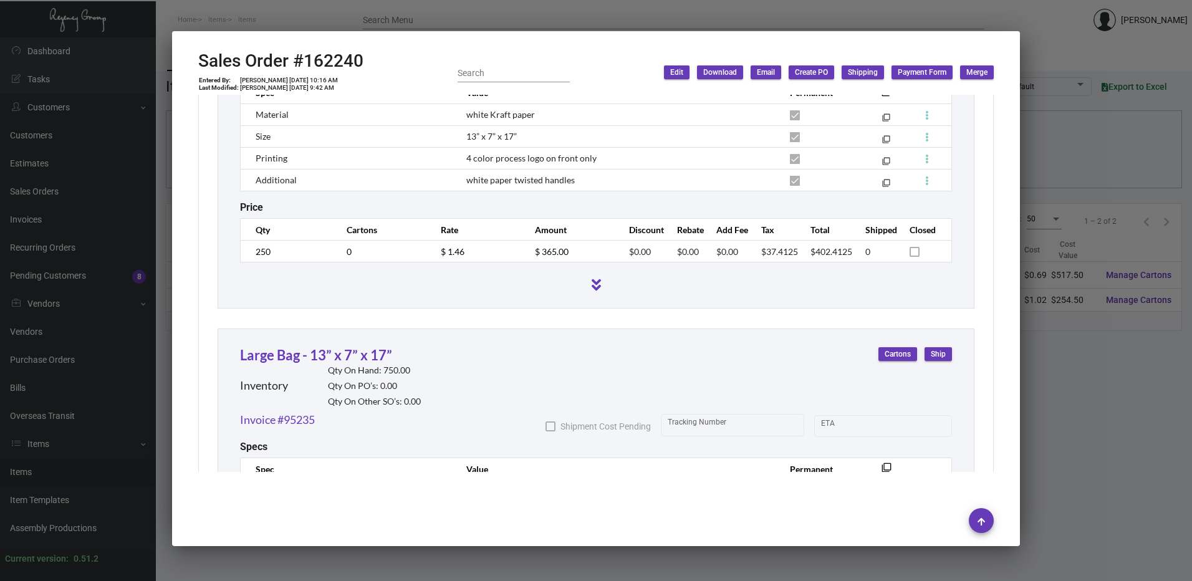
scroll to position [935, 0]
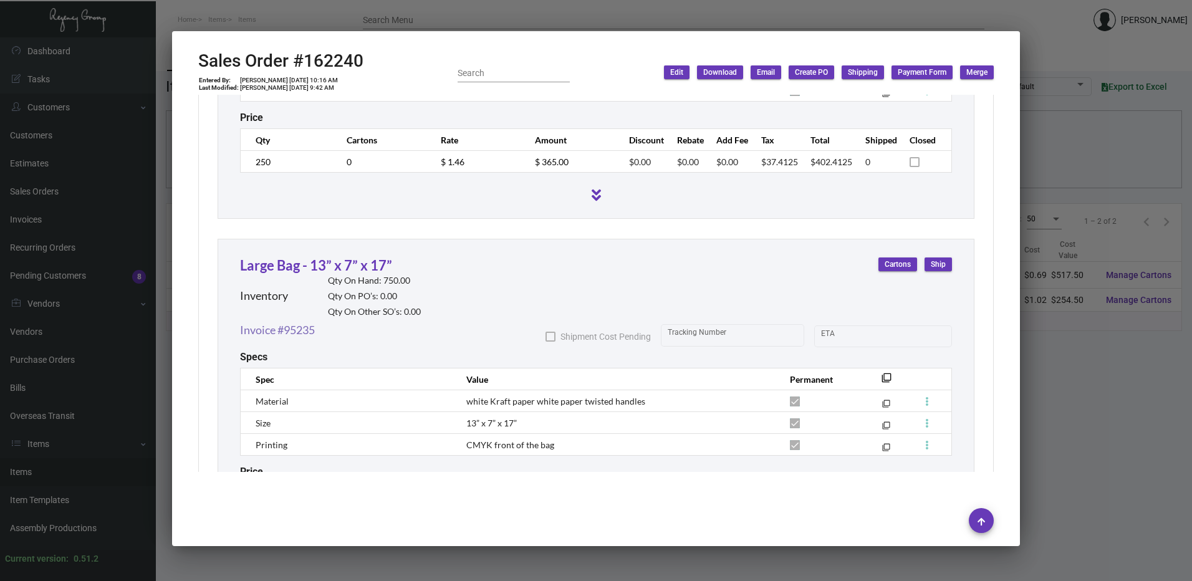
click at [297, 337] on link "Invoice #95235" at bounding box center [277, 330] width 75 height 17
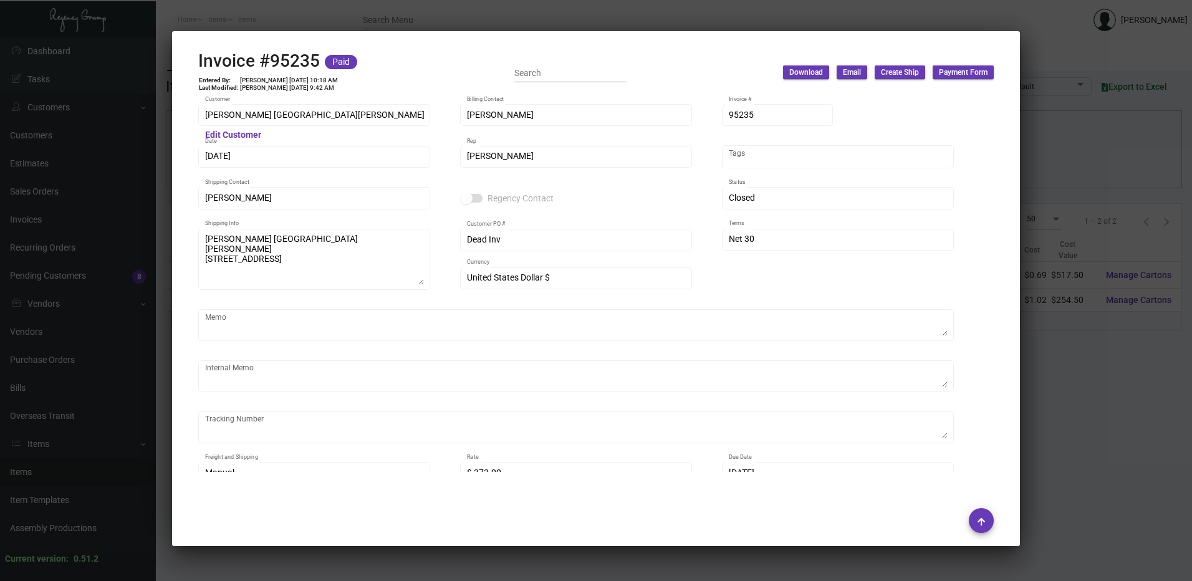
click at [401, 16] on div at bounding box center [596, 290] width 1192 height 581
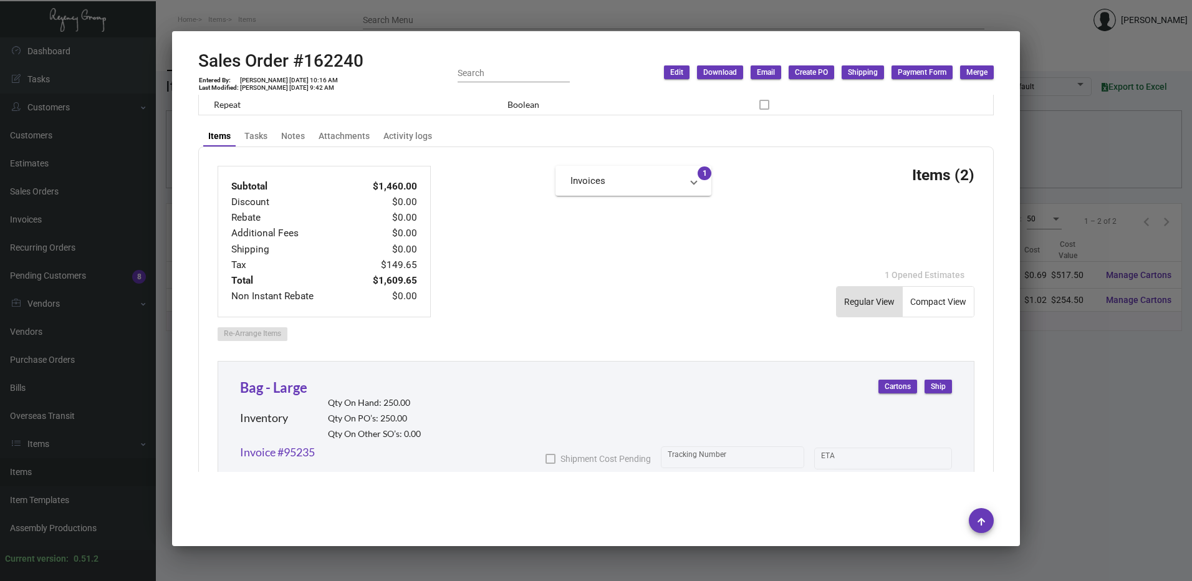
scroll to position [561, 0]
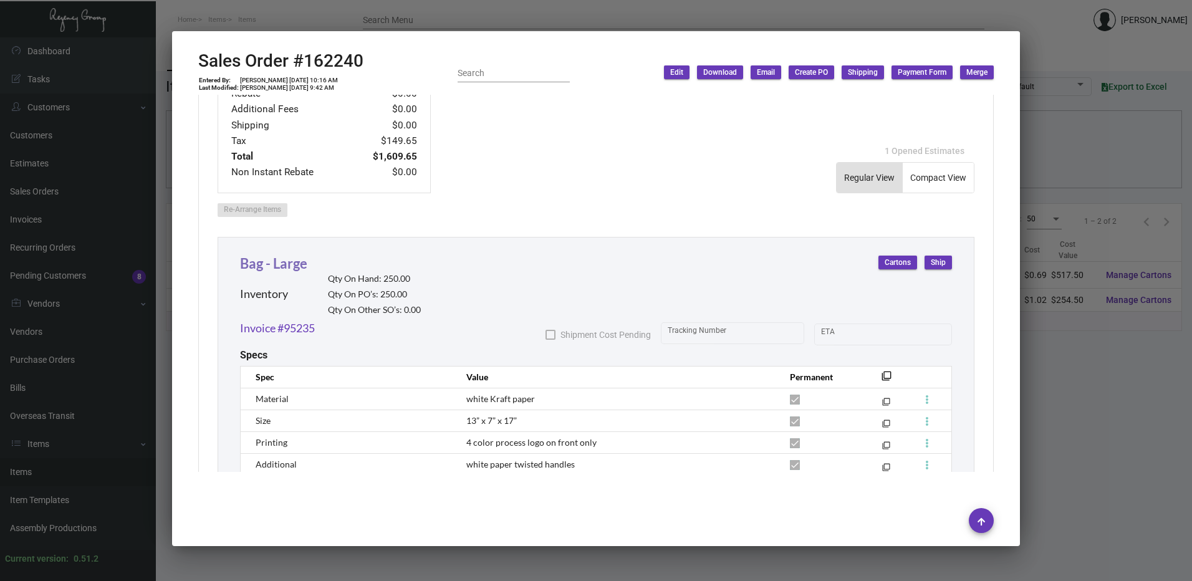
click at [296, 268] on link "Bag - Large" at bounding box center [273, 263] width 67 height 17
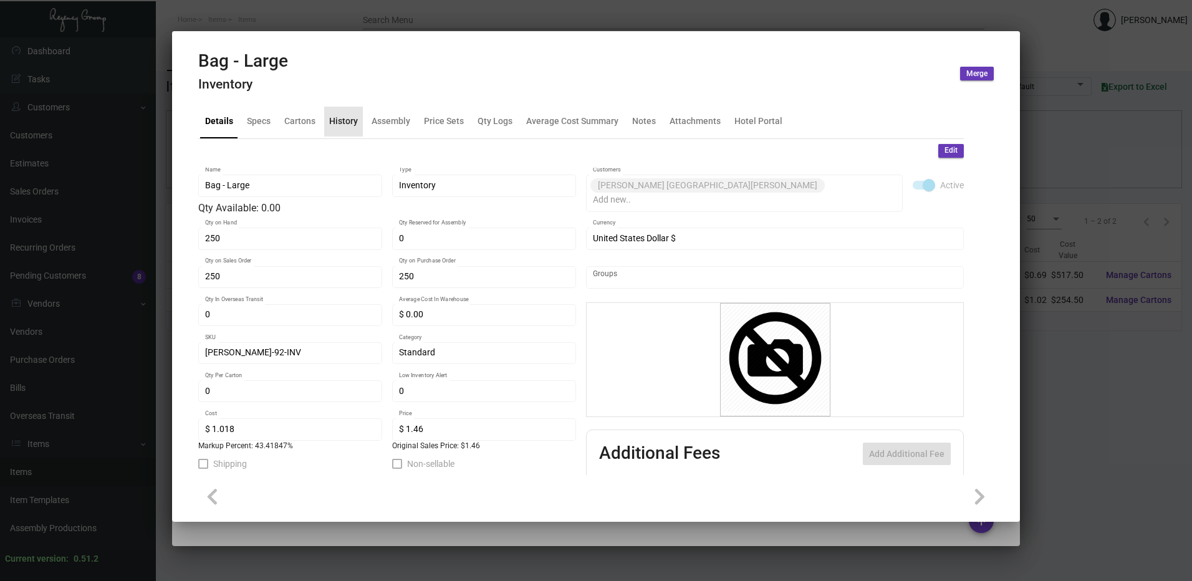
click at [360, 123] on div "History" at bounding box center [343, 122] width 39 height 30
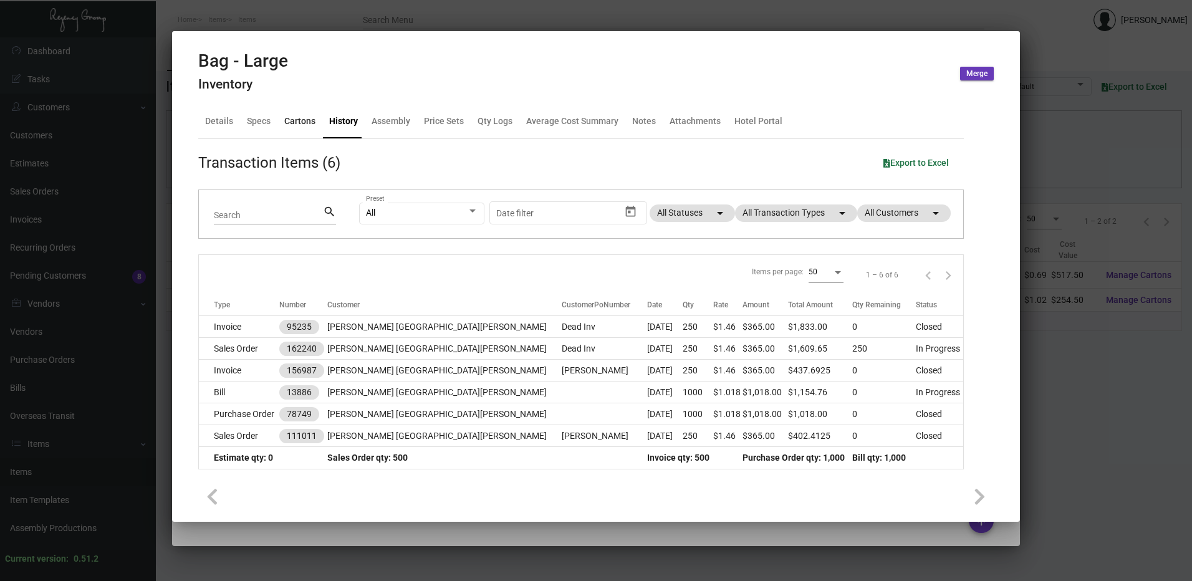
click at [307, 124] on div "Cartons" at bounding box center [299, 121] width 31 height 13
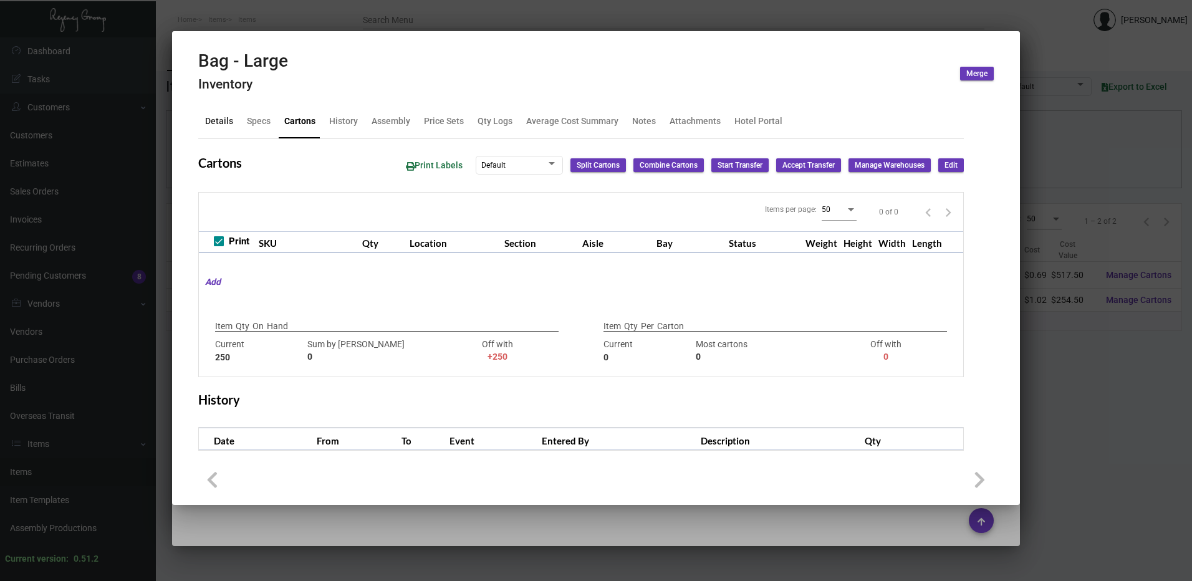
click at [223, 118] on div "Details" at bounding box center [219, 121] width 28 height 13
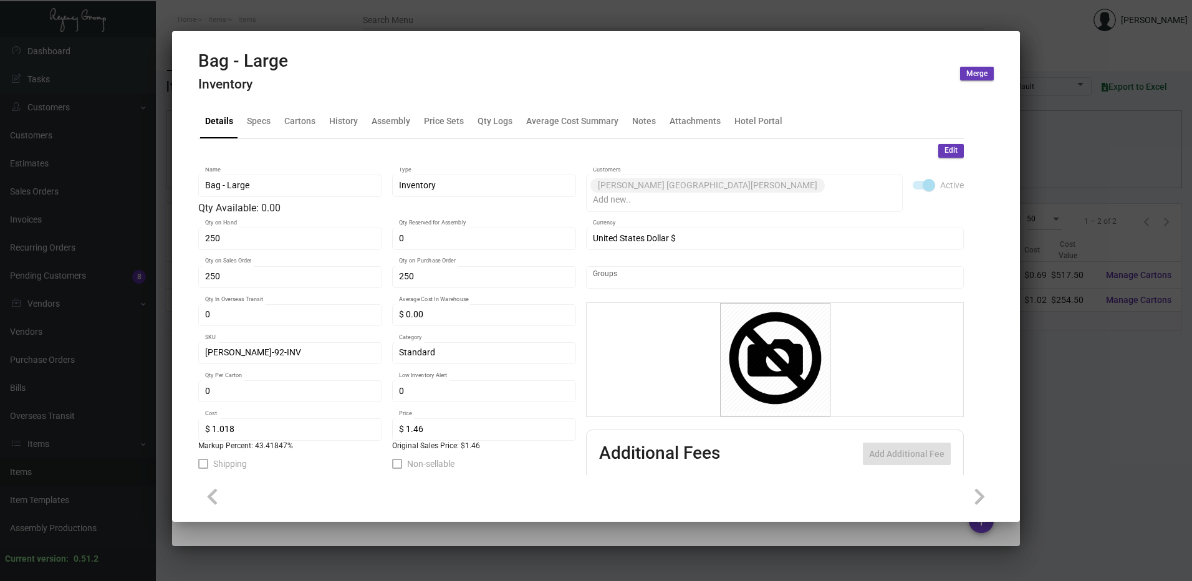
click at [525, 21] on div at bounding box center [596, 290] width 1192 height 581
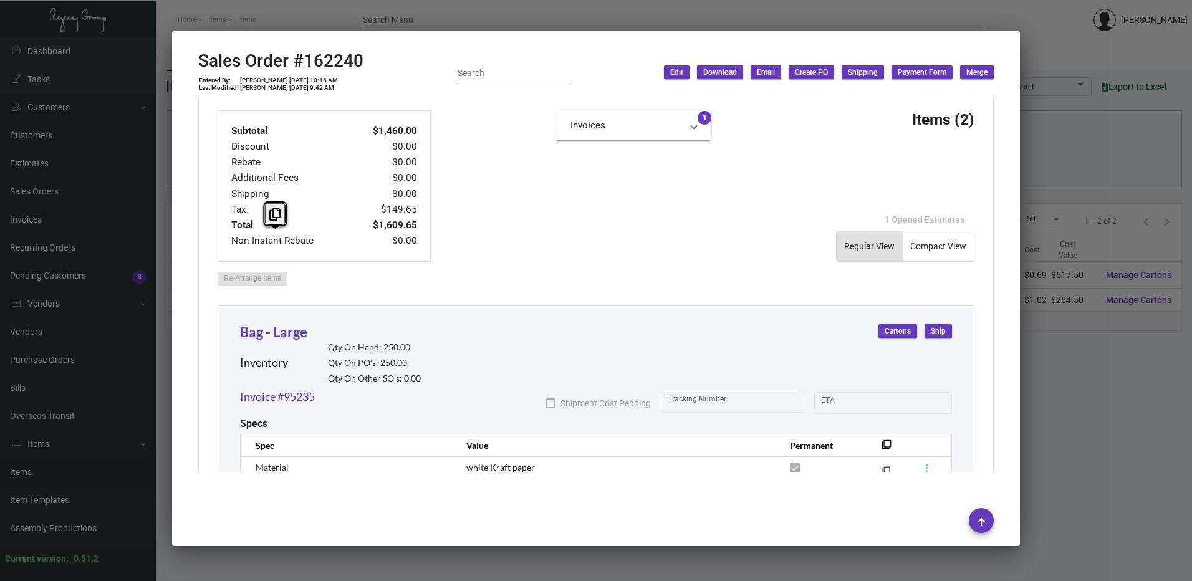
scroll to position [623, 0]
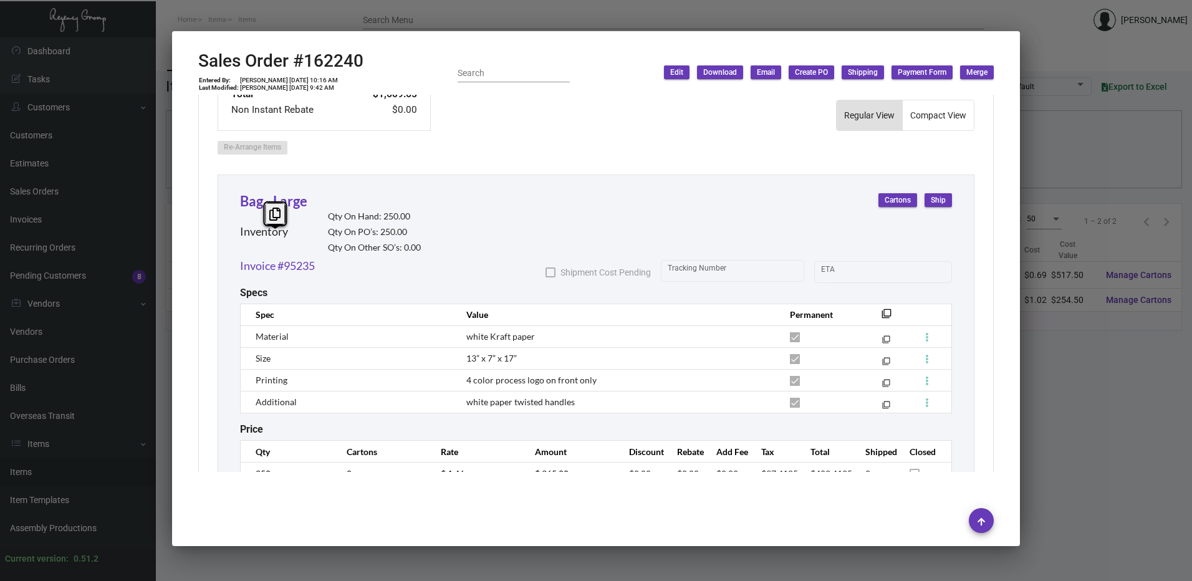
click at [471, 16] on div at bounding box center [596, 290] width 1192 height 581
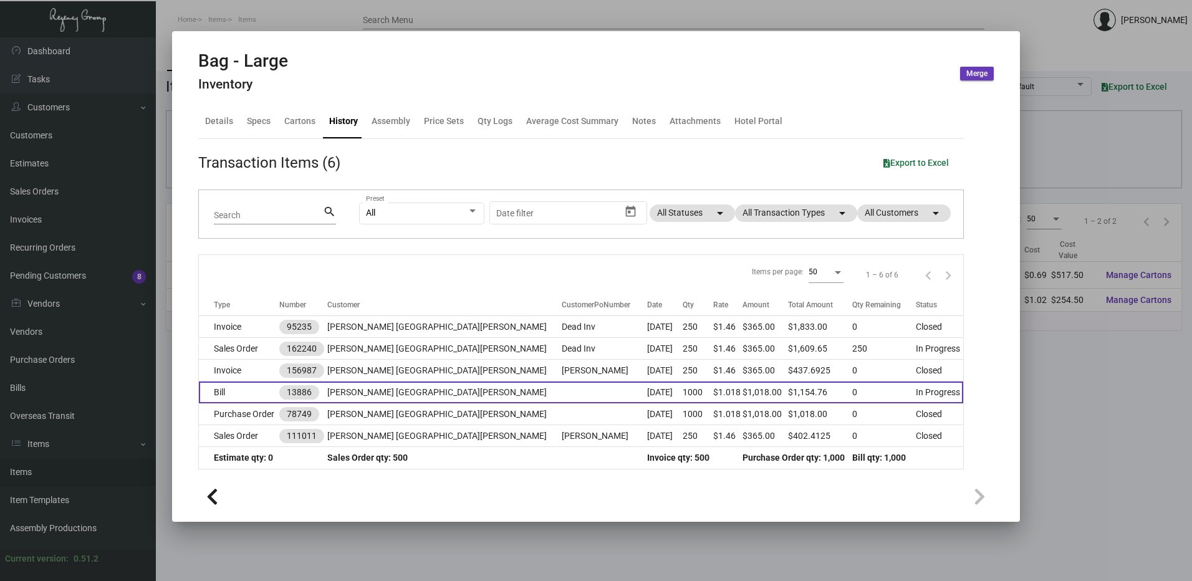
scroll to position [2, 0]
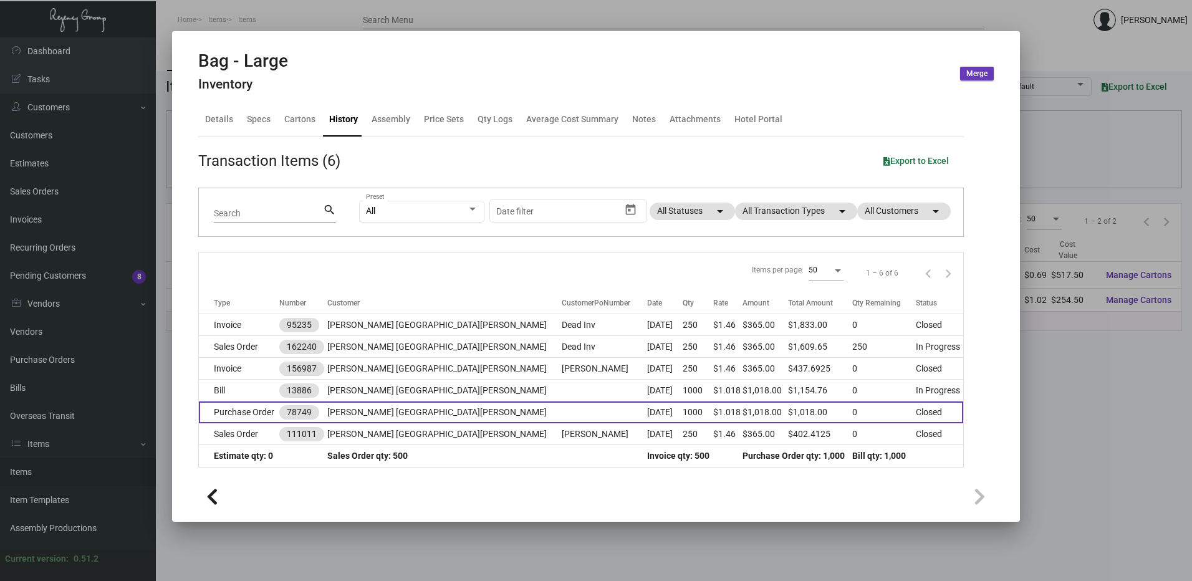
click at [279, 410] on td "Purchase Order" at bounding box center [239, 412] width 80 height 22
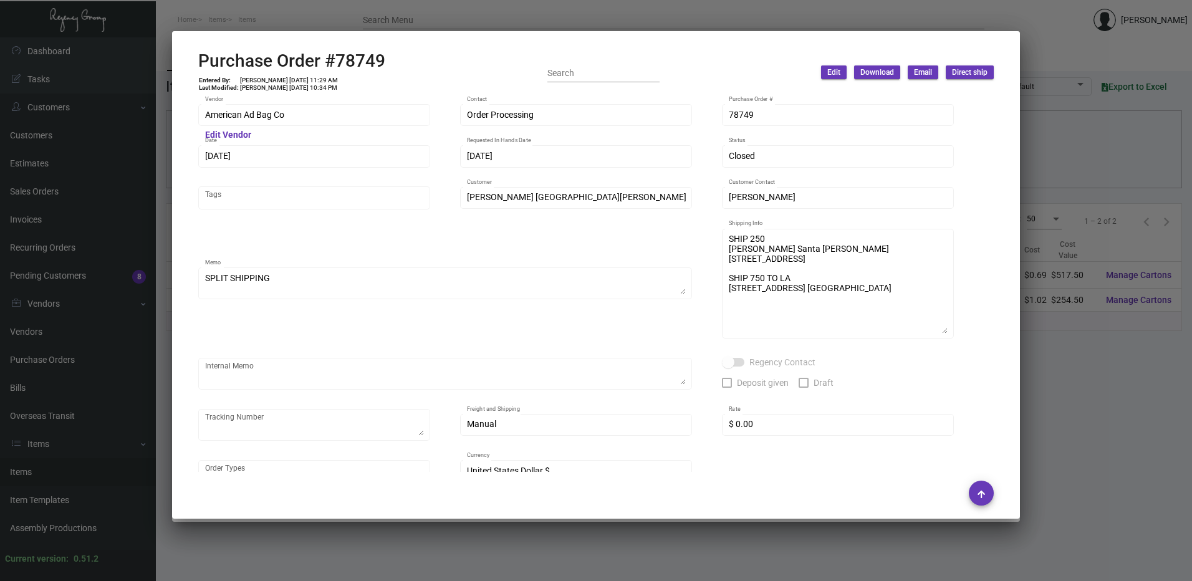
scroll to position [3, 0]
click at [956, 333] on div "American Ad Bag Co Vendor Edit Vendor Order Processing Contact 78749 Purchase O…" at bounding box center [595, 302] width 795 height 401
click at [504, 13] on div at bounding box center [596, 290] width 1192 height 581
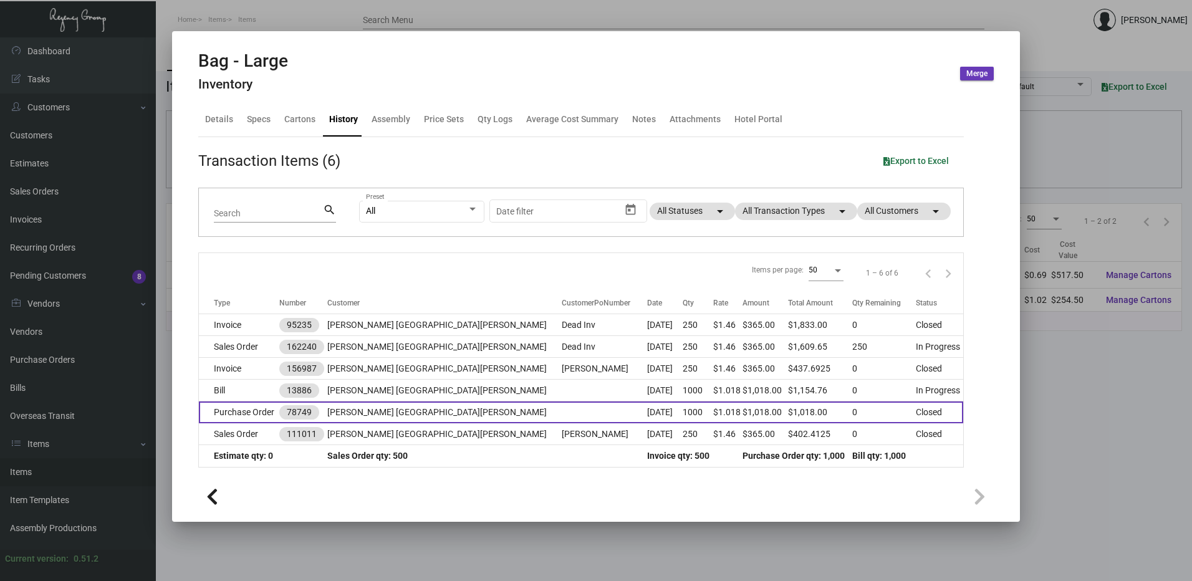
click at [262, 407] on td "Purchase Order" at bounding box center [239, 412] width 80 height 22
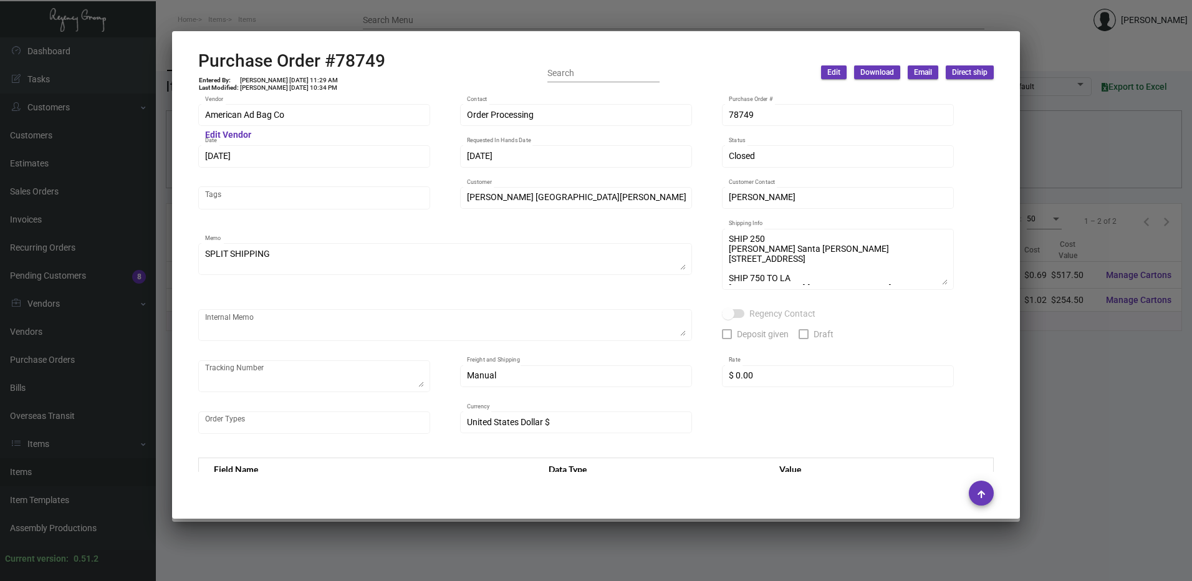
click at [466, 26] on div at bounding box center [596, 290] width 1192 height 581
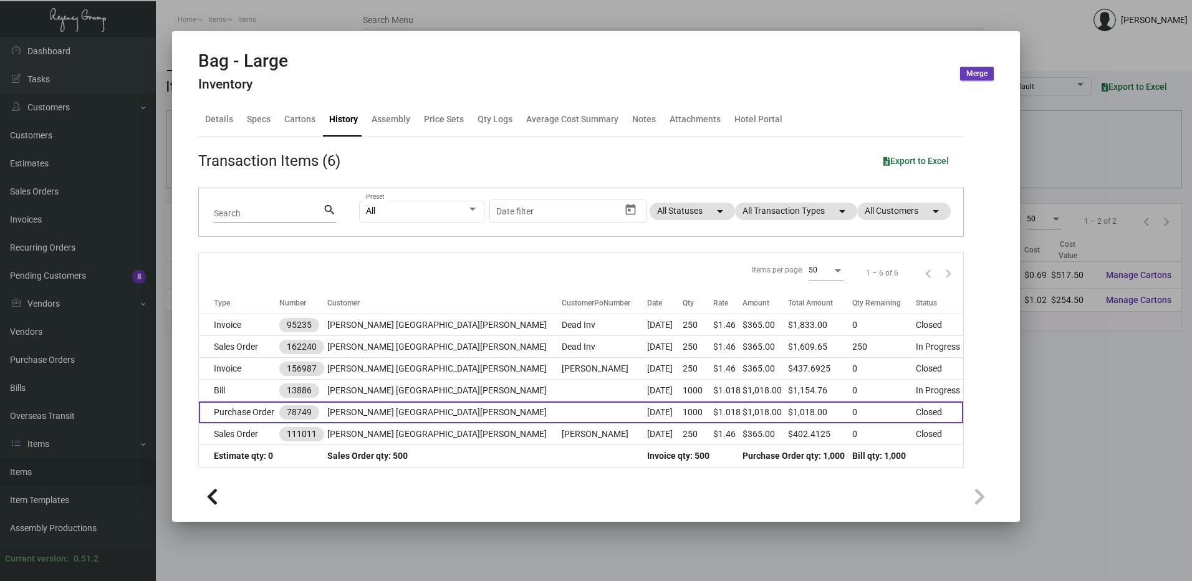
click at [260, 405] on td "Purchase Order" at bounding box center [239, 412] width 80 height 22
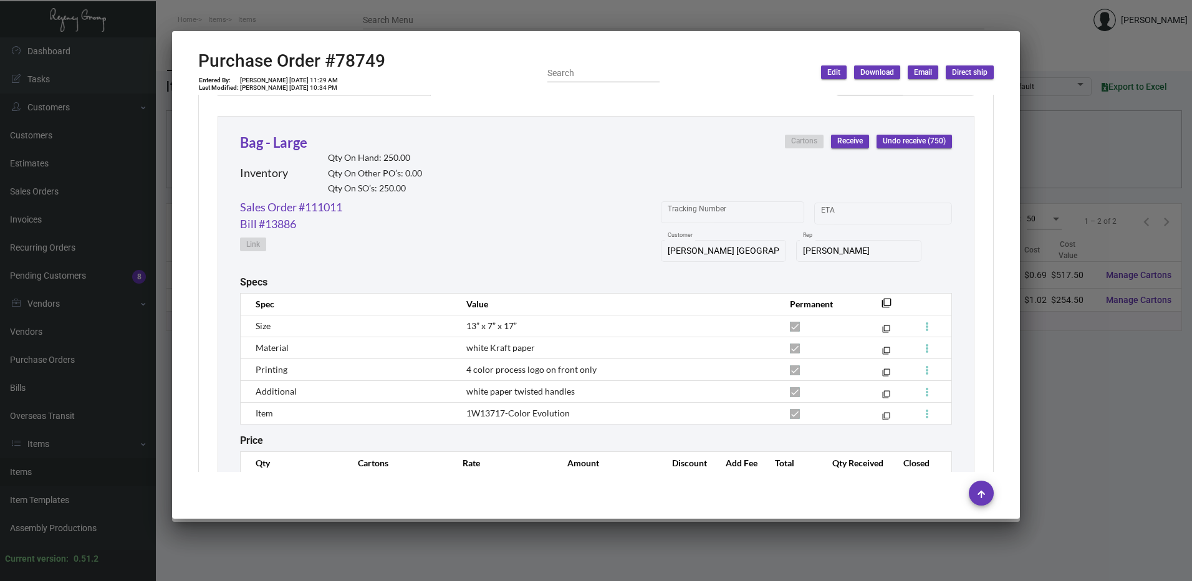
scroll to position [627, 0]
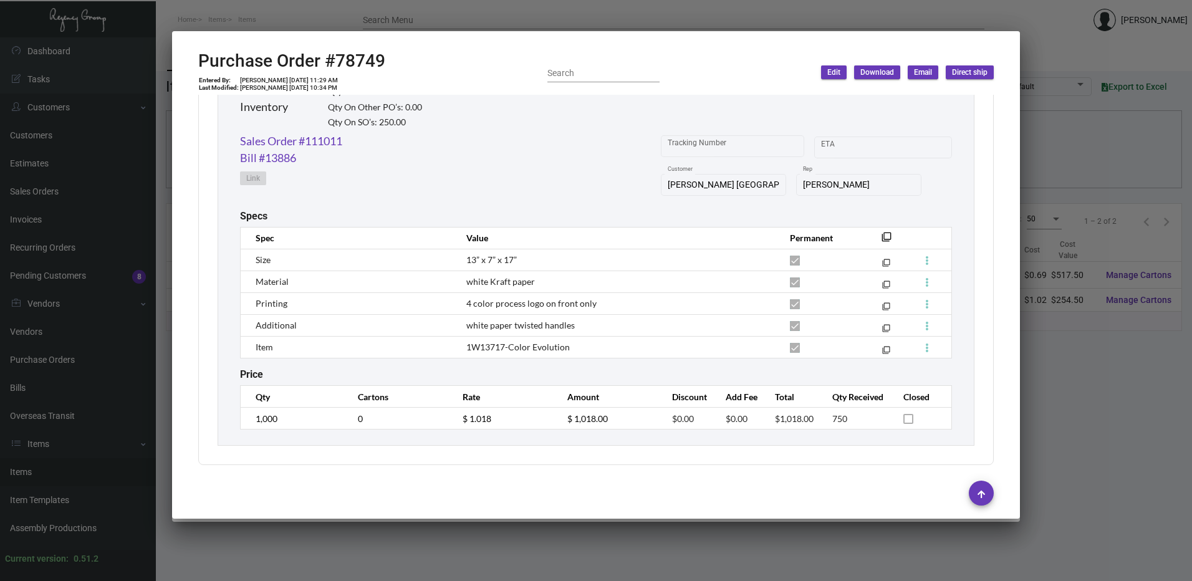
click at [421, 7] on div at bounding box center [596, 290] width 1192 height 581
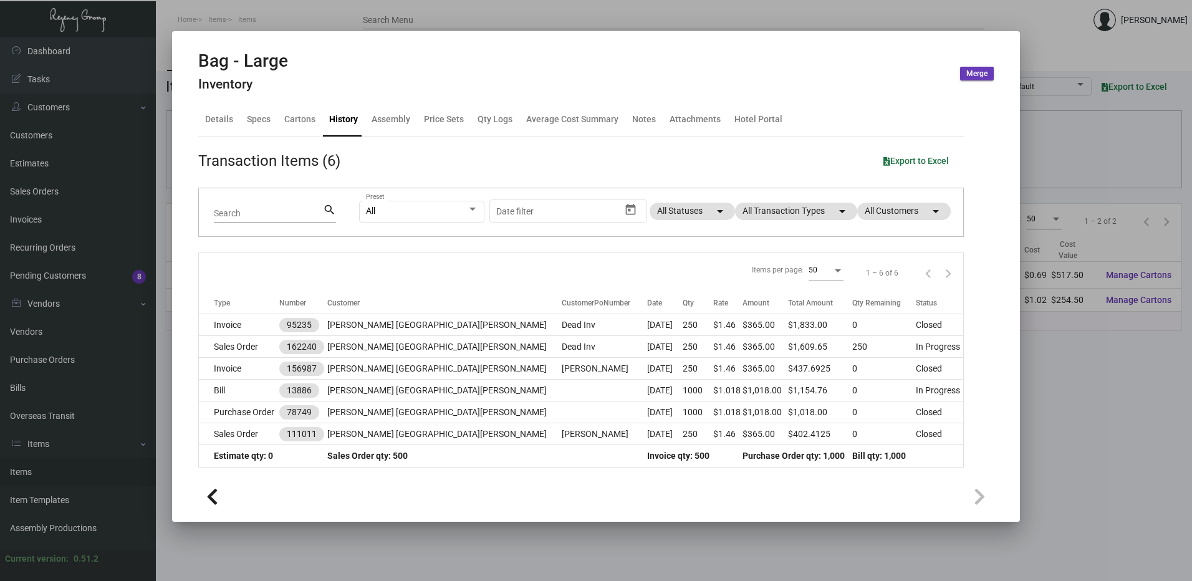
click at [362, 22] on div at bounding box center [596, 290] width 1192 height 581
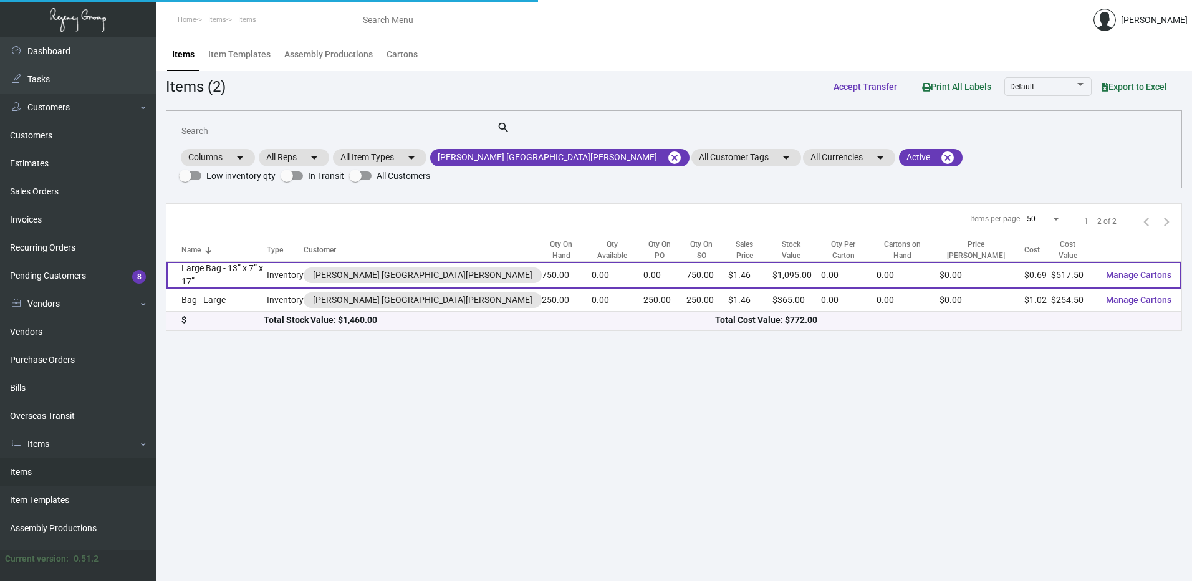
click at [233, 262] on td "Large Bag - 13” x 7” x 17”" at bounding box center [216, 275] width 100 height 27
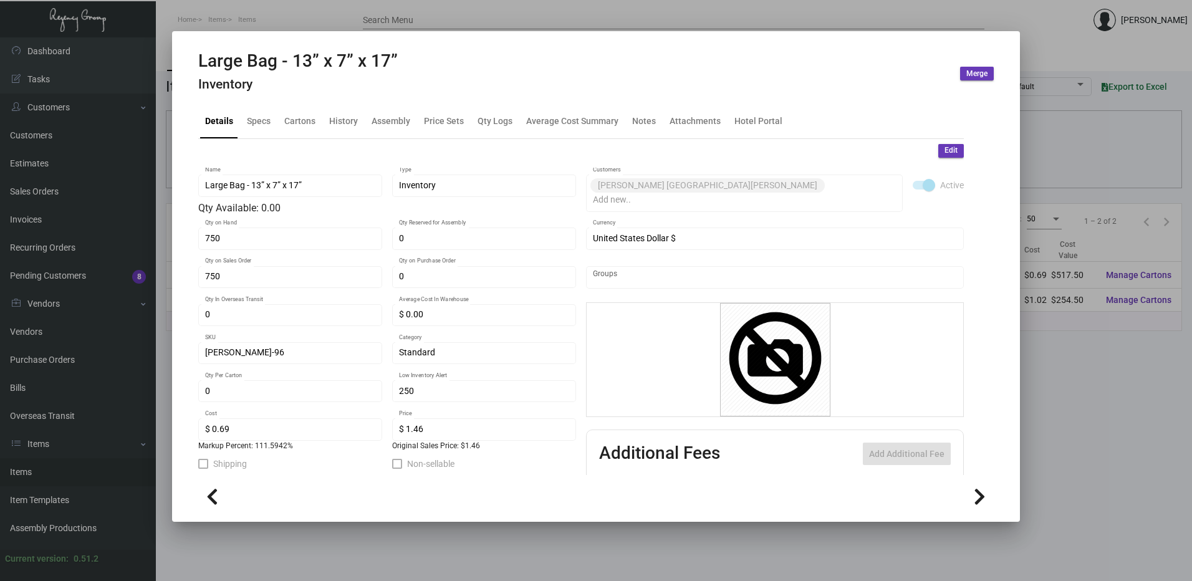
click at [944, 151] on span "Edit" at bounding box center [950, 150] width 13 height 11
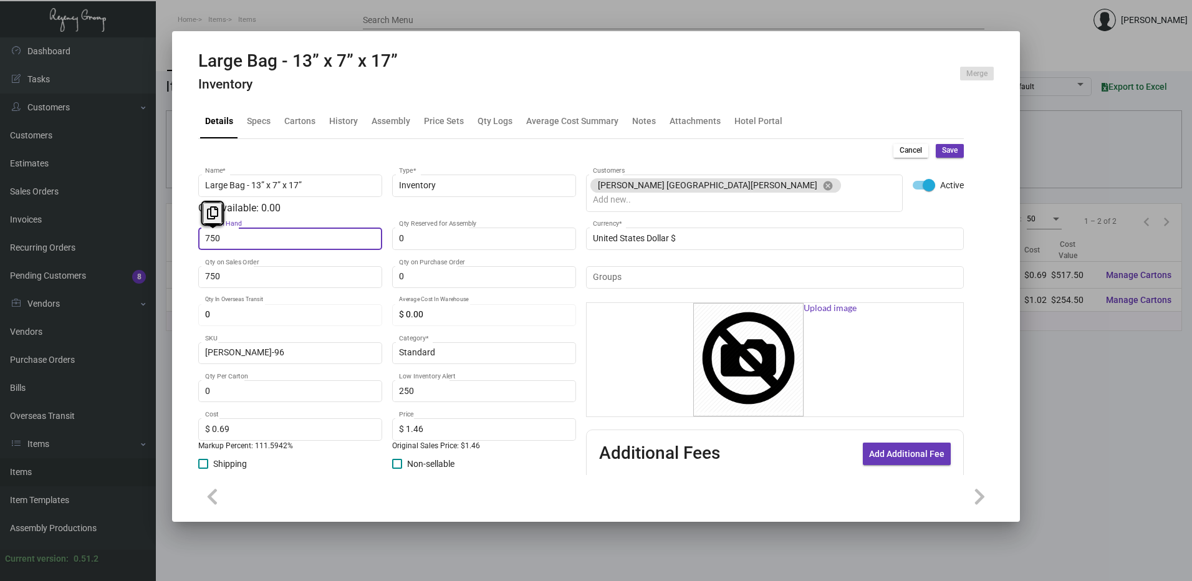
click at [243, 243] on input "750" at bounding box center [290, 239] width 171 height 10
click at [951, 145] on button "Save" at bounding box center [950, 151] width 28 height 14
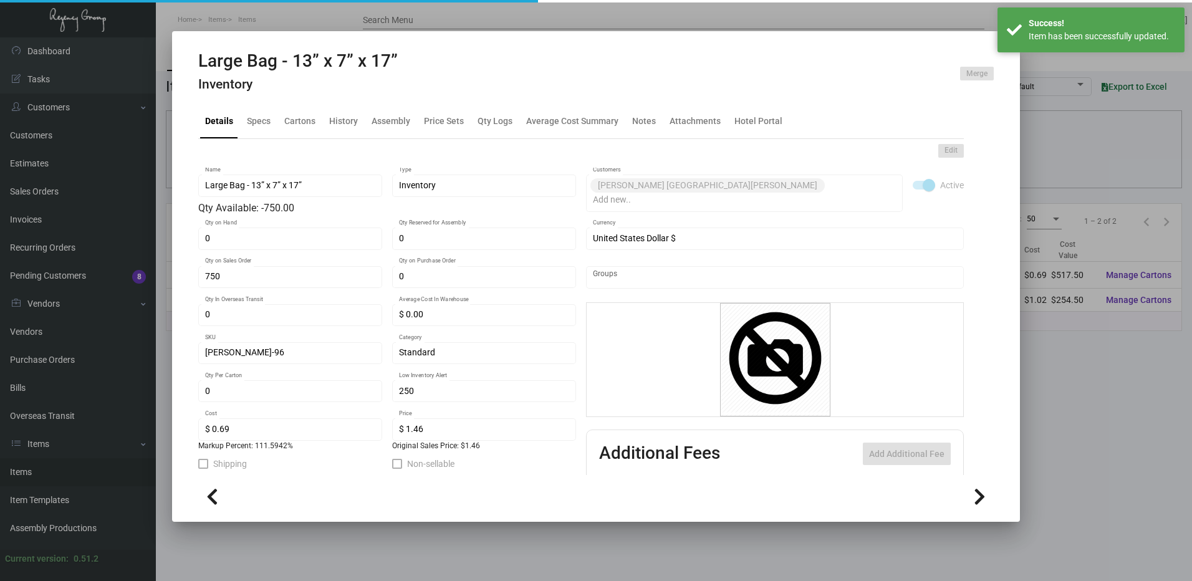
click at [671, 12] on div at bounding box center [596, 290] width 1192 height 581
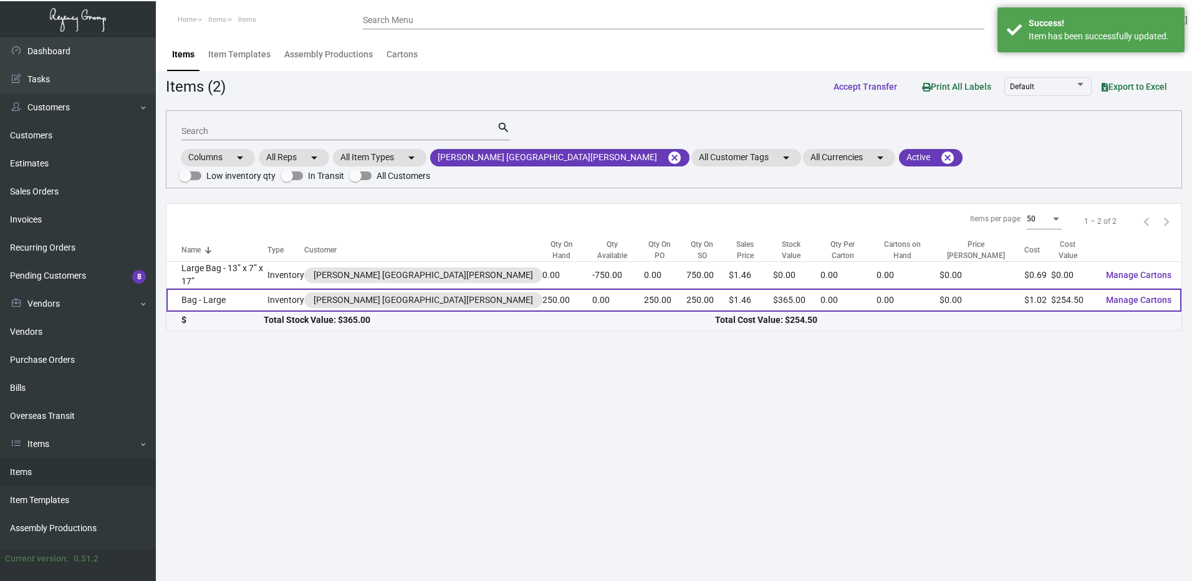
click at [267, 289] on td "Bag - Large" at bounding box center [216, 300] width 101 height 23
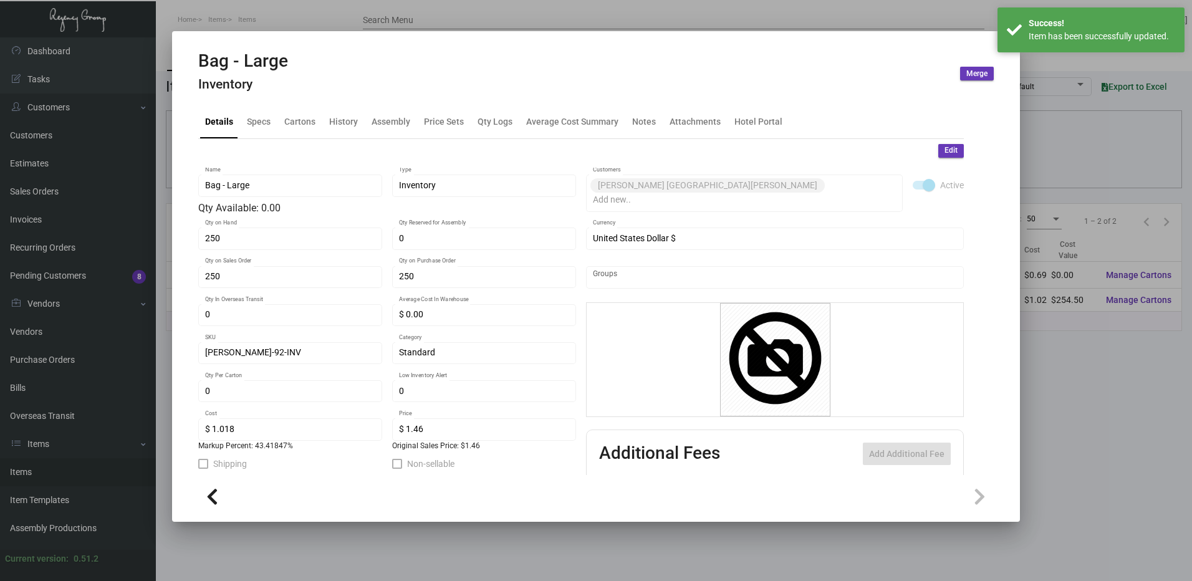
click at [938, 146] on button "Edit" at bounding box center [951, 151] width 26 height 14
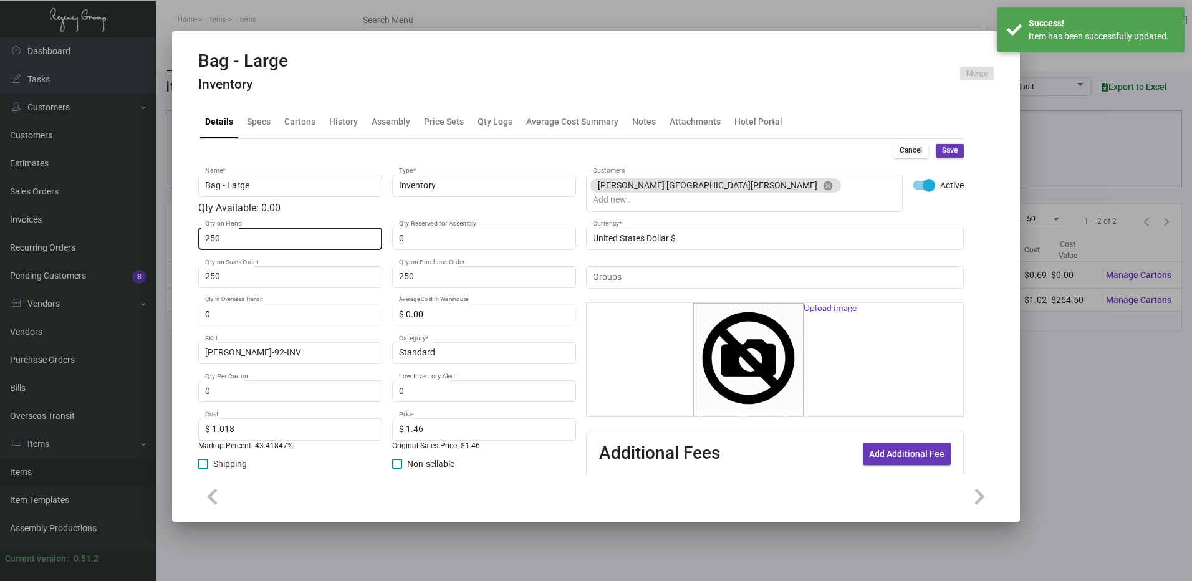
click at [307, 244] on div "250 Qty on Hand" at bounding box center [290, 238] width 171 height 24
click at [936, 149] on button "Save" at bounding box center [950, 151] width 28 height 14
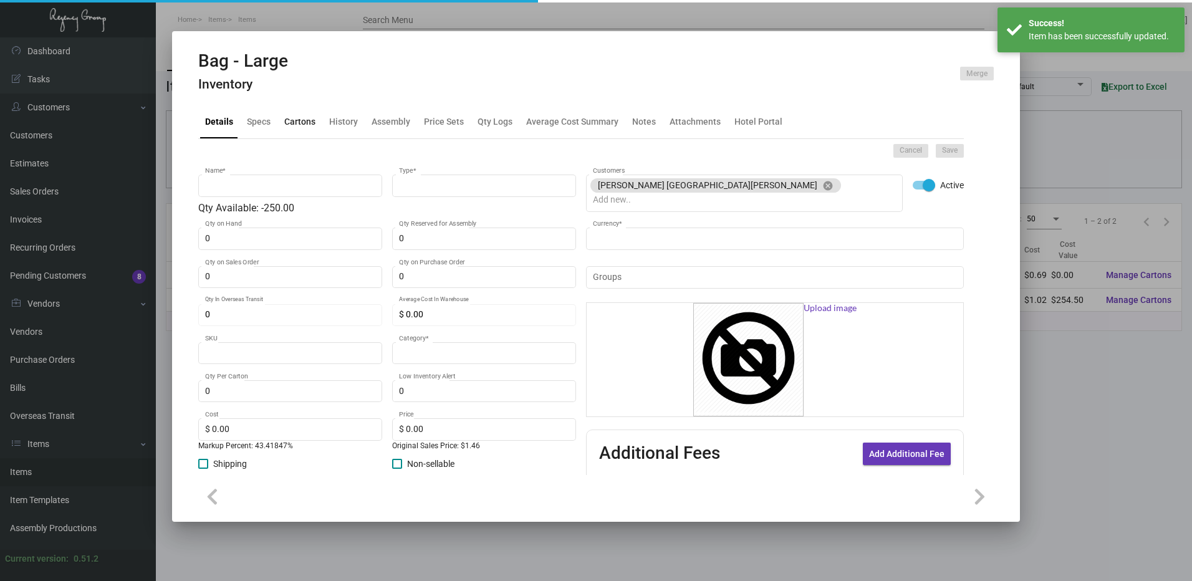
click at [310, 125] on div "Cartons" at bounding box center [299, 121] width 31 height 13
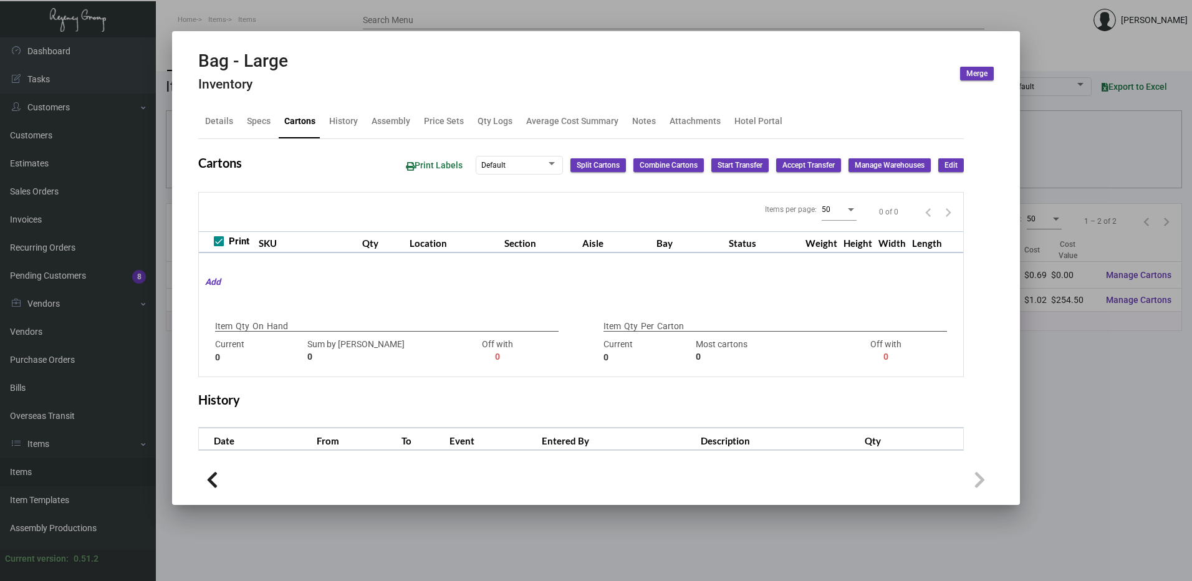
click at [345, 19] on div at bounding box center [596, 290] width 1192 height 581
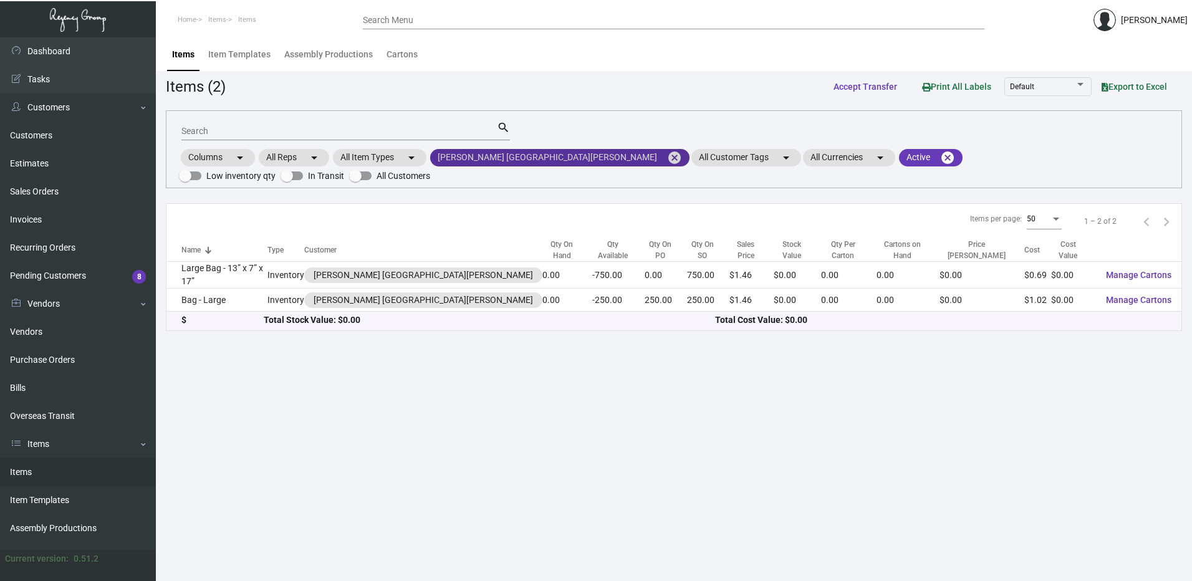
click at [667, 156] on mat-icon "cancel" at bounding box center [674, 157] width 15 height 15
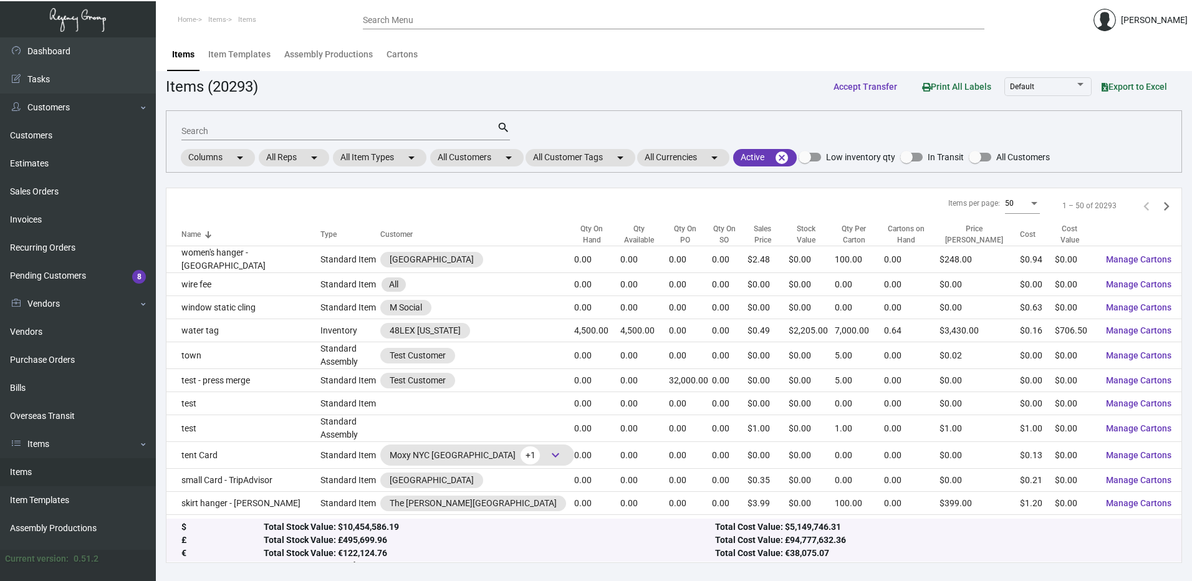
click at [408, 24] on input "Search Menu" at bounding box center [673, 21] width 621 height 10
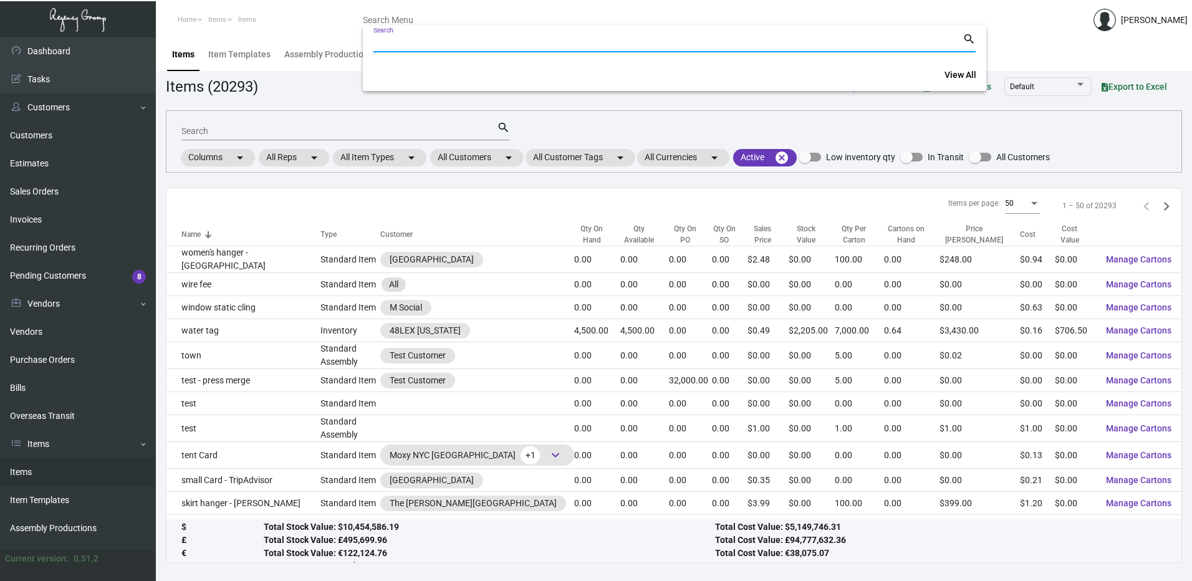
click at [407, 42] on input "Search" at bounding box center [667, 43] width 589 height 10
paste input "11356"
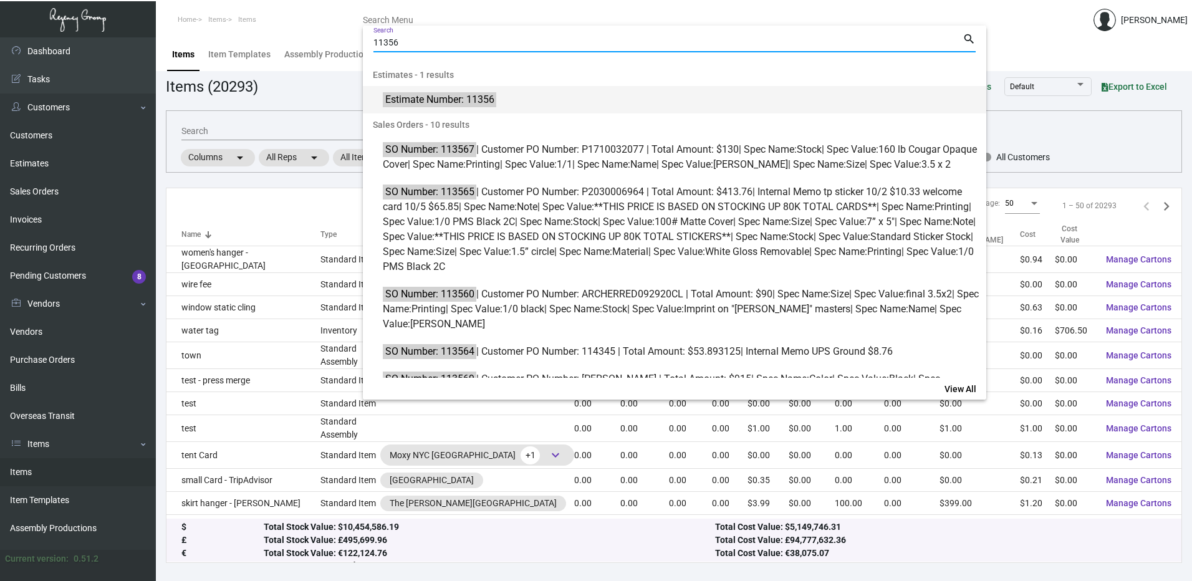
click at [430, 95] on mark "Estimate Number: 11356" at bounding box center [439, 100] width 113 height 16
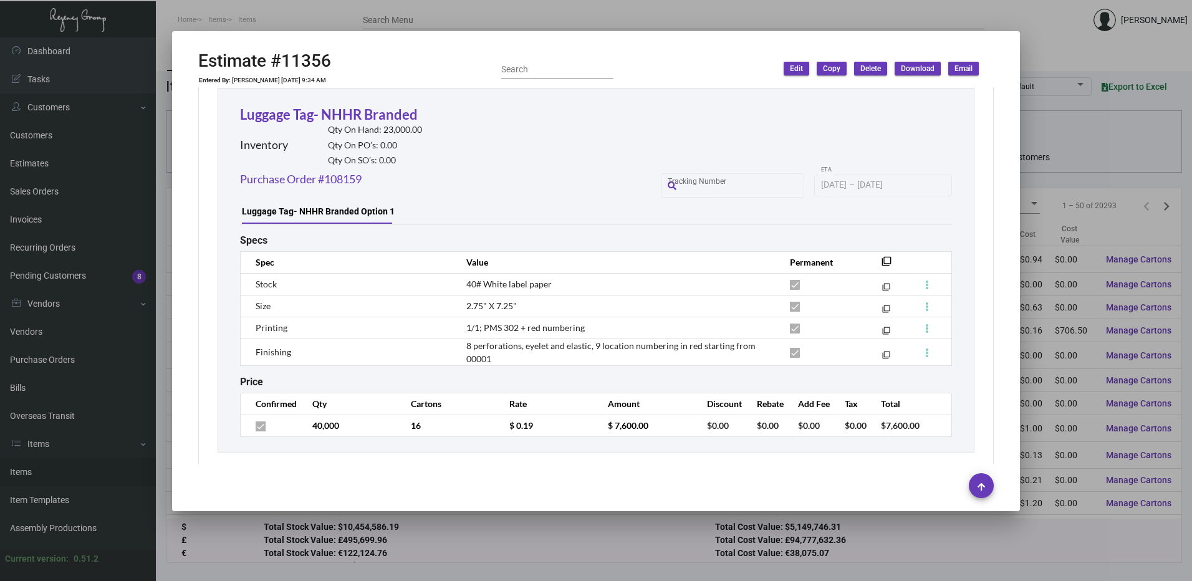
scroll to position [686, 0]
click at [340, 181] on link "Purchase Order #108159" at bounding box center [301, 176] width 122 height 17
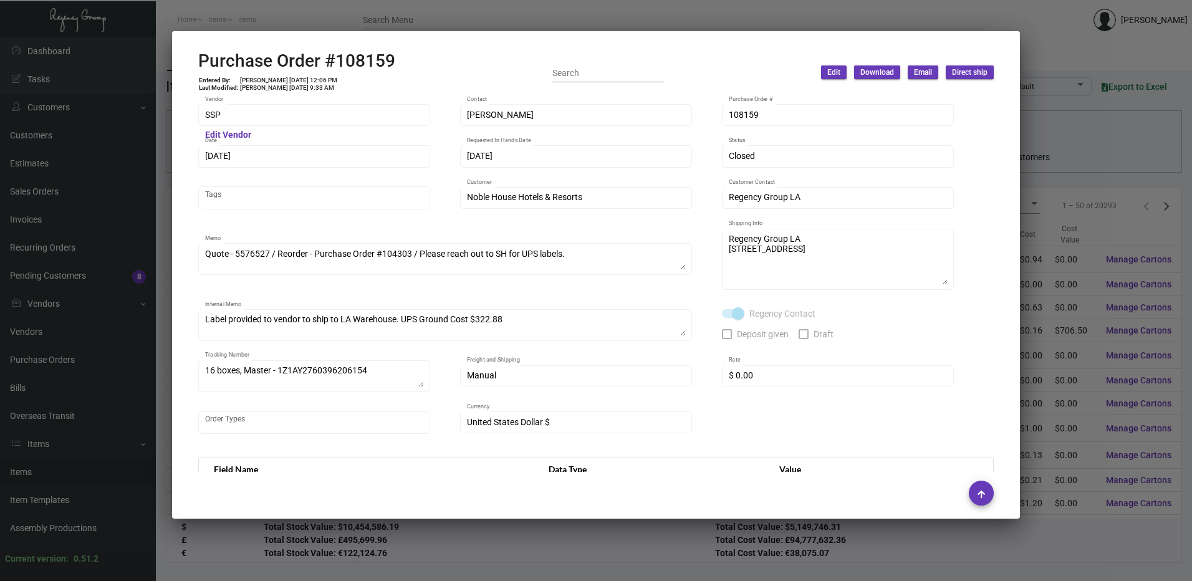
click at [376, 14] on div at bounding box center [596, 290] width 1192 height 581
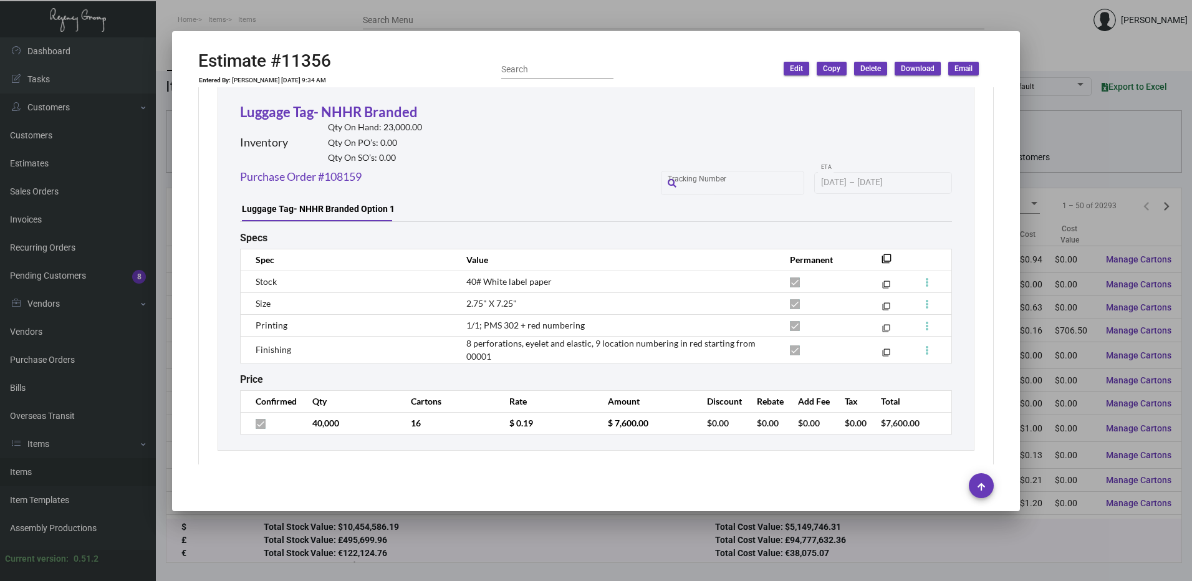
click at [402, 21] on div at bounding box center [596, 290] width 1192 height 581
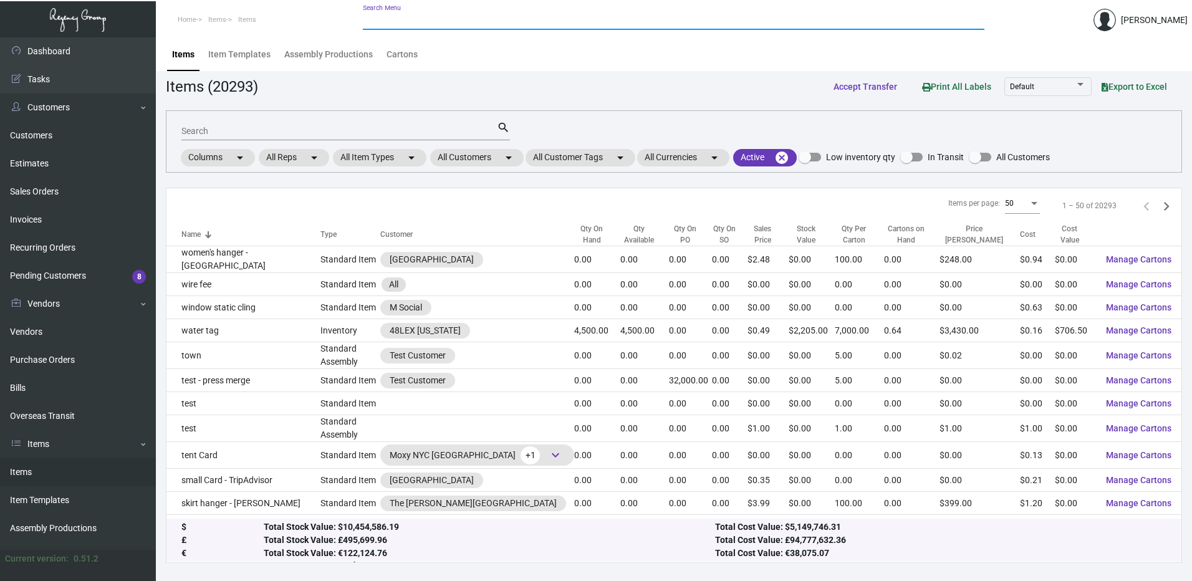
click at [402, 21] on input "Search Menu" at bounding box center [673, 21] width 621 height 10
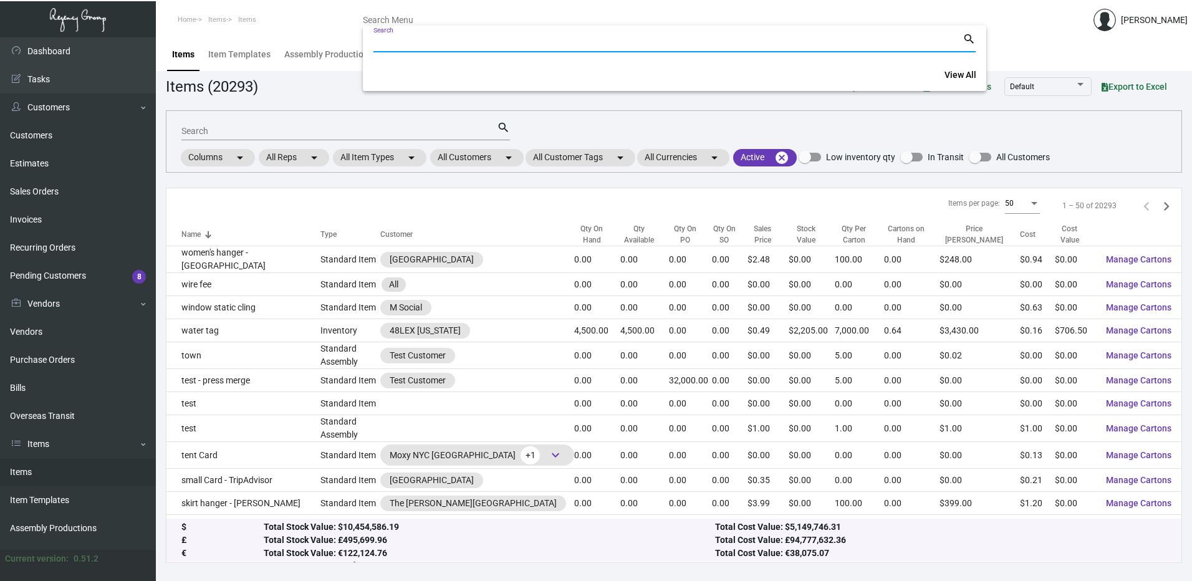
click at [401, 41] on input "Search" at bounding box center [667, 43] width 589 height 10
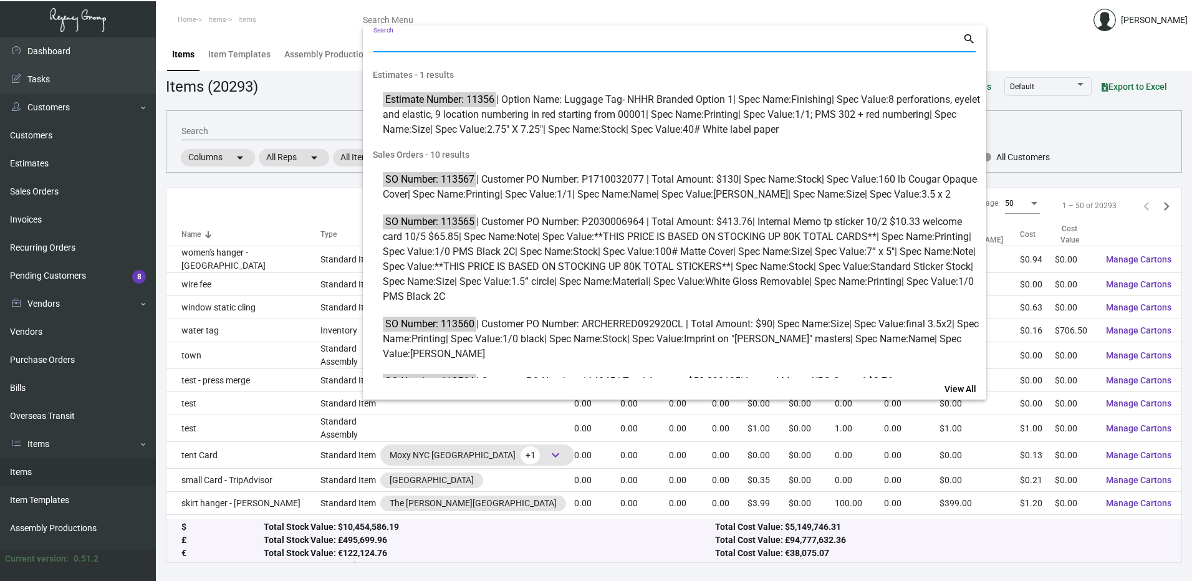
paste input "7874"
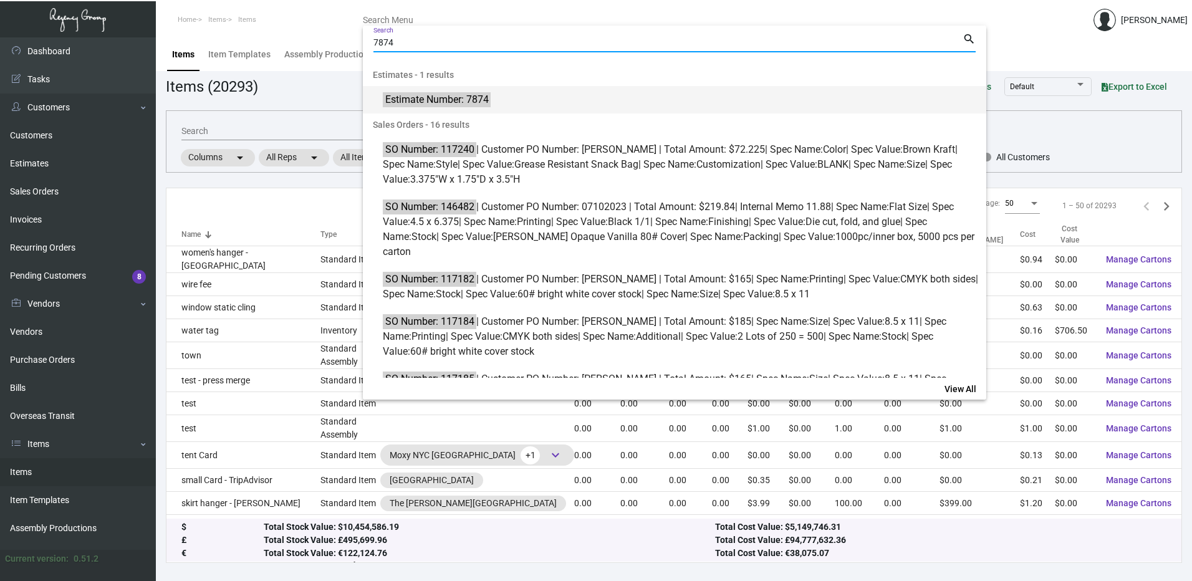
click at [492, 98] on span "Estimate Number: 7874" at bounding box center [681, 99] width 597 height 15
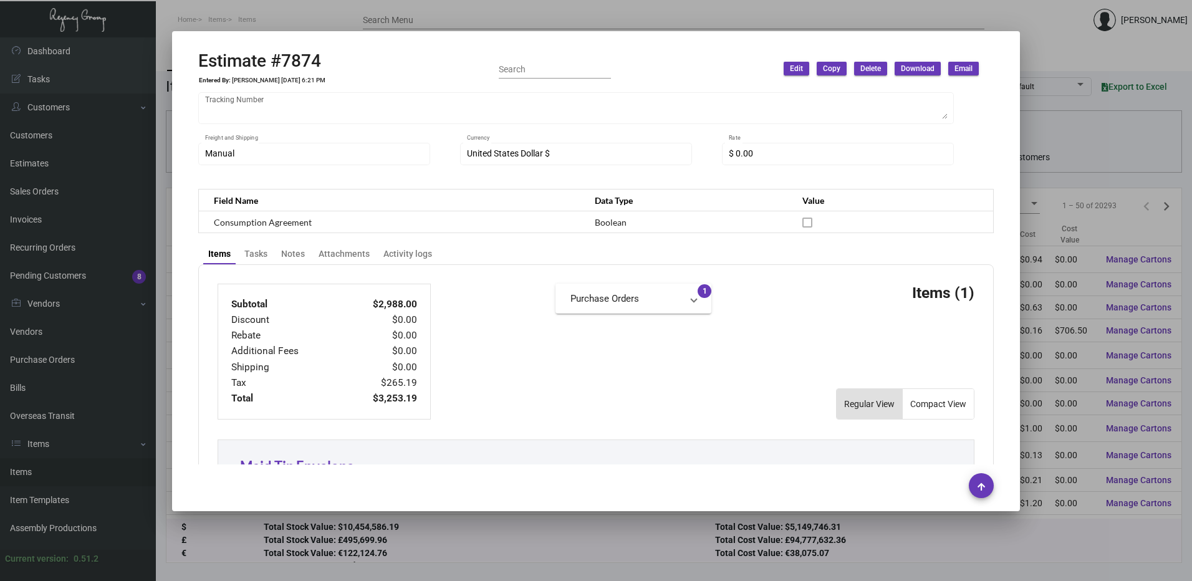
scroll to position [499, 0]
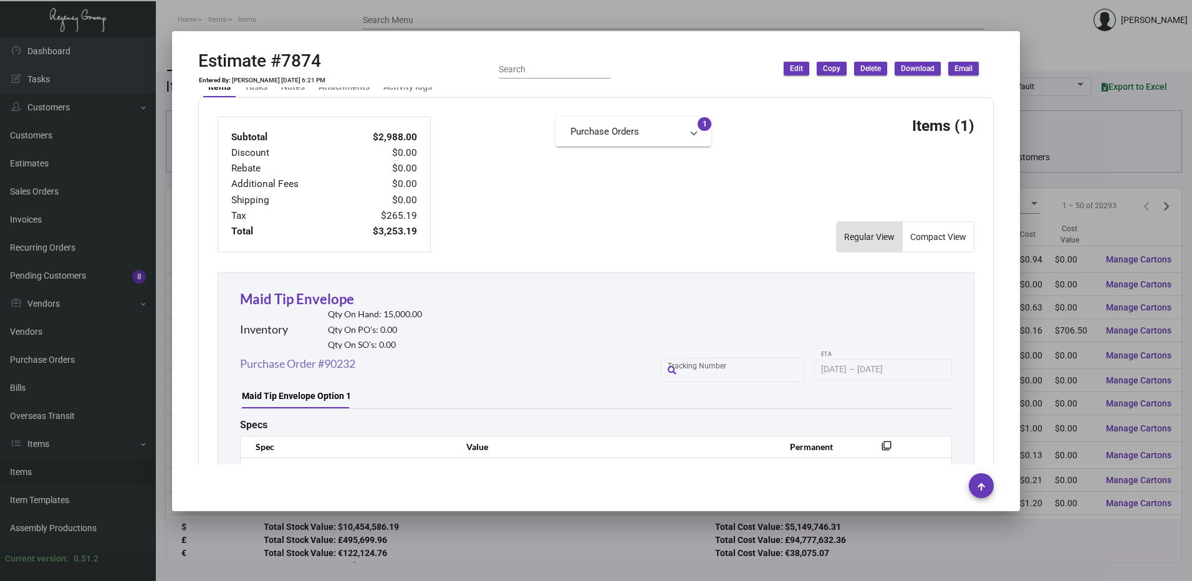
click at [349, 355] on link "Purchase Order #90232" at bounding box center [297, 363] width 115 height 17
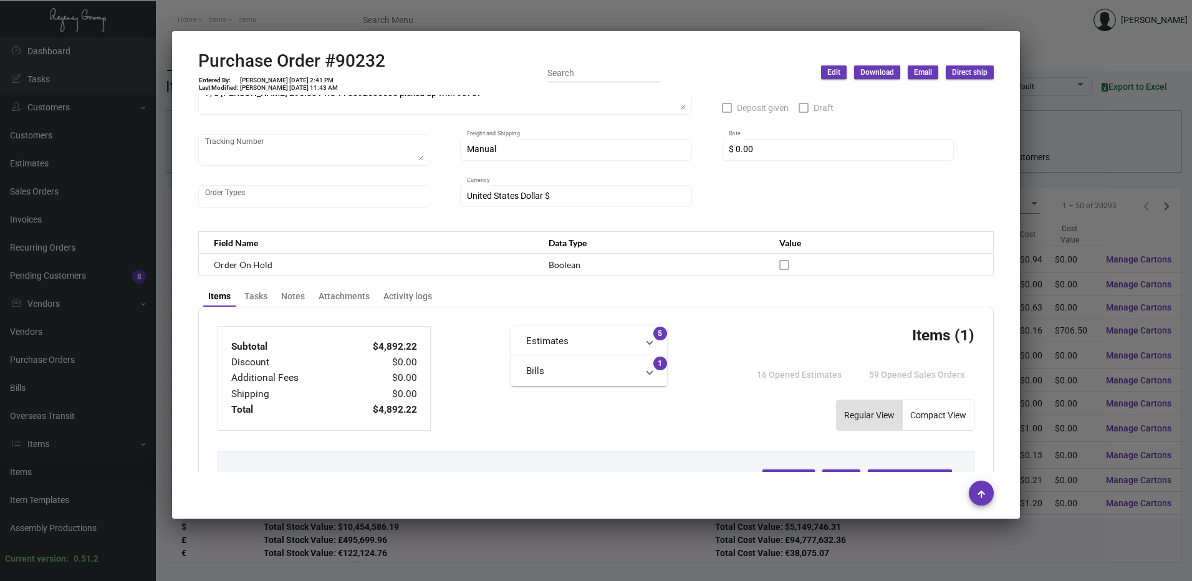
scroll to position [52, 0]
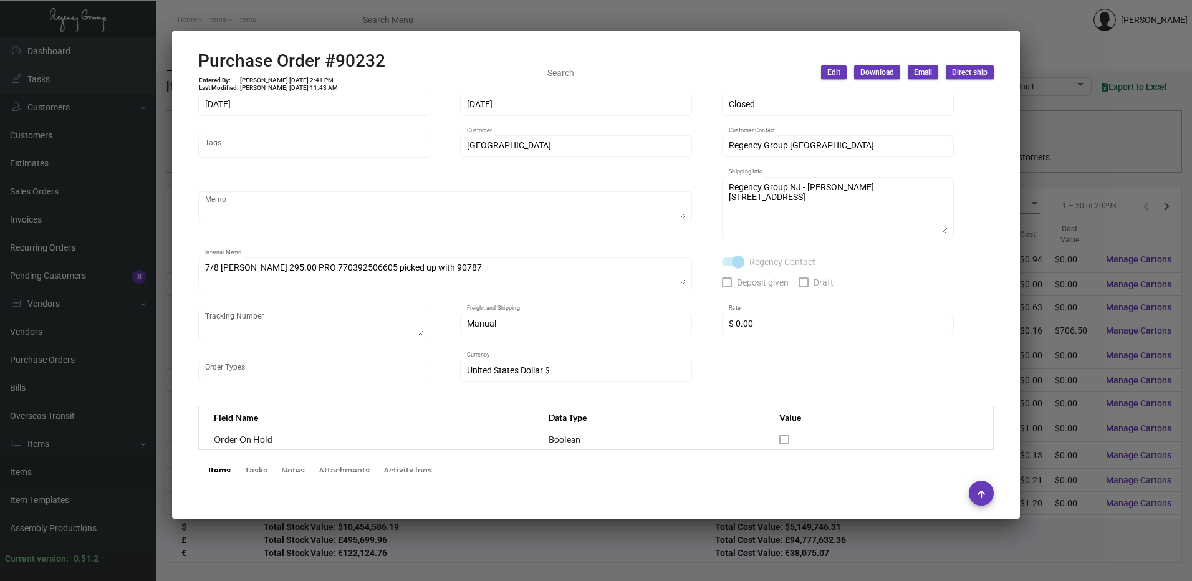
click at [496, 24] on div at bounding box center [596, 290] width 1192 height 581
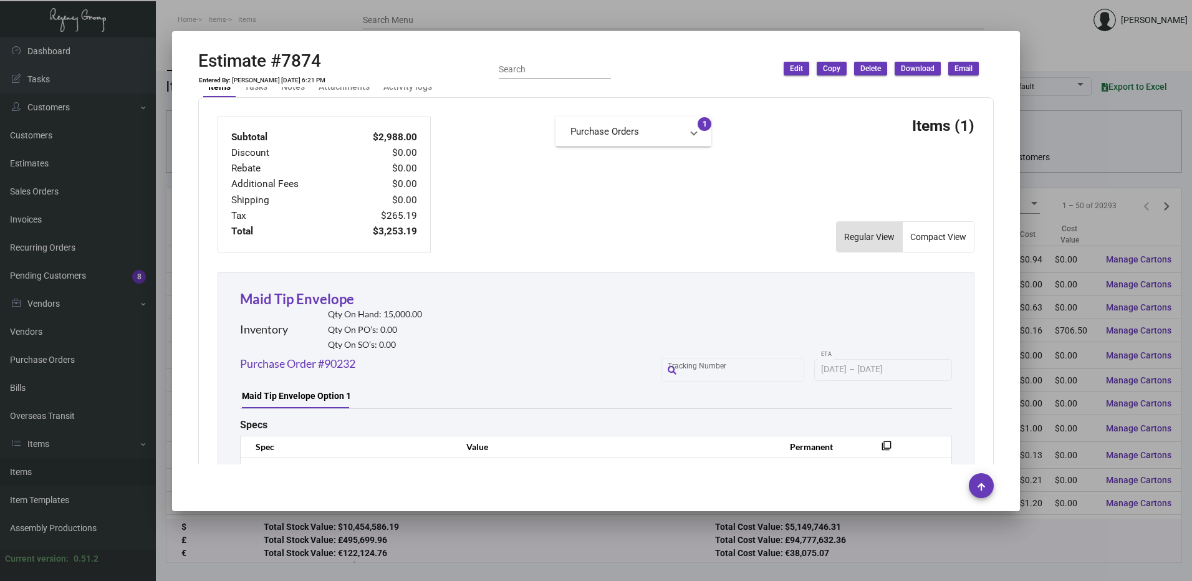
click at [479, 25] on div at bounding box center [596, 290] width 1192 height 581
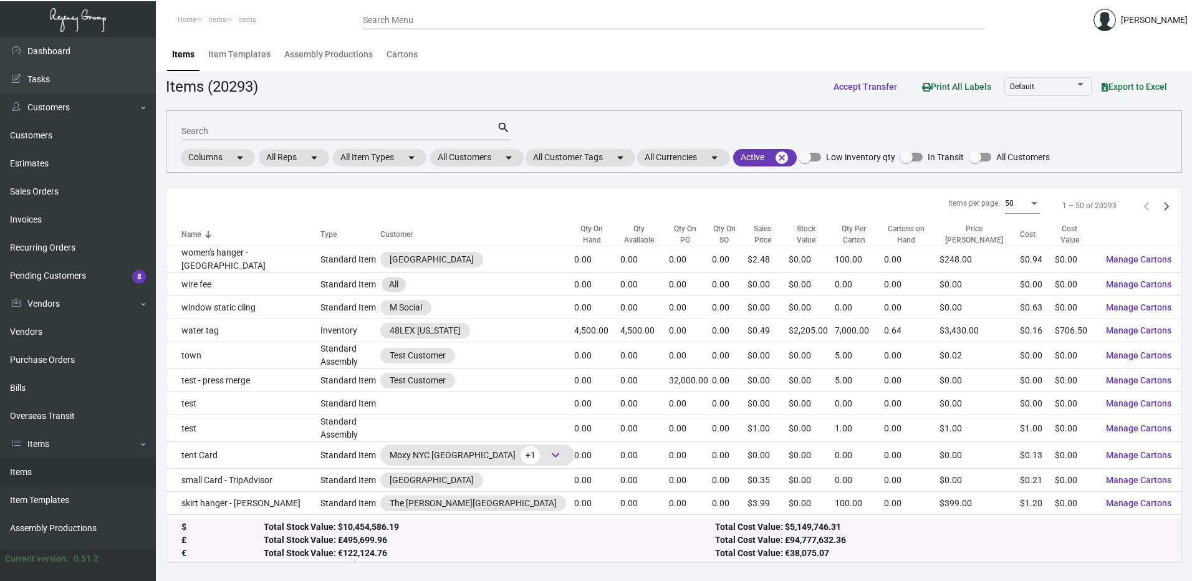
click at [478, 25] on input "Search Menu" at bounding box center [673, 21] width 621 height 10
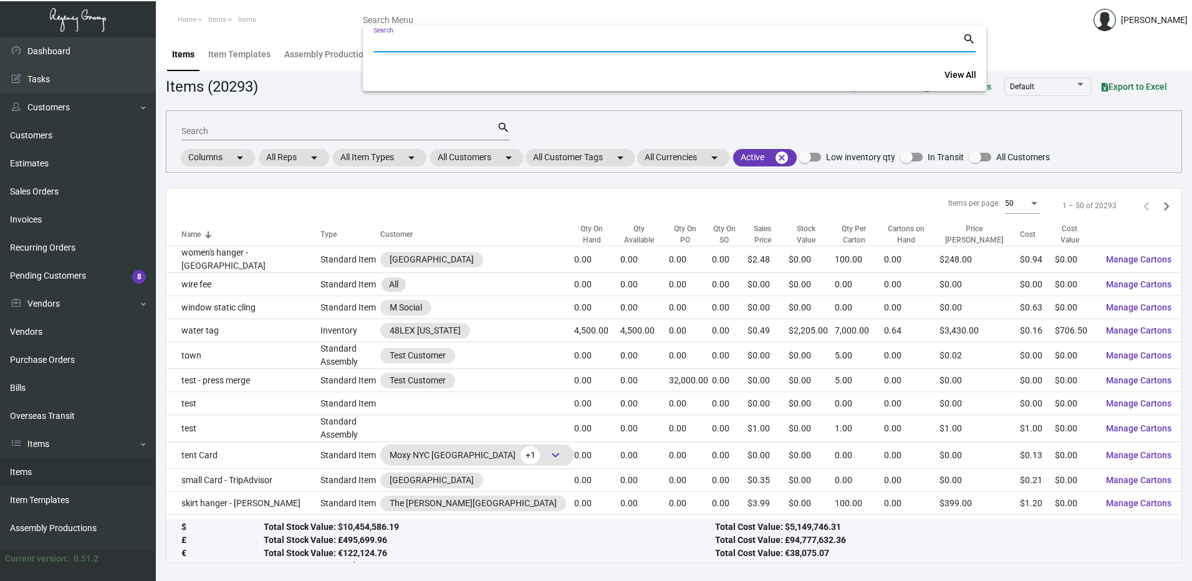
click at [476, 41] on input "Search" at bounding box center [667, 43] width 589 height 10
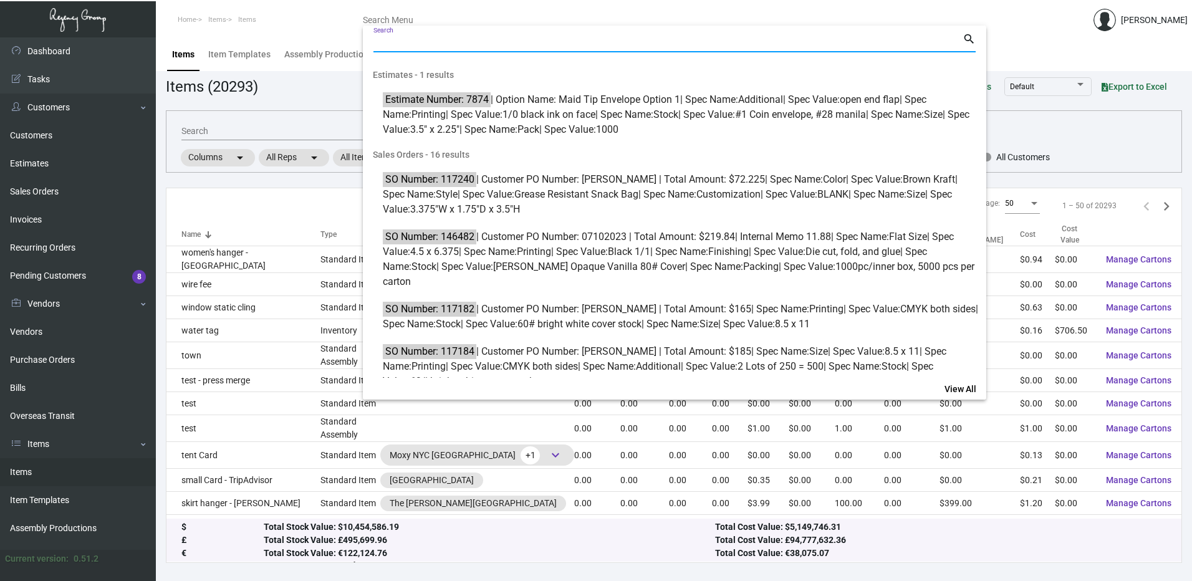
paste input "10099"
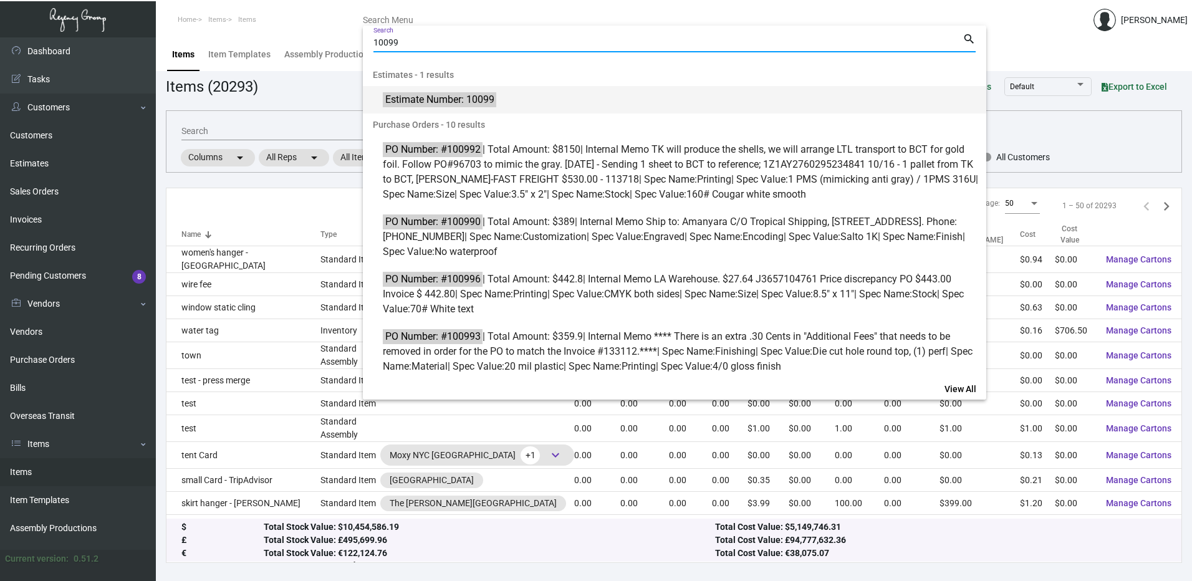
click at [506, 97] on span "Estimate Number: 10099" at bounding box center [681, 99] width 597 height 15
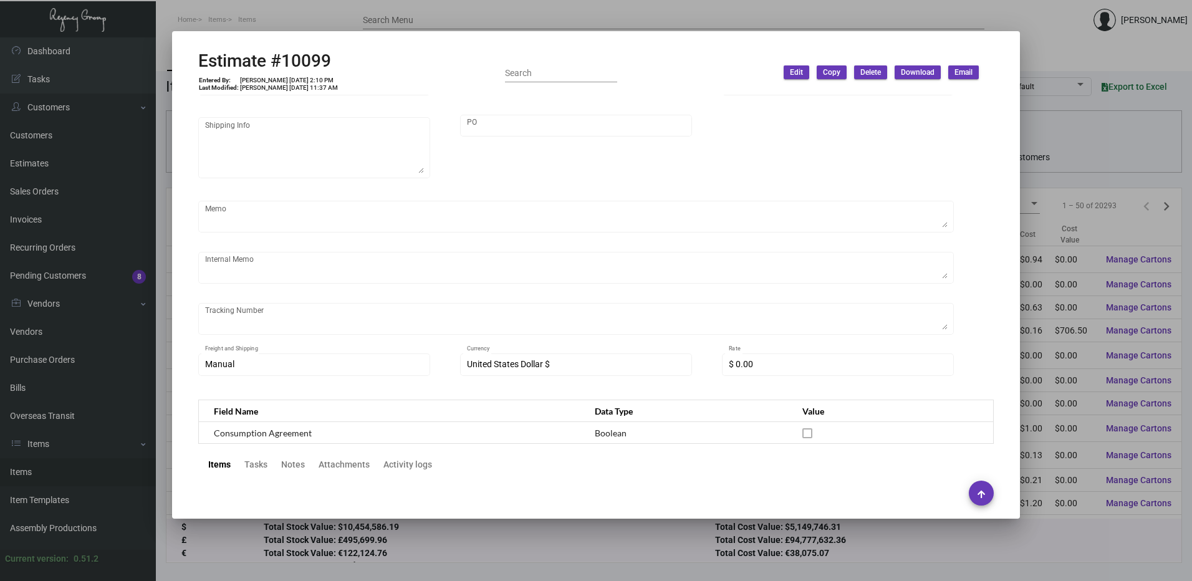
scroll to position [0, 0]
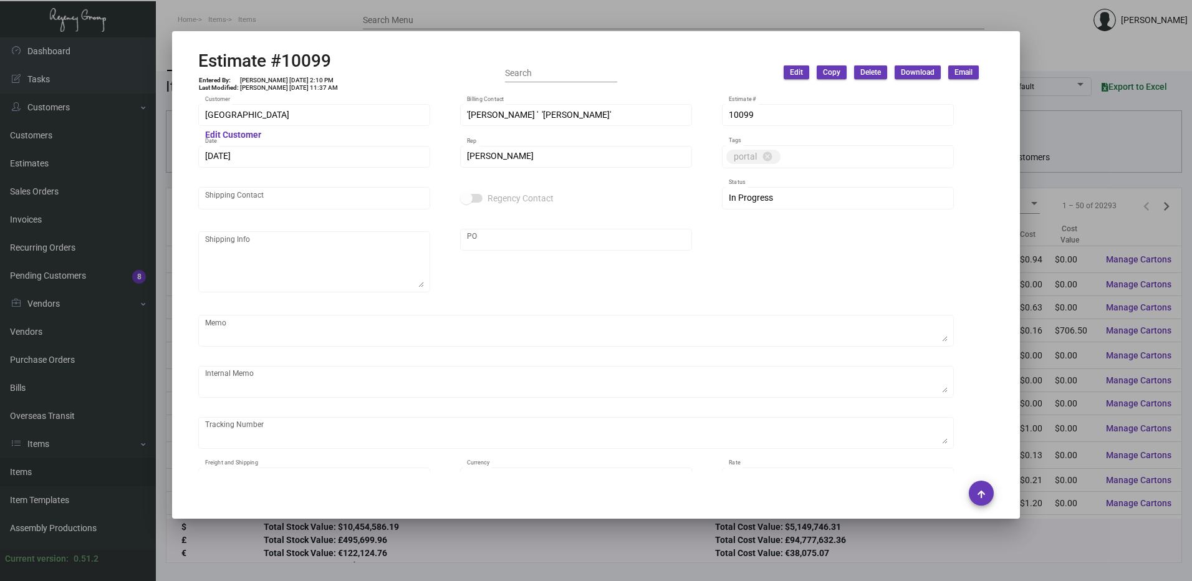
click at [343, 31] on div at bounding box center [596, 290] width 1192 height 581
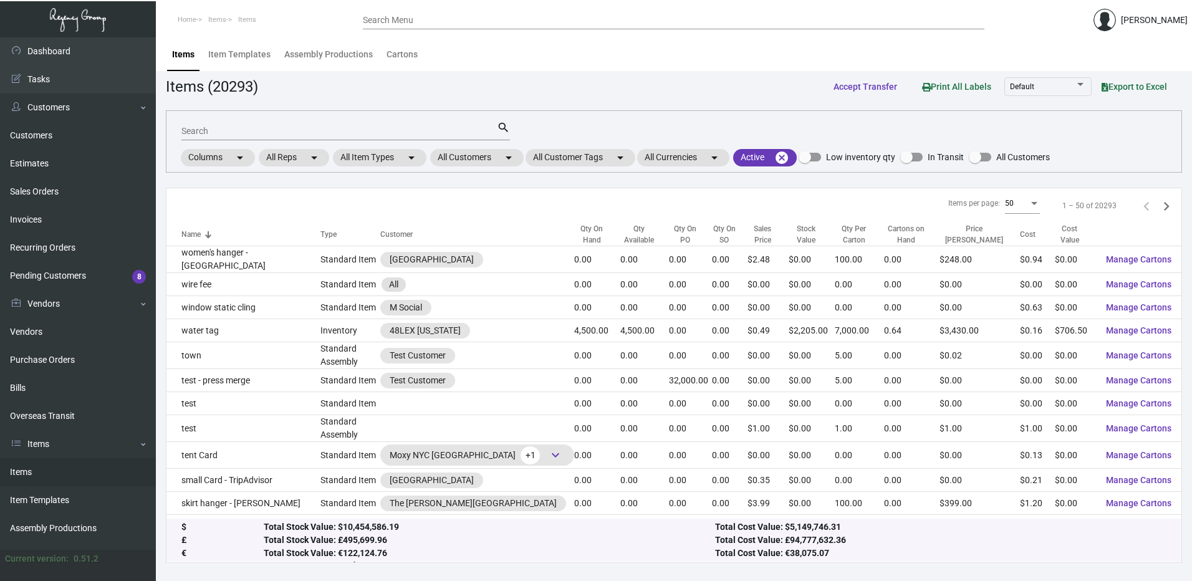
click at [423, 19] on input "Search Menu" at bounding box center [673, 21] width 621 height 10
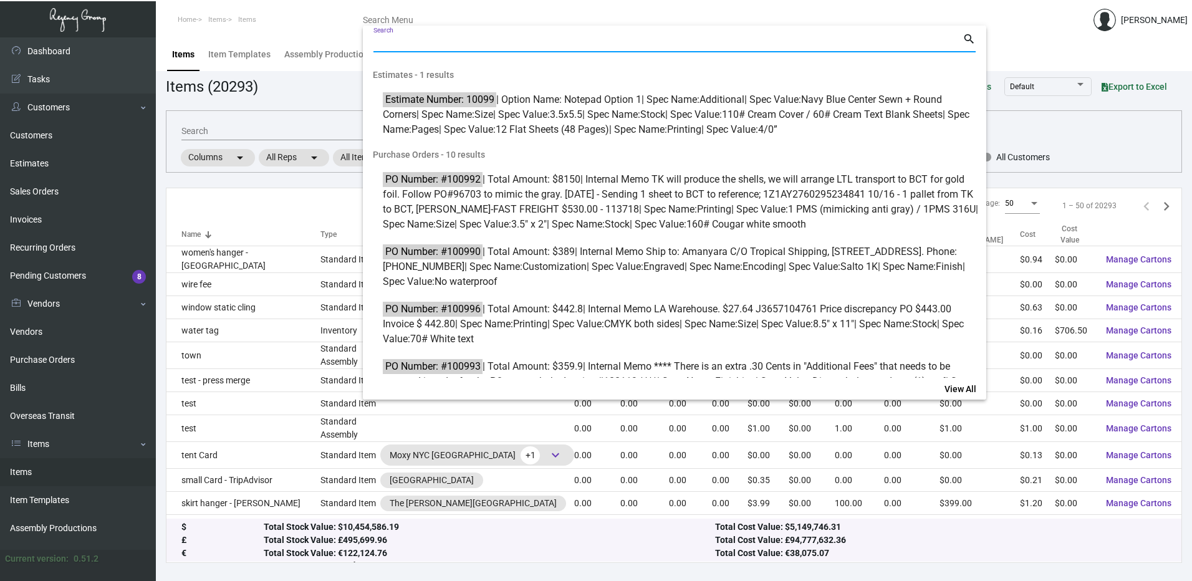
click at [414, 41] on input "Search" at bounding box center [667, 43] width 589 height 10
paste input "11299"
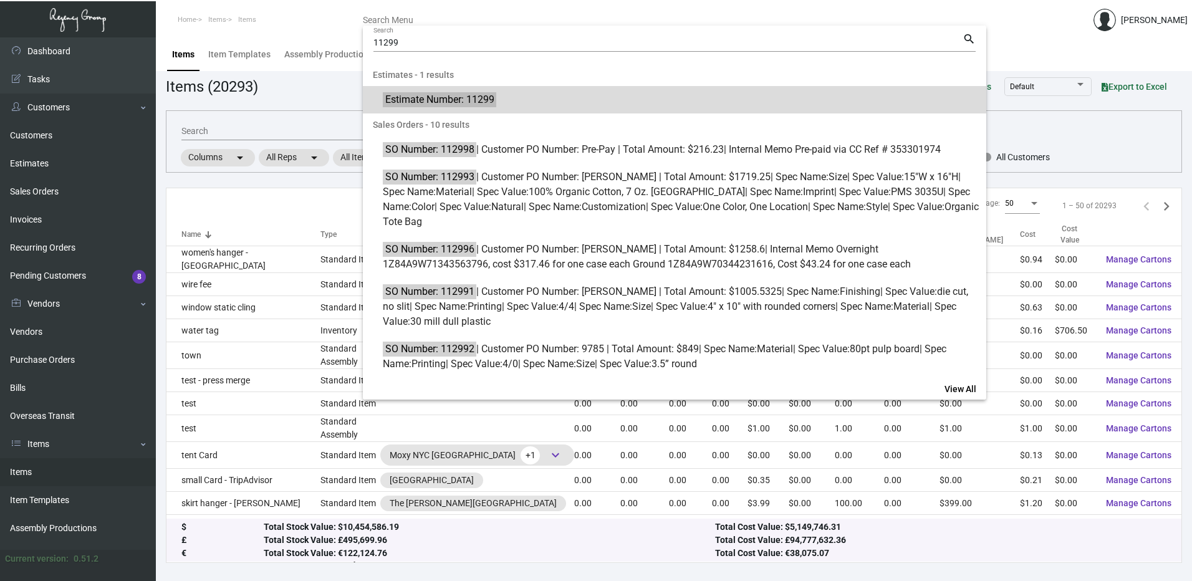
click at [472, 95] on mark "Estimate Number: 11299" at bounding box center [439, 100] width 113 height 16
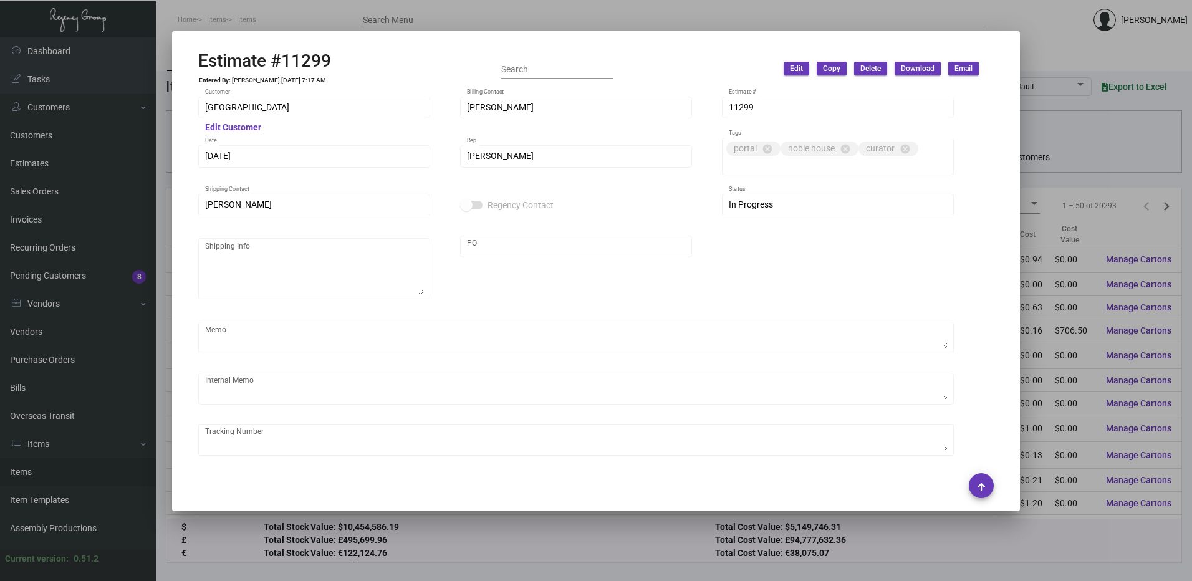
drag, startPoint x: 388, startPoint y: 16, endPoint x: 374, endPoint y: 29, distance: 19.0
click at [388, 16] on div at bounding box center [596, 290] width 1192 height 581
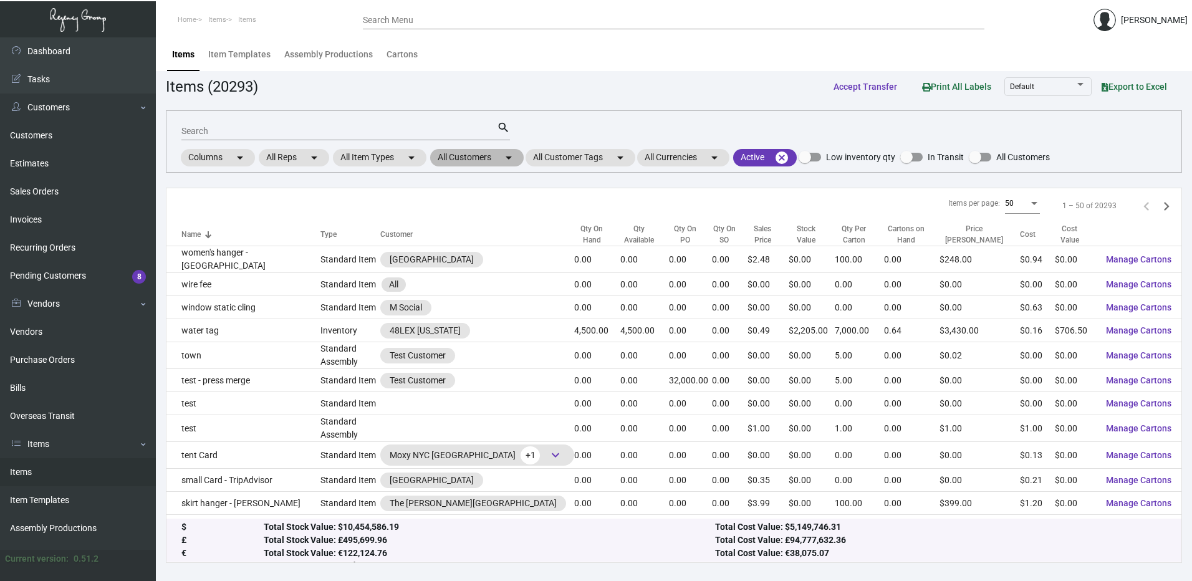
click at [477, 165] on mat-chip "All Customers arrow_drop_down" at bounding box center [477, 157] width 94 height 17
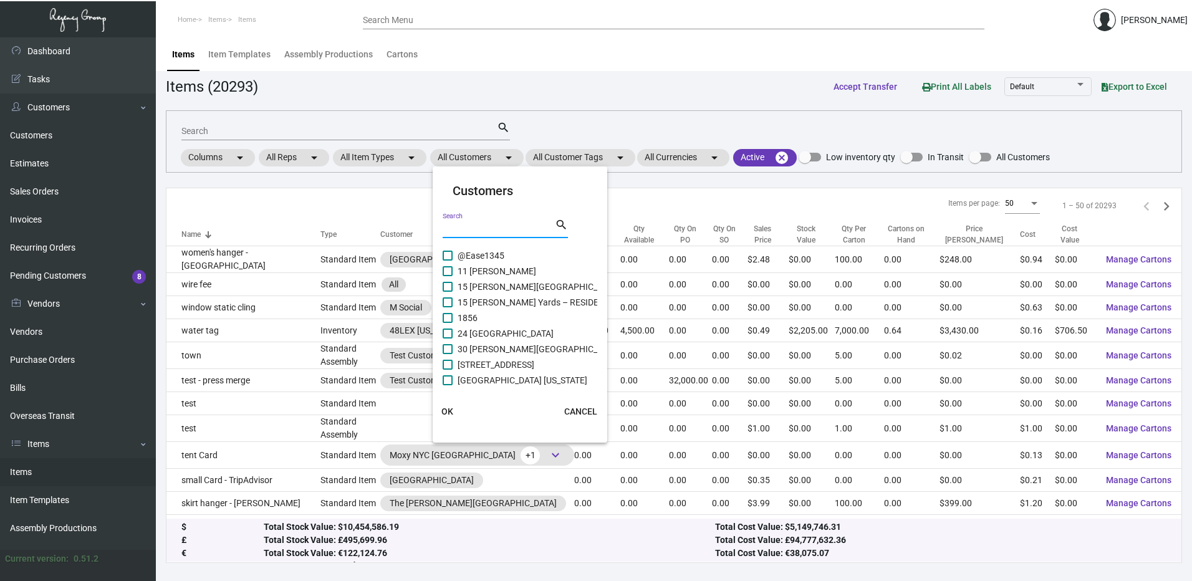
click at [477, 226] on input "Search" at bounding box center [499, 229] width 112 height 10
paste input "Ace Hotel Portland PDX"
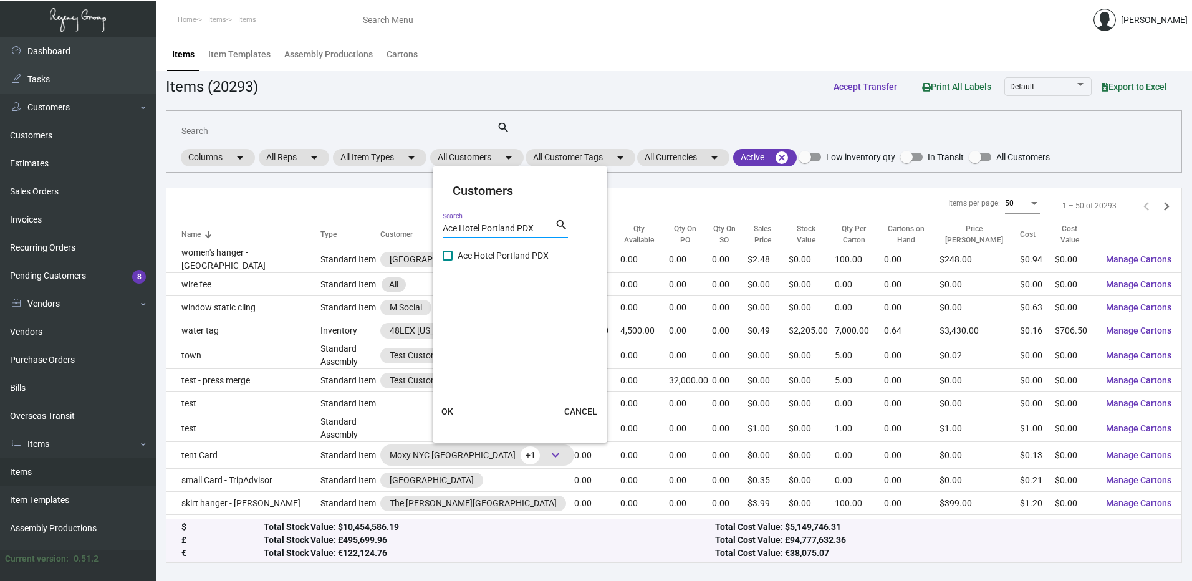
click at [449, 263] on mat-checkbox "Ace Hotel Portland PDX" at bounding box center [521, 256] width 156 height 16
click at [444, 258] on span at bounding box center [448, 256] width 10 height 10
click at [447, 261] on input "Ace Hotel Portland PDX" at bounding box center [447, 261] width 1 height 1
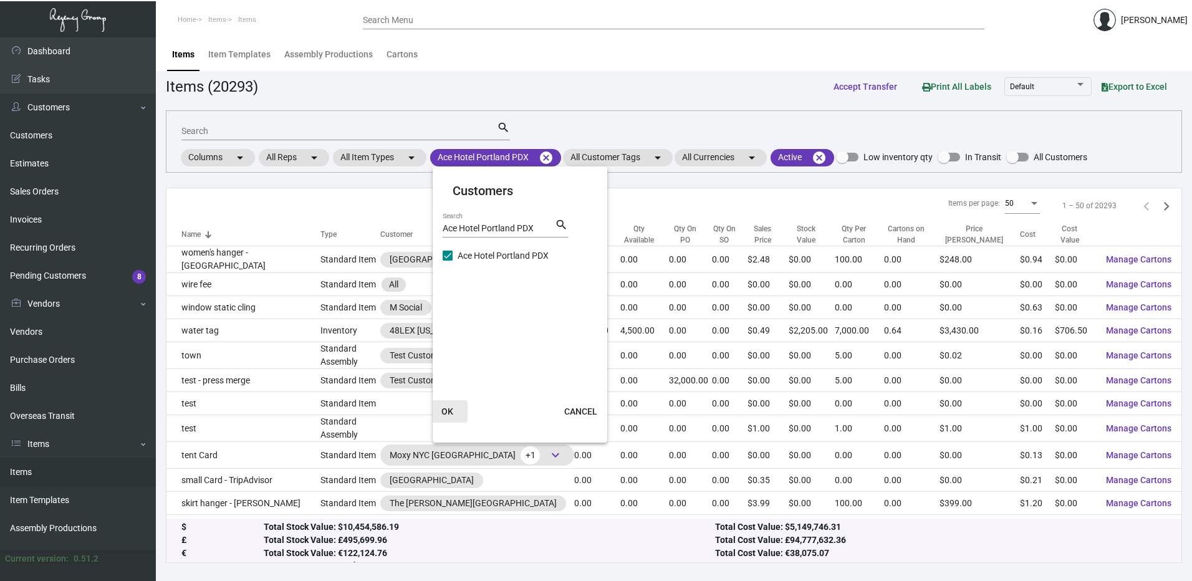
click at [449, 412] on span "OK" at bounding box center [447, 411] width 12 height 10
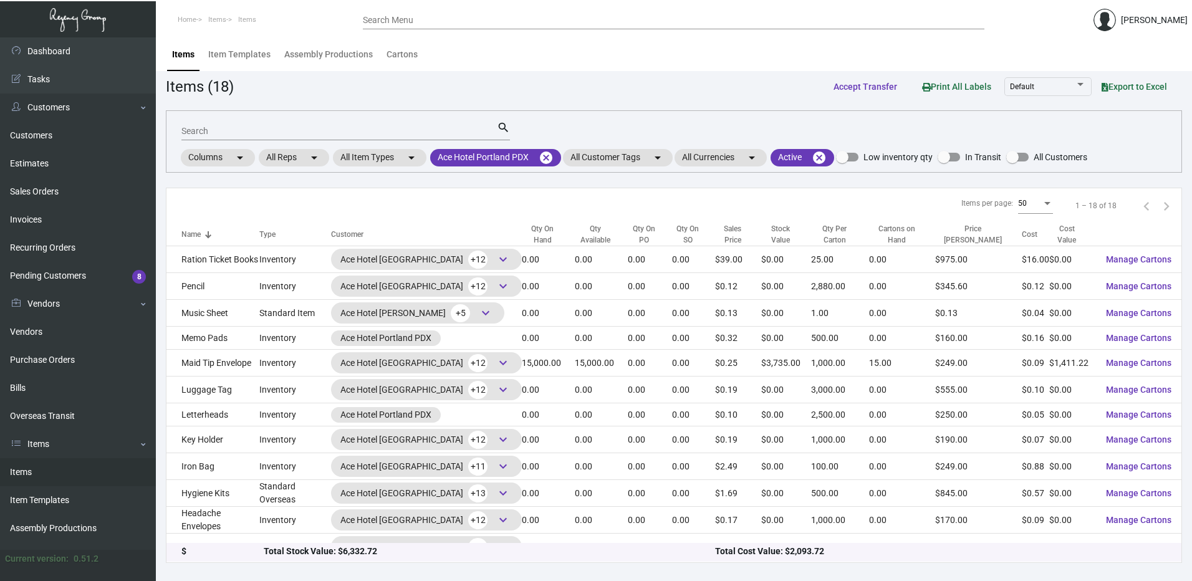
click at [522, 231] on div "Qty On Hand" at bounding box center [542, 234] width 41 height 22
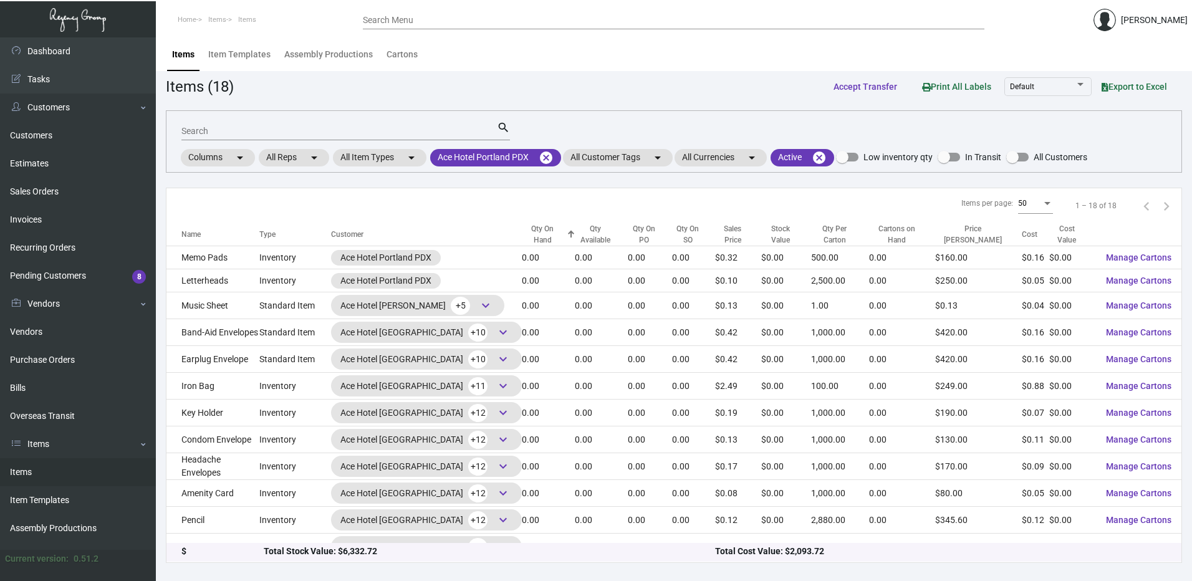
click at [522, 231] on div "Qty On Hand" at bounding box center [542, 234] width 41 height 22
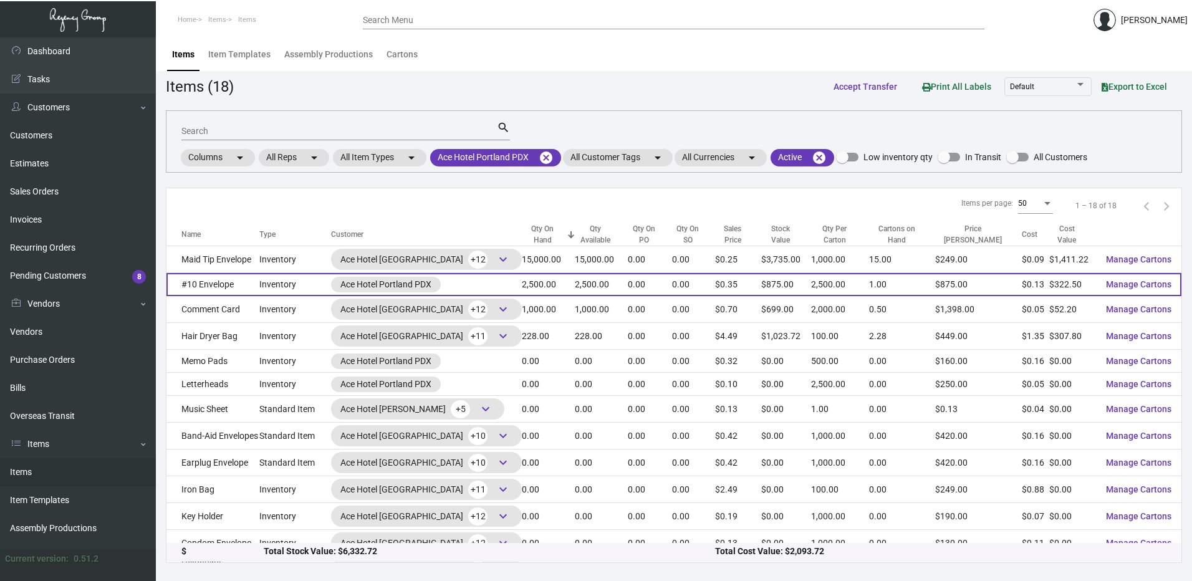
click at [522, 283] on td "2,500.00" at bounding box center [548, 284] width 52 height 23
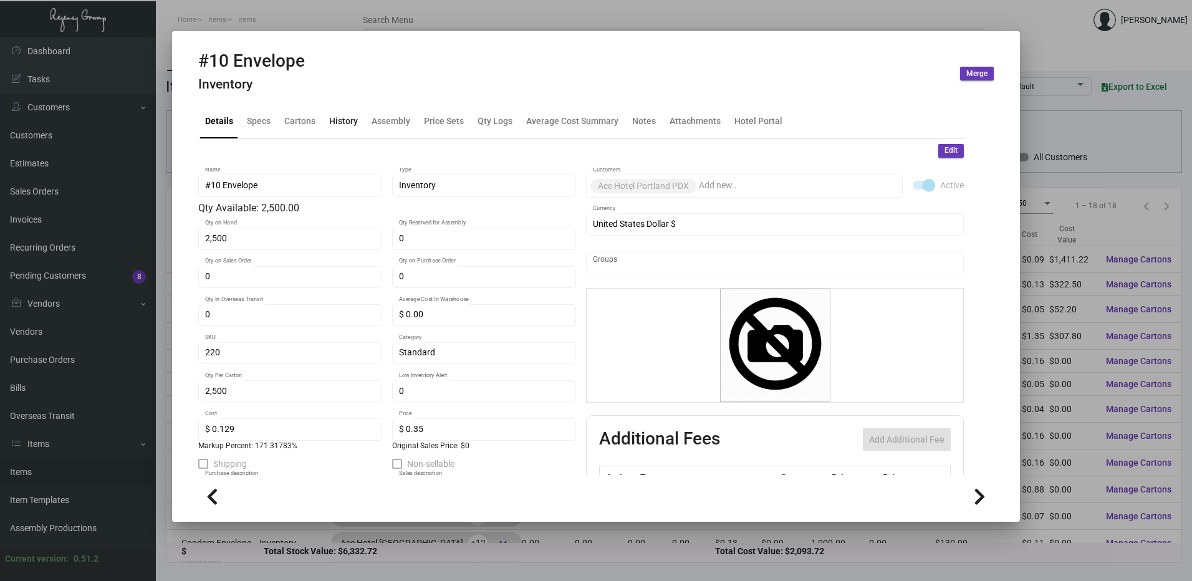
click at [355, 125] on div "History" at bounding box center [343, 121] width 29 height 13
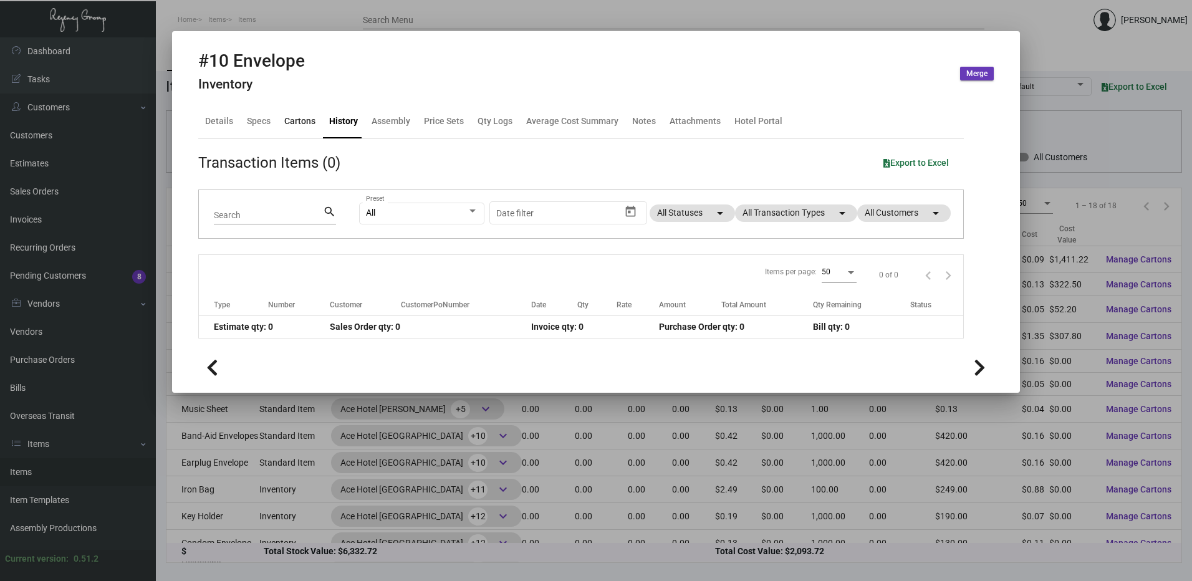
click at [308, 123] on div "Cartons" at bounding box center [299, 121] width 31 height 13
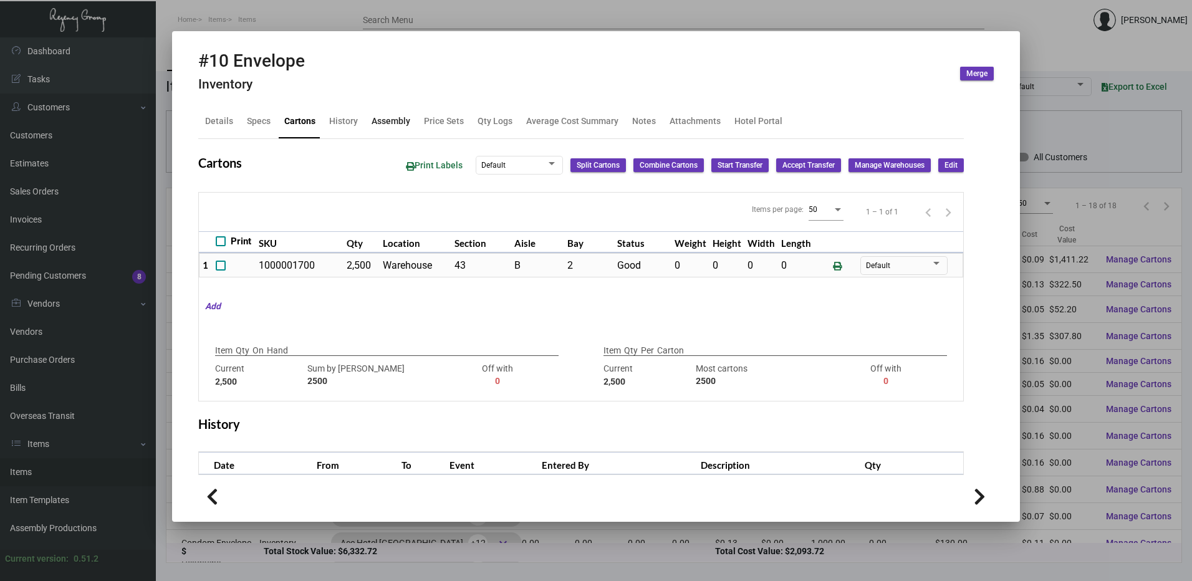
click at [367, 133] on div "Assembly" at bounding box center [391, 122] width 49 height 30
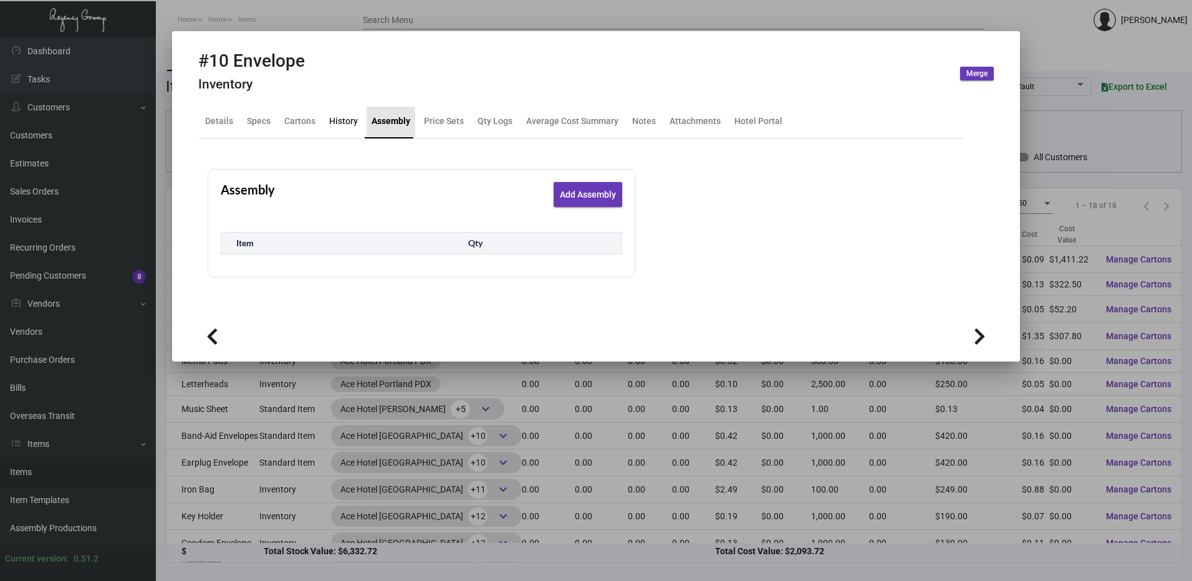
click at [351, 118] on div "History" at bounding box center [343, 121] width 29 height 13
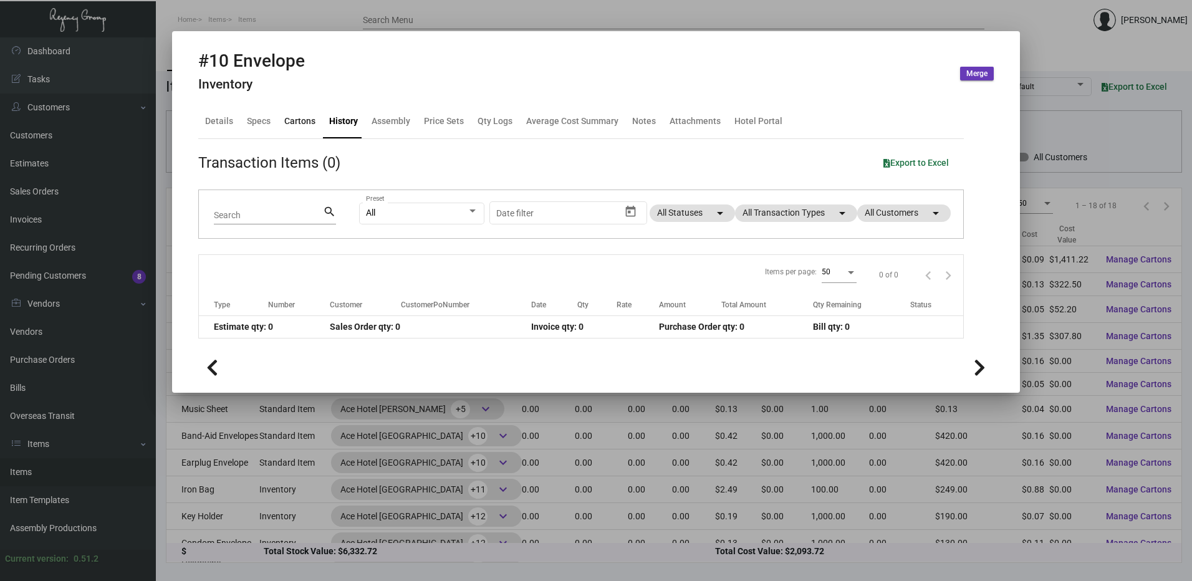
click at [302, 113] on div "Cartons" at bounding box center [299, 122] width 41 height 30
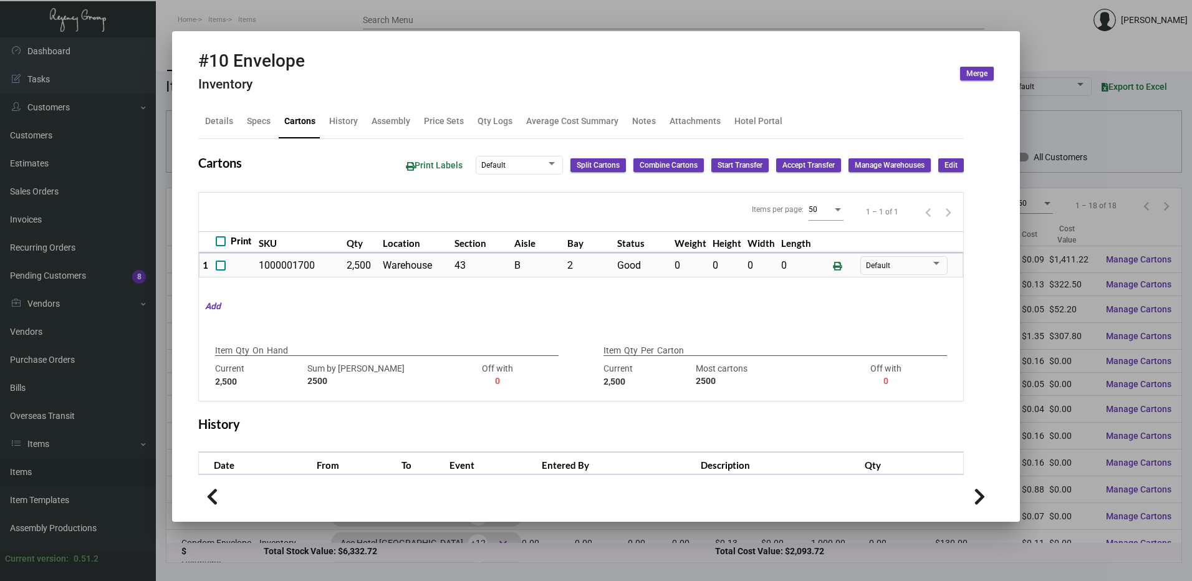
click at [540, 19] on div at bounding box center [596, 290] width 1192 height 581
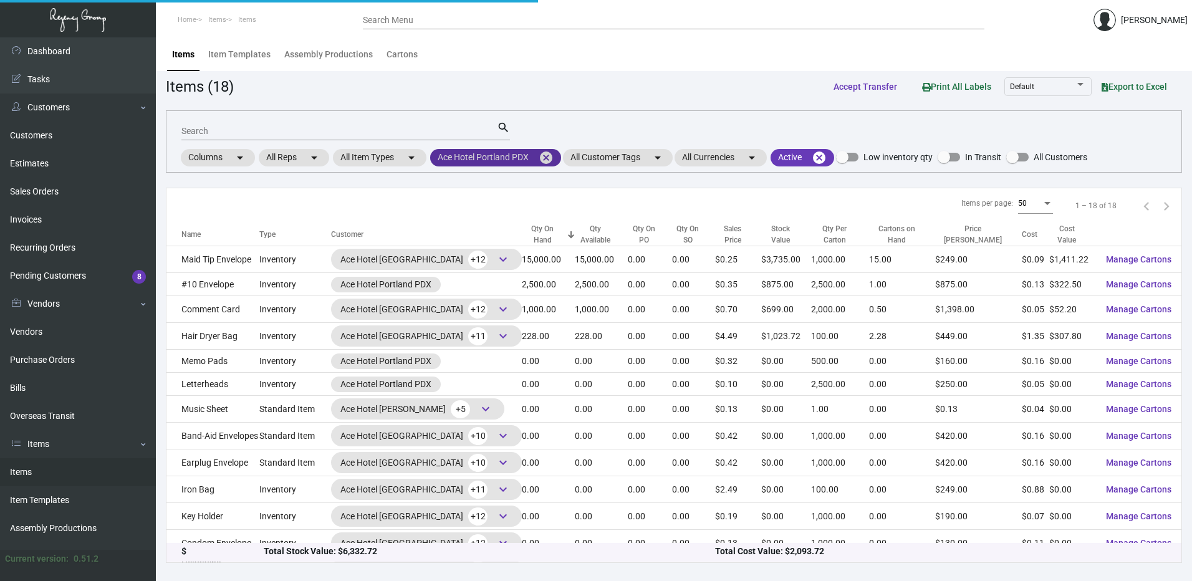
click at [549, 152] on mat-icon "cancel" at bounding box center [546, 157] width 15 height 15
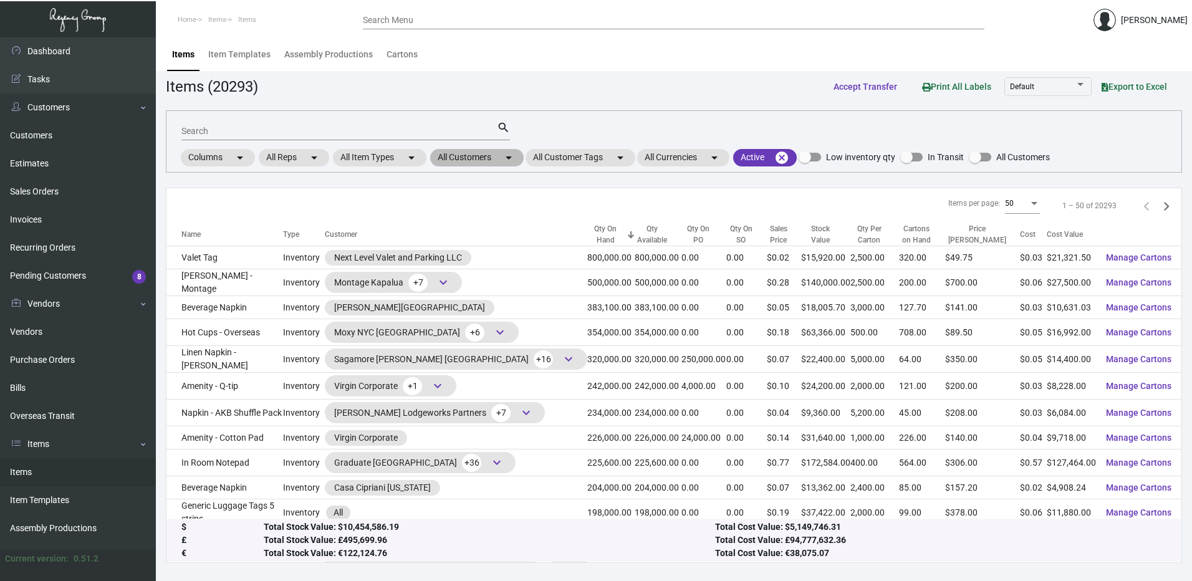
click at [496, 161] on mat-chip "All Customers arrow_drop_down" at bounding box center [477, 157] width 94 height 17
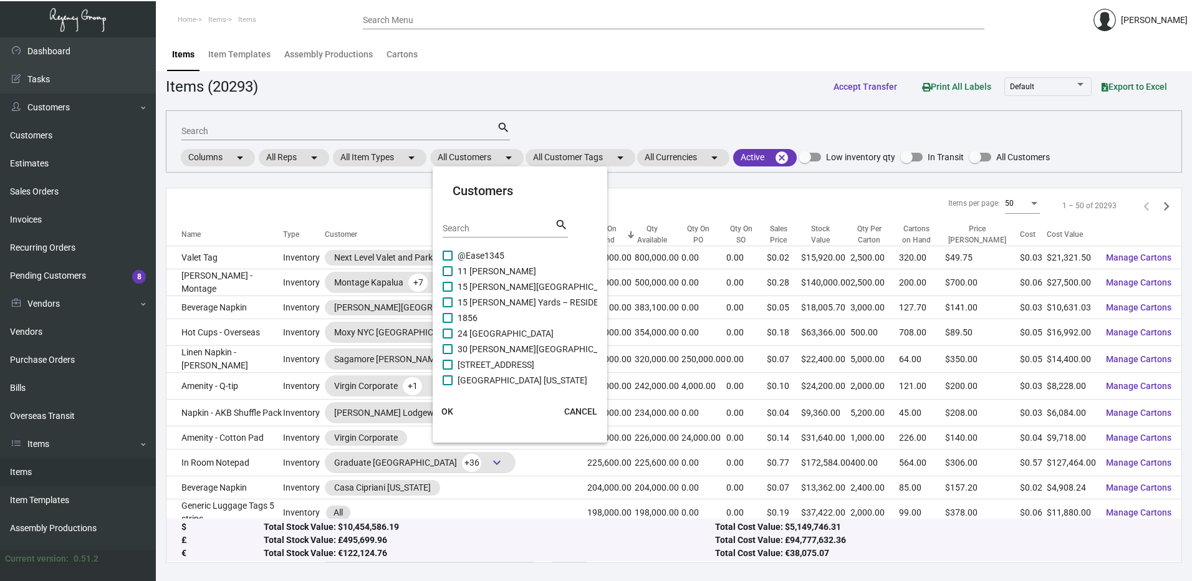
click at [481, 227] on input "Search" at bounding box center [499, 229] width 112 height 10
paste input "Hollywood Volume"
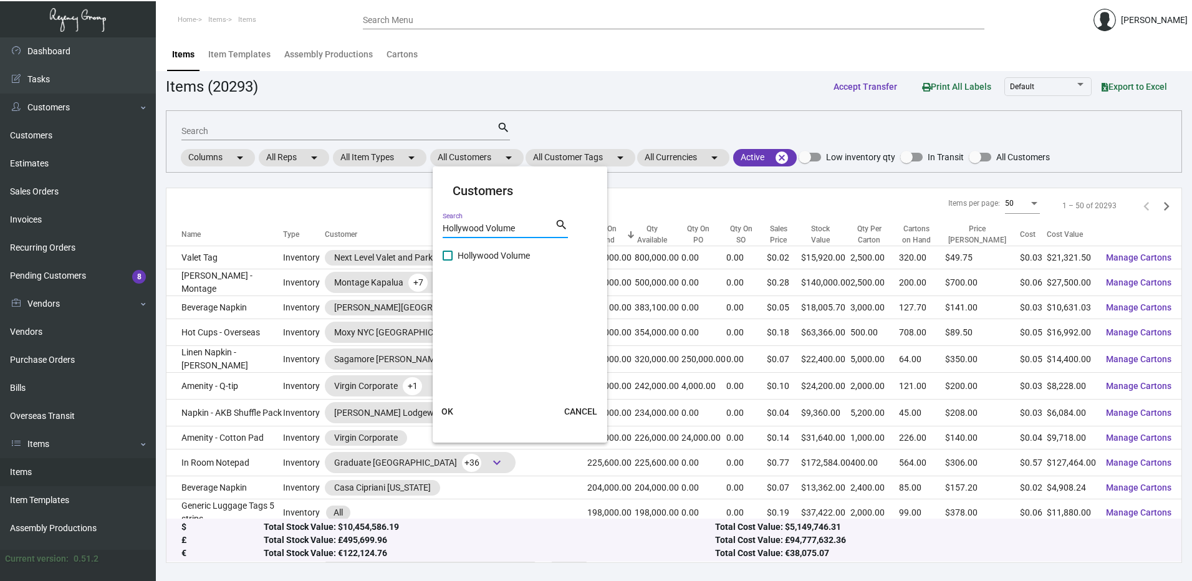
click at [444, 255] on span at bounding box center [448, 256] width 10 height 10
click at [447, 261] on input "Hollywood Volume" at bounding box center [447, 261] width 1 height 1
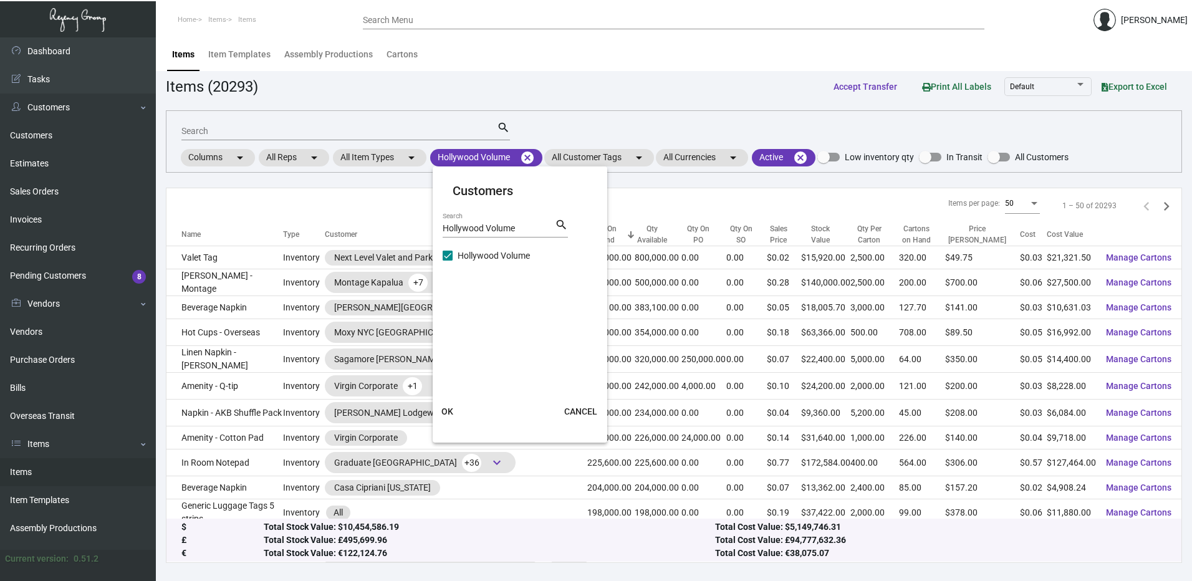
click at [448, 402] on button "OK" at bounding box center [448, 411] width 40 height 22
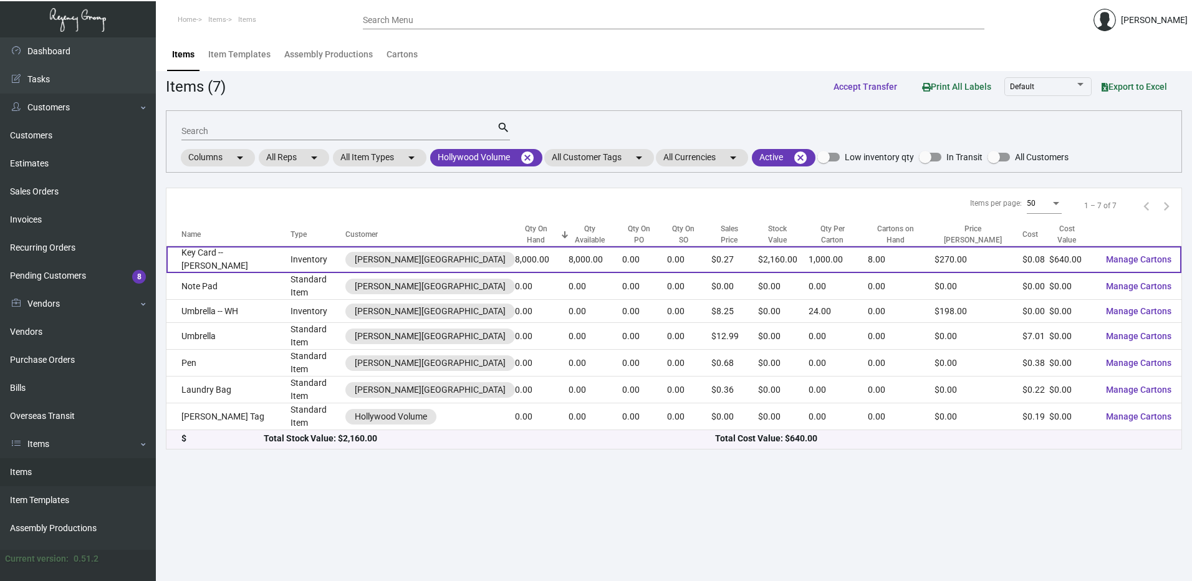
click at [284, 262] on td "Key Card -- Tommie Hollywood" at bounding box center [228, 259] width 124 height 27
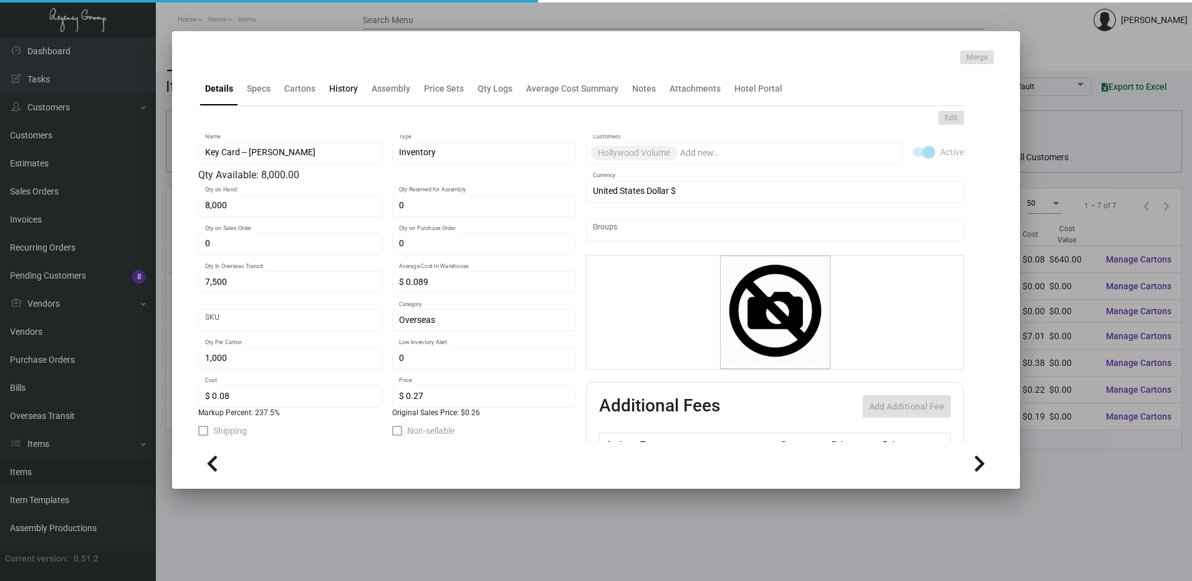
click at [352, 95] on div "History" at bounding box center [343, 89] width 39 height 30
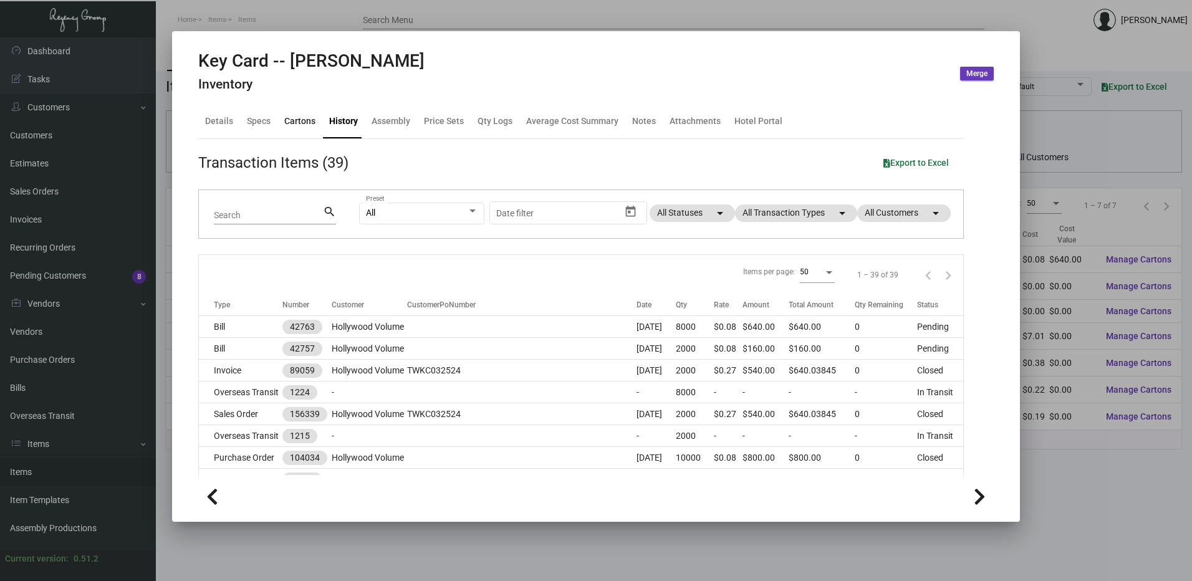
click at [304, 126] on div "Cartons" at bounding box center [299, 121] width 31 height 13
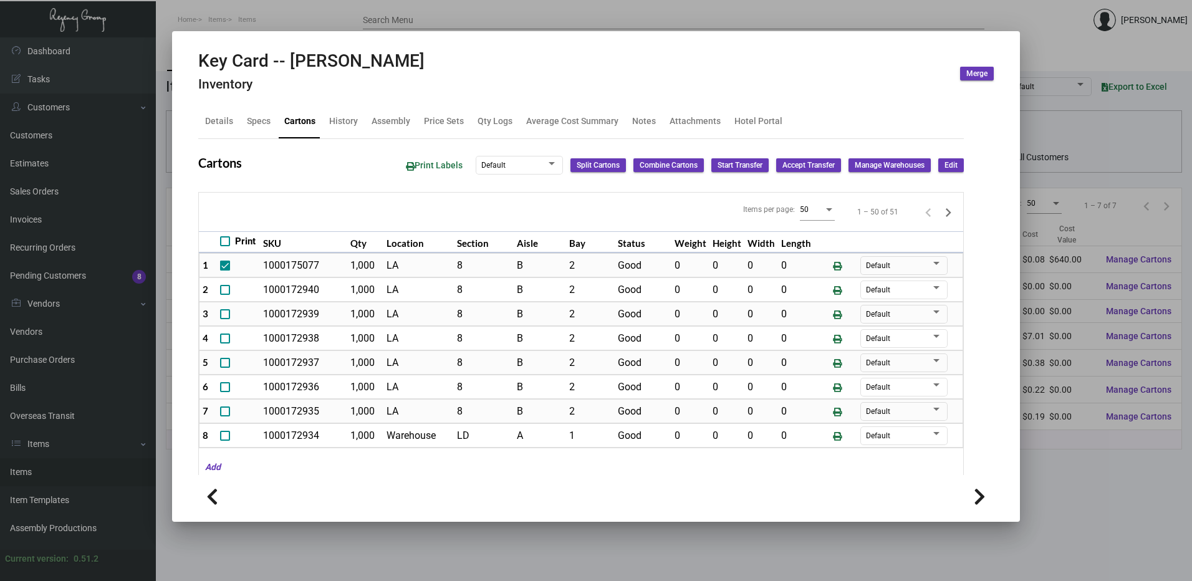
click at [1037, 41] on div at bounding box center [596, 290] width 1192 height 581
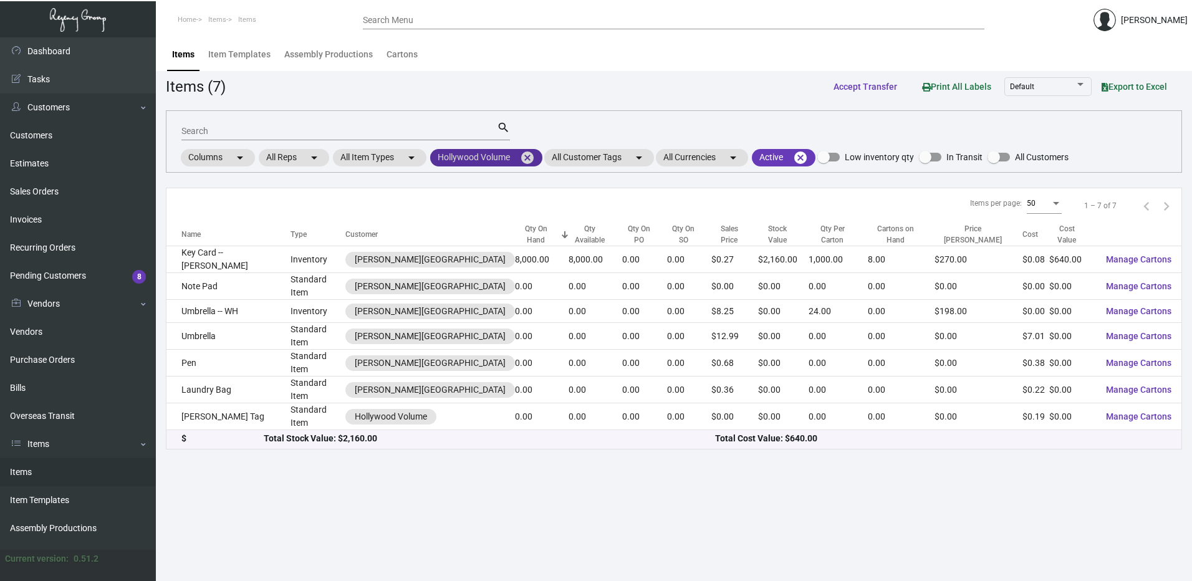
click at [530, 160] on mat-icon "cancel" at bounding box center [527, 157] width 15 height 15
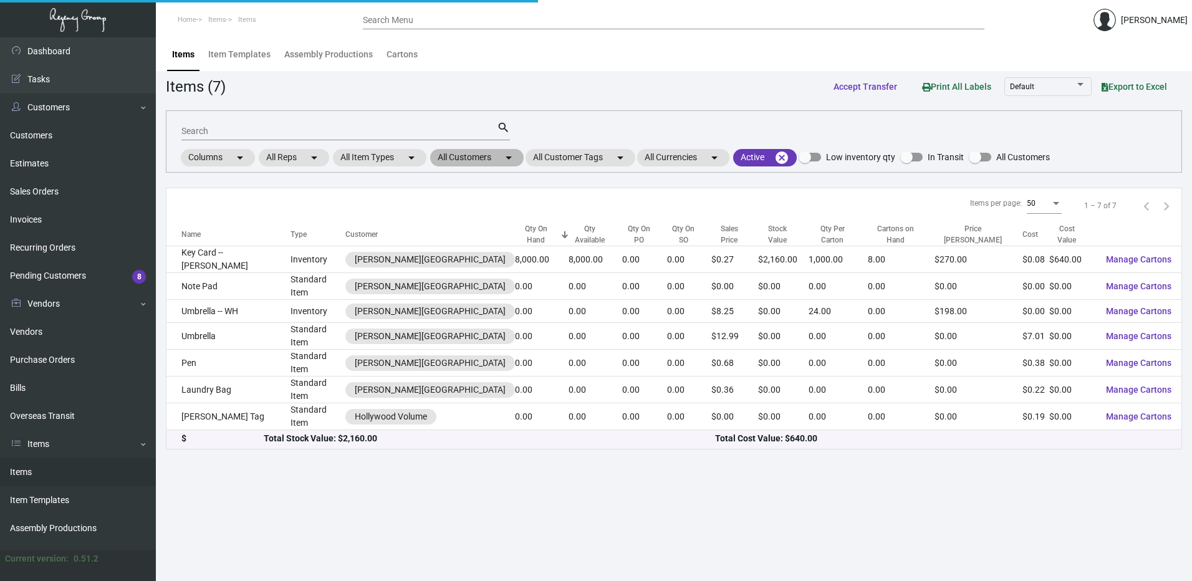
click at [480, 151] on mat-chip "All Customers arrow_drop_down" at bounding box center [477, 157] width 94 height 17
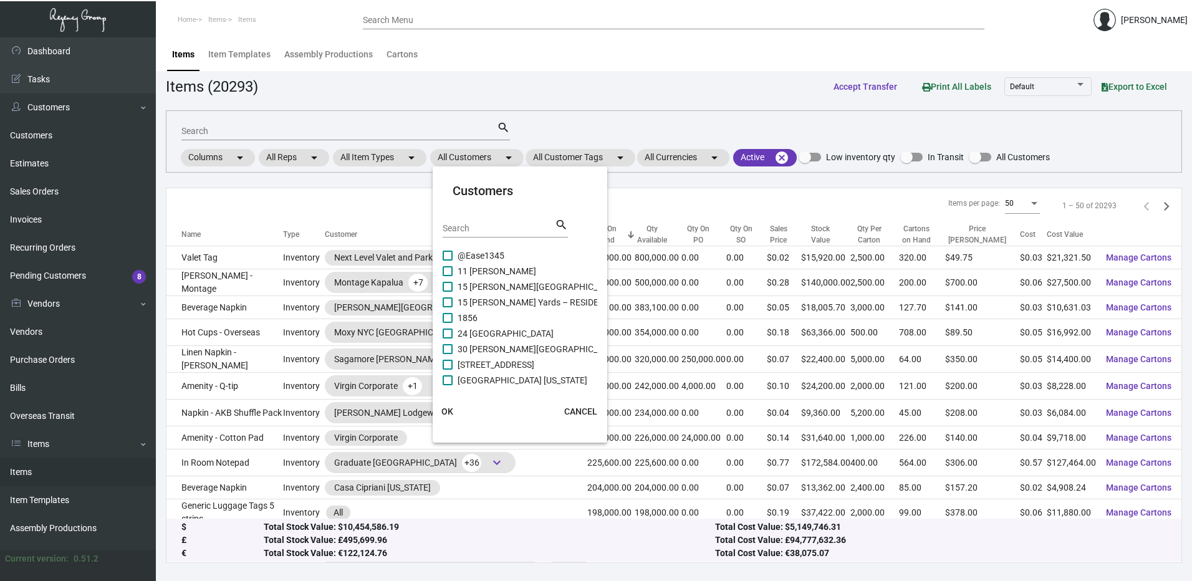
click at [468, 228] on input "Search" at bounding box center [499, 229] width 112 height 10
paste input "ARRIVE [PERSON_NAME]"
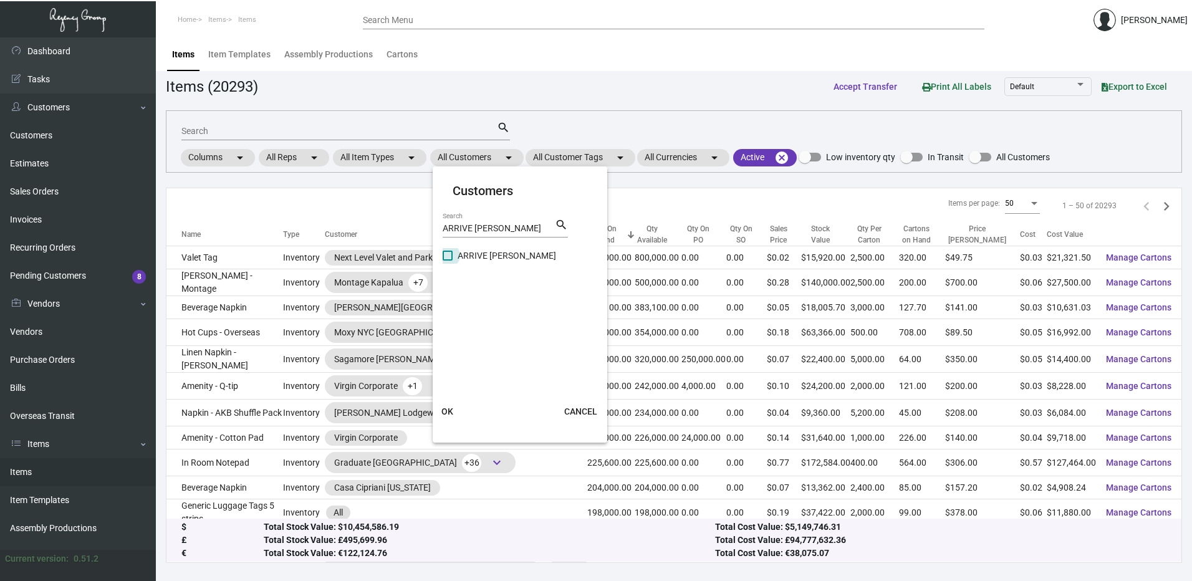
click at [451, 256] on span at bounding box center [448, 256] width 10 height 10
click at [448, 261] on input "ARRIVE [PERSON_NAME]" at bounding box center [447, 261] width 1 height 1
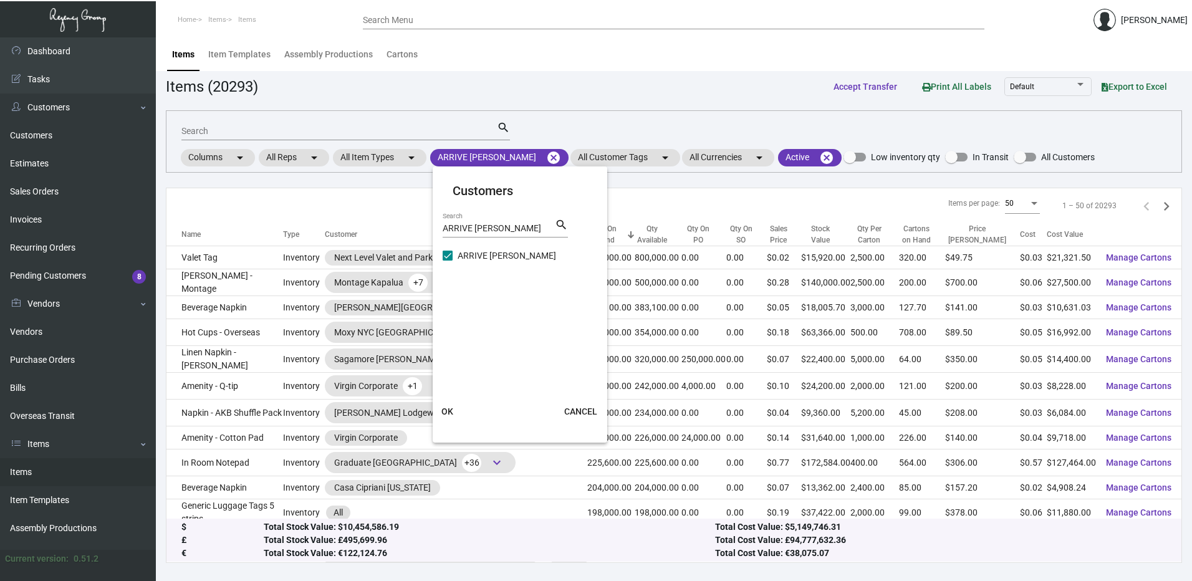
click at [457, 411] on button "OK" at bounding box center [448, 411] width 40 height 22
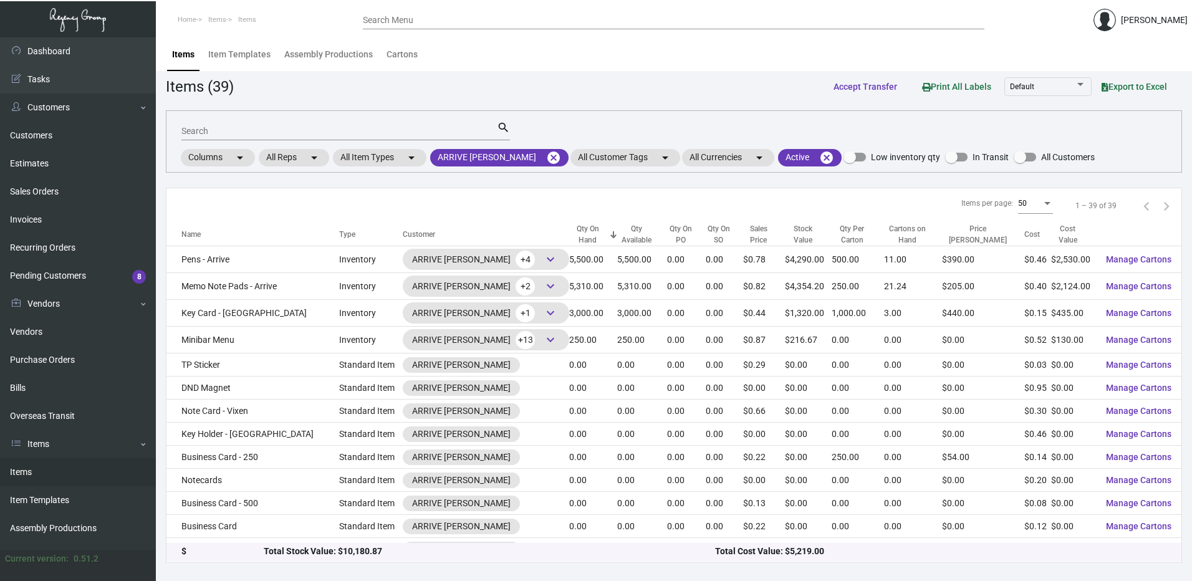
click at [248, 129] on input "Search" at bounding box center [338, 132] width 315 height 10
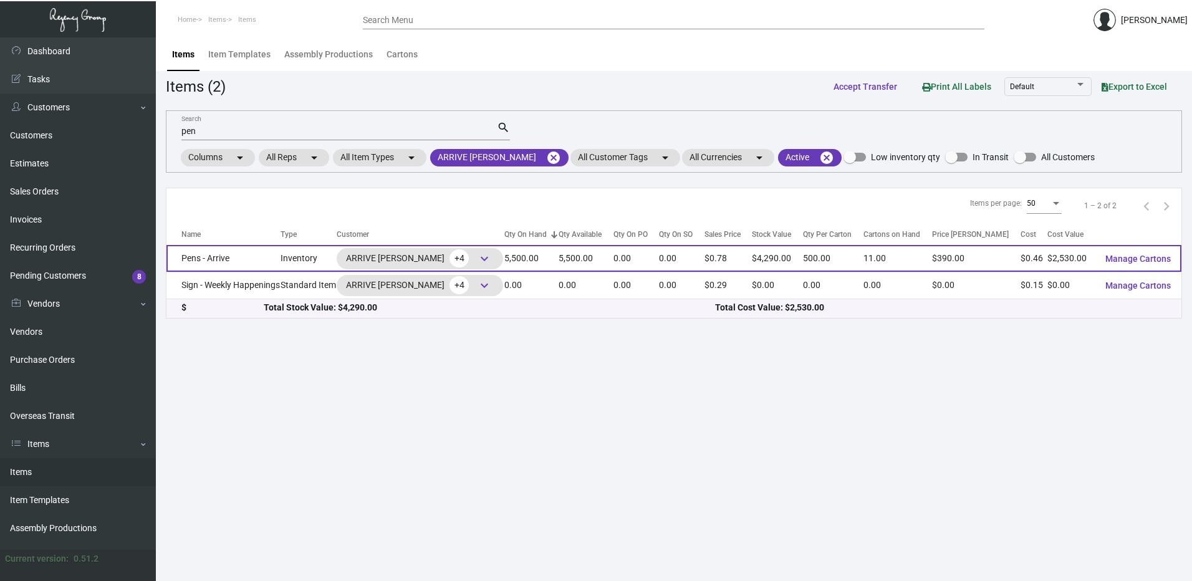
click at [224, 258] on td "Pens - Arrive" at bounding box center [223, 258] width 114 height 27
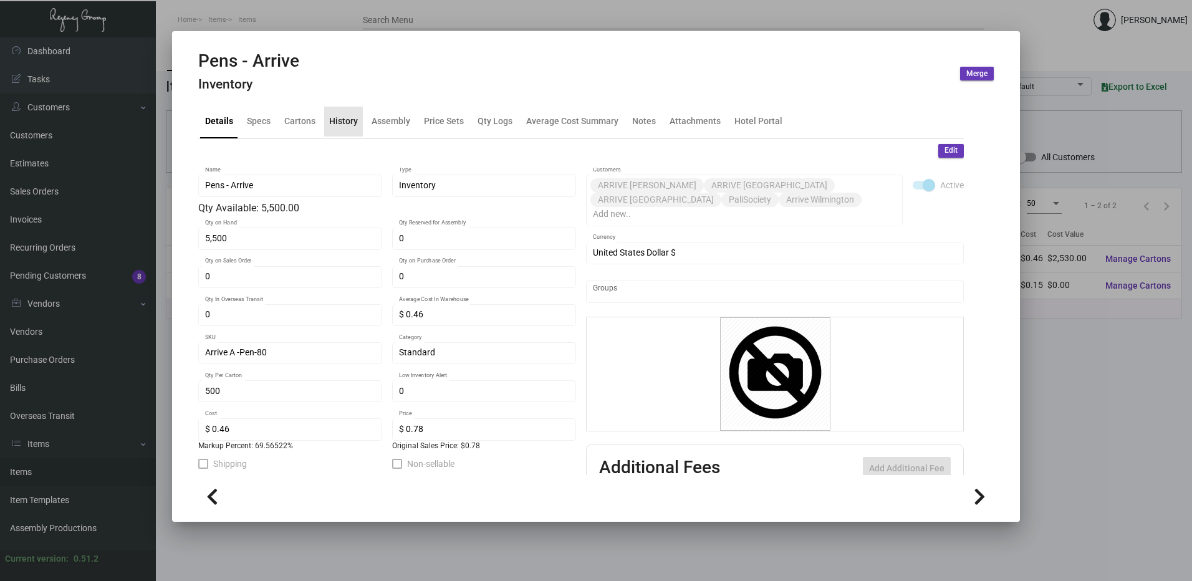
click at [346, 119] on div "History" at bounding box center [343, 121] width 29 height 13
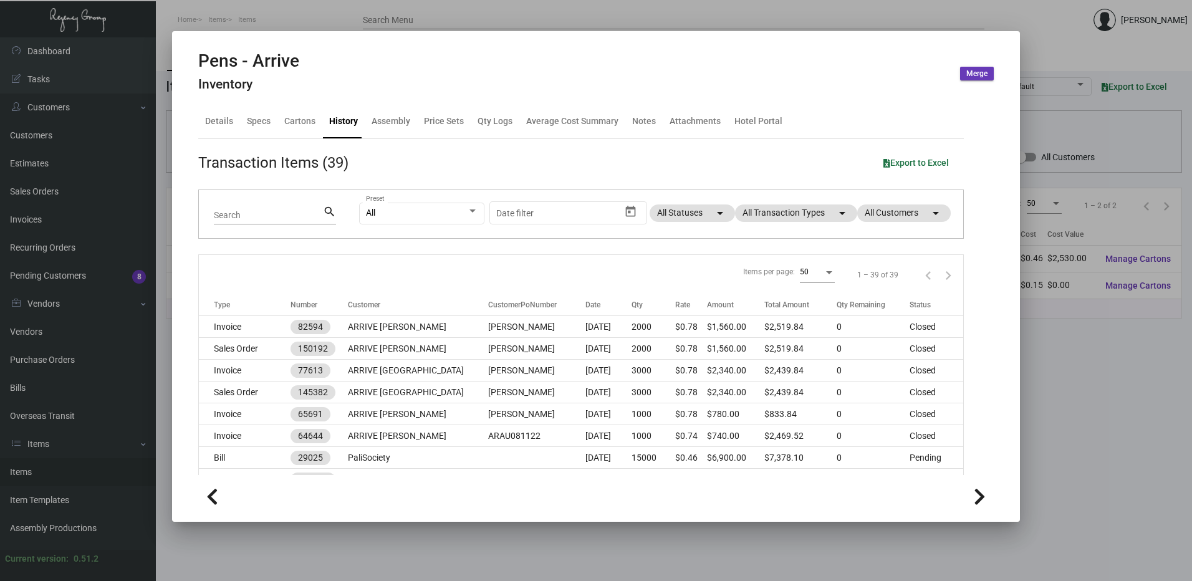
click at [296, 103] on mat-tab-group "Details Specs Cartons History Assembly Price Sets Qty Logs Average Cost Summary…" at bounding box center [580, 286] width 795 height 378
click at [300, 112] on div "Cartons" at bounding box center [299, 122] width 41 height 30
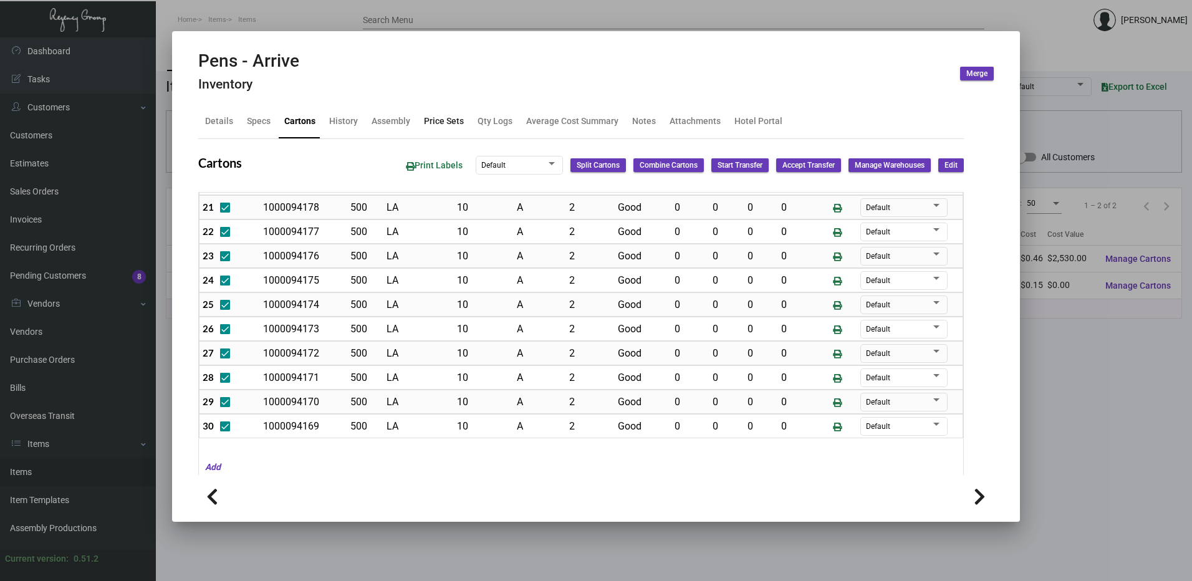
click at [453, 125] on div "Price Sets" at bounding box center [444, 121] width 40 height 13
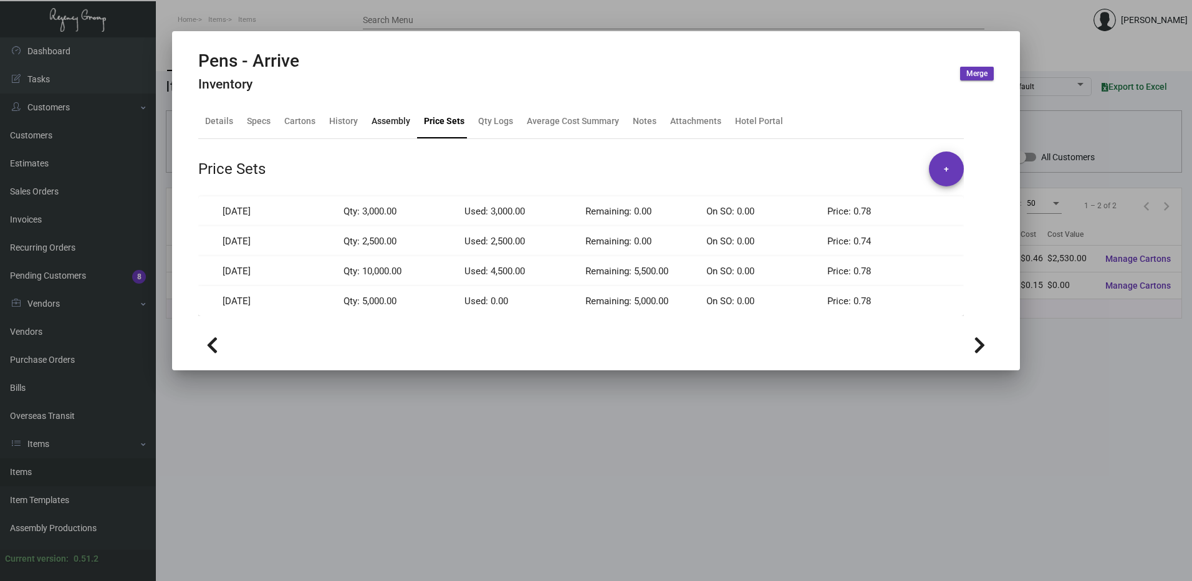
click at [393, 117] on div "Assembly" at bounding box center [391, 121] width 39 height 13
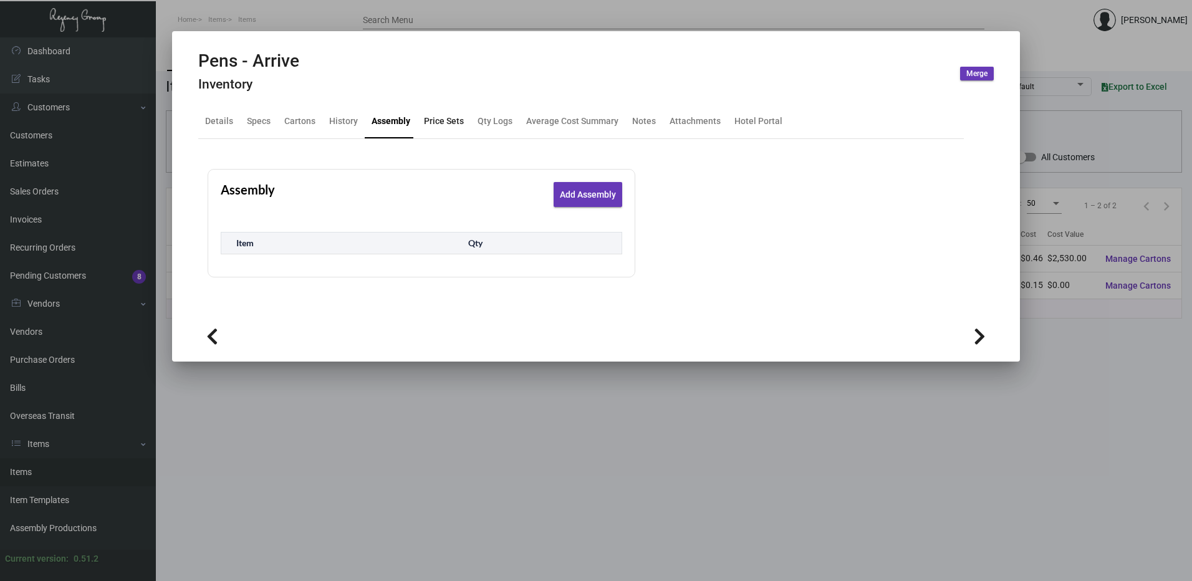
click at [446, 124] on div "Price Sets" at bounding box center [444, 121] width 40 height 13
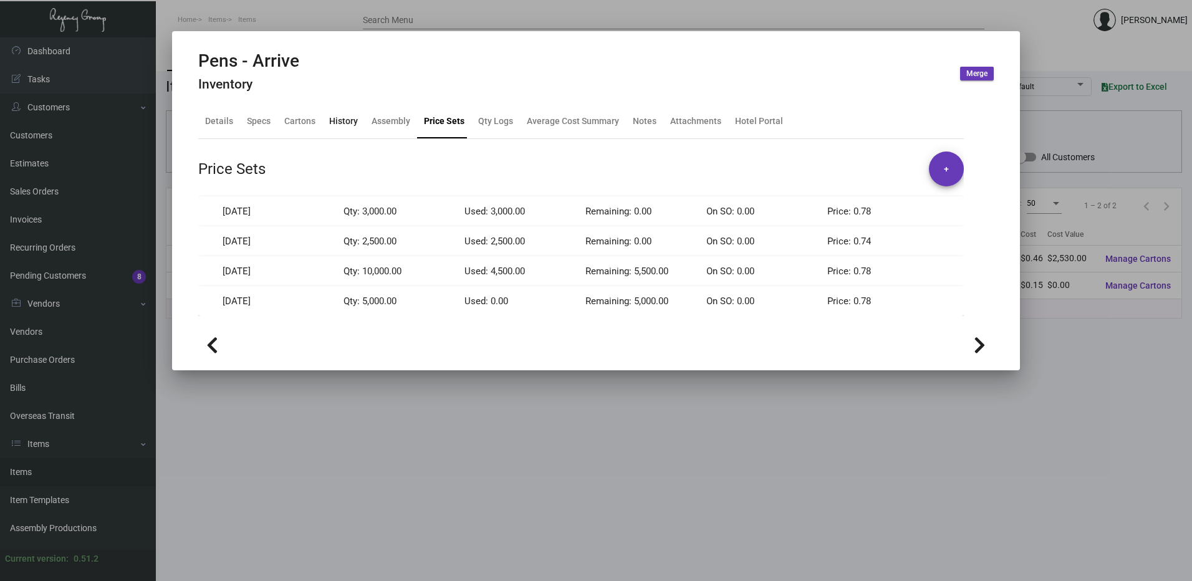
click at [348, 120] on div "History" at bounding box center [343, 121] width 29 height 13
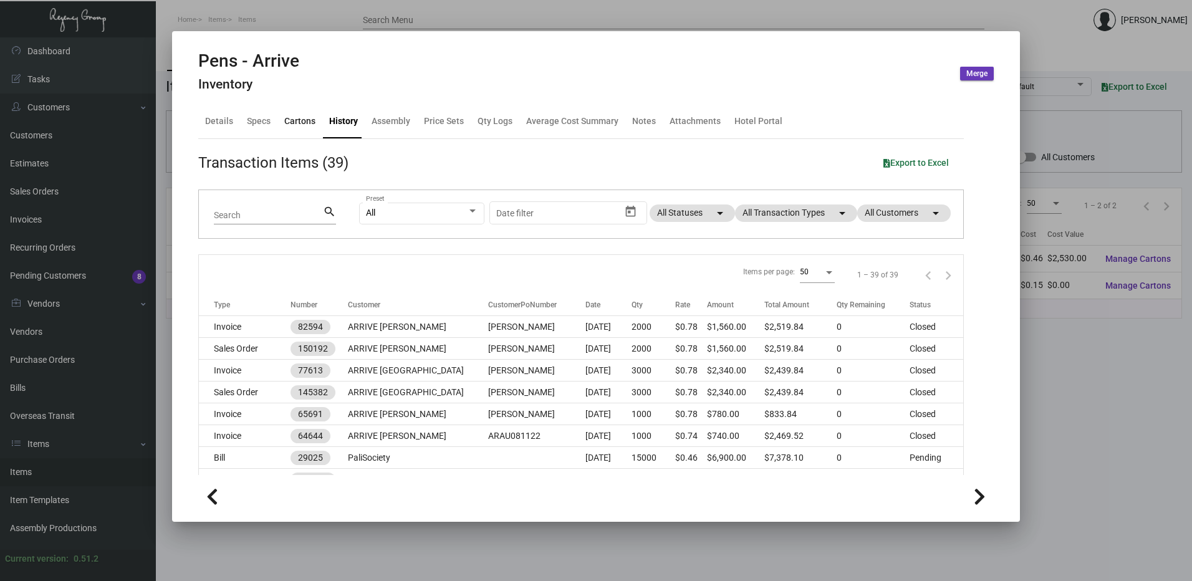
click at [299, 121] on div "Cartons" at bounding box center [299, 121] width 31 height 13
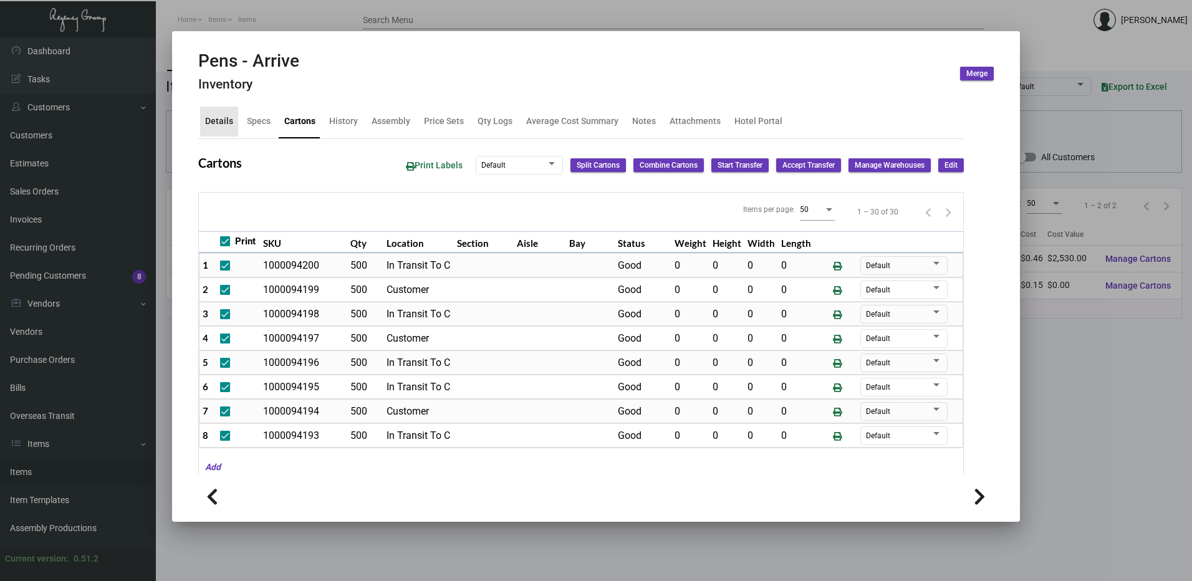
click at [206, 118] on div "Details" at bounding box center [219, 121] width 28 height 13
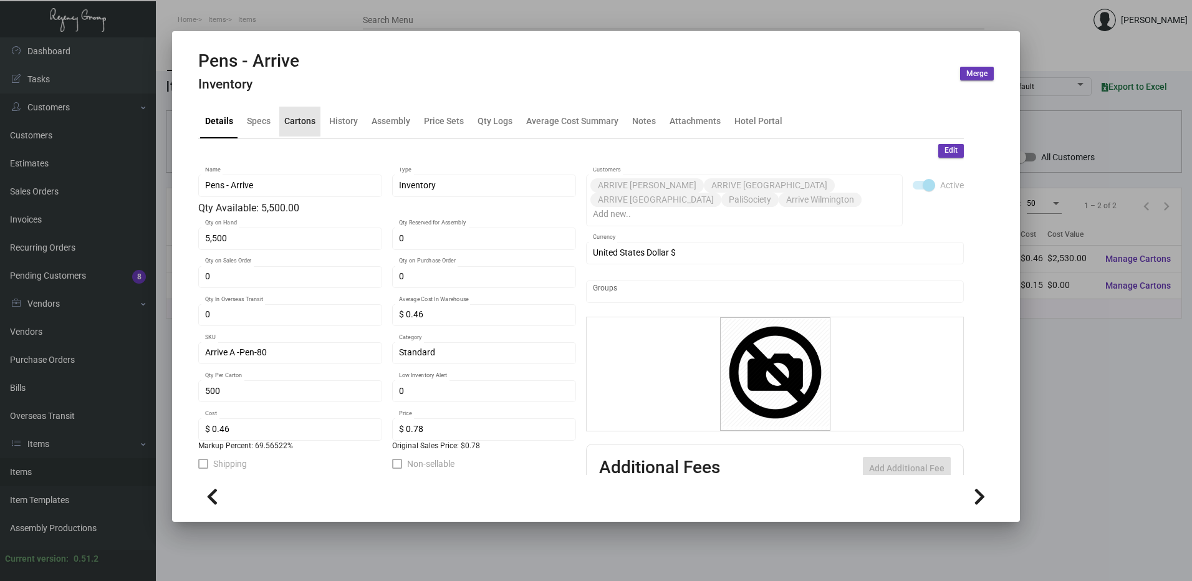
click at [289, 118] on div "Cartons" at bounding box center [299, 121] width 31 height 13
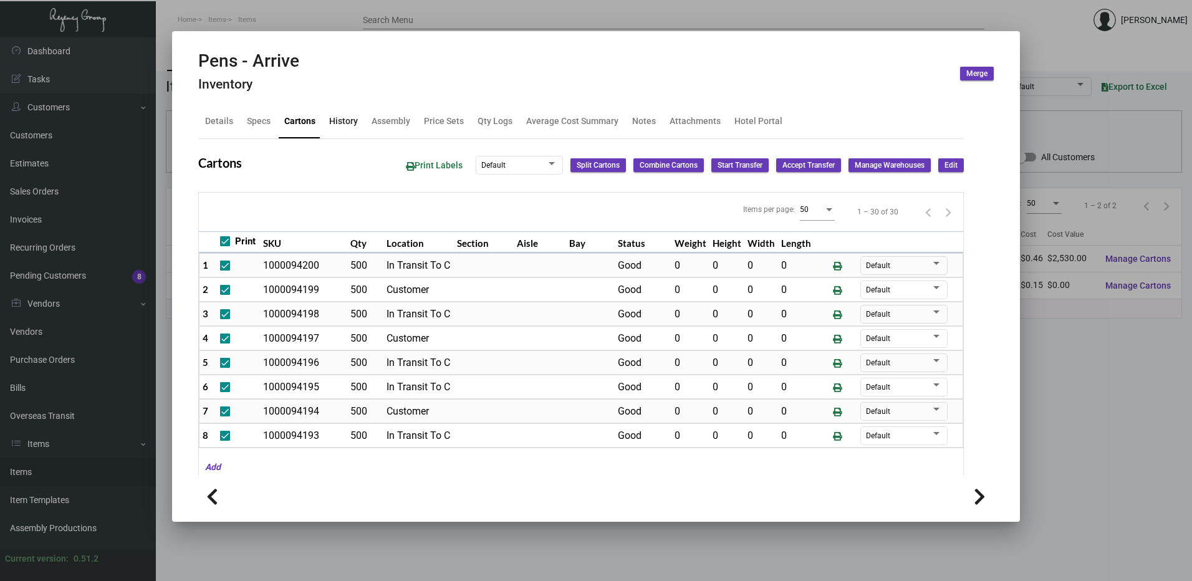
click at [325, 122] on div "History" at bounding box center [343, 122] width 39 height 30
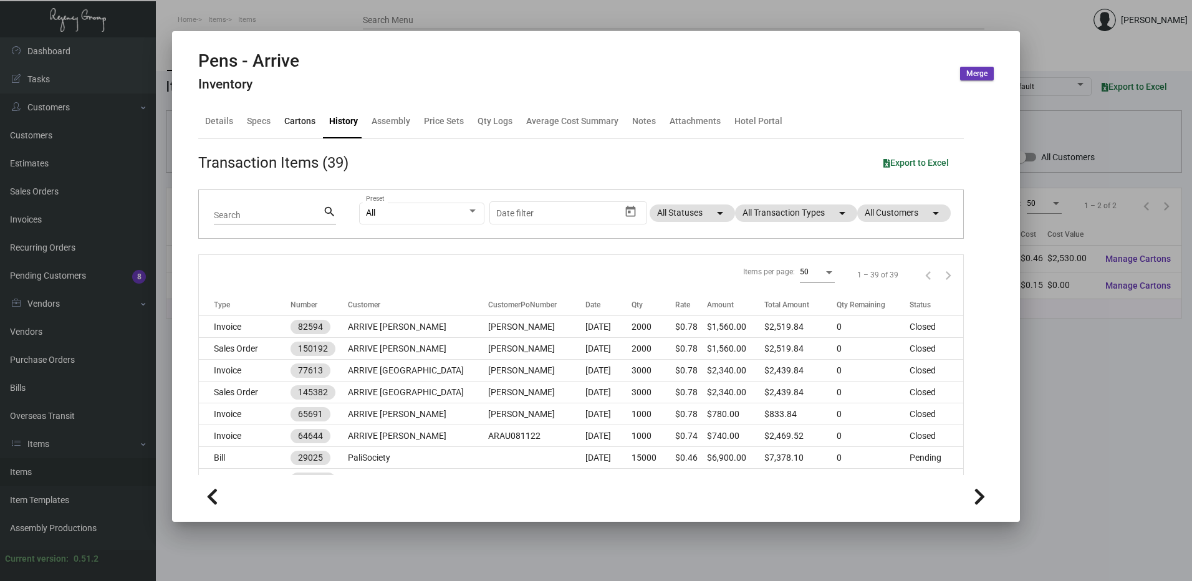
click at [309, 120] on div "Cartons" at bounding box center [299, 121] width 31 height 13
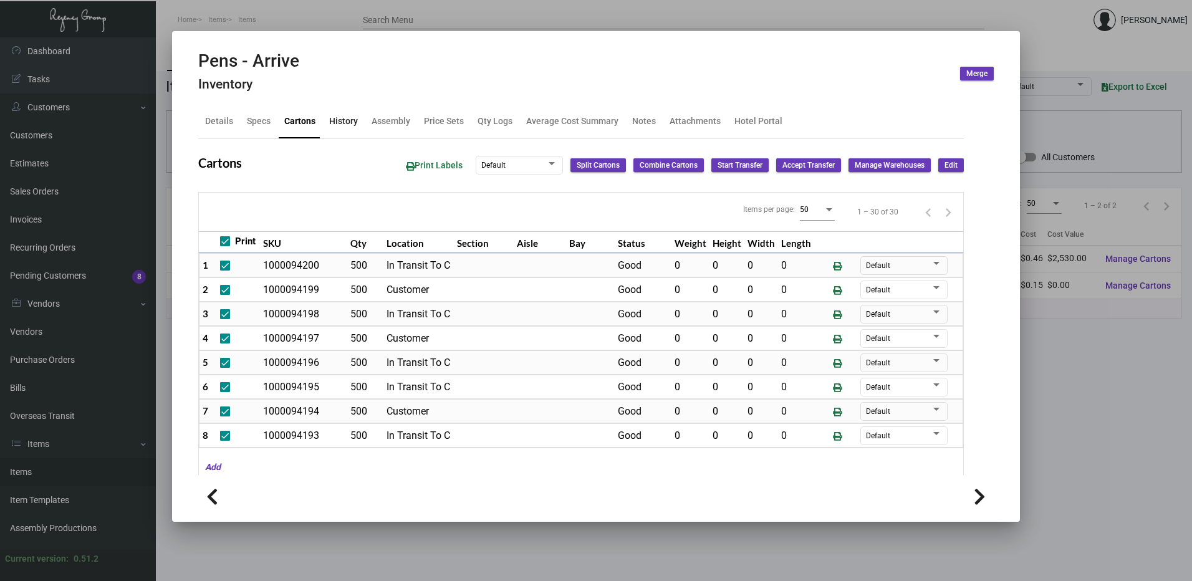
click at [334, 122] on div "History" at bounding box center [343, 121] width 29 height 13
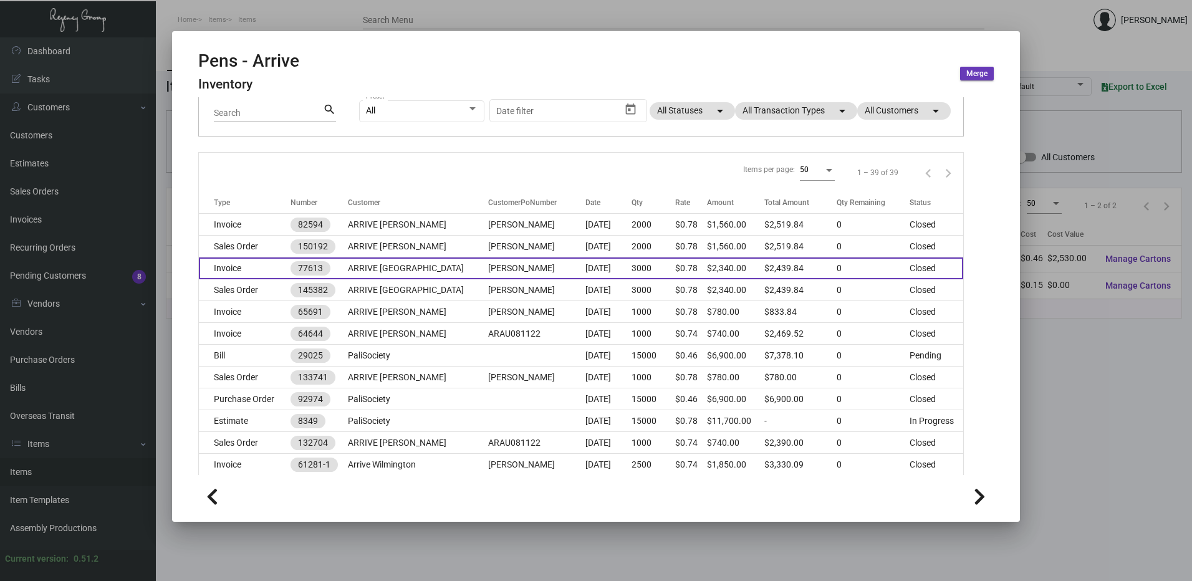
scroll to position [125, 0]
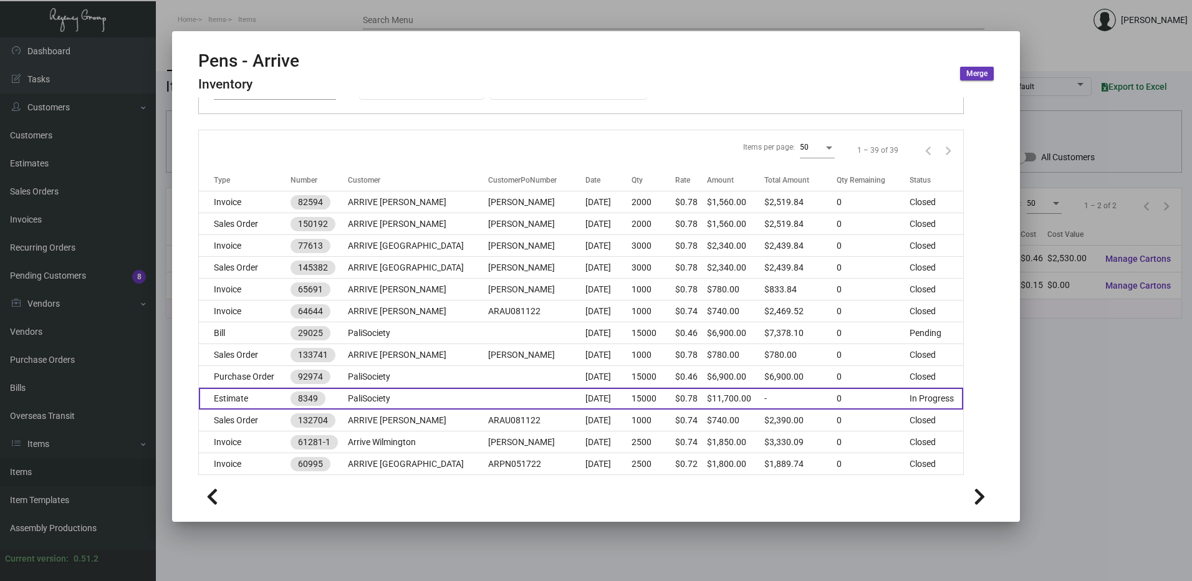
click at [261, 391] on td "Estimate" at bounding box center [245, 399] width 92 height 22
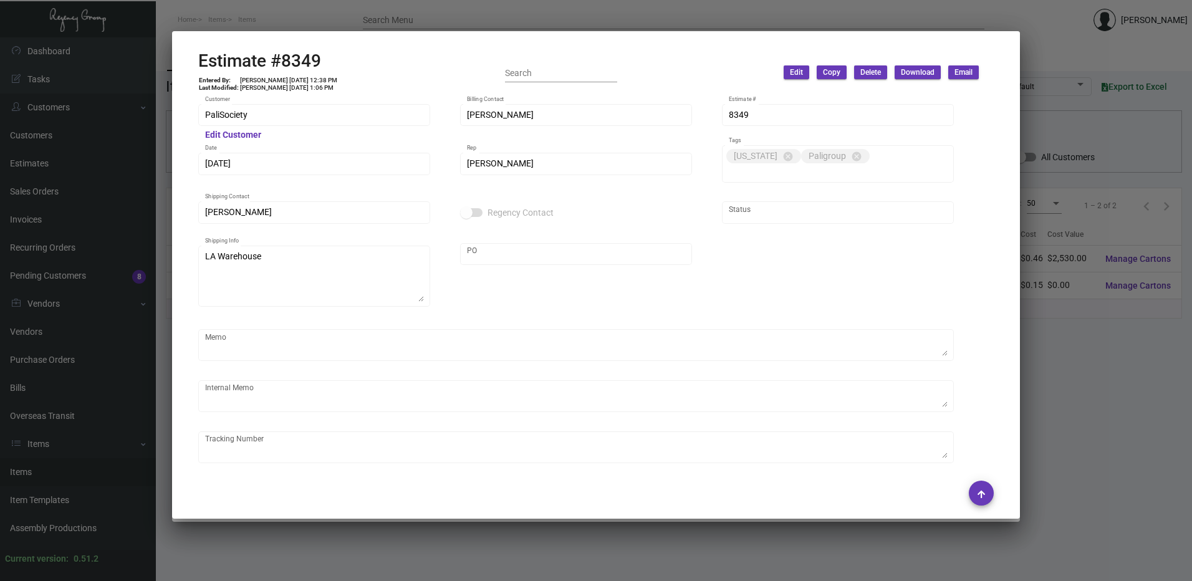
click at [312, 58] on h2 "Estimate #8349" at bounding box center [268, 60] width 140 height 21
drag, startPoint x: 312, startPoint y: 58, endPoint x: 294, endPoint y: 59, distance: 18.1
click at [400, 19] on div at bounding box center [596, 290] width 1192 height 581
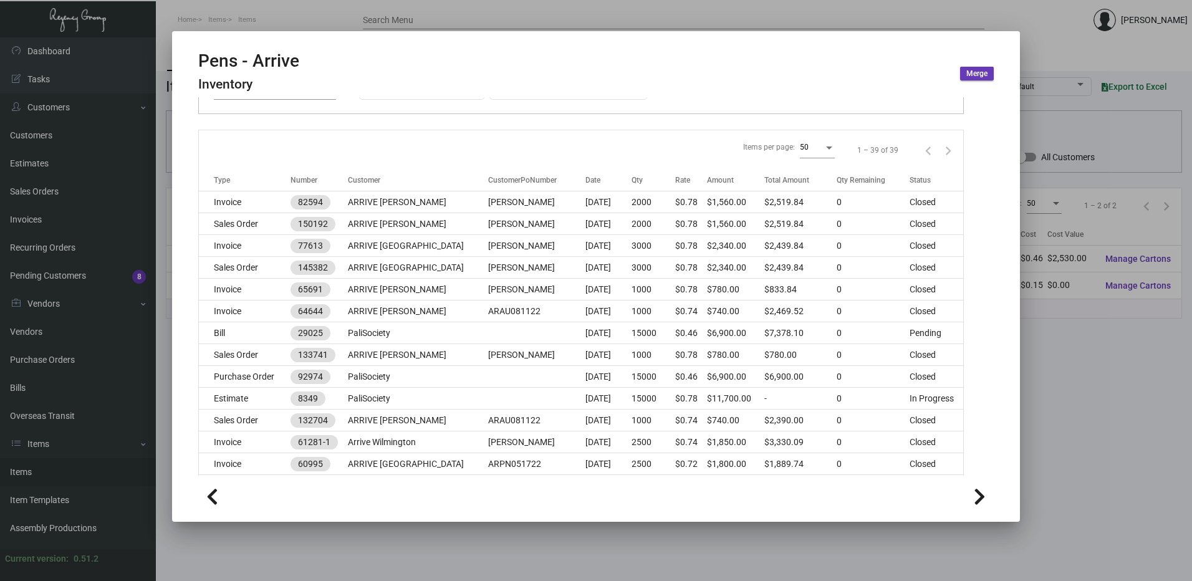
click at [338, 15] on div at bounding box center [596, 290] width 1192 height 581
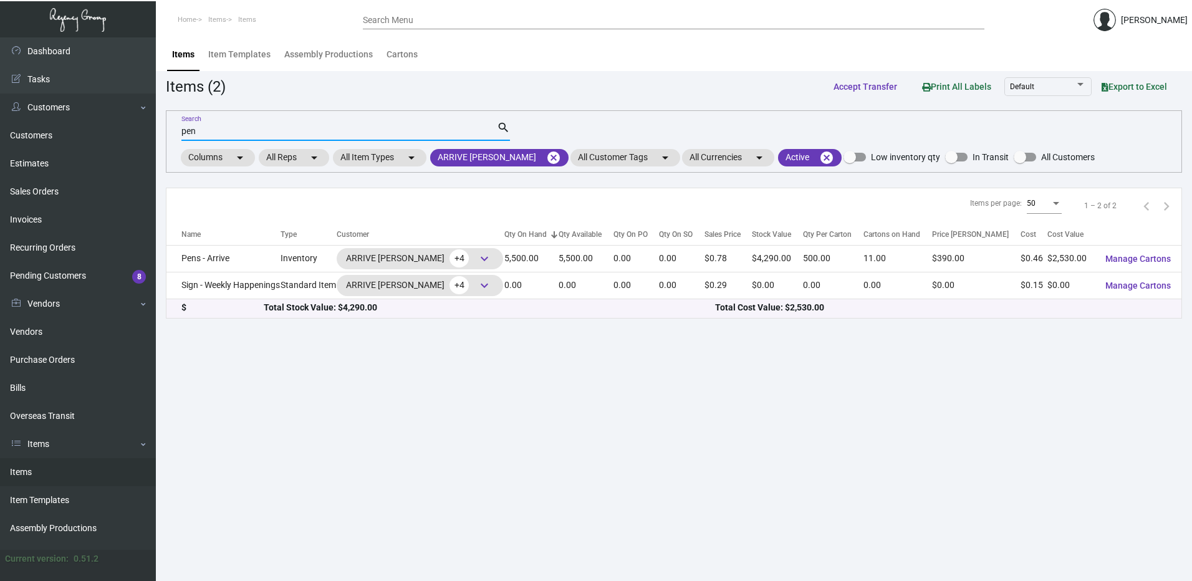
click at [224, 134] on input "pen" at bounding box center [338, 132] width 315 height 10
click at [224, 133] on input "pen" at bounding box center [338, 132] width 315 height 10
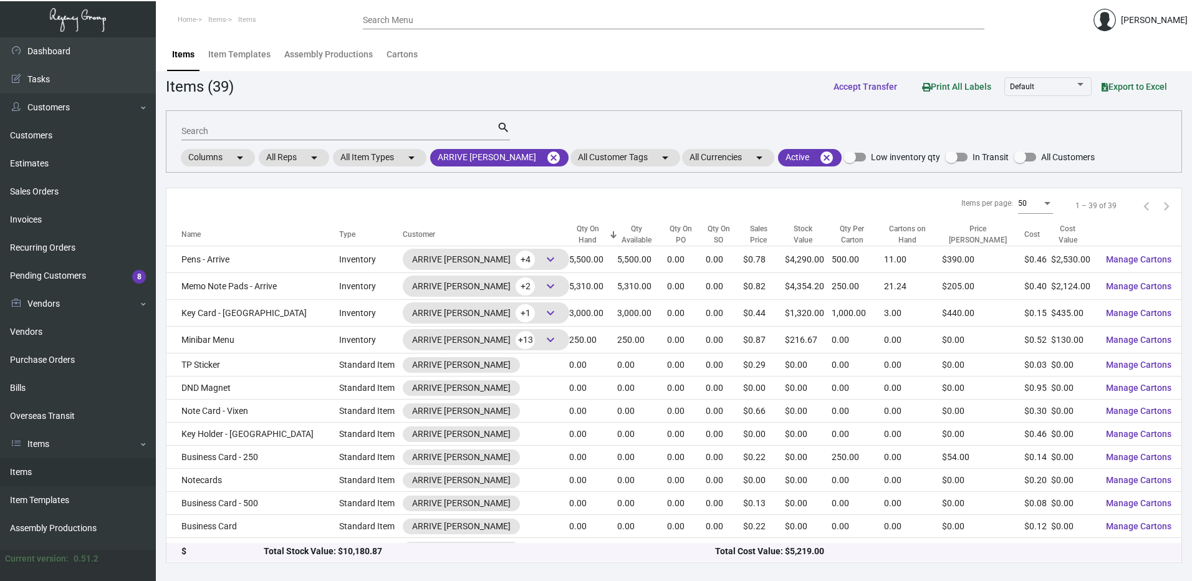
click at [570, 233] on div "Qty On Hand" at bounding box center [587, 234] width 36 height 22
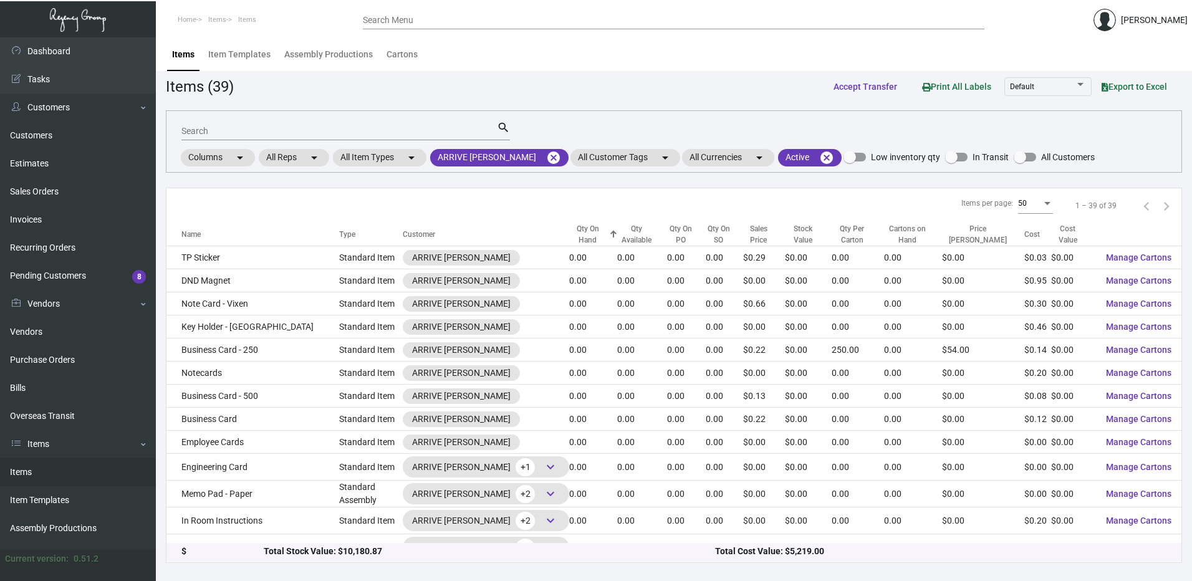
click at [570, 233] on div "Qty On Hand" at bounding box center [587, 234] width 36 height 22
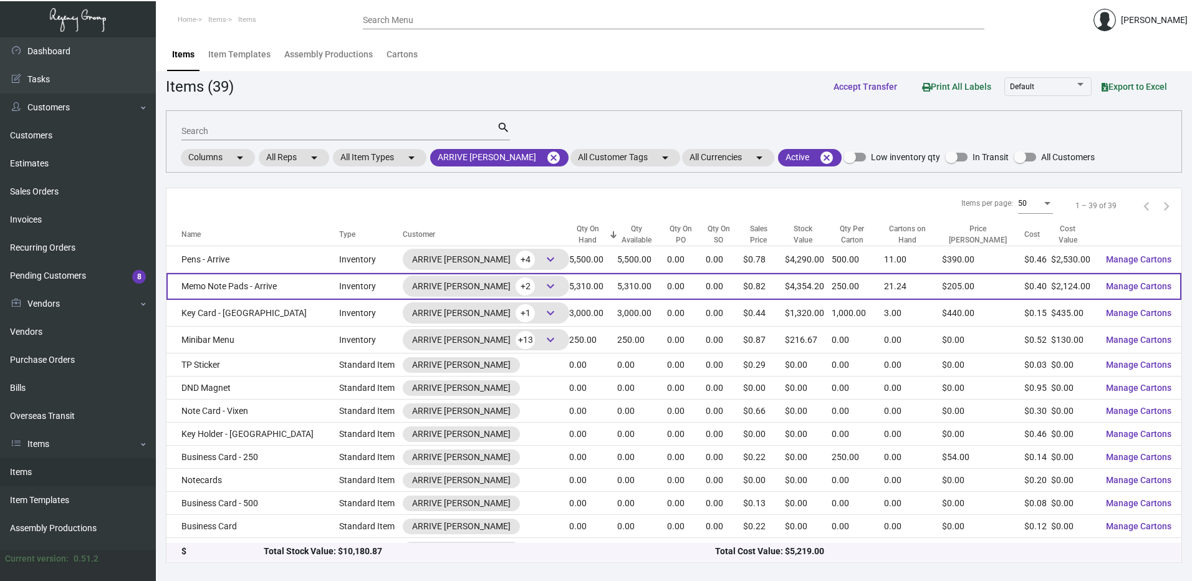
click at [305, 286] on td "Memo Note Pads - Arrive" at bounding box center [252, 286] width 173 height 27
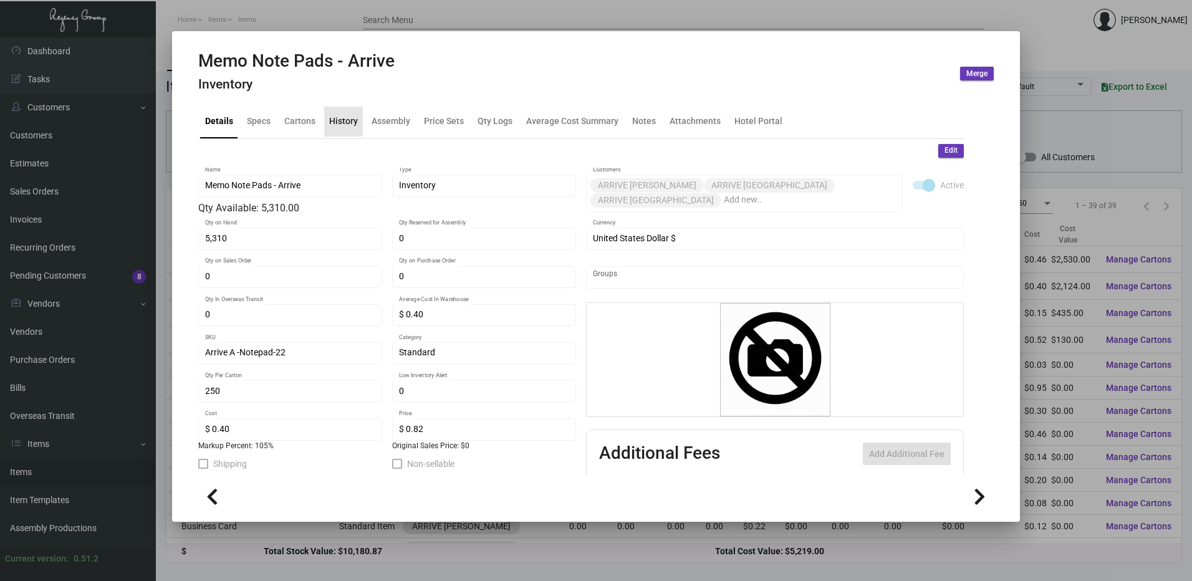
click at [343, 118] on div "History" at bounding box center [343, 121] width 29 height 13
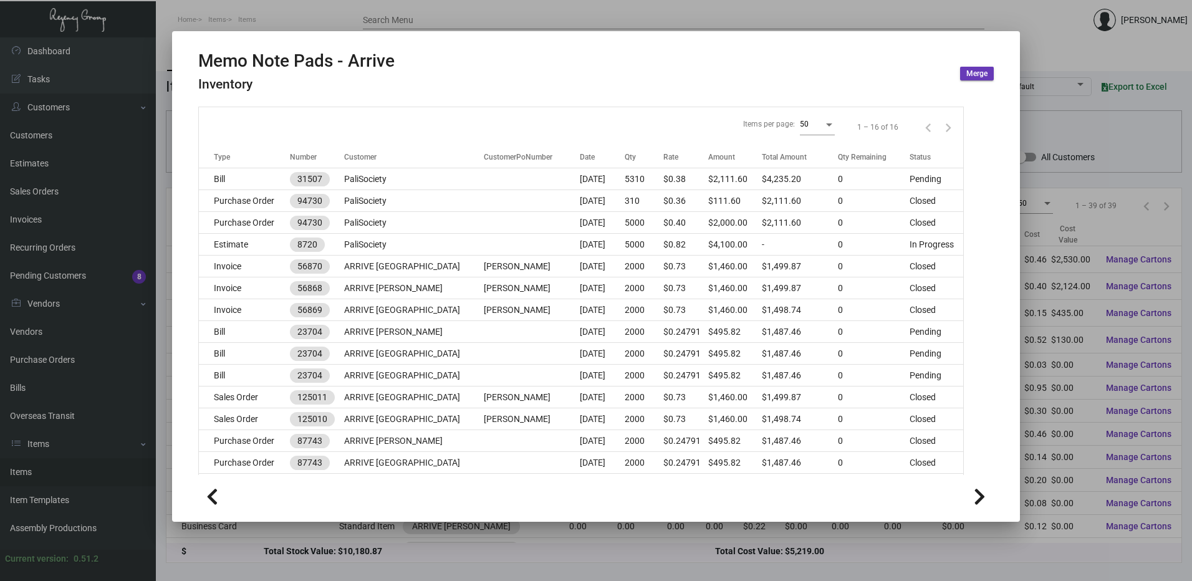
scroll to position [151, 0]
